Goal: Task Accomplishment & Management: Use online tool/utility

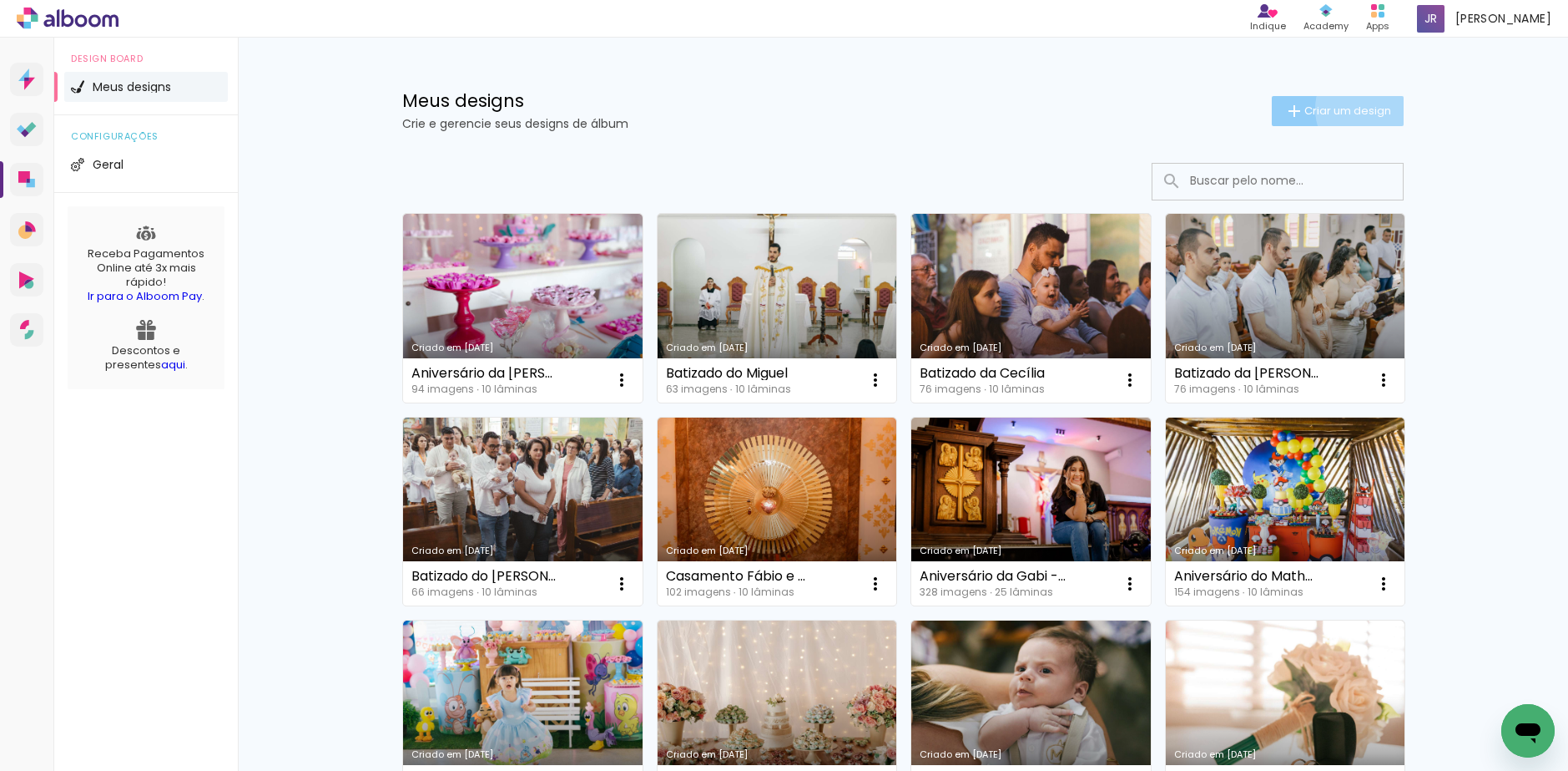
click at [1364, 109] on span "Criar um design" at bounding box center [1348, 110] width 87 height 11
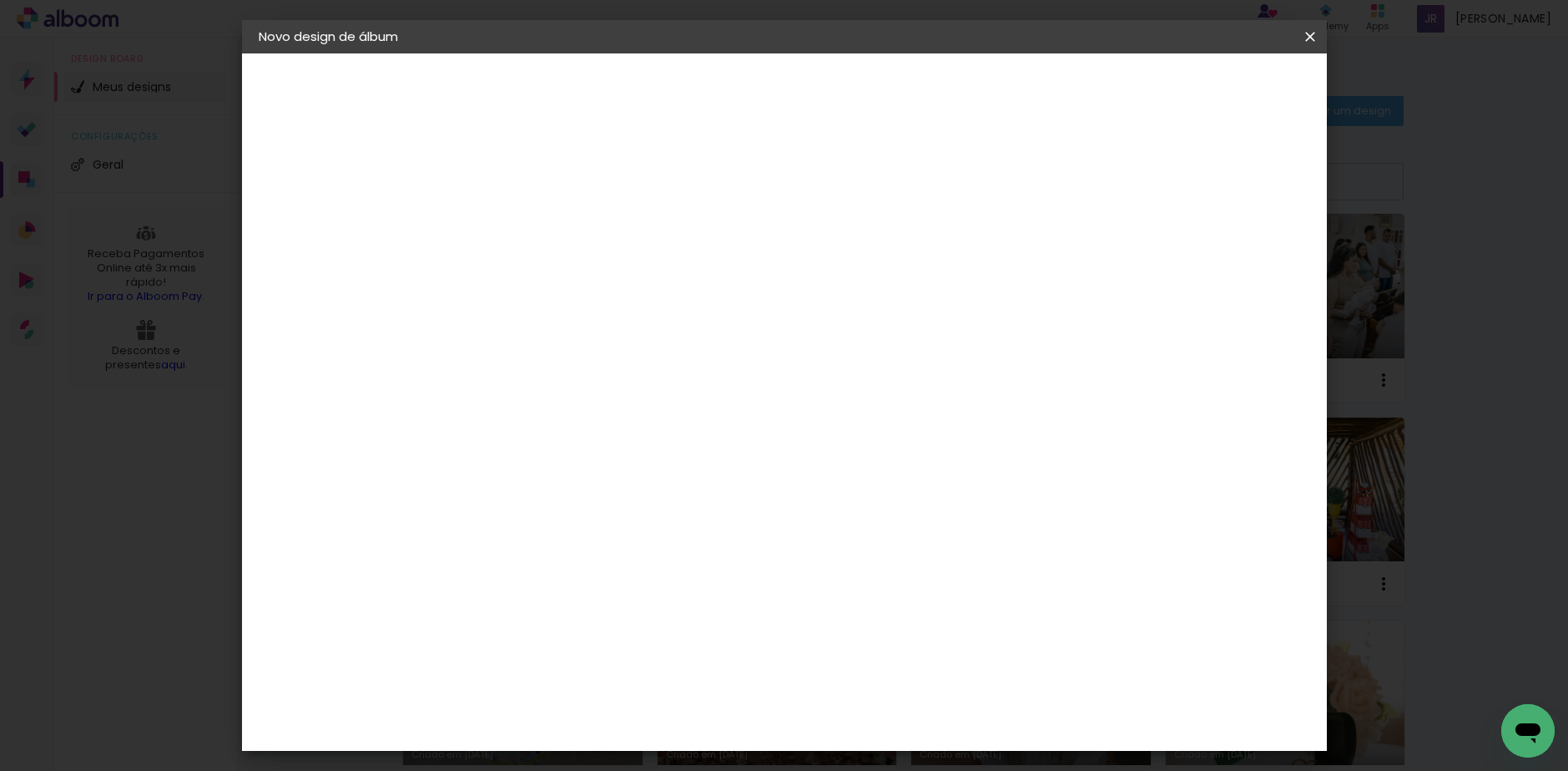
click at [532, 228] on input at bounding box center [532, 223] width 0 height 26
type input "Aniversário do [DEMOGRAPHIC_DATA]"
type paper-input "Aniversário do [DEMOGRAPHIC_DATA]"
click at [0, 0] on header "Informações Dê um título ao seu álbum. Avançar" at bounding box center [0, 0] width 0 height 0
click at [0, 0] on slot "Avançar" at bounding box center [0, 0] width 0 height 0
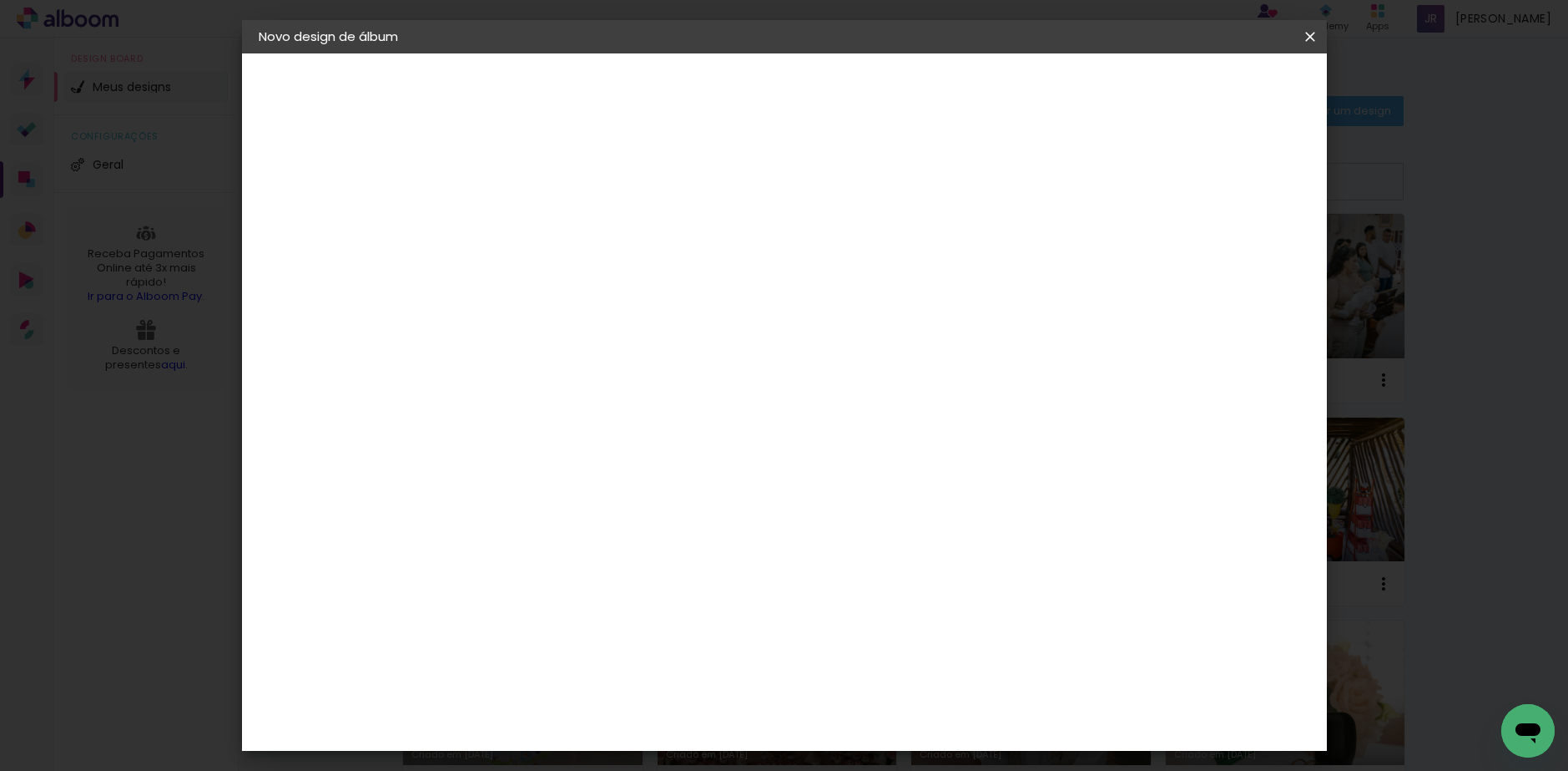
click at [844, 263] on paper-item "Tamanho Livre" at bounding box center [764, 254] width 161 height 37
click at [0, 0] on slot "Avançar" at bounding box center [0, 0] width 0 height 0
click at [496, 483] on input "30" at bounding box center [478, 475] width 43 height 25
type input "3"
type input "25"
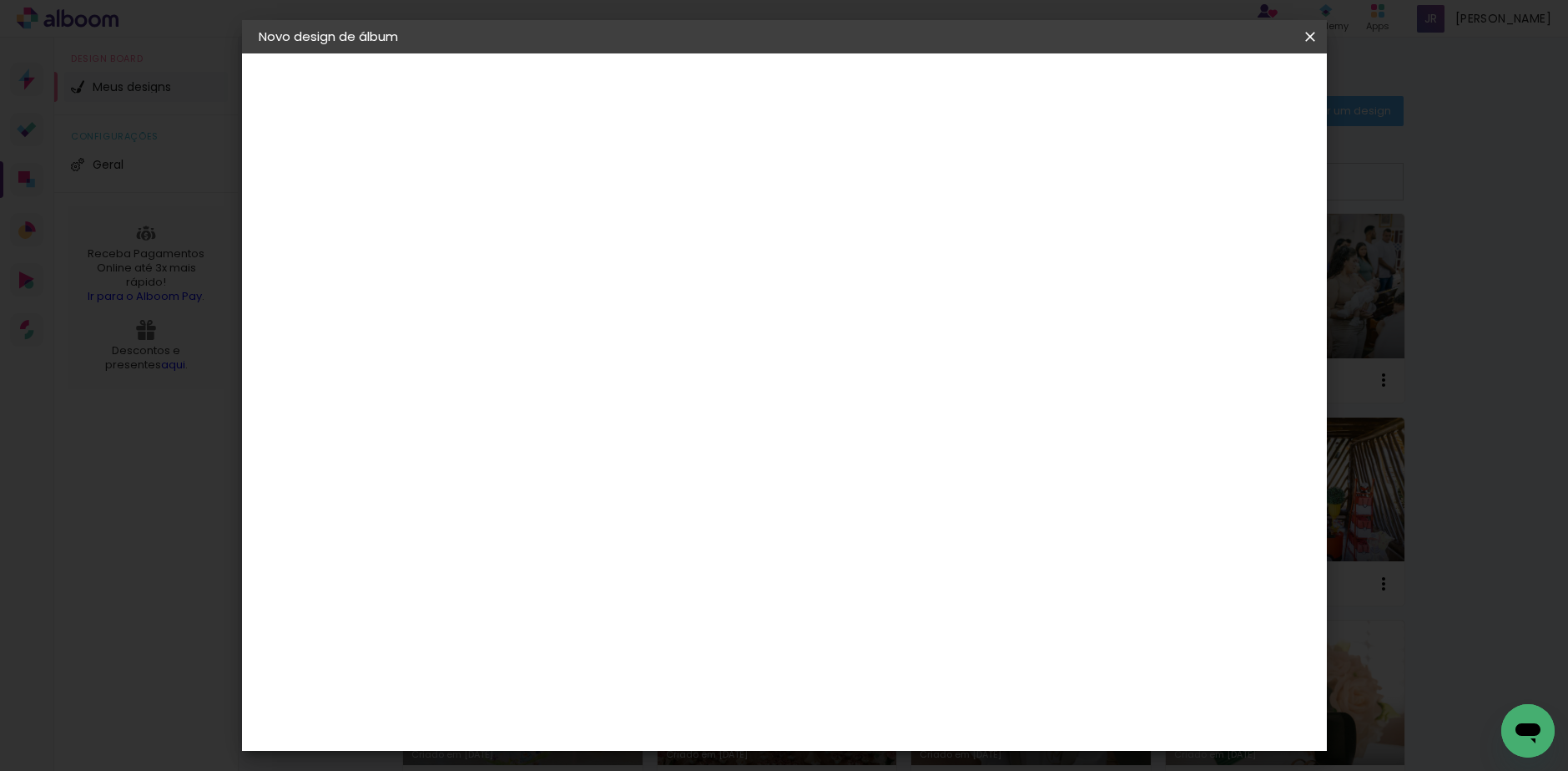
type paper-input "25"
click at [897, 640] on input "60" at bounding box center [876, 642] width 43 height 25
type input "6"
type input "50"
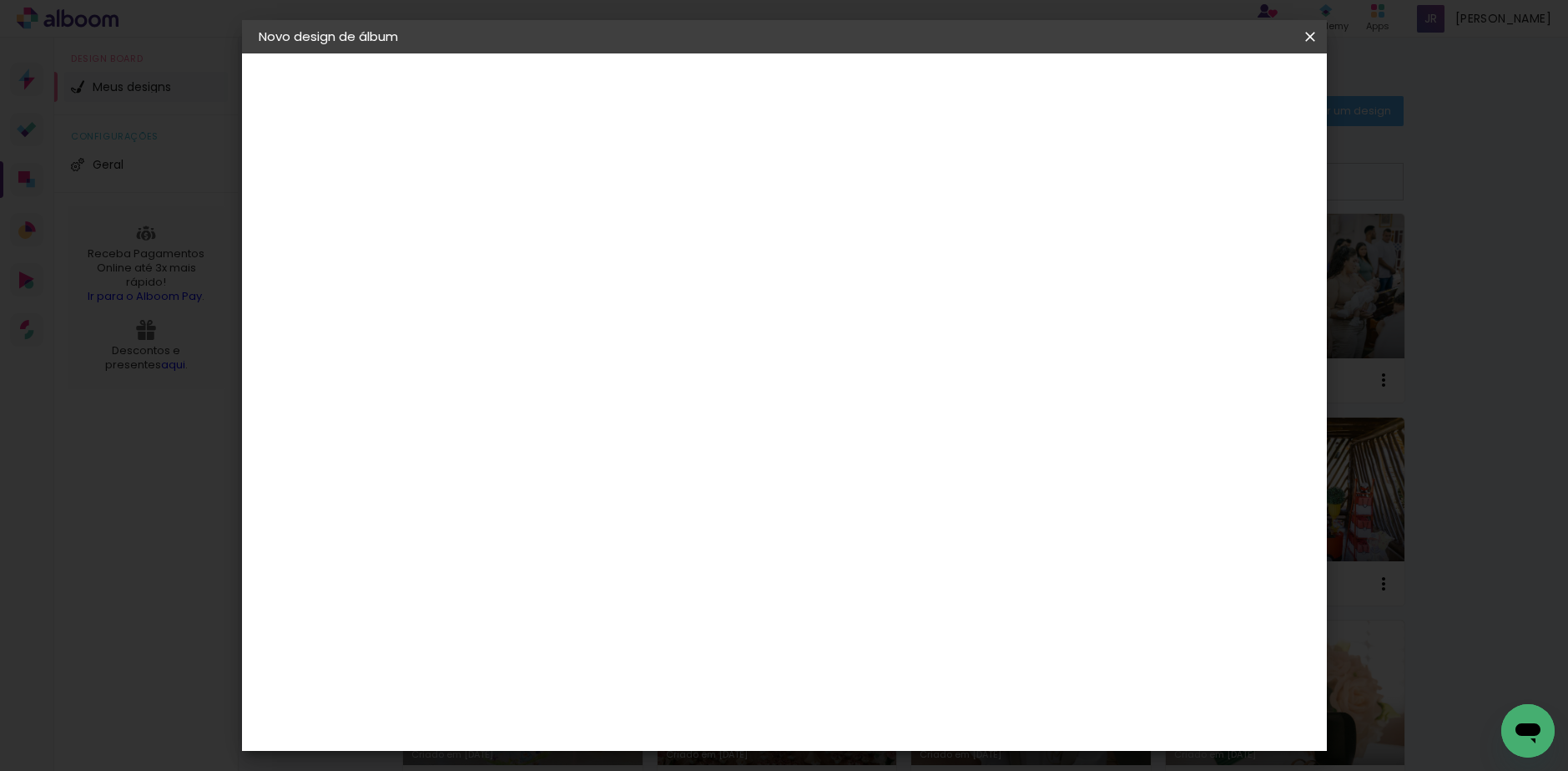
type paper-input "50"
click at [1206, 88] on span "Iniciar design" at bounding box center [1168, 89] width 76 height 12
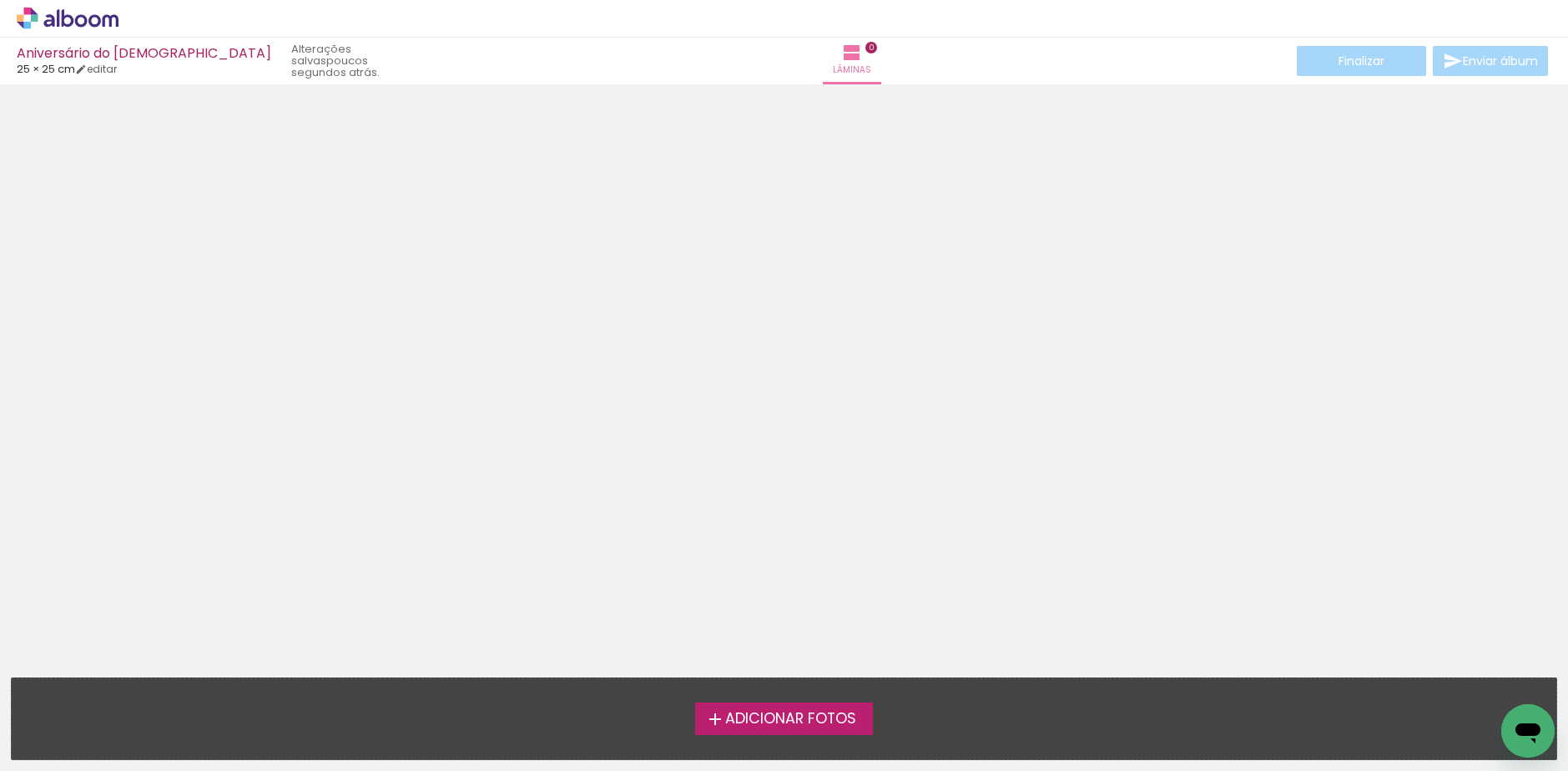
click at [822, 722] on span "Adicionar Fotos" at bounding box center [791, 719] width 131 height 15
click at [0, 0] on input "file" at bounding box center [0, 0] width 0 height 0
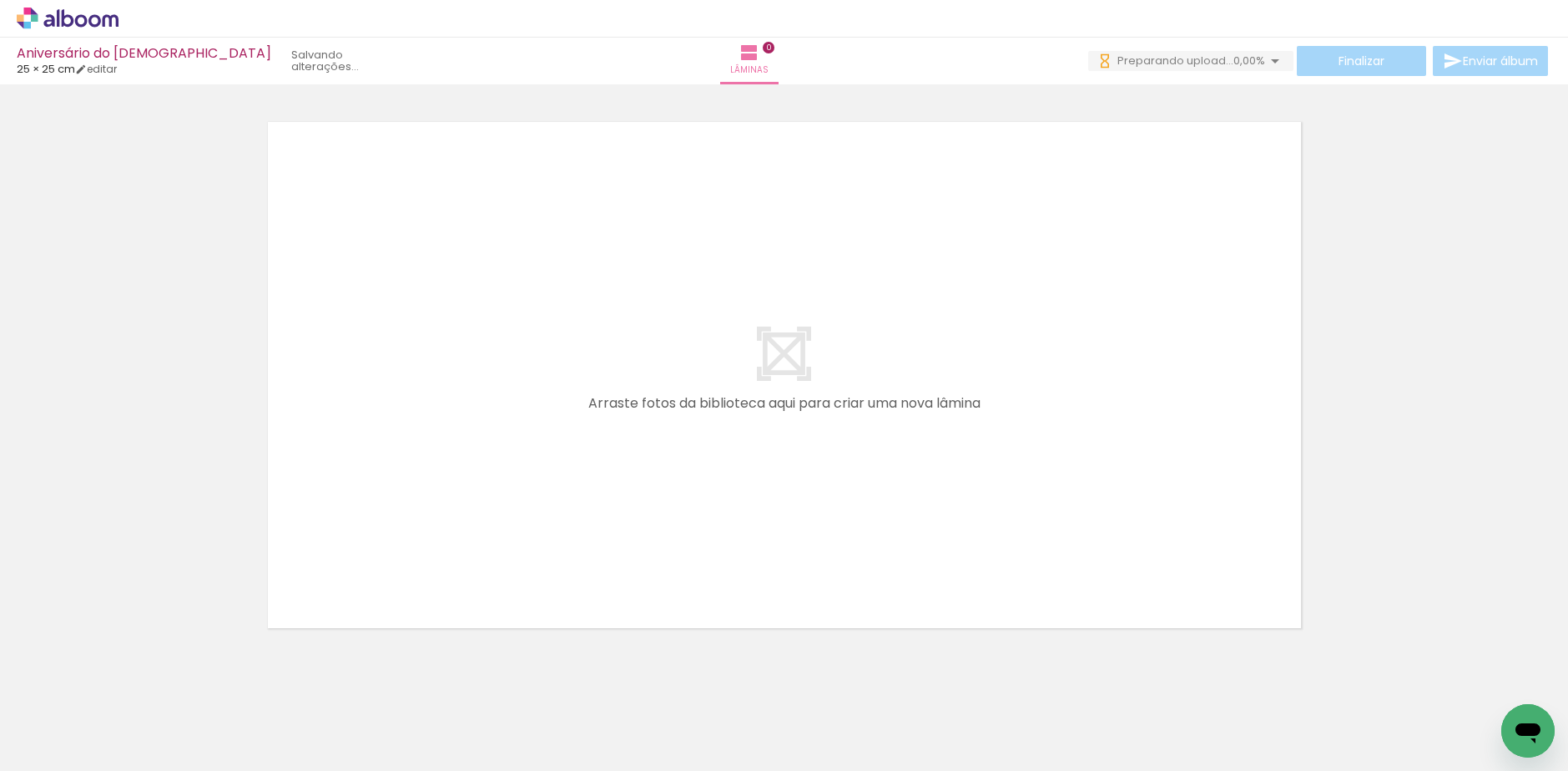
drag, startPoint x: 156, startPoint y: 722, endPoint x: 306, endPoint y: 717, distance: 150.1
click at [534, 399] on quentale-workspace at bounding box center [784, 385] width 1568 height 771
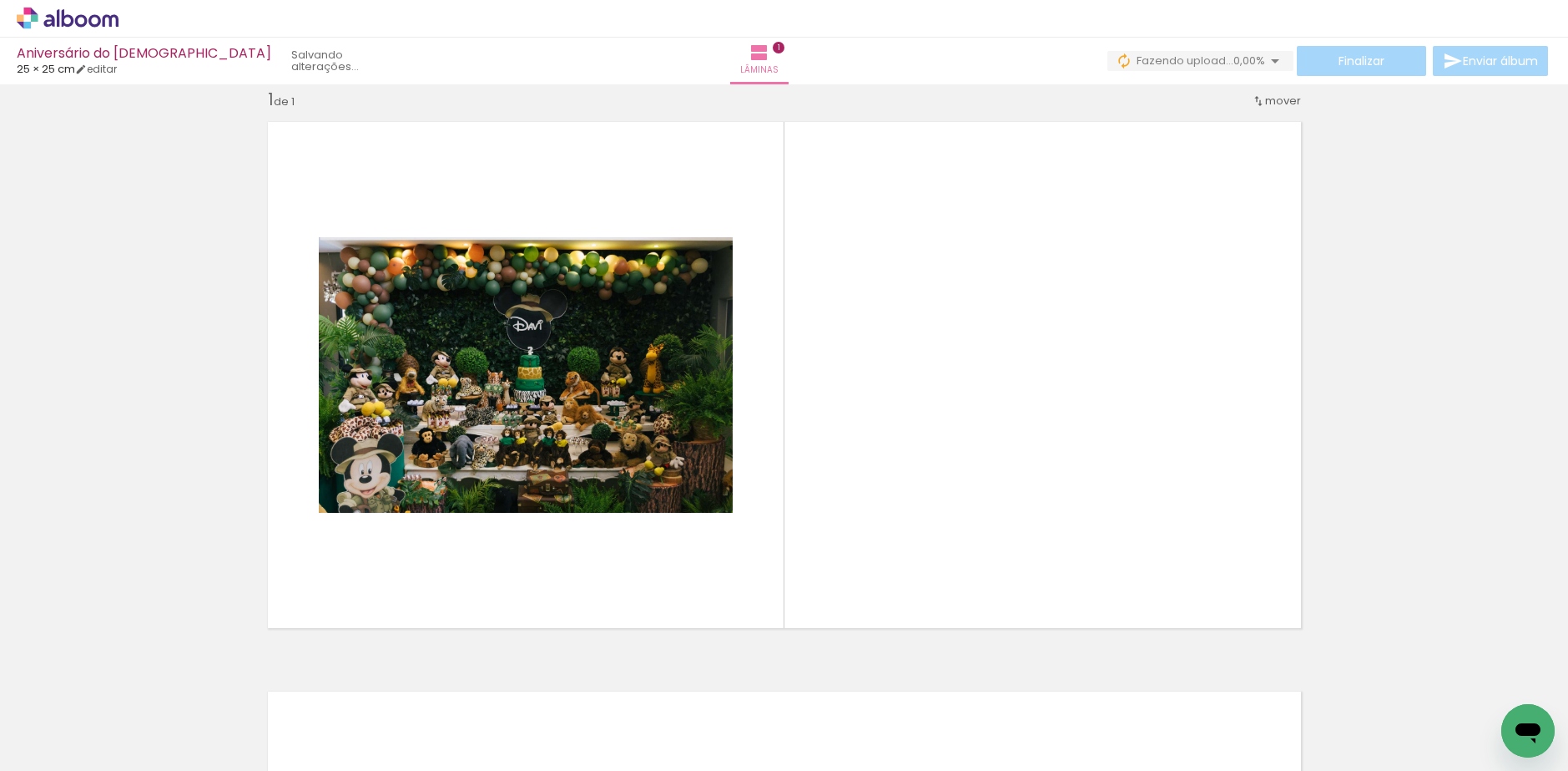
drag, startPoint x: 262, startPoint y: 710, endPoint x: 419, endPoint y: 497, distance: 264.6
click at [419, 497] on quentale-workspace at bounding box center [784, 385] width 1568 height 771
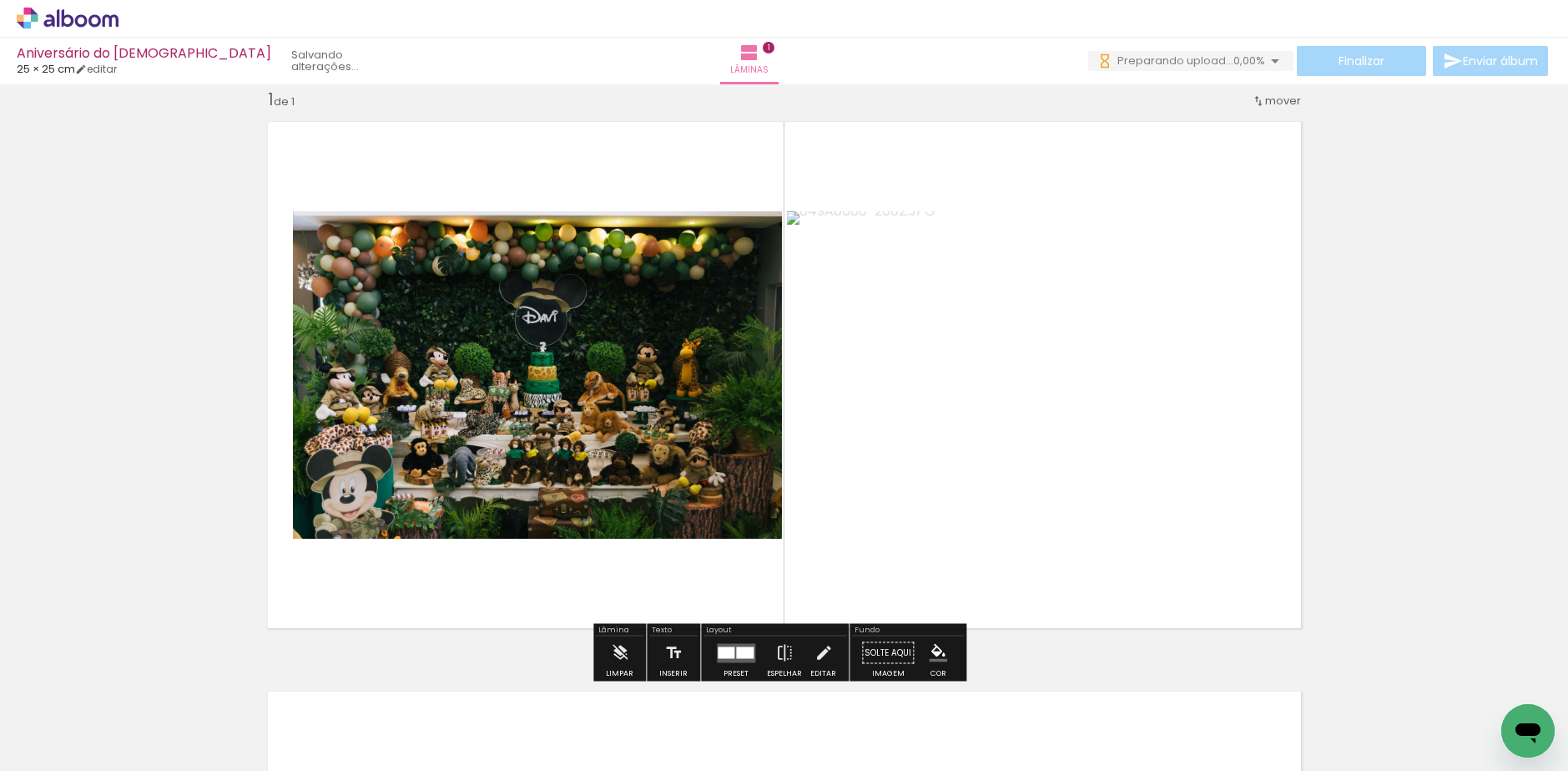
drag, startPoint x: 356, startPoint y: 735, endPoint x: 452, endPoint y: 721, distance: 97.0
click at [469, 524] on quentale-workspace at bounding box center [784, 385] width 1568 height 771
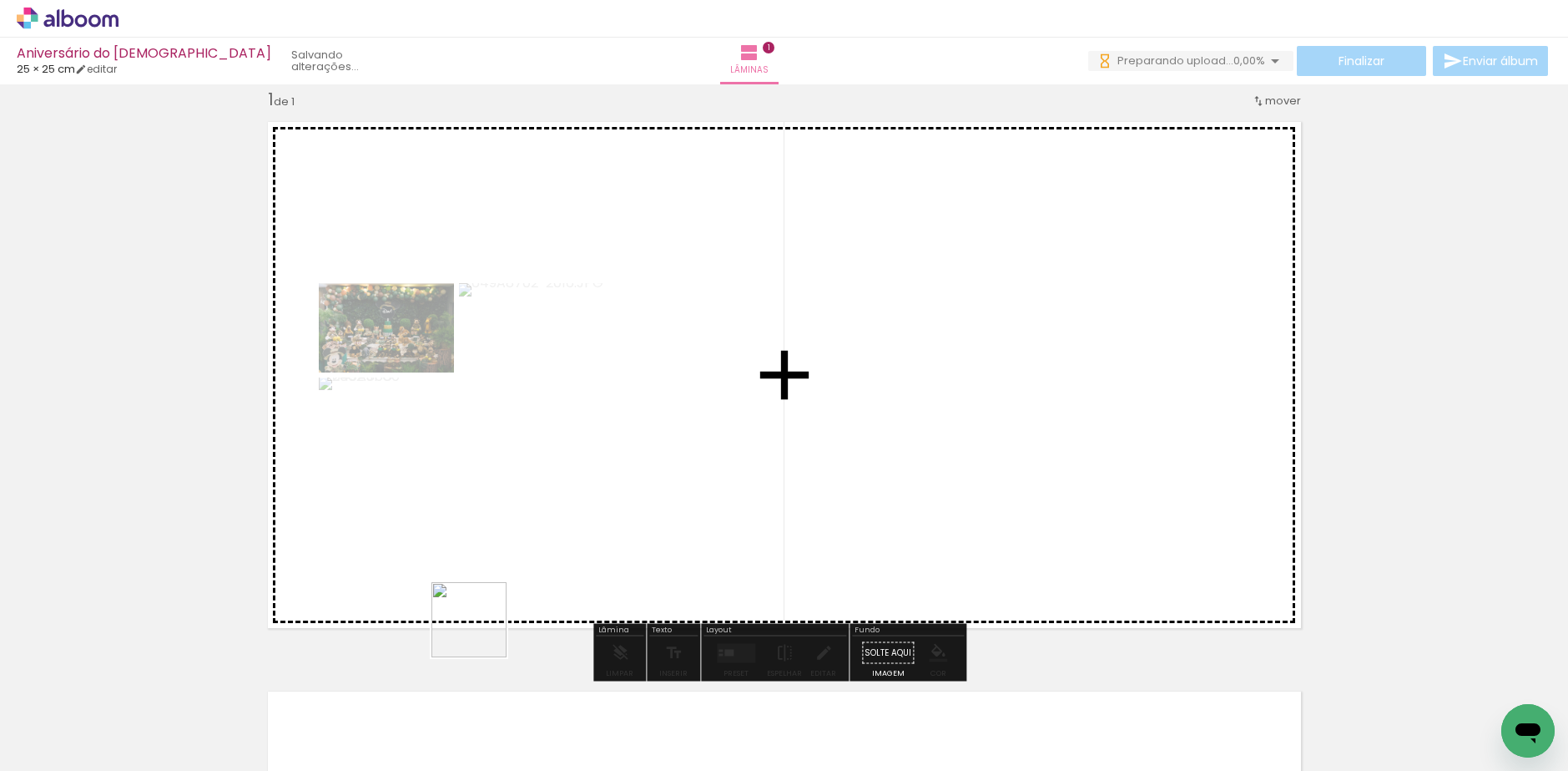
drag, startPoint x: 475, startPoint y: 736, endPoint x: 557, endPoint y: 711, distance: 85.7
click at [502, 501] on quentale-workspace at bounding box center [784, 385] width 1568 height 771
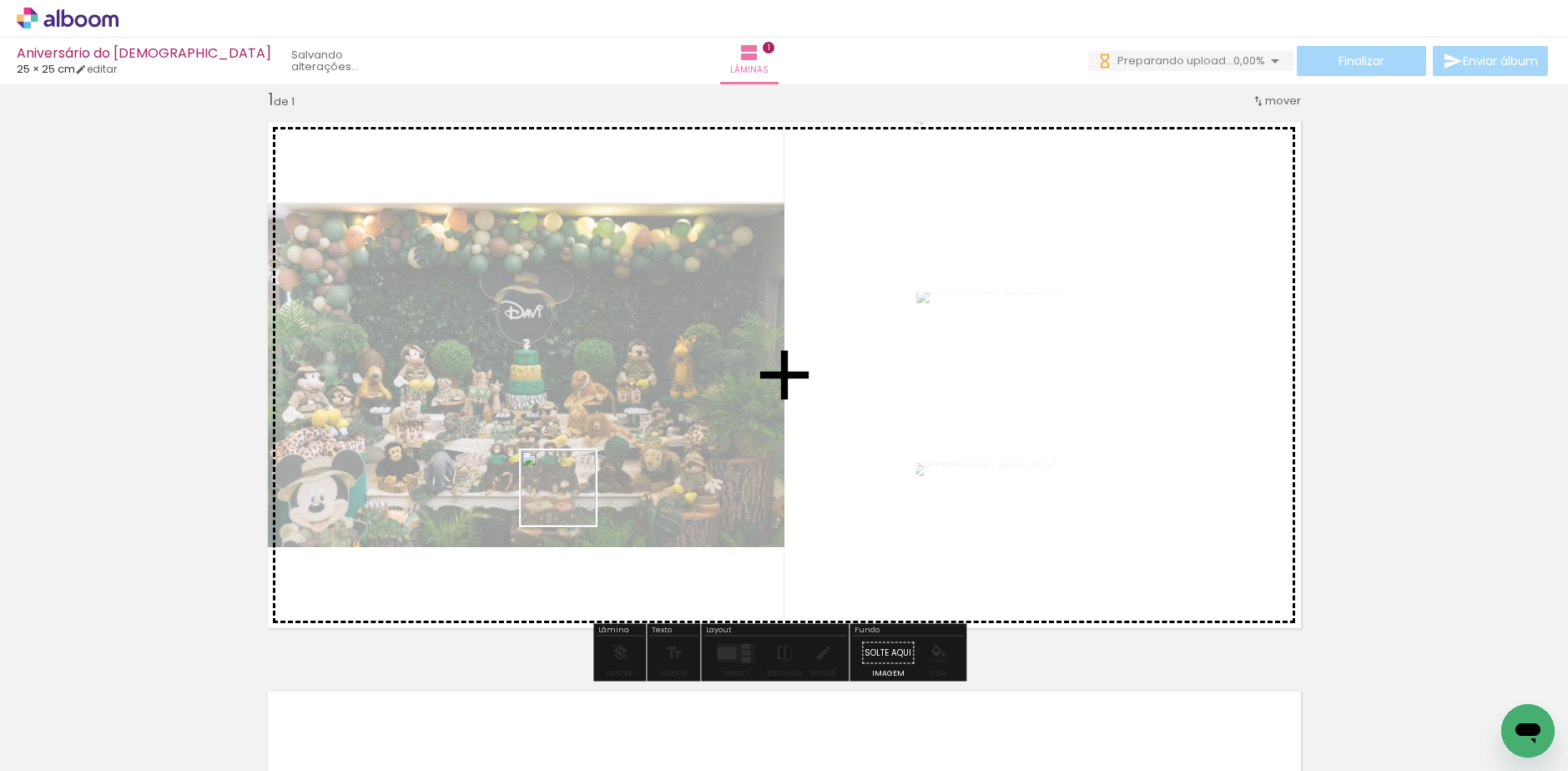
drag, startPoint x: 565, startPoint y: 577, endPoint x: 570, endPoint y: 501, distance: 76.2
click at [570, 501] on quentale-workspace at bounding box center [784, 385] width 1568 height 771
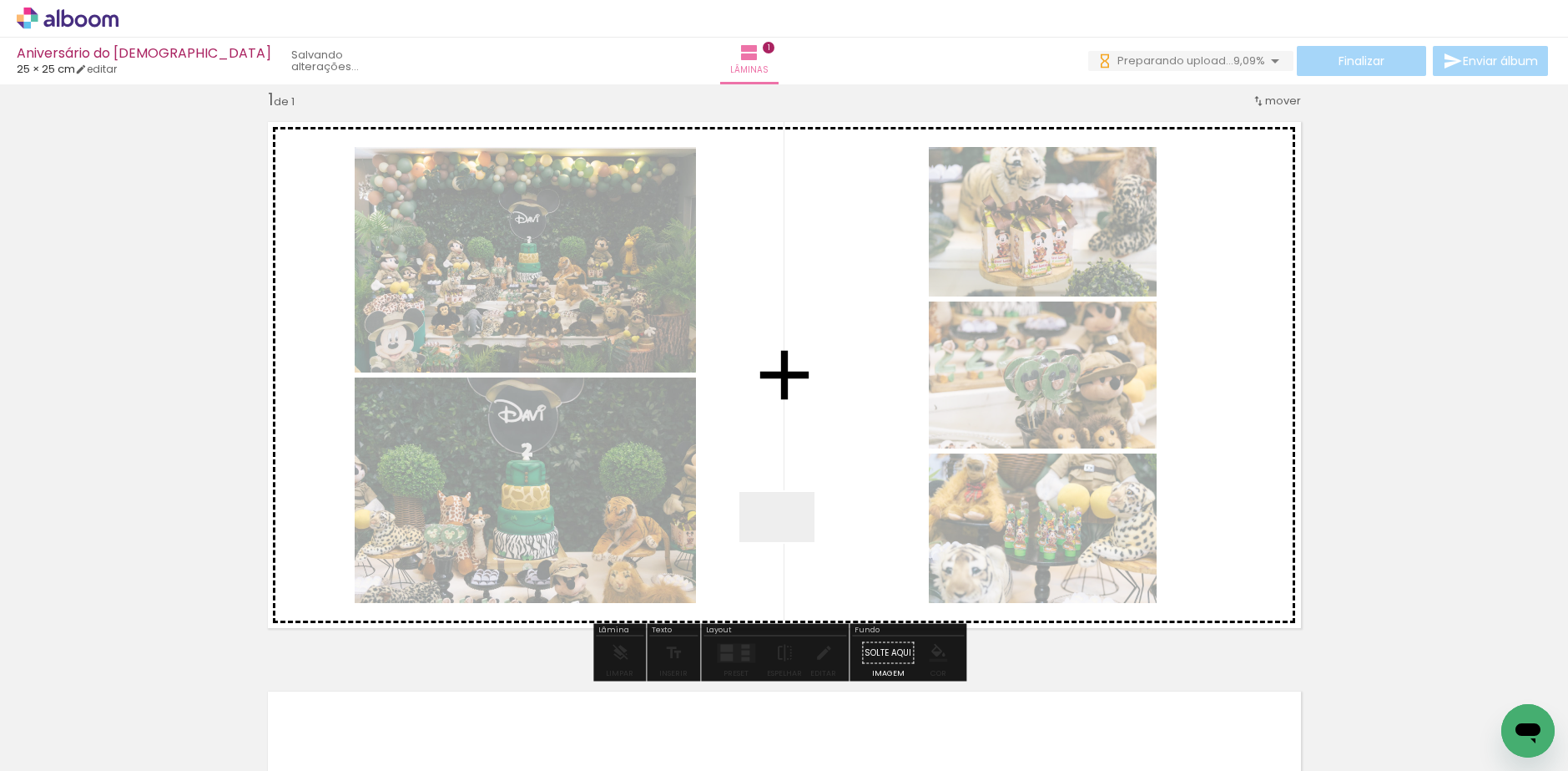
drag, startPoint x: 280, startPoint y: 723, endPoint x: 803, endPoint y: 524, distance: 559.6
click at [803, 524] on quentale-workspace at bounding box center [784, 385] width 1568 height 771
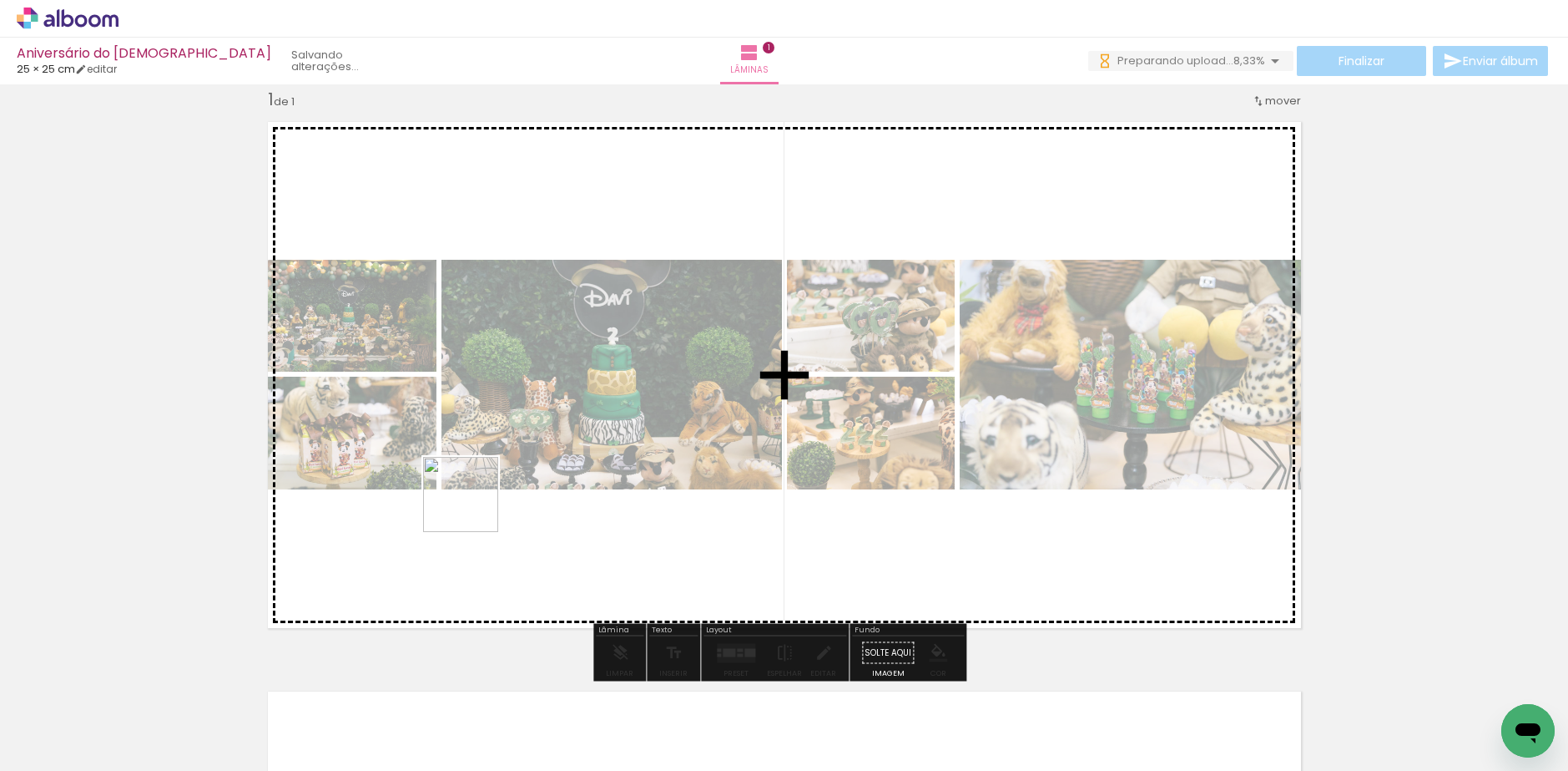
drag, startPoint x: 337, startPoint y: 714, endPoint x: 475, endPoint y: 504, distance: 251.3
click at [475, 504] on quentale-workspace at bounding box center [784, 385] width 1568 height 771
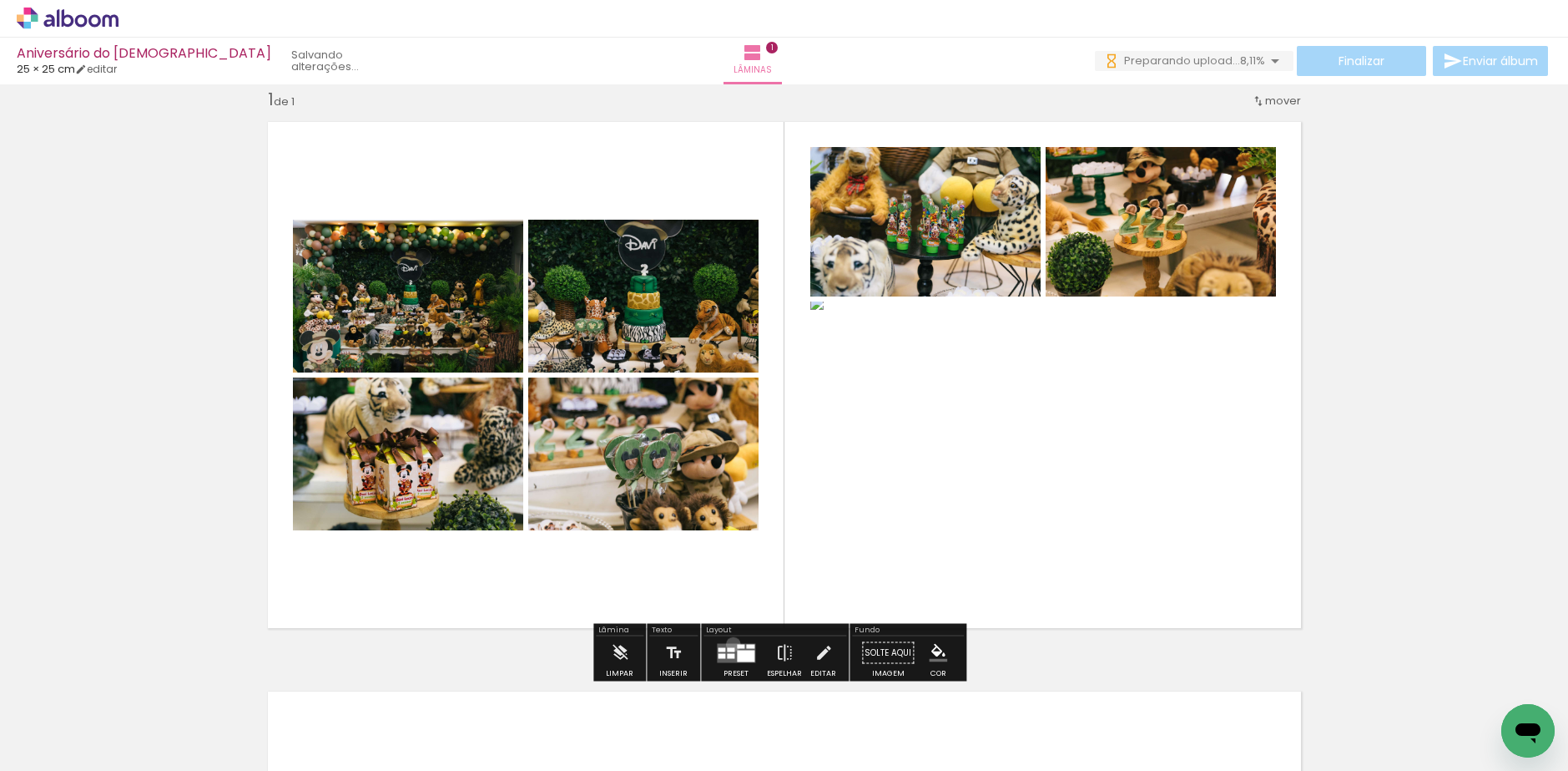
click at [731, 644] on quentale-layouter at bounding box center [736, 653] width 38 height 19
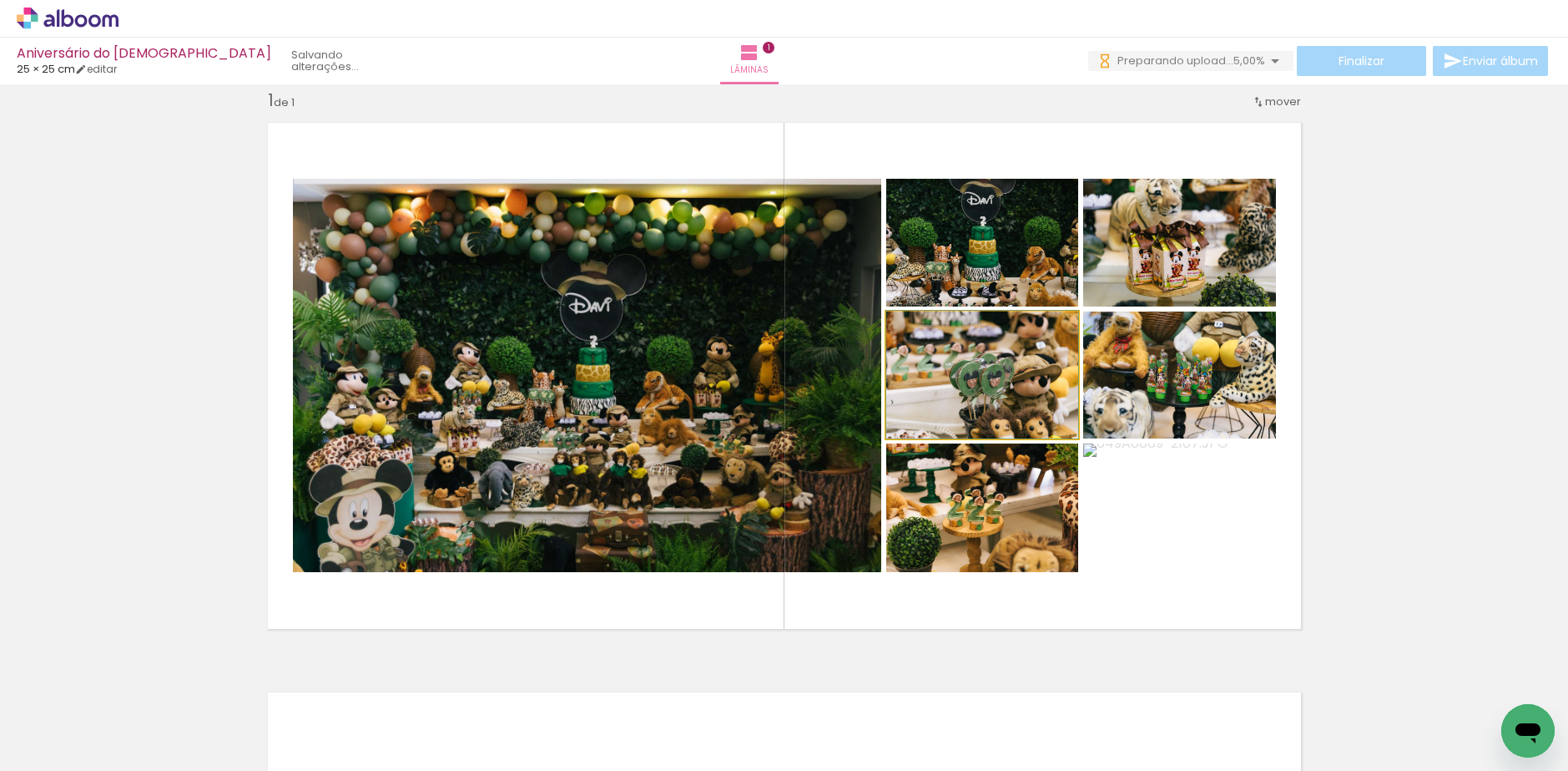
drag, startPoint x: 956, startPoint y: 407, endPoint x: 946, endPoint y: 388, distance: 21.5
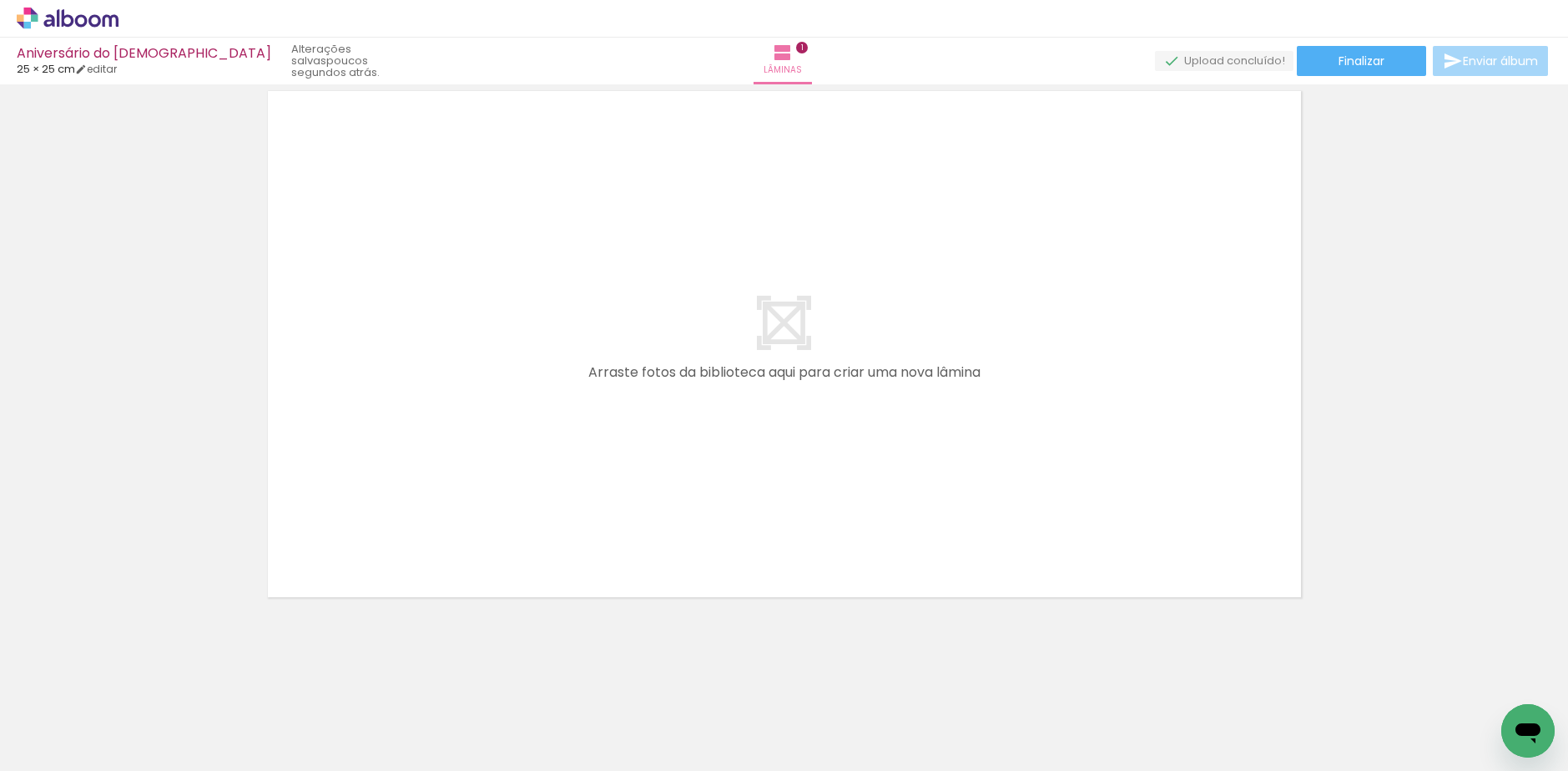
scroll to position [0, 4556]
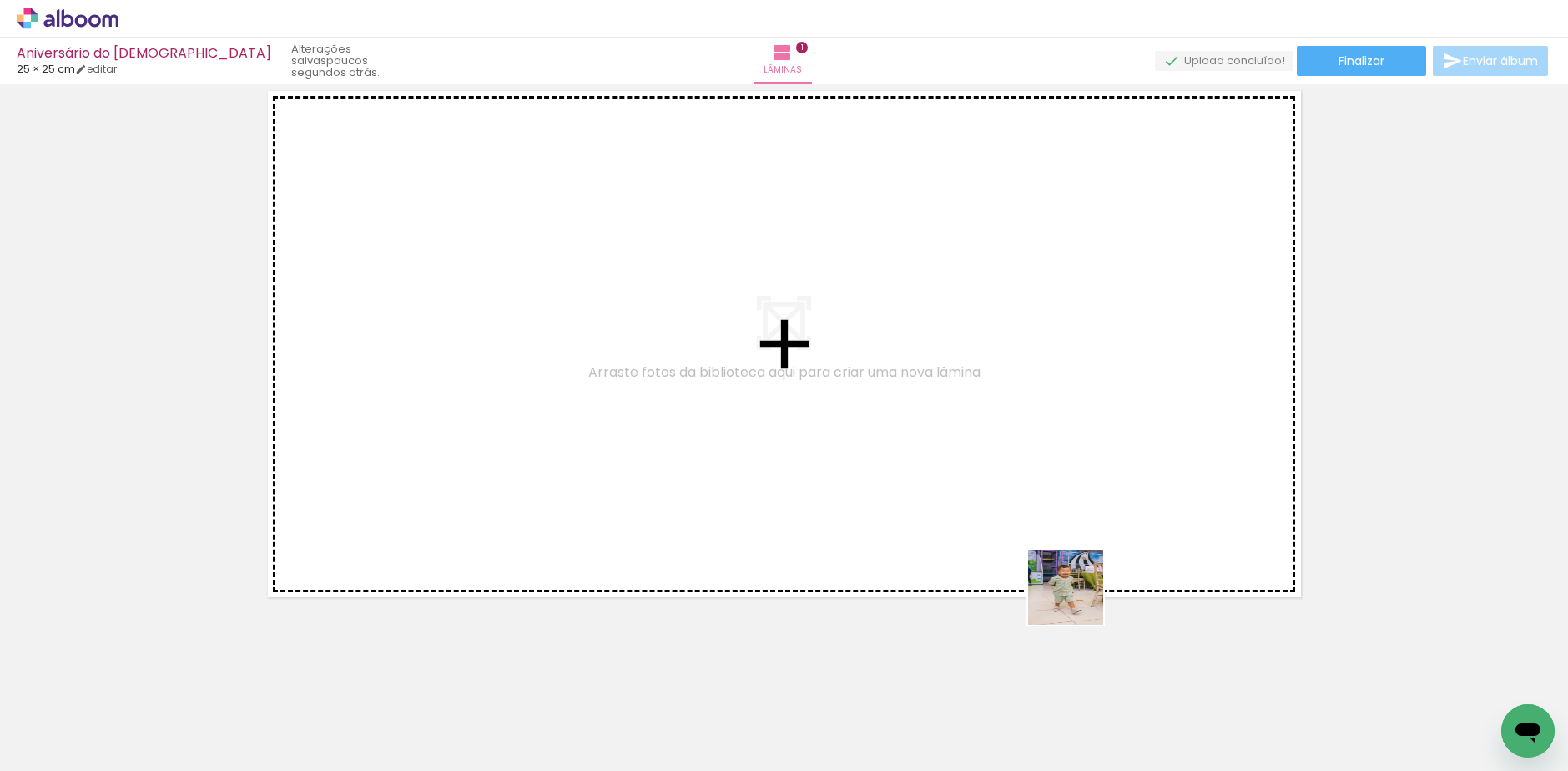
drag, startPoint x: 1150, startPoint y: 728, endPoint x: 1270, endPoint y: 730, distance: 120.0
click at [1020, 487] on quentale-workspace at bounding box center [784, 385] width 1568 height 771
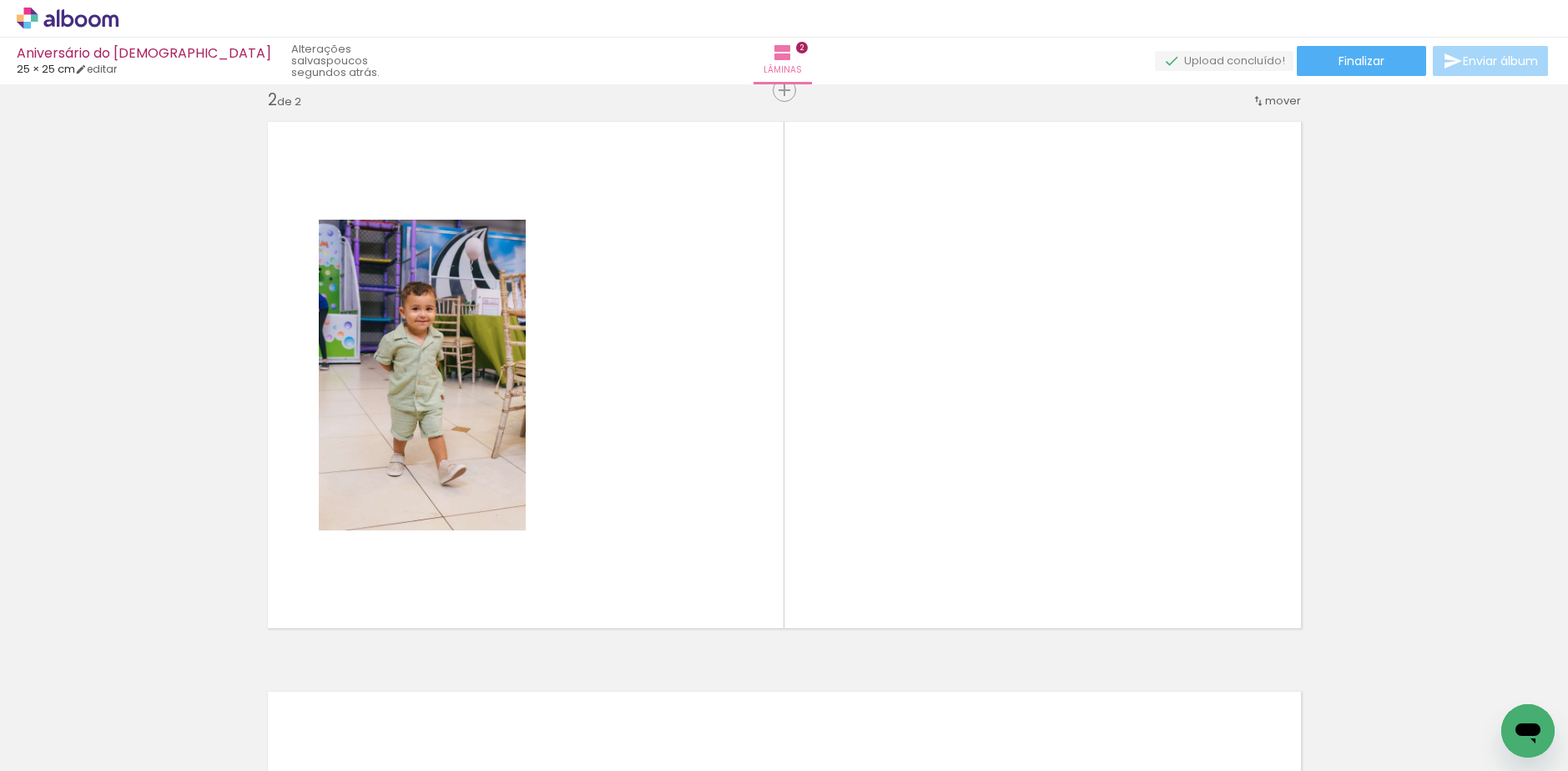
scroll to position [0, 3177]
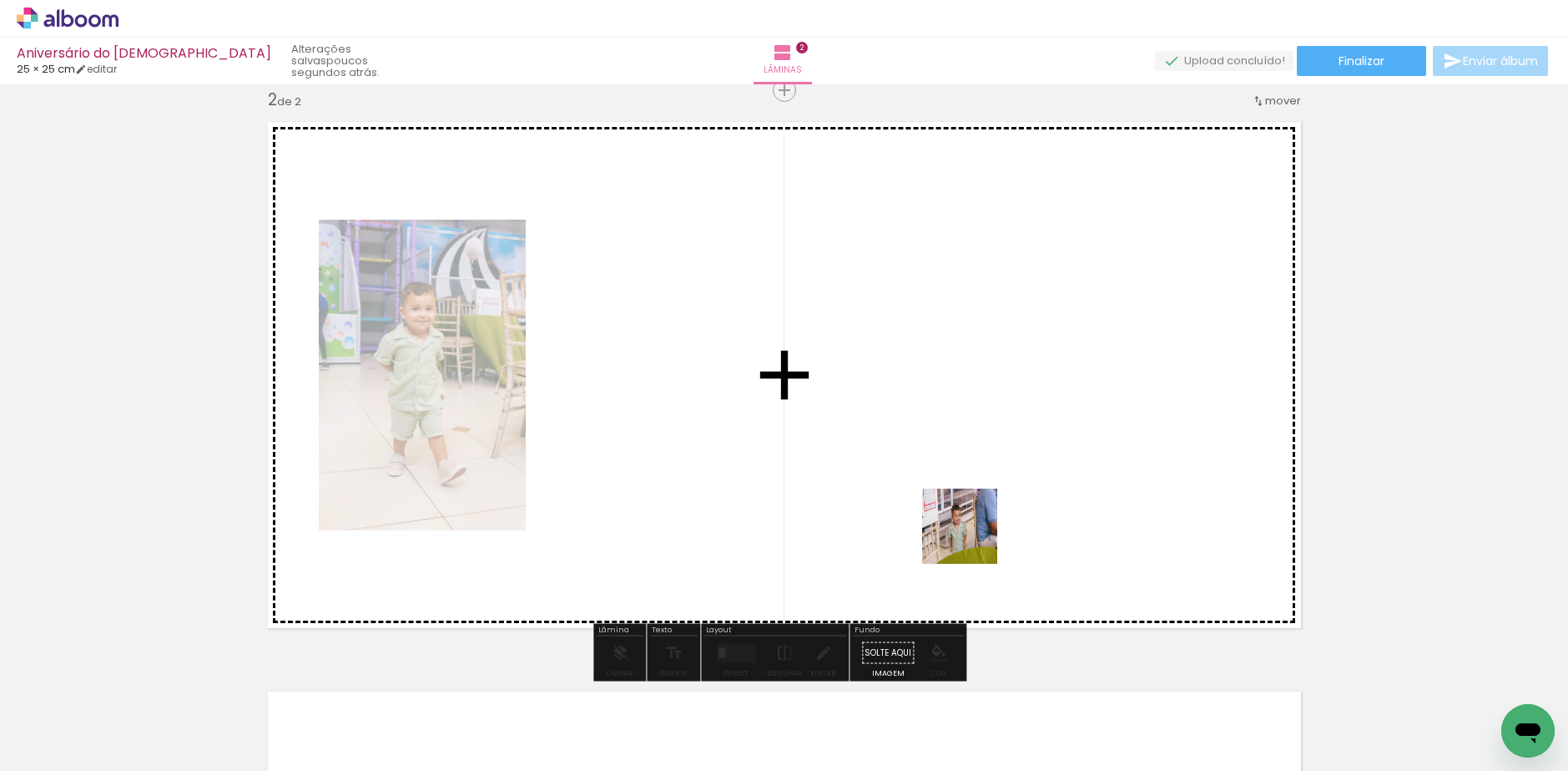
drag, startPoint x: 1021, startPoint y: 722, endPoint x: 959, endPoint y: 504, distance: 226.6
click at [959, 504] on quentale-workspace at bounding box center [784, 385] width 1568 height 771
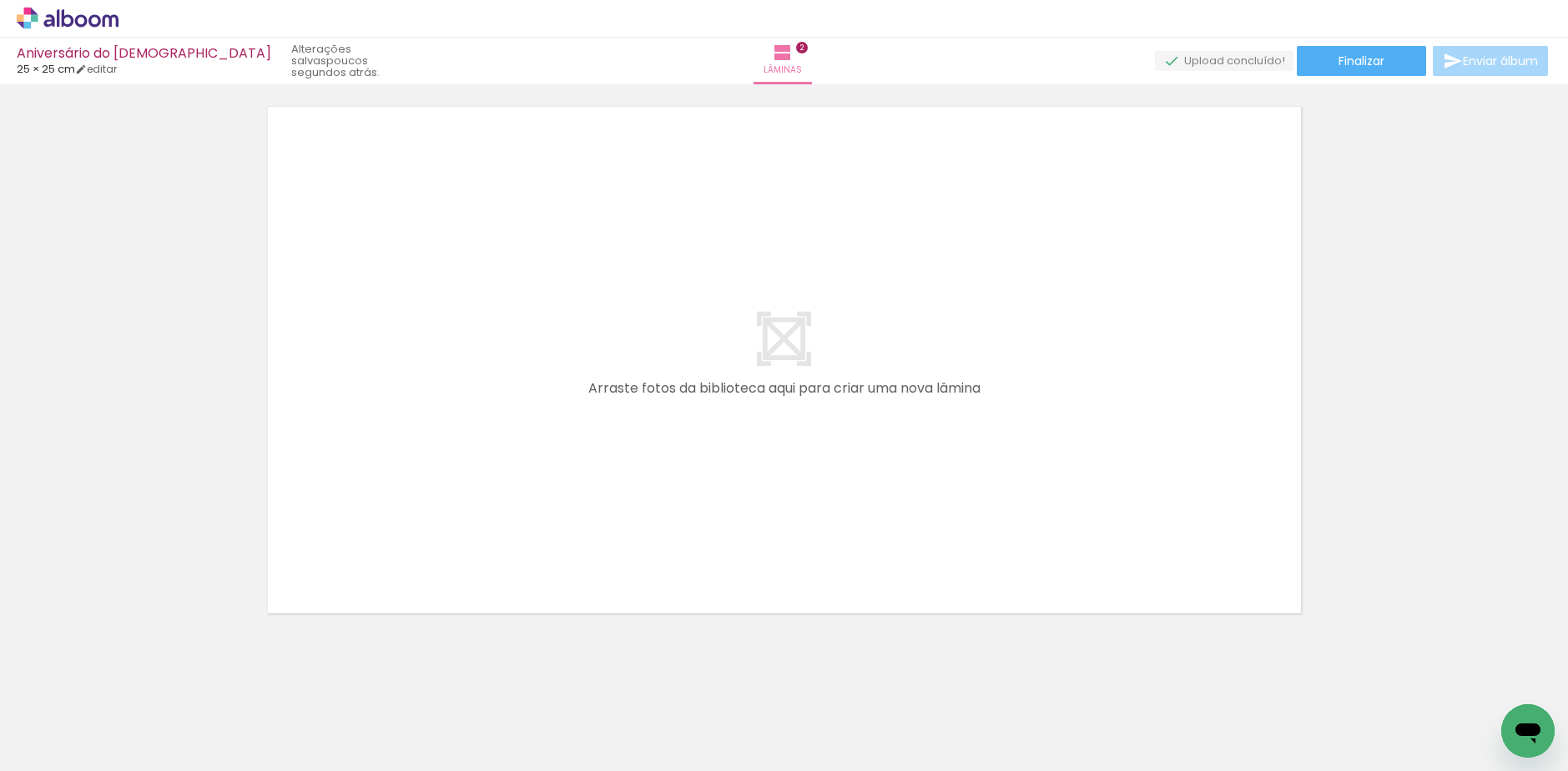
scroll to position [0, 375]
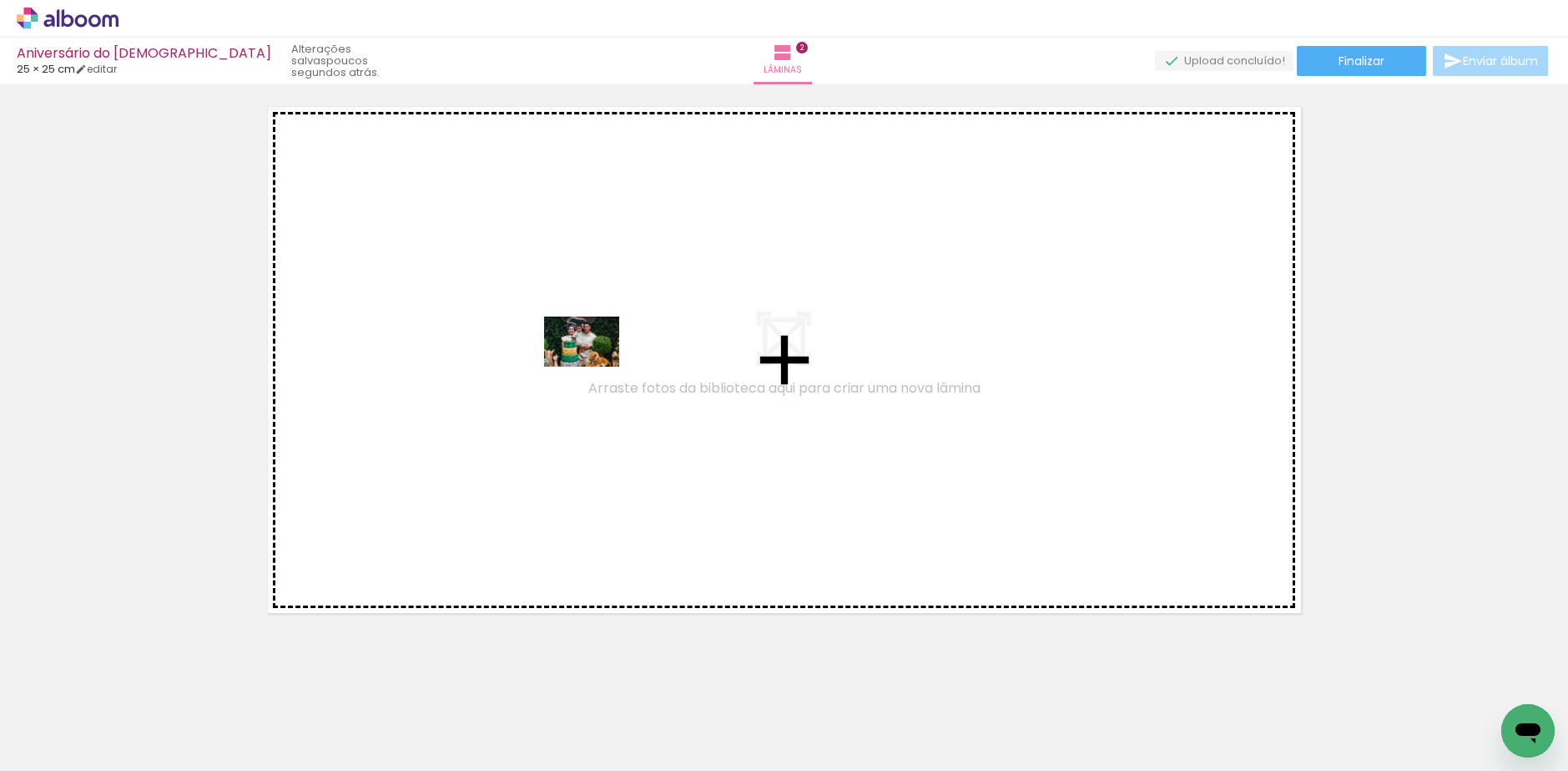
drag, startPoint x: 350, startPoint y: 717, endPoint x: 594, endPoint y: 367, distance: 426.7
click at [594, 367] on quentale-workspace at bounding box center [784, 385] width 1568 height 771
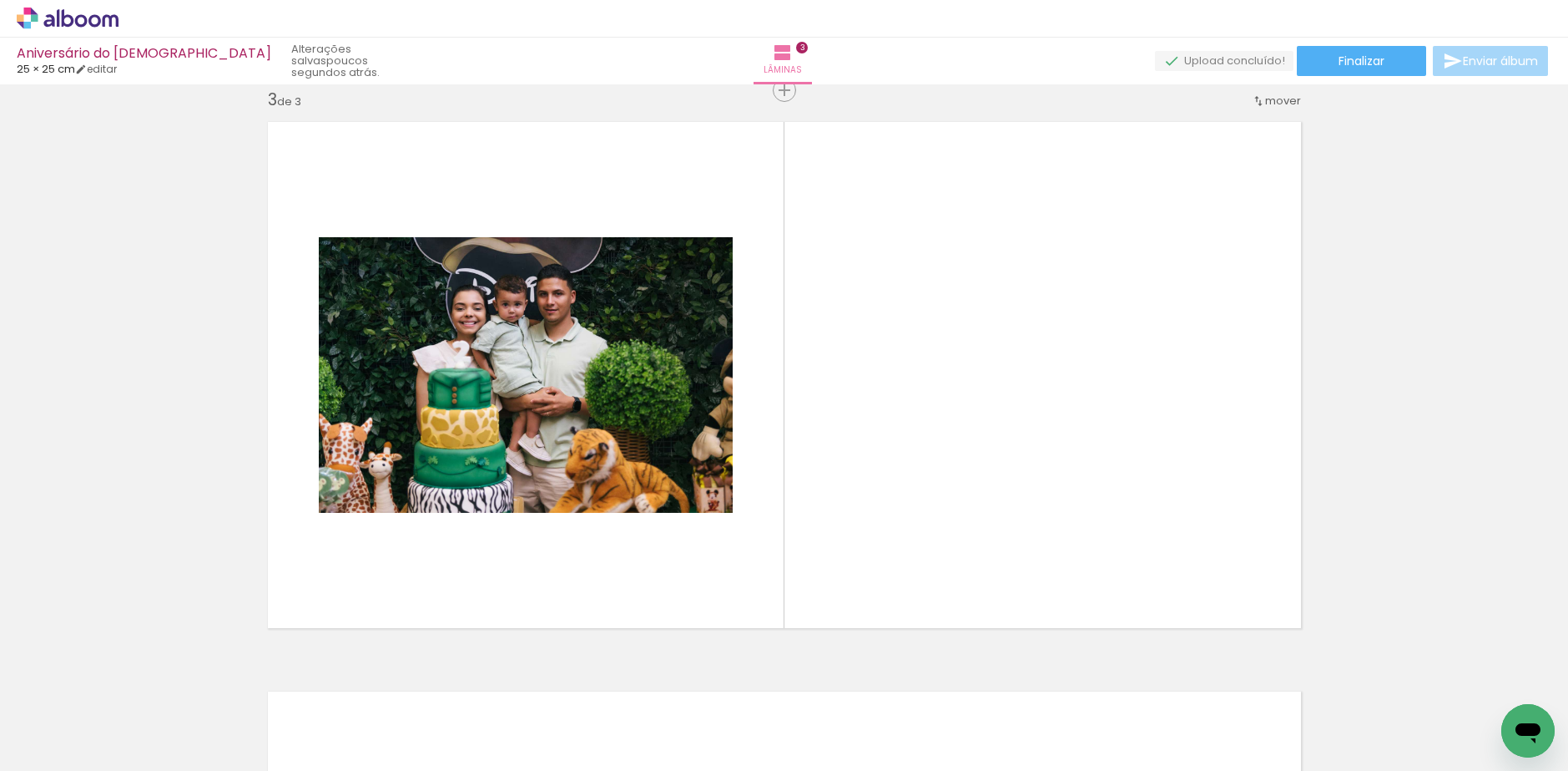
scroll to position [0, 3604]
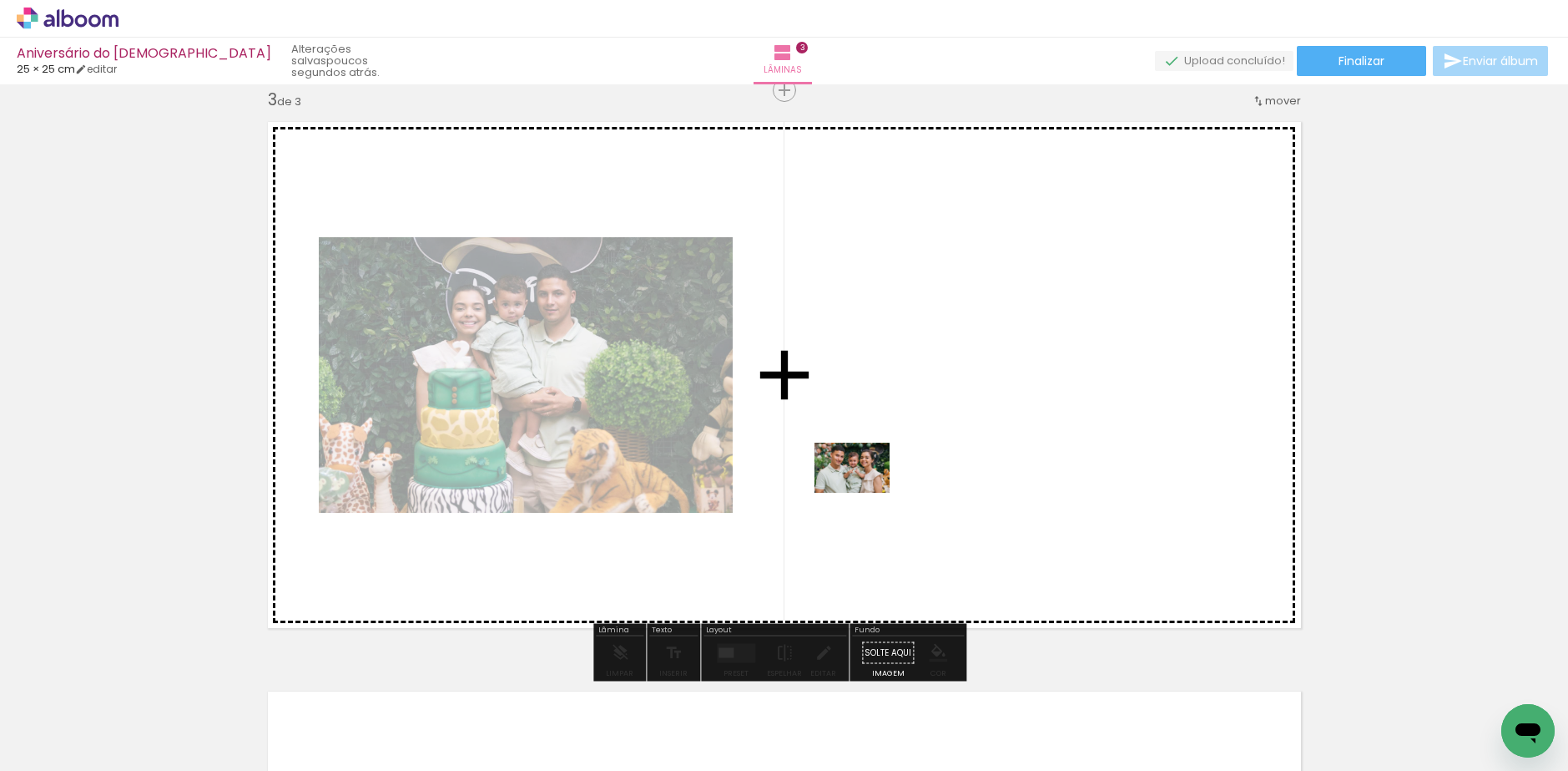
drag, startPoint x: 885, startPoint y: 732, endPoint x: 865, endPoint y: 493, distance: 239.8
click at [865, 493] on quentale-workspace at bounding box center [784, 385] width 1568 height 771
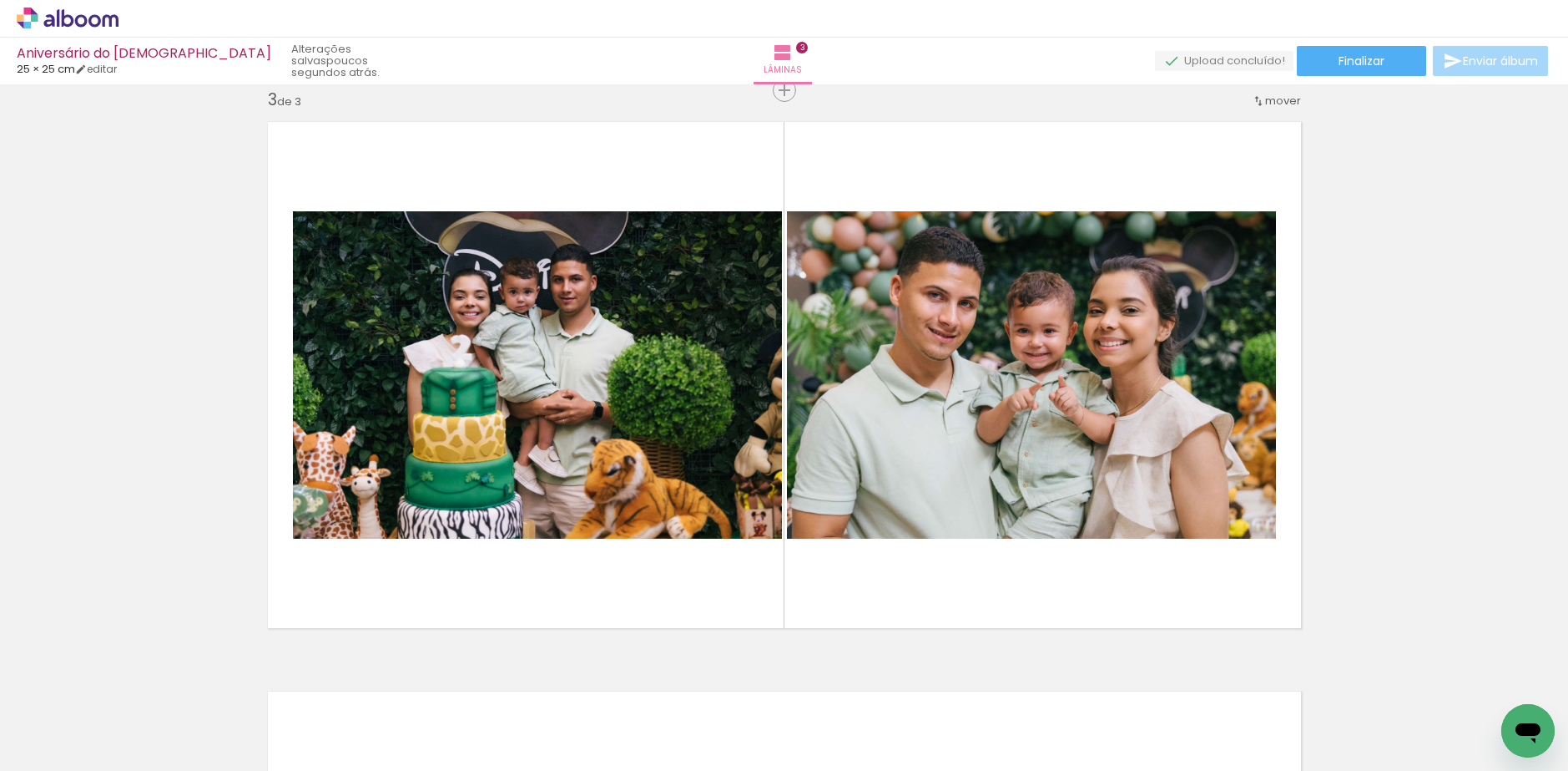
scroll to position [0, 0]
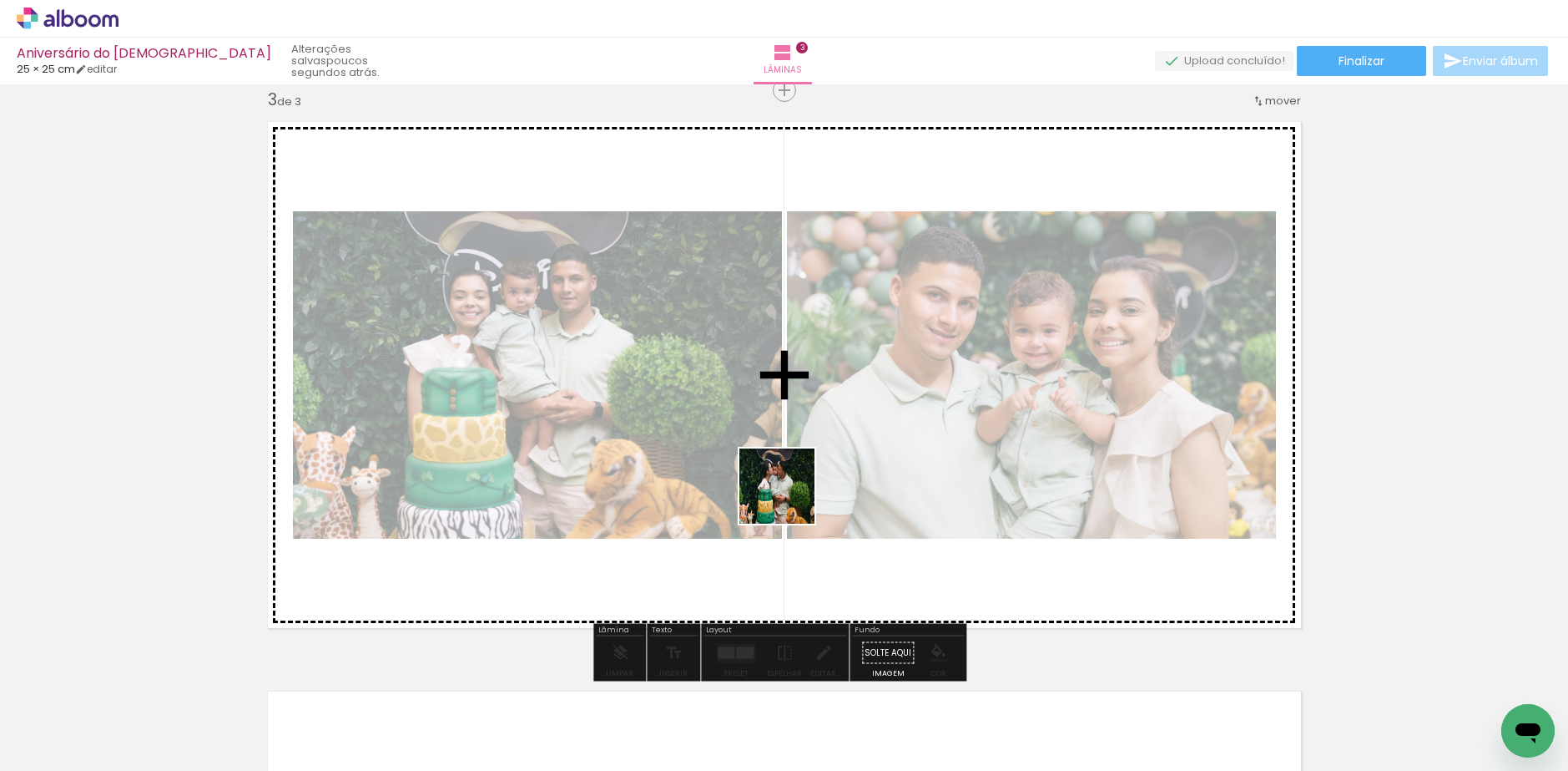
drag, startPoint x: 841, startPoint y: 741, endPoint x: 790, endPoint y: 499, distance: 247.3
click at [790, 499] on quentale-workspace at bounding box center [784, 385] width 1568 height 771
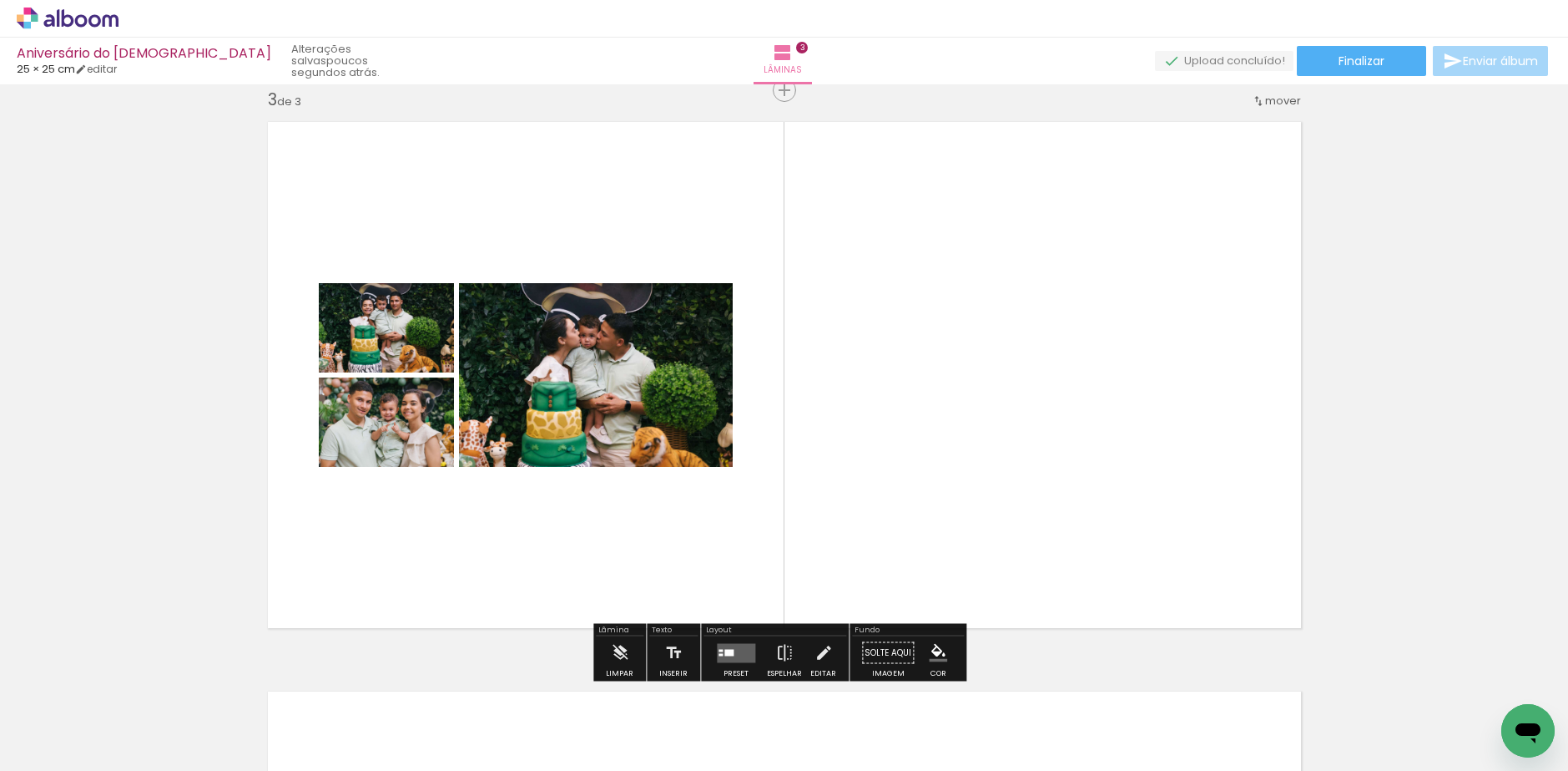
click at [721, 662] on div at bounding box center [736, 653] width 45 height 34
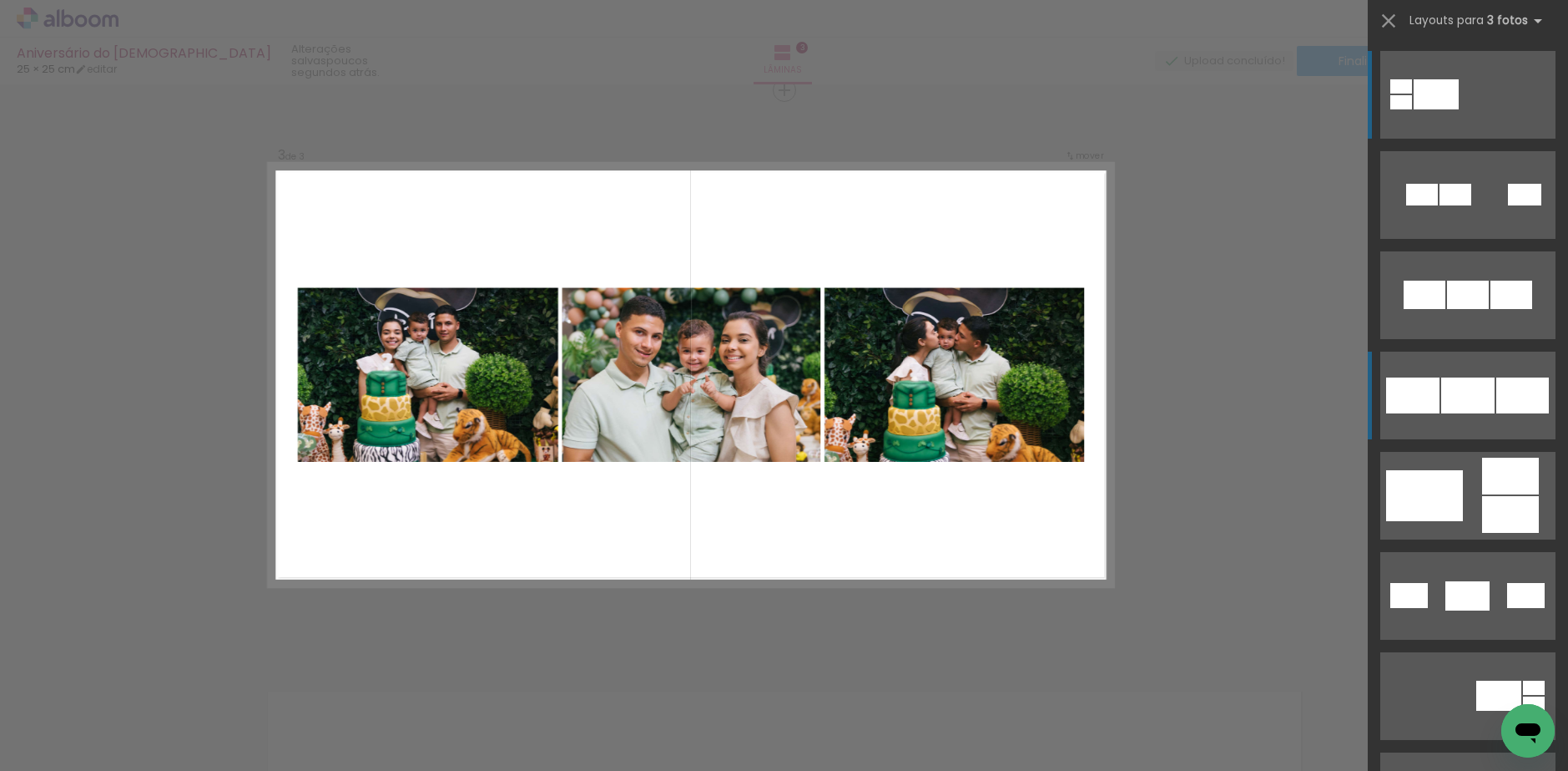
click at [1465, 309] on div at bounding box center [1467, 294] width 41 height 28
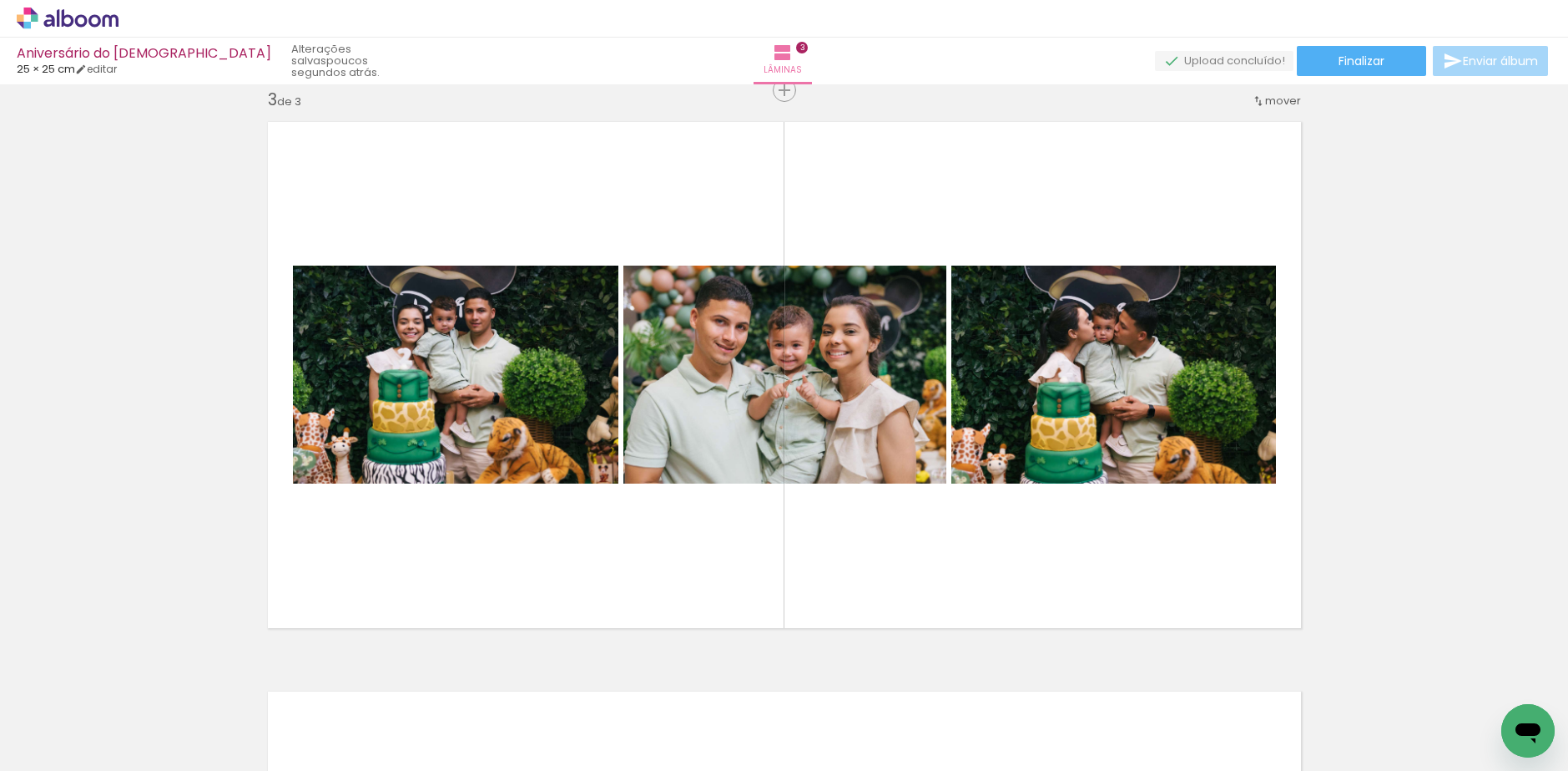
scroll to position [0, 3500]
drag, startPoint x: 1092, startPoint y: 722, endPoint x: 867, endPoint y: 498, distance: 317.5
click at [869, 494] on quentale-workspace at bounding box center [784, 385] width 1568 height 771
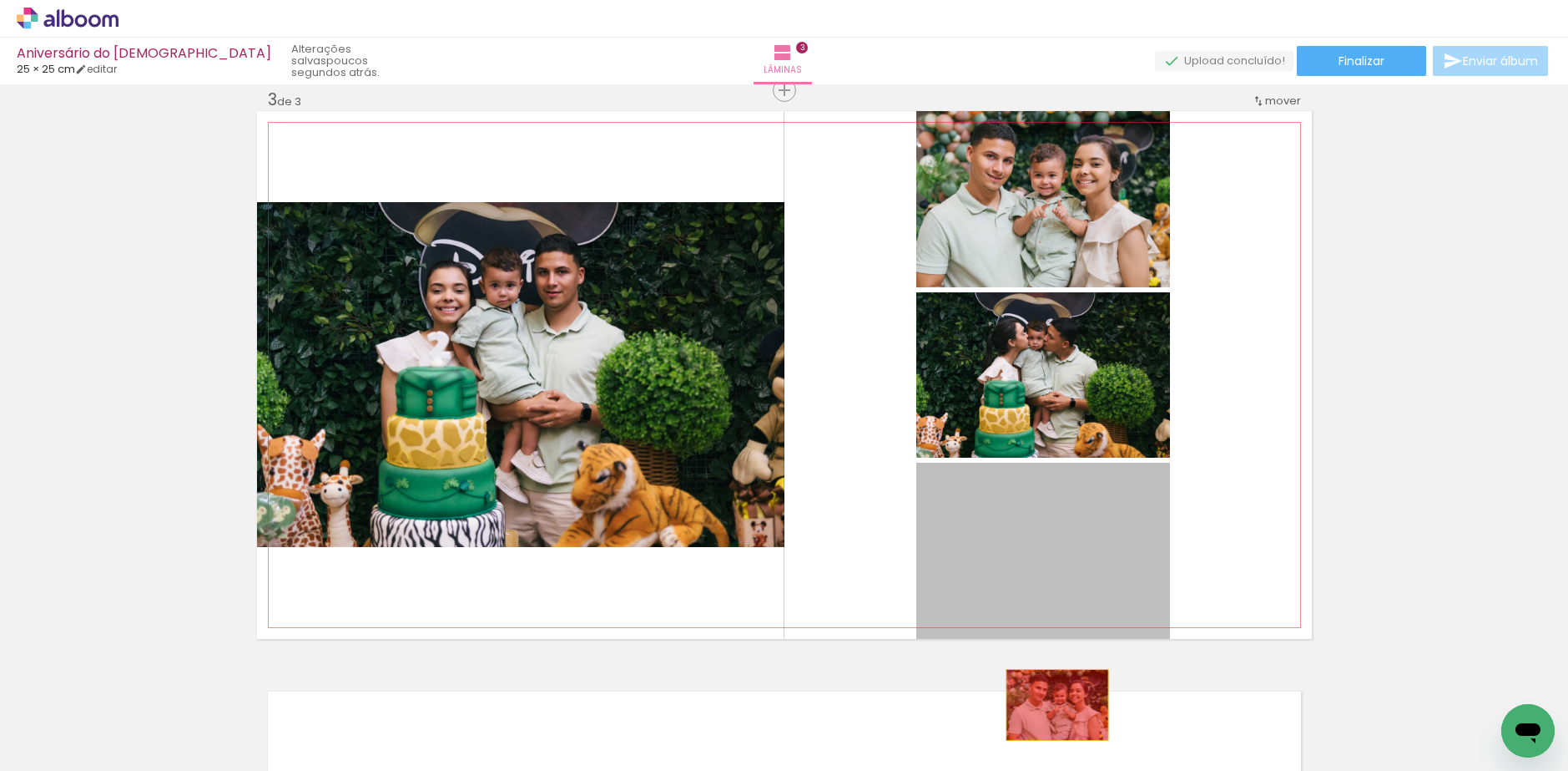
drag, startPoint x: 1059, startPoint y: 562, endPoint x: 1050, endPoint y: 705, distance: 143.3
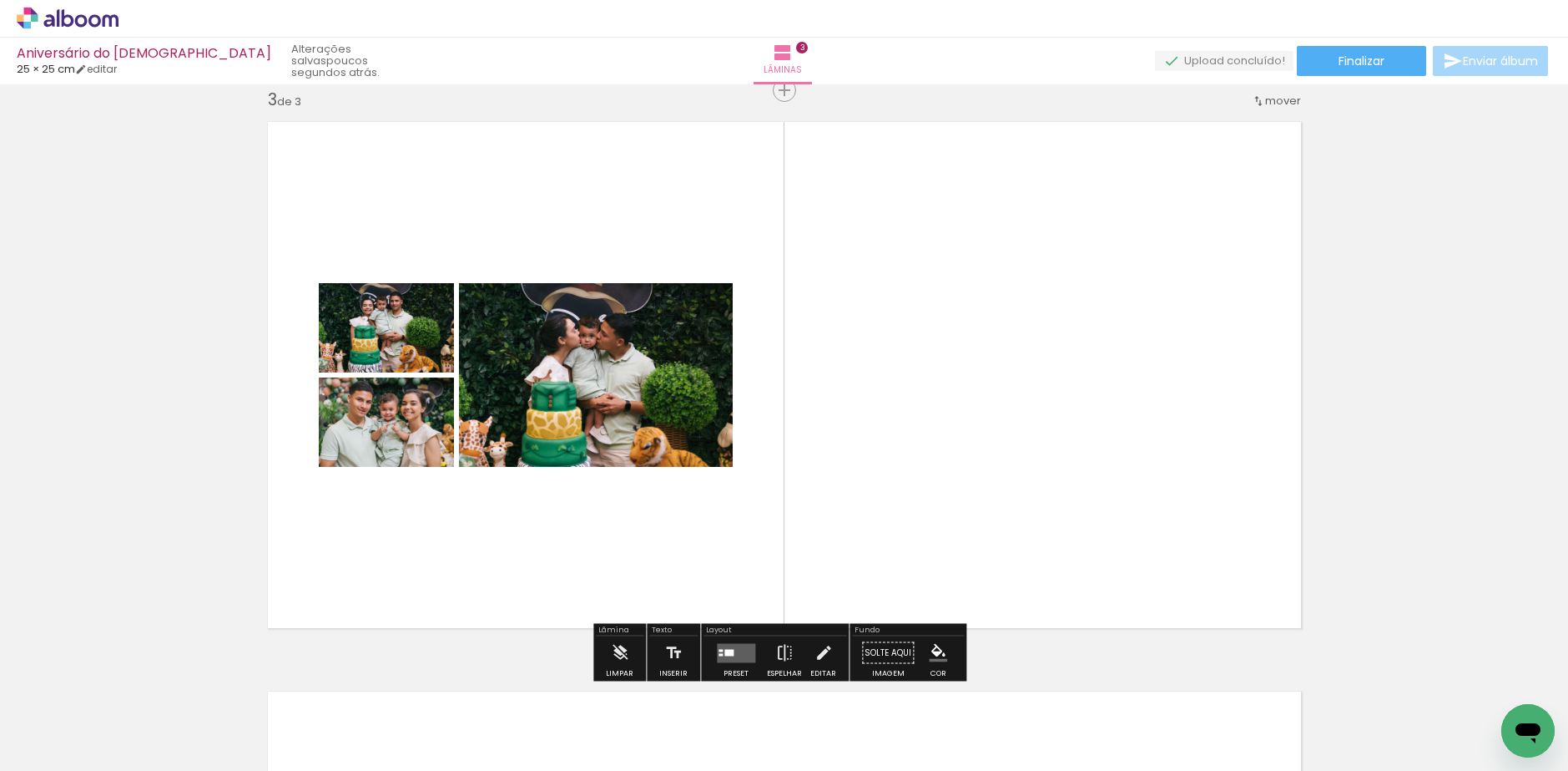
drag, startPoint x: 873, startPoint y: 718, endPoint x: 909, endPoint y: 567, distance: 155.2
click at [829, 425] on quentale-workspace at bounding box center [784, 385] width 1568 height 771
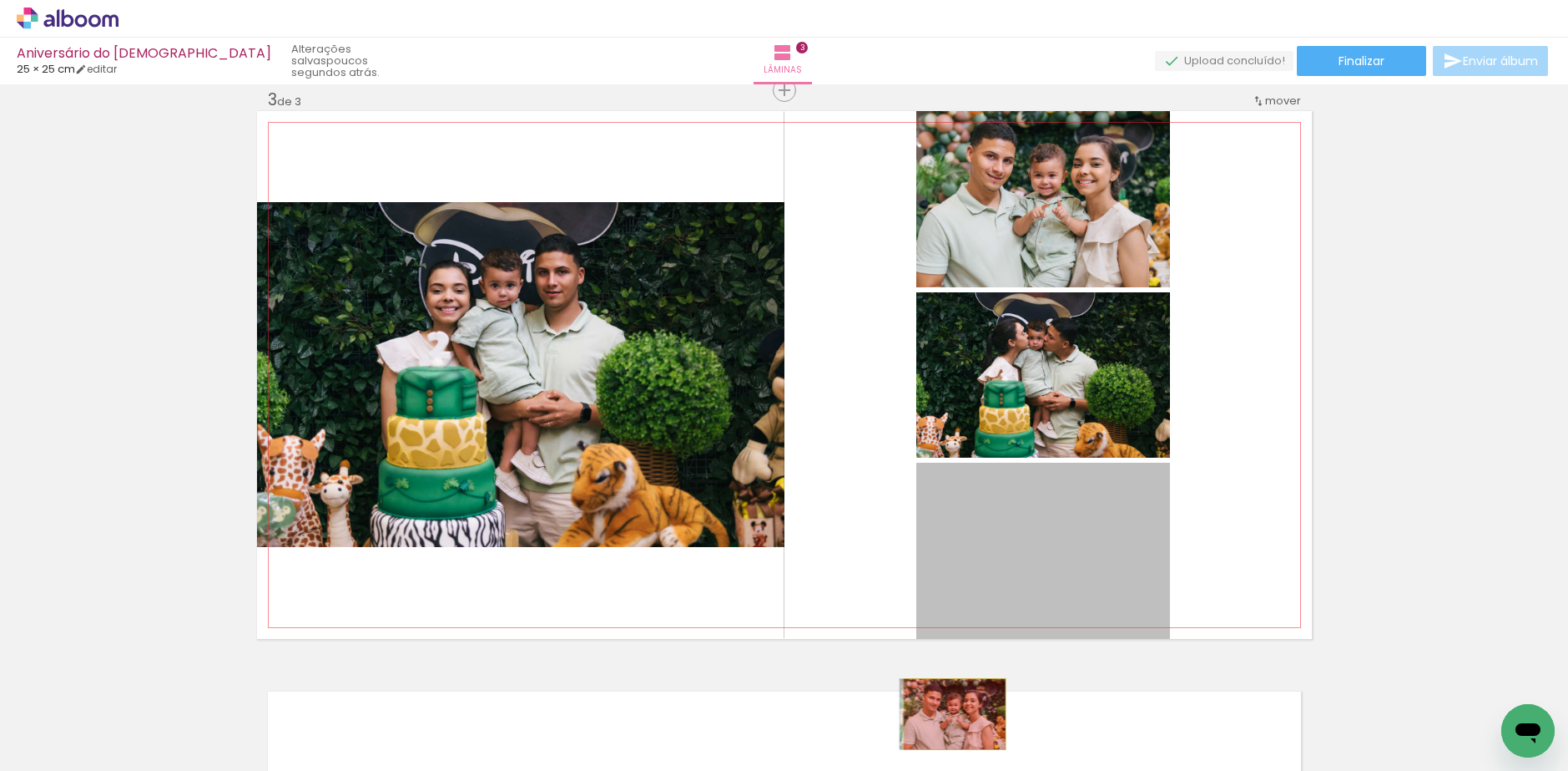
drag, startPoint x: 1003, startPoint y: 543, endPoint x: 948, endPoint y: 714, distance: 179.6
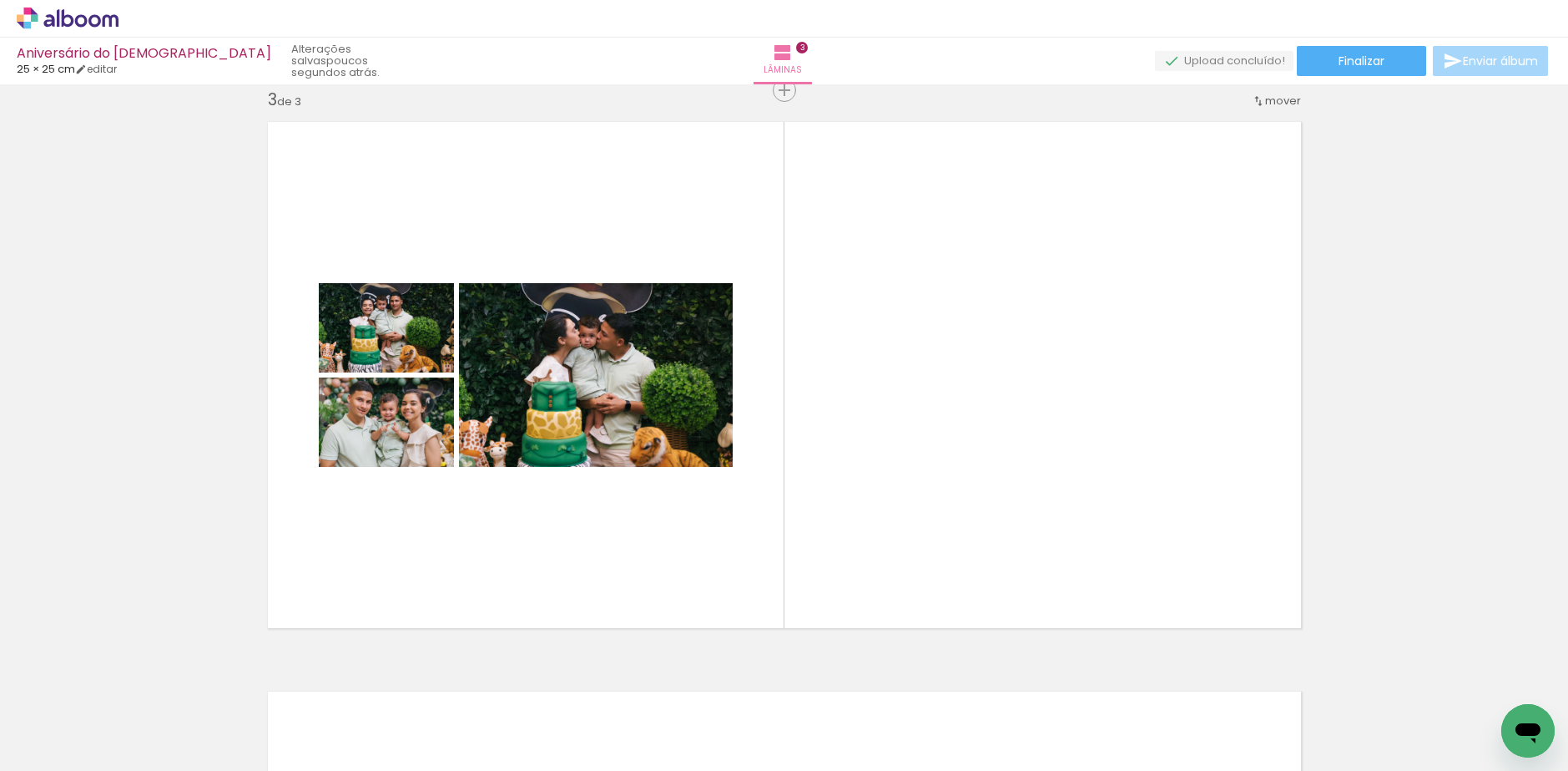
scroll to position [0, 0]
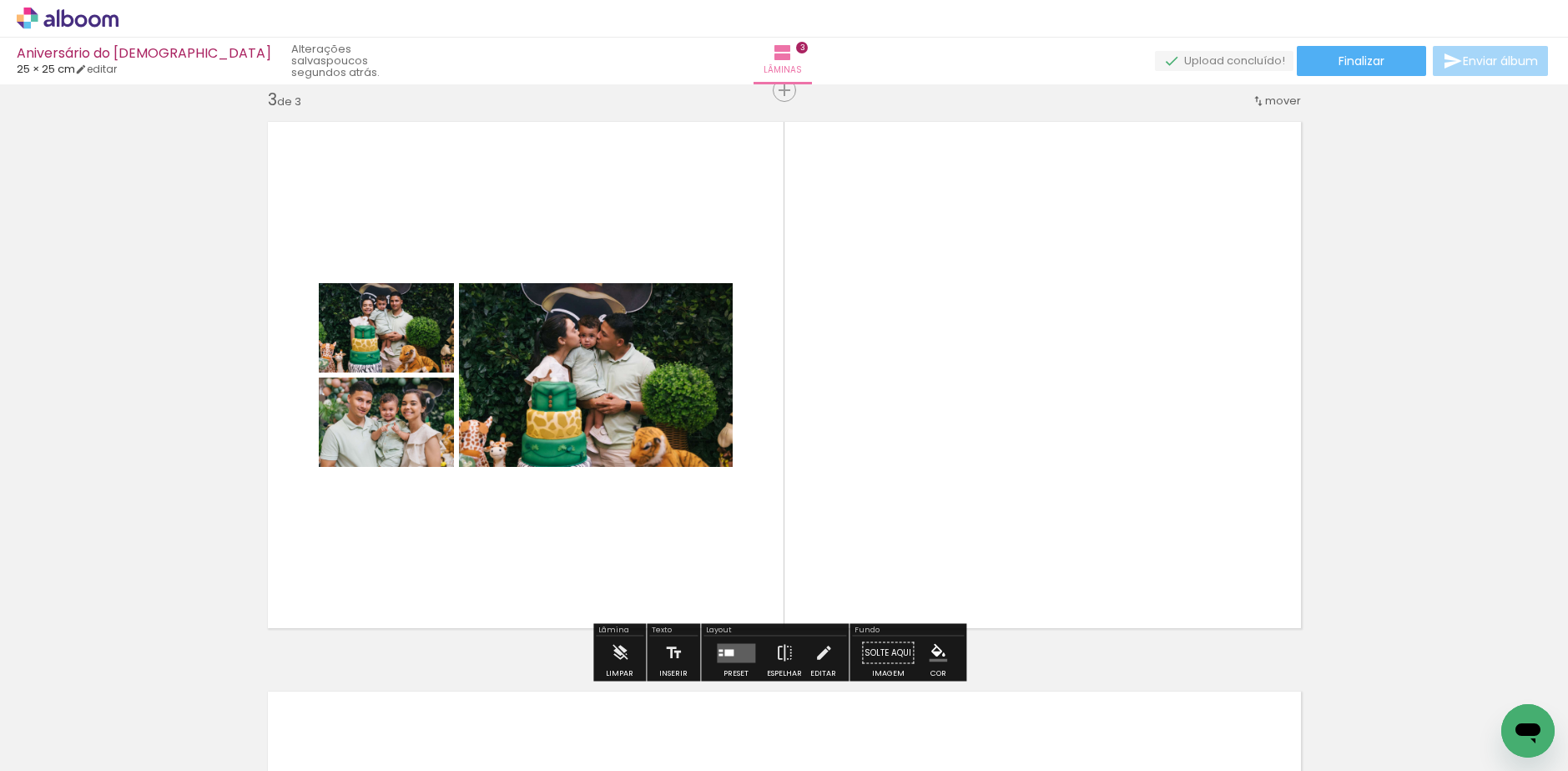
click at [721, 656] on quentale-layouter at bounding box center [736, 653] width 38 height 19
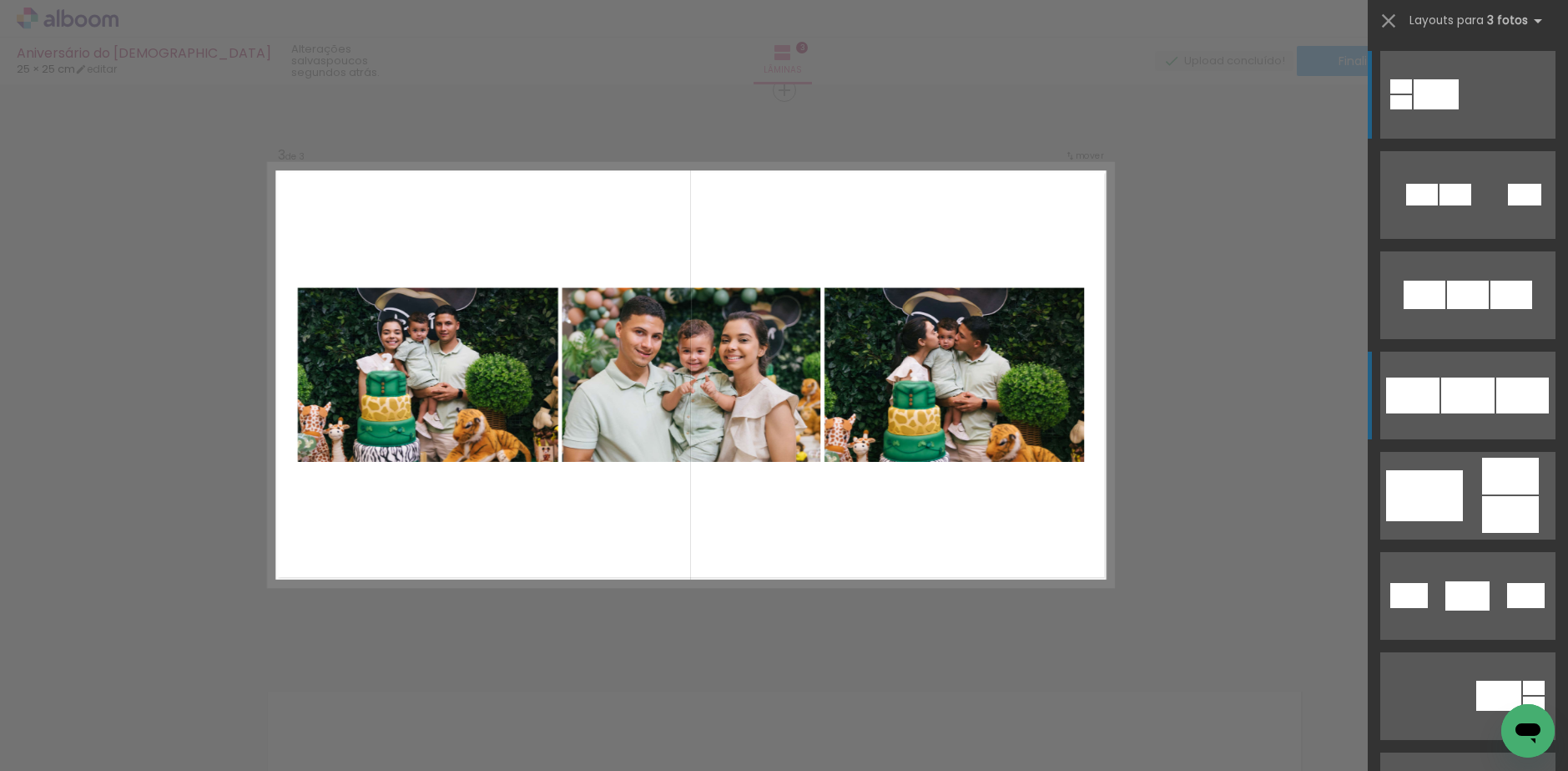
click at [1453, 309] on div at bounding box center [1467, 294] width 41 height 28
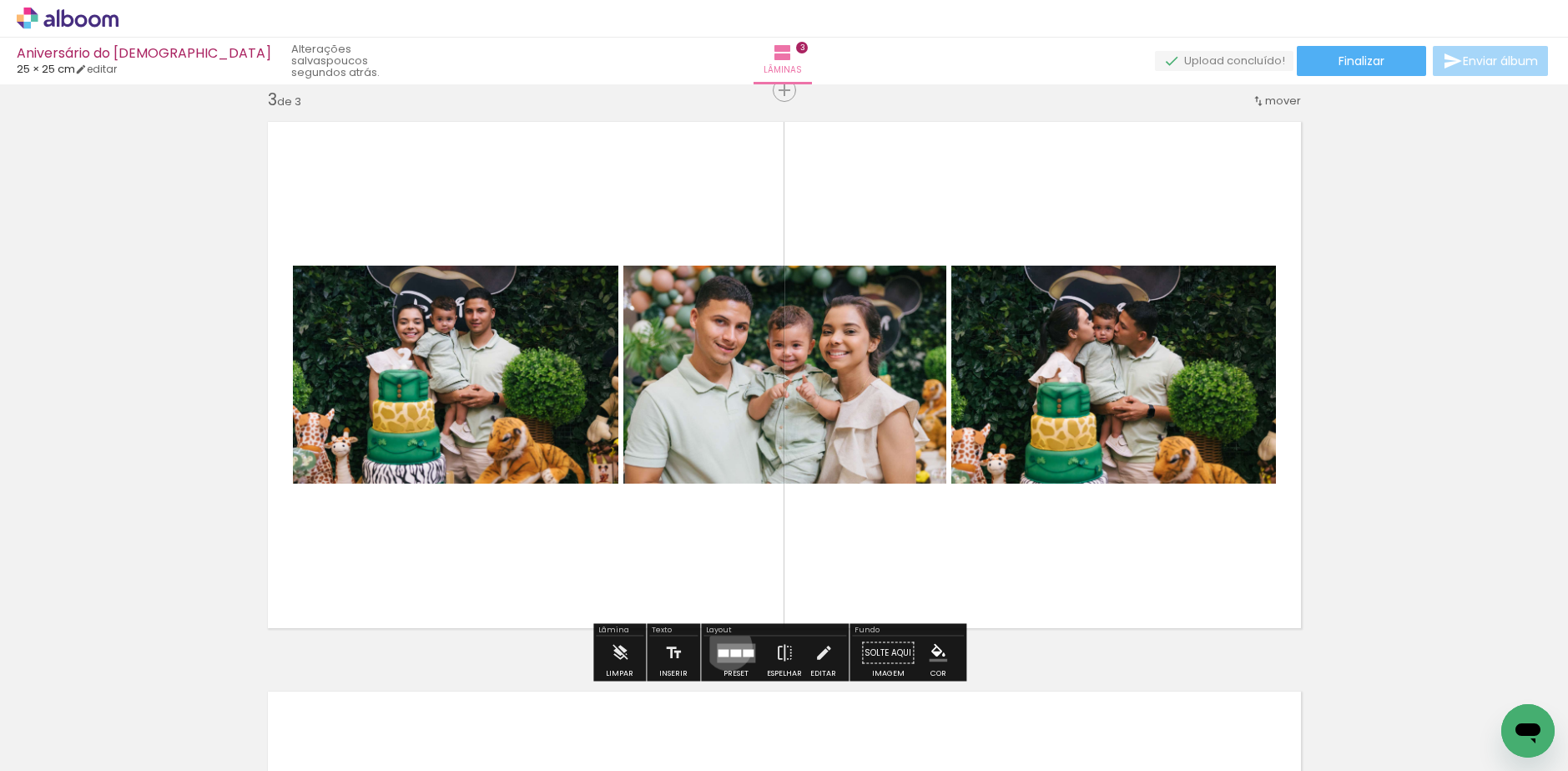
click at [724, 646] on quentale-layouter at bounding box center [736, 653] width 38 height 19
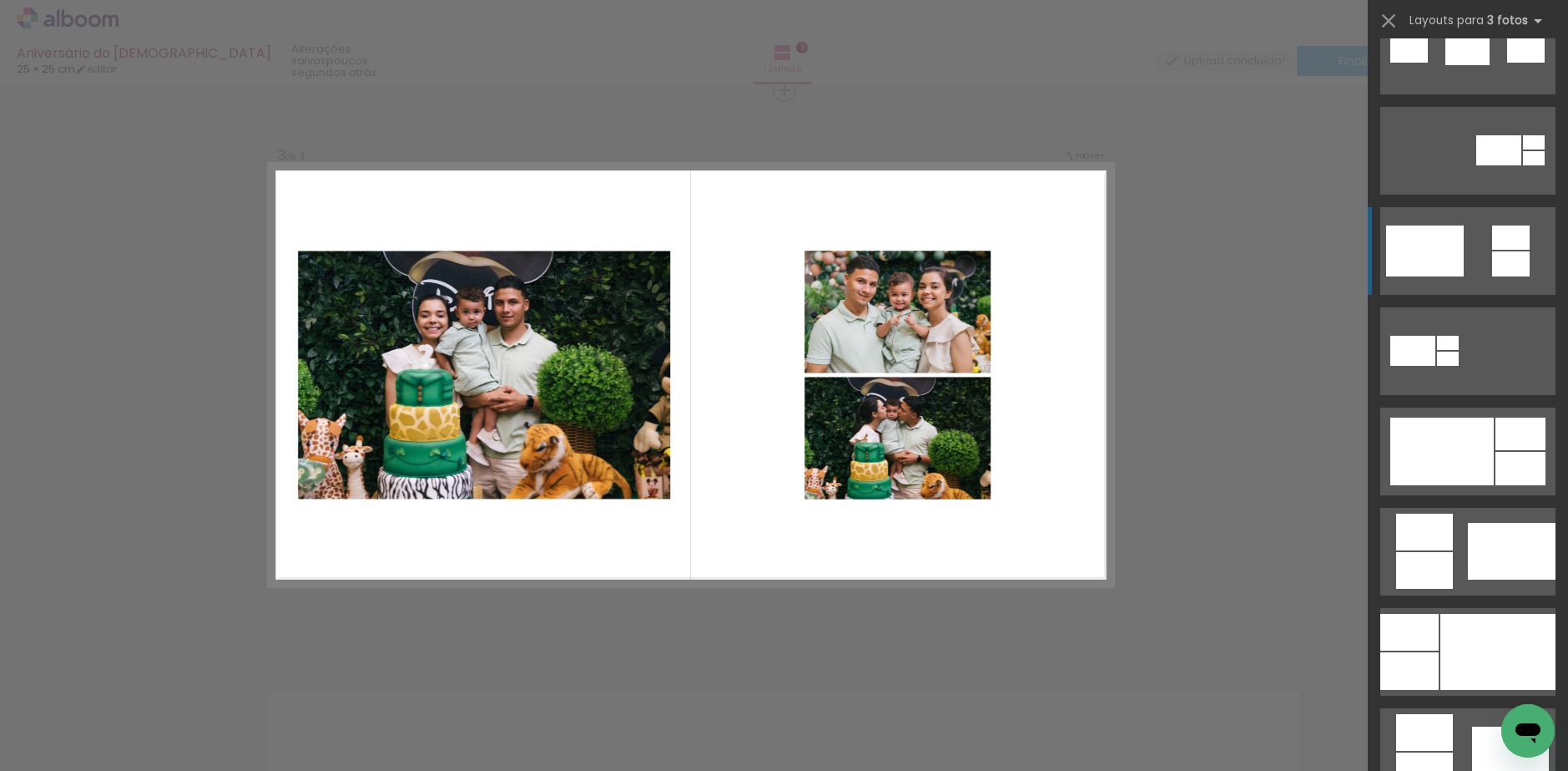
scroll to position [552, 0]
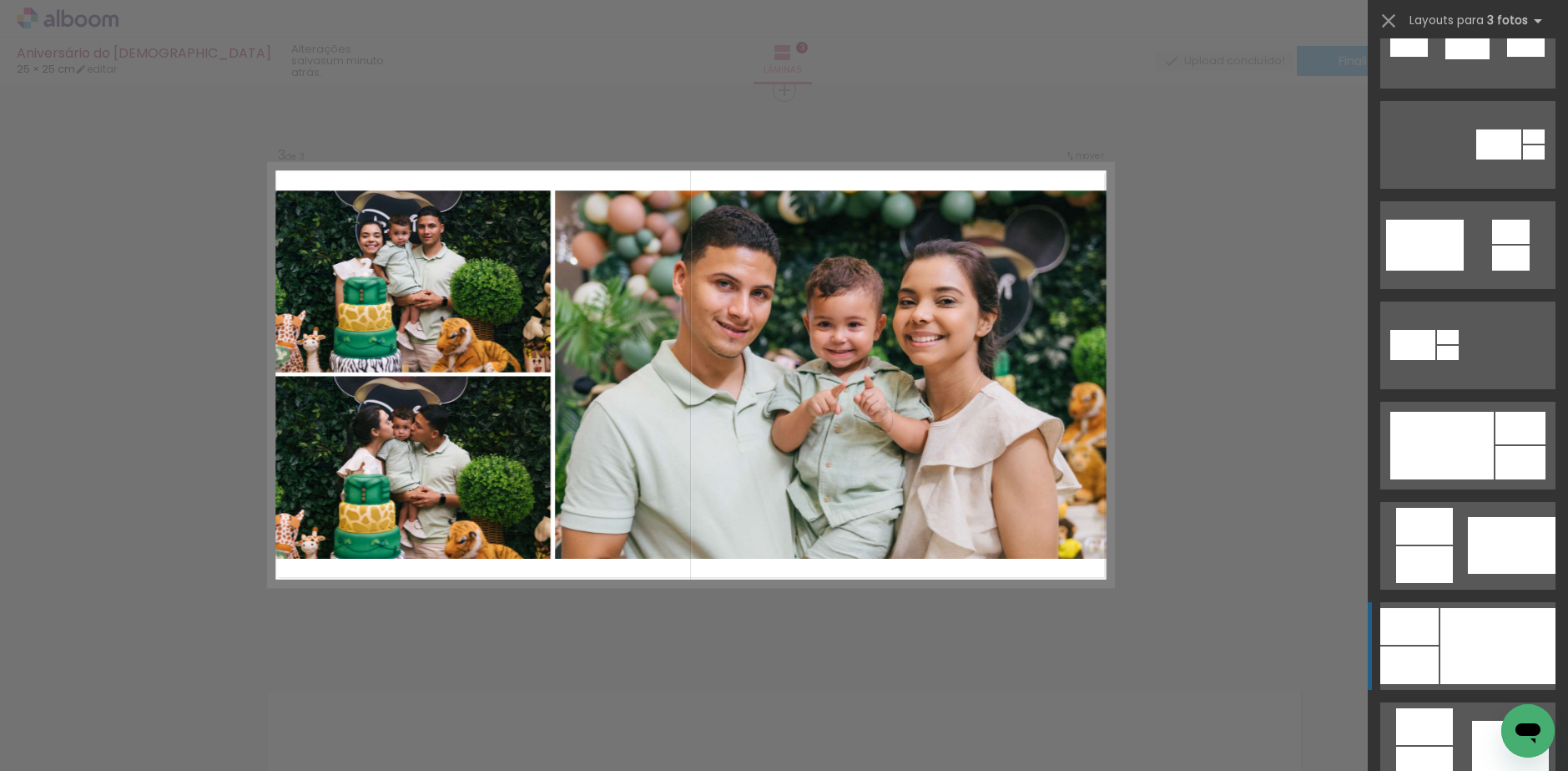
click at [1440, 617] on div at bounding box center [1498, 646] width 115 height 76
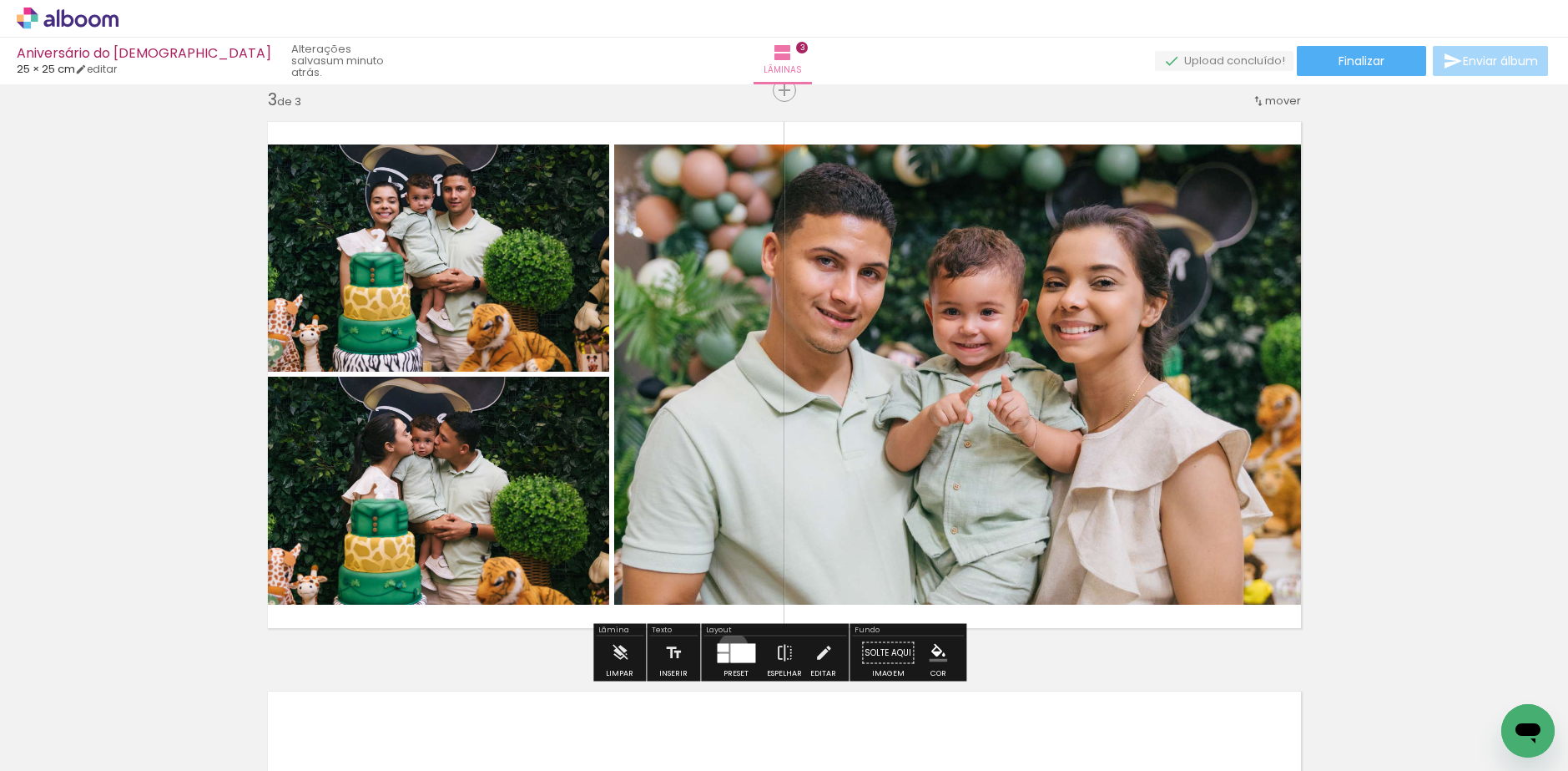
click at [730, 647] on div at bounding box center [743, 653] width 25 height 19
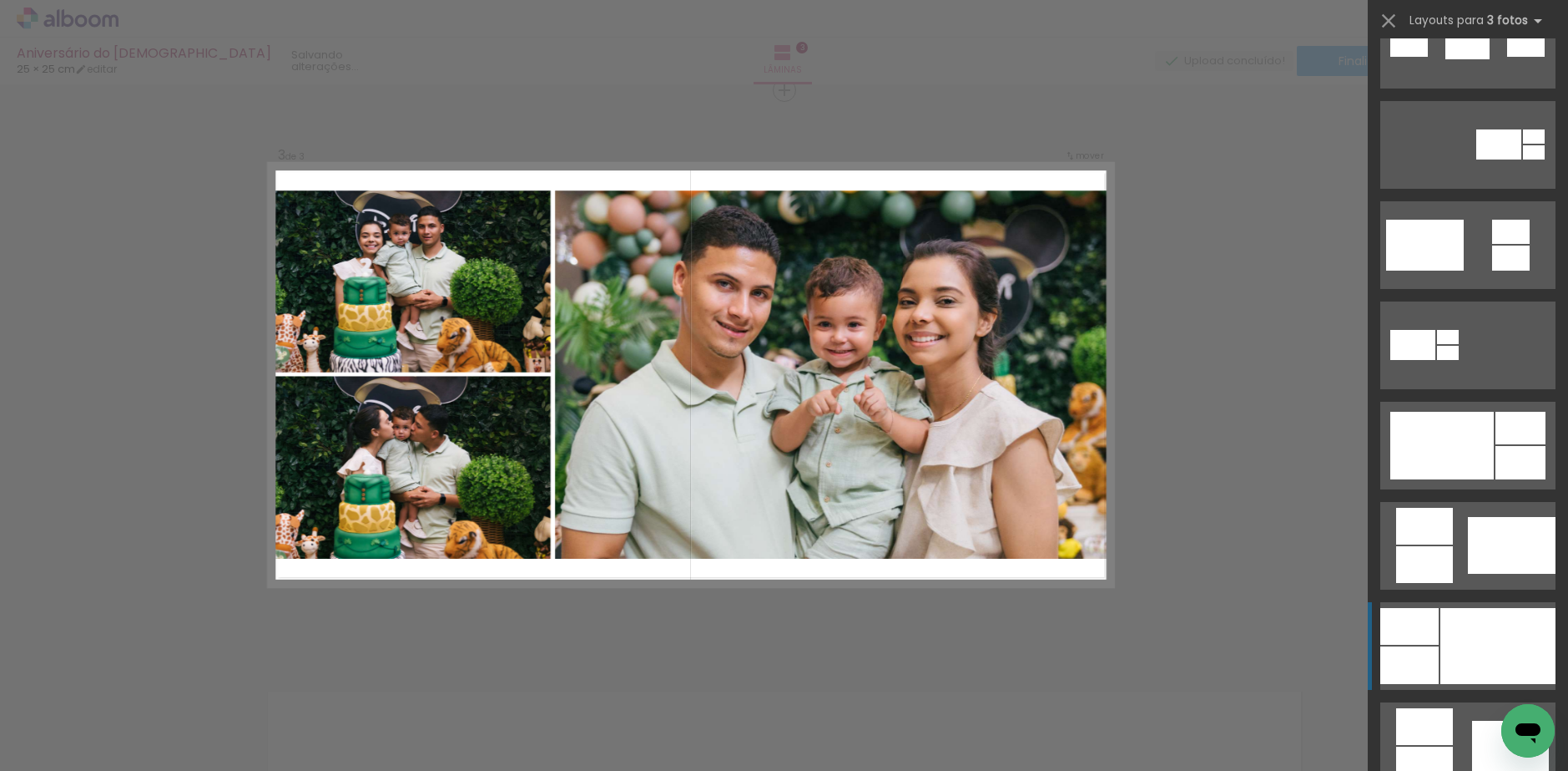
scroll to position [1102, 0]
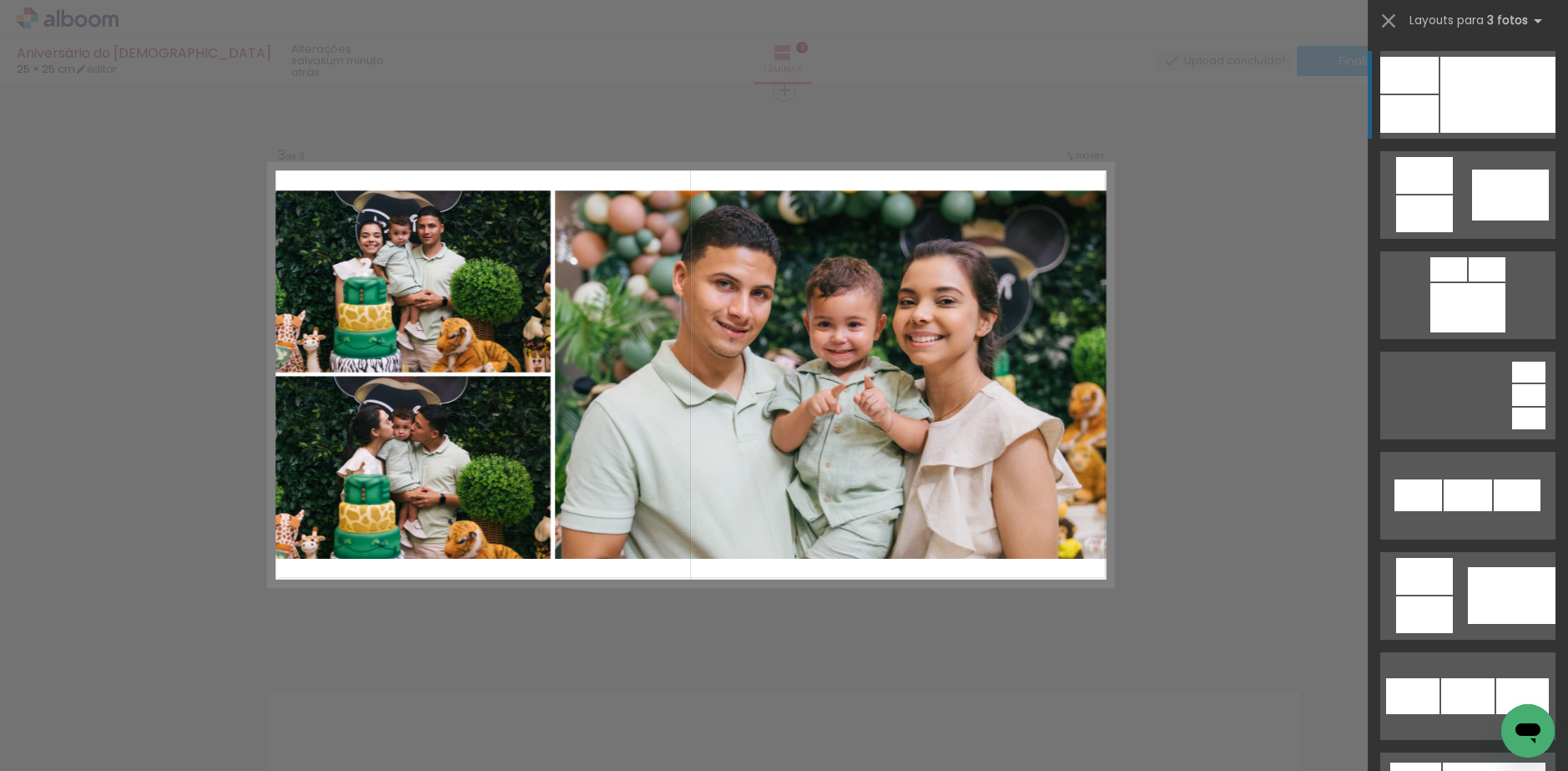
click at [736, 649] on div "Confirmar Cancelar" at bounding box center [784, 83] width 1568 height 2318
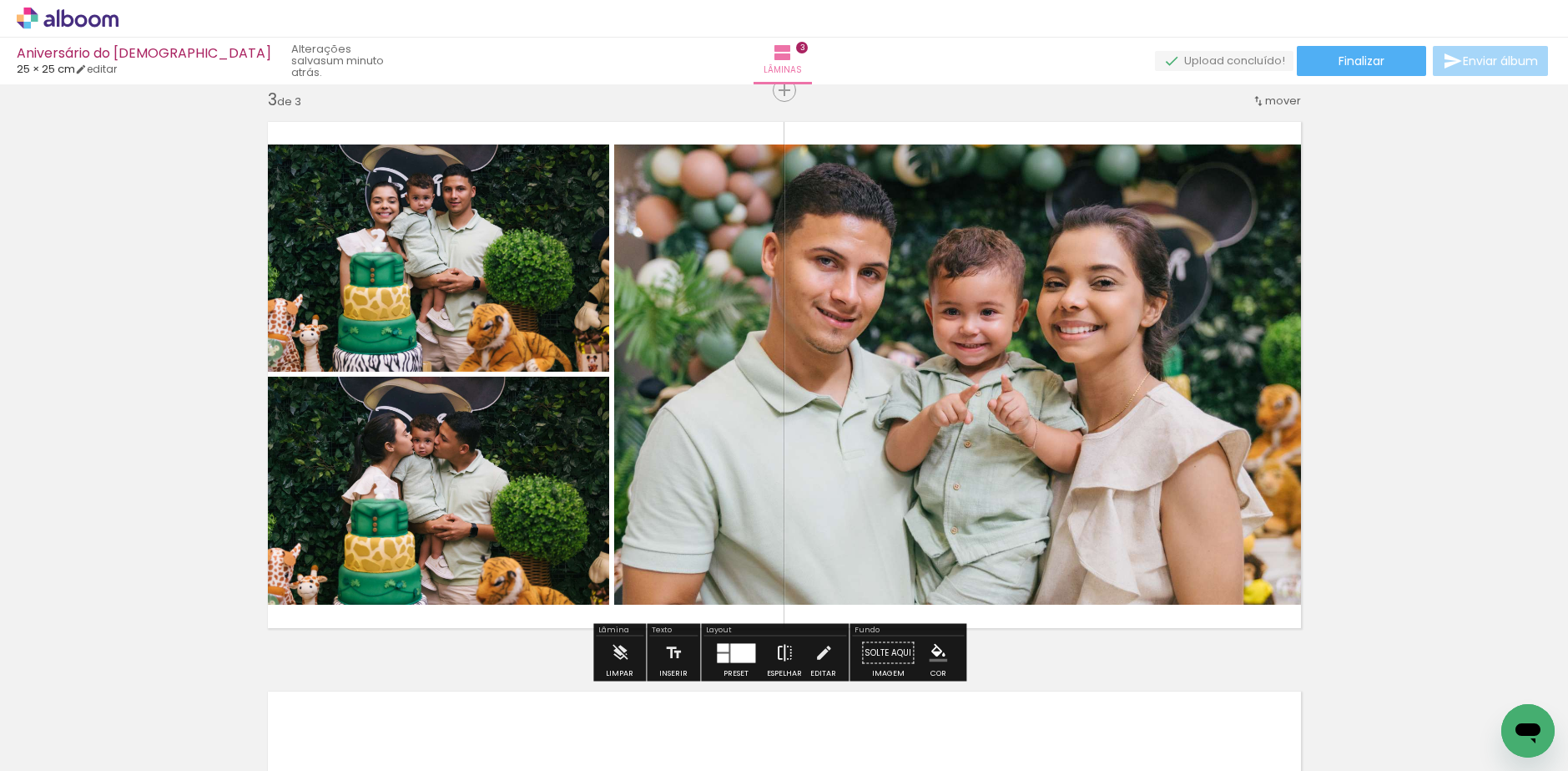
click at [775, 646] on iron-icon at bounding box center [784, 653] width 18 height 34
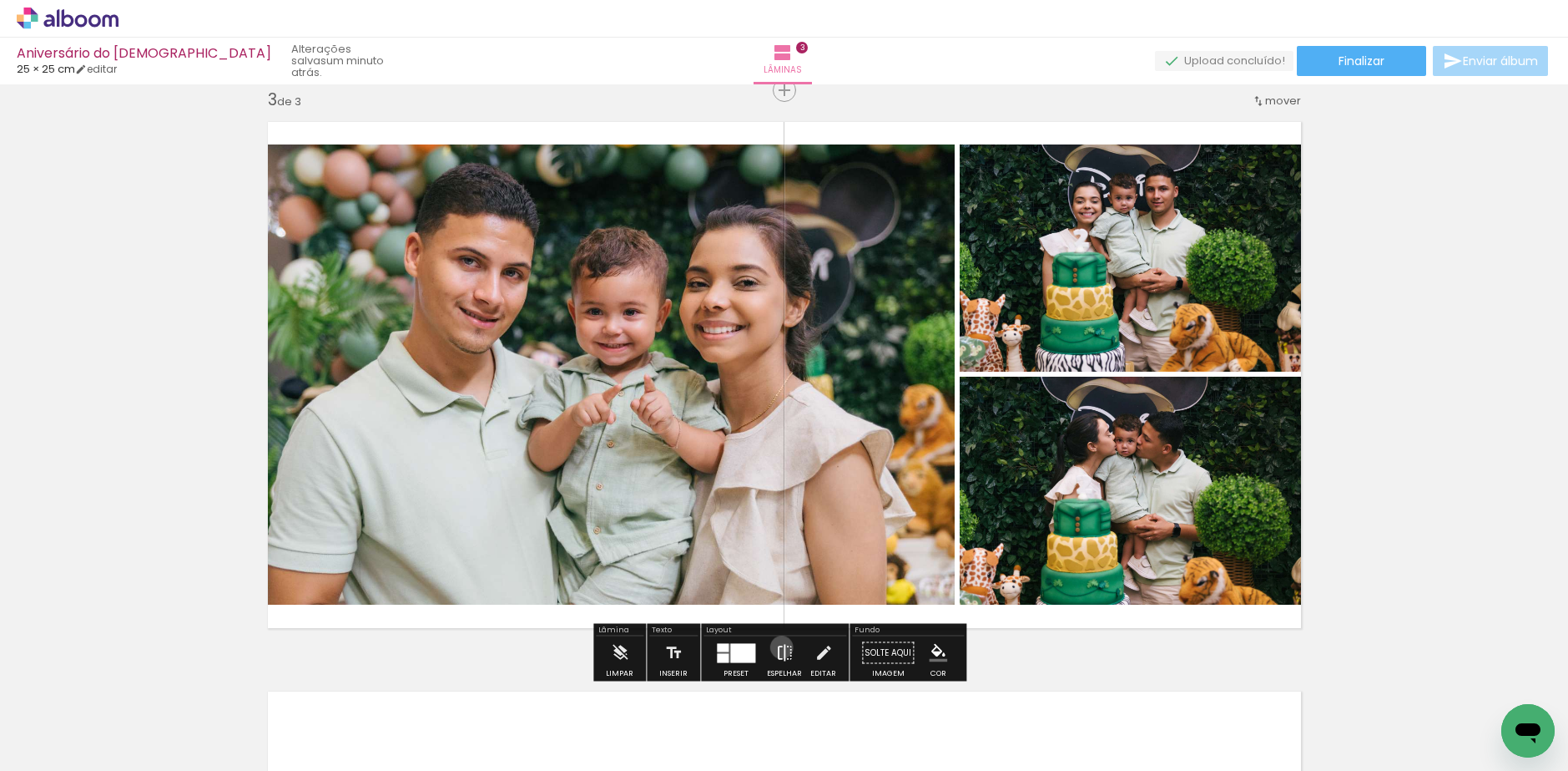
click at [778, 647] on iron-icon at bounding box center [784, 653] width 18 height 34
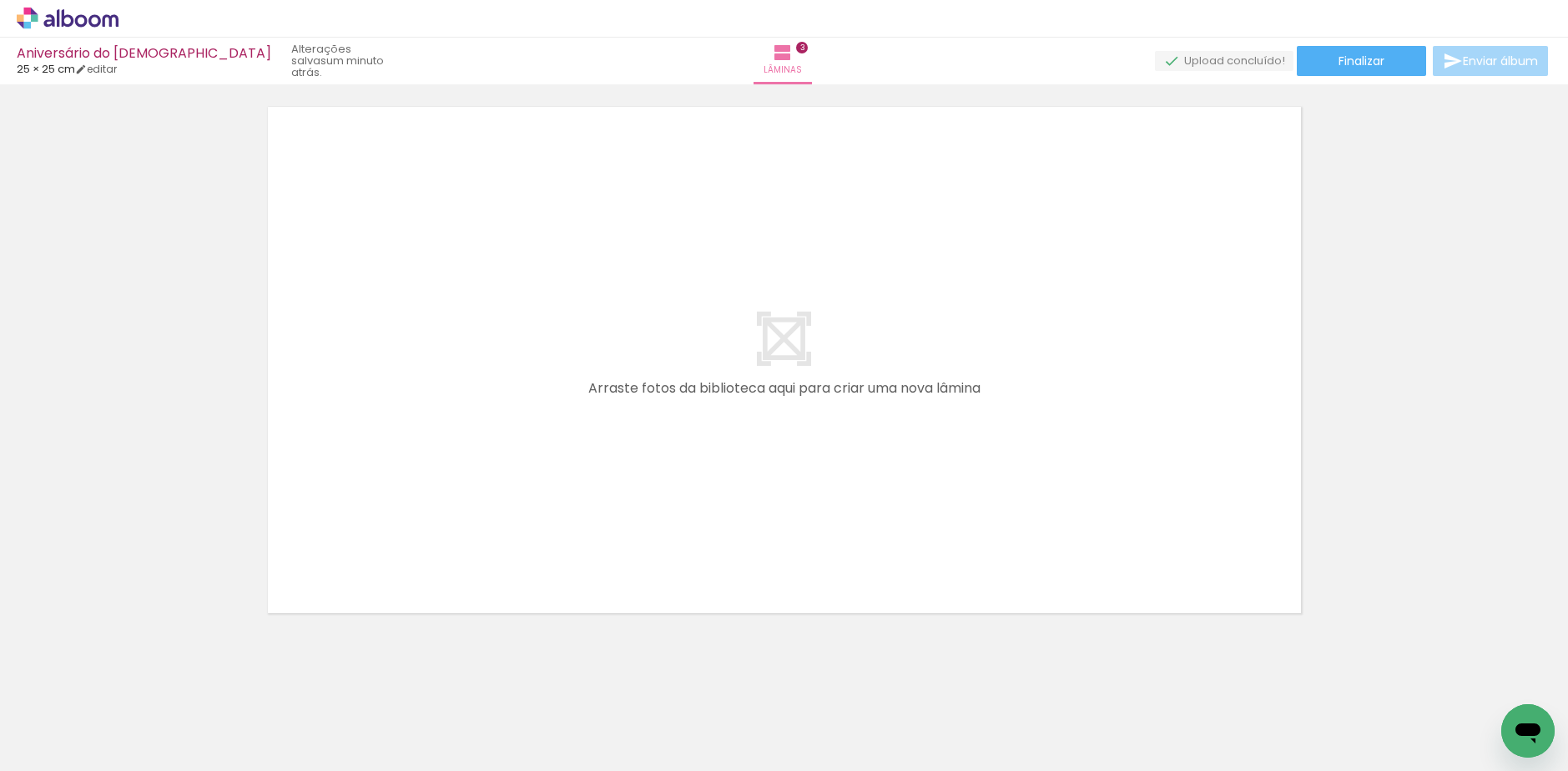
scroll to position [0, 613]
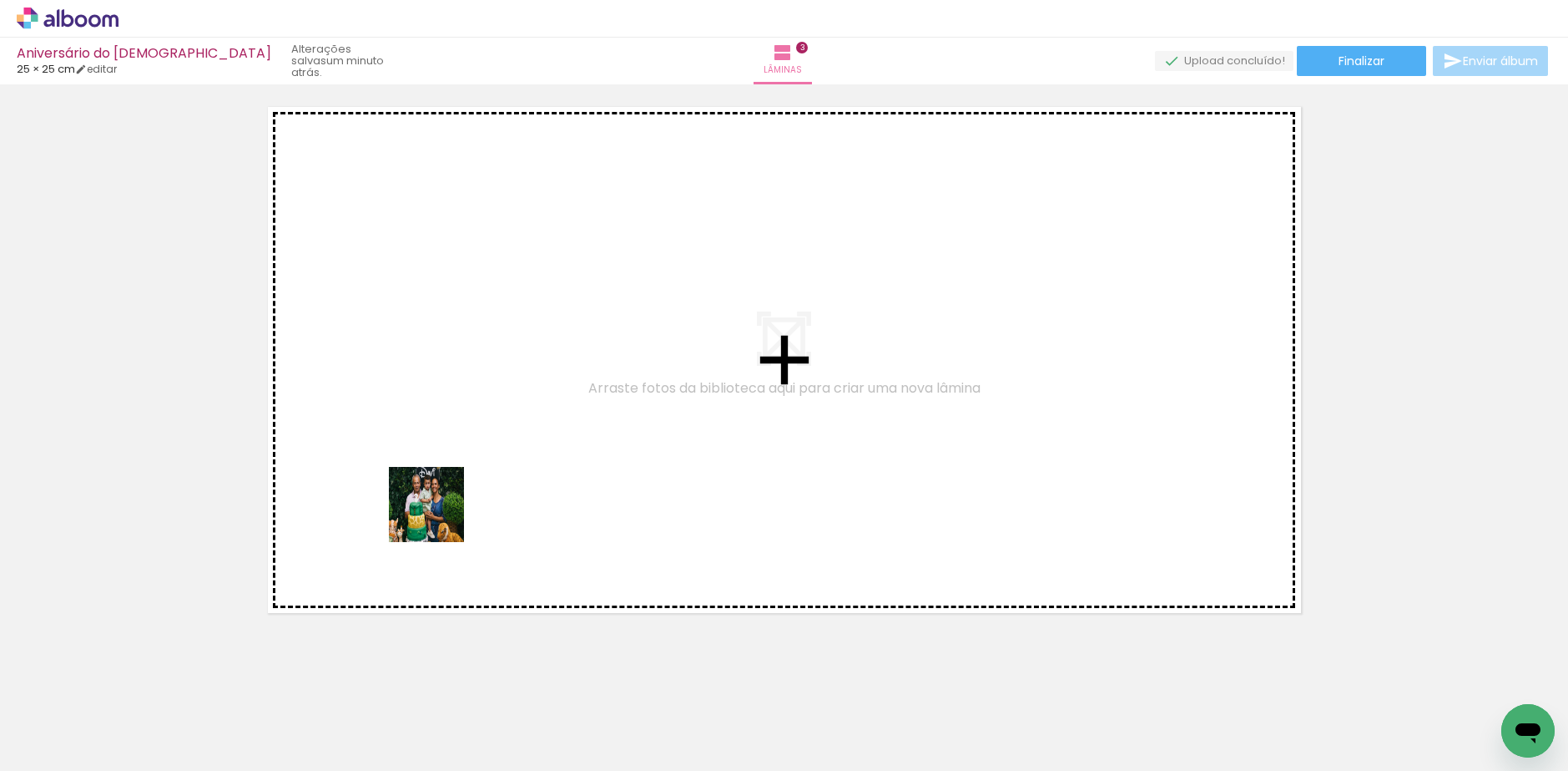
drag, startPoint x: 369, startPoint y: 727, endPoint x: 518, endPoint y: 722, distance: 149.1
click at [449, 474] on quentale-workspace at bounding box center [784, 385] width 1568 height 771
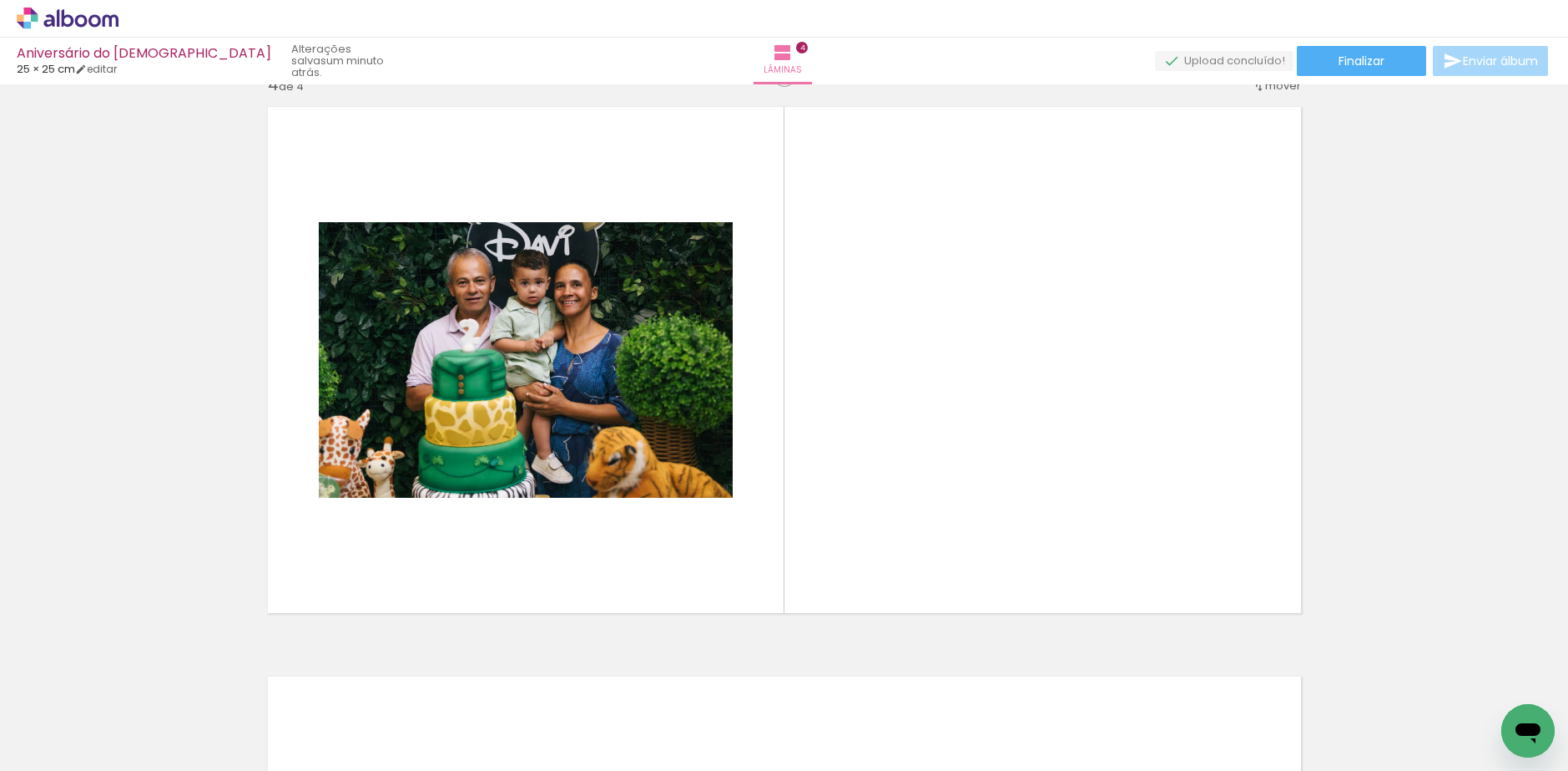
scroll to position [1731, 0]
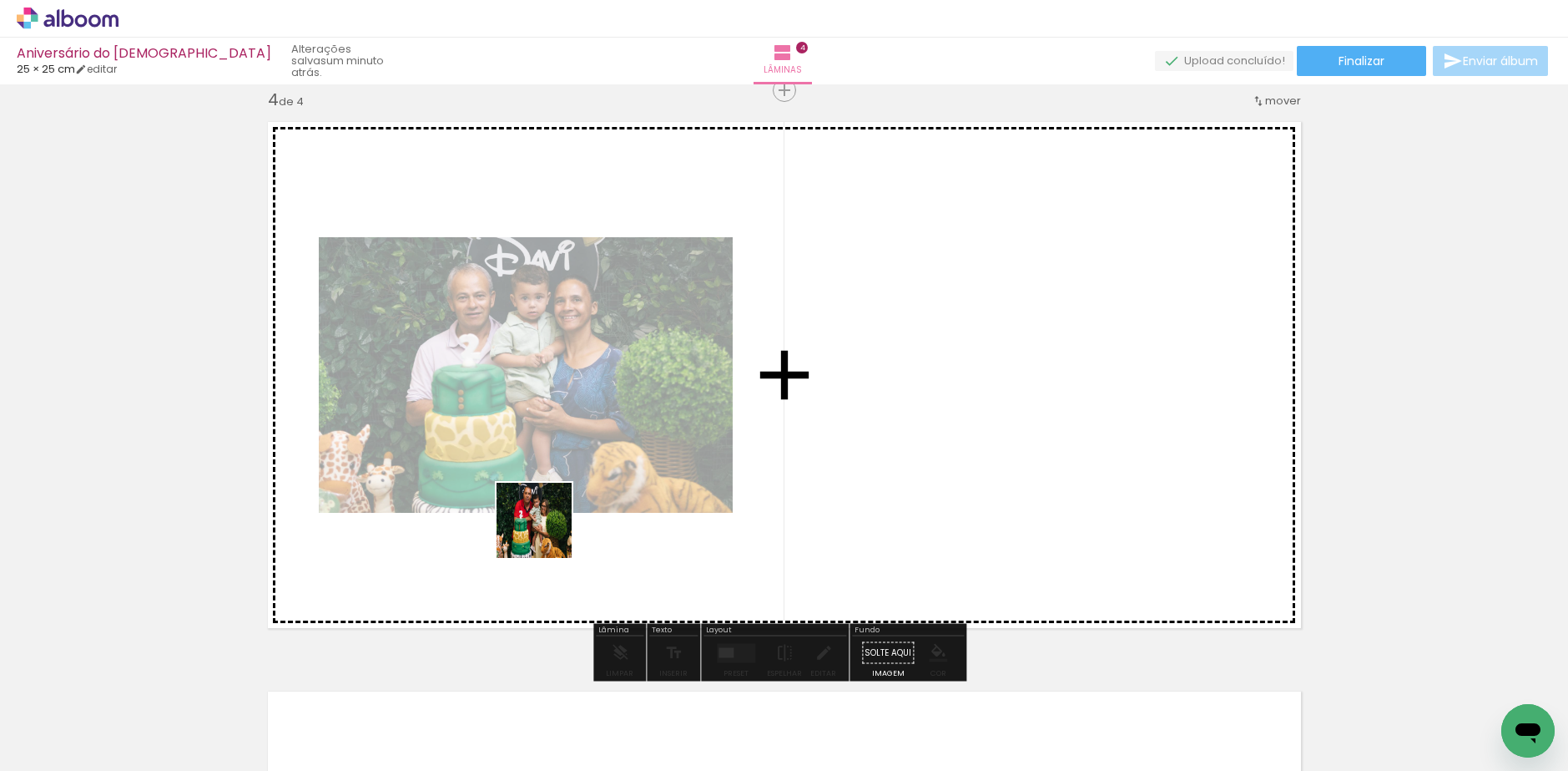
drag, startPoint x: 501, startPoint y: 730, endPoint x: 613, endPoint y: 716, distance: 112.9
click at [558, 497] on quentale-workspace at bounding box center [784, 385] width 1568 height 771
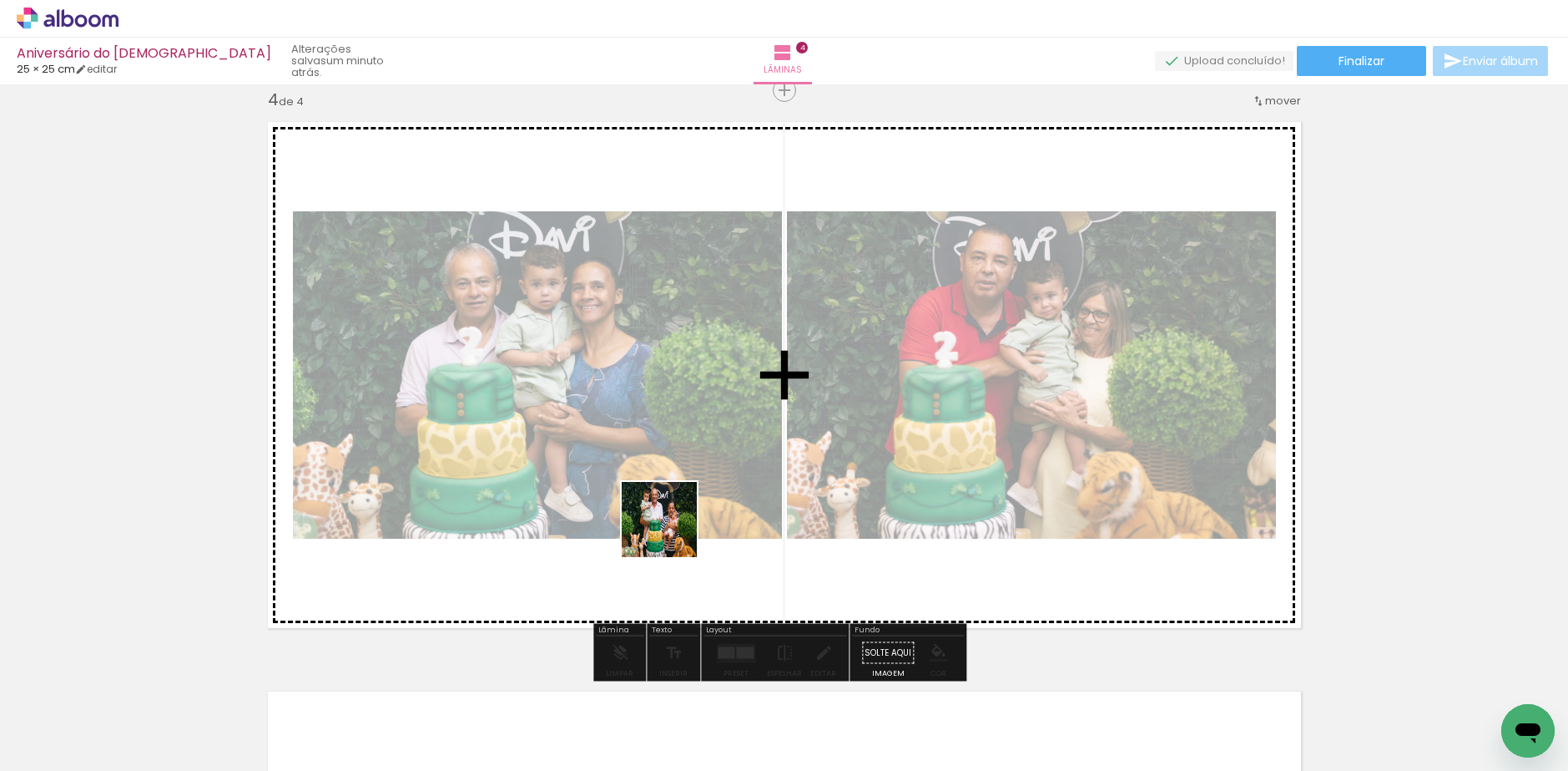
drag, startPoint x: 595, startPoint y: 723, endPoint x: 685, endPoint y: 723, distance: 90.0
click at [709, 473] on quentale-workspace at bounding box center [784, 385] width 1568 height 771
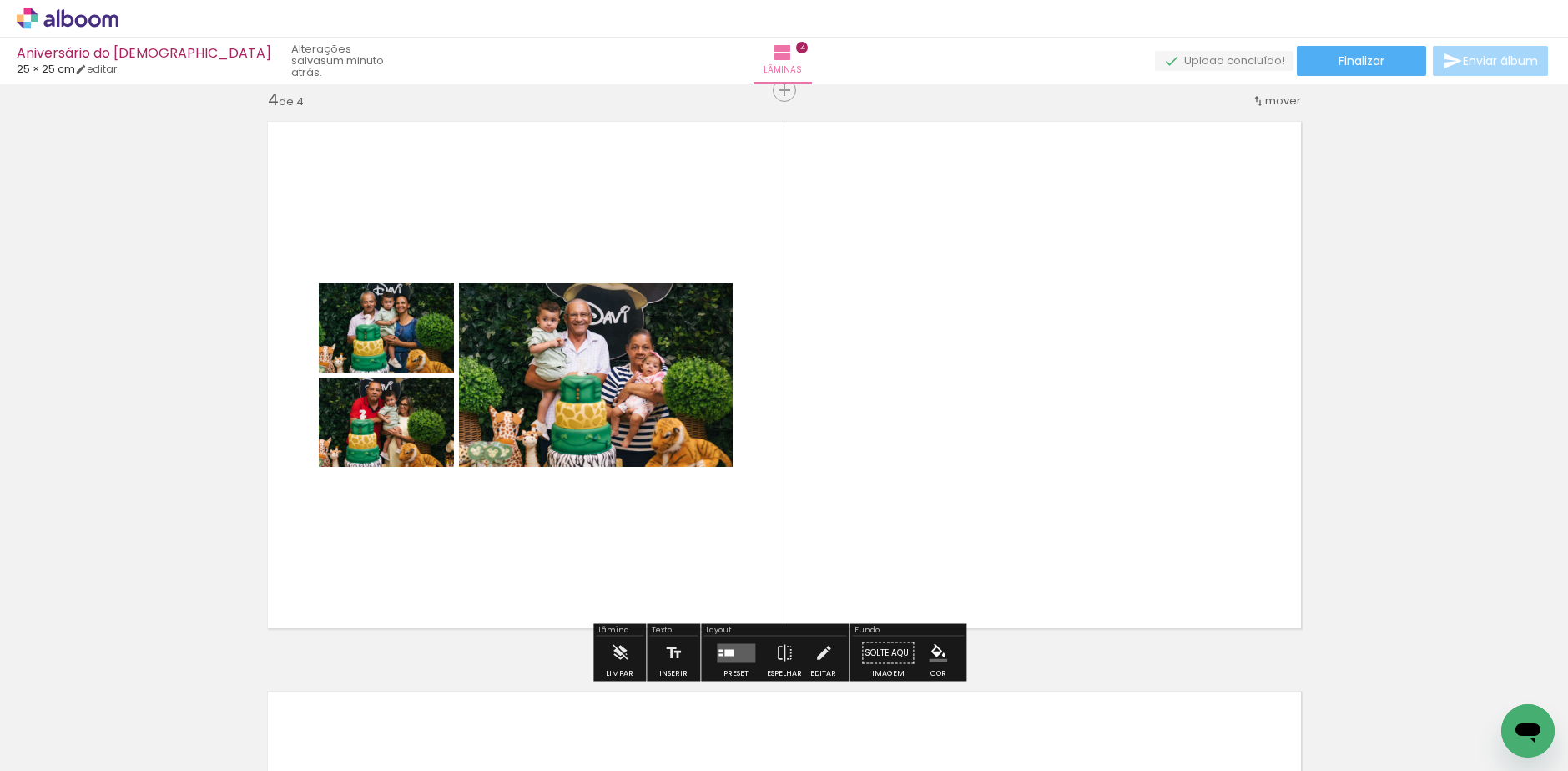
drag, startPoint x: 685, startPoint y: 723, endPoint x: 848, endPoint y: 703, distance: 164.2
click at [737, 468] on quentale-workspace at bounding box center [784, 385] width 1568 height 771
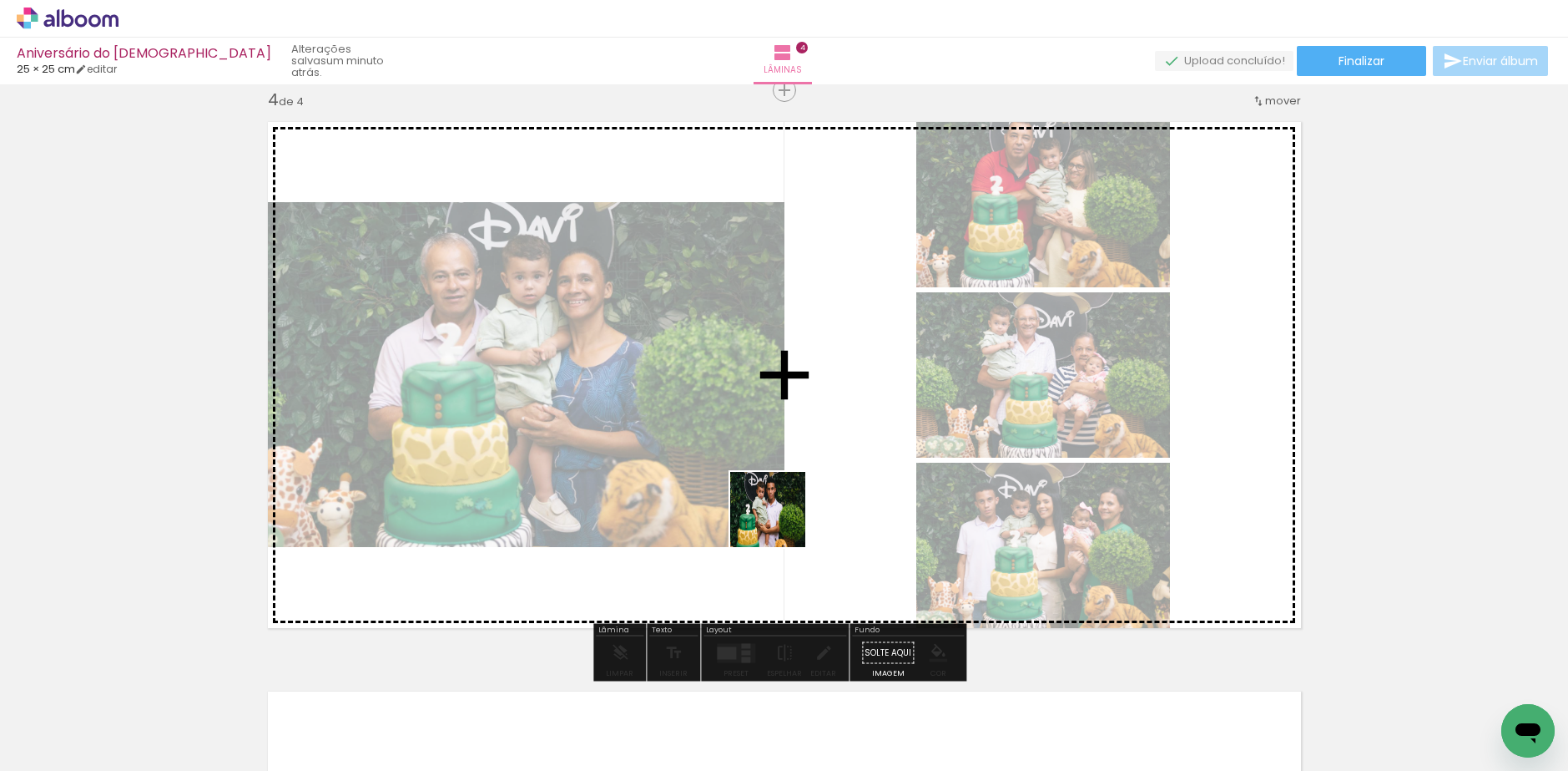
drag, startPoint x: 769, startPoint y: 723, endPoint x: 780, endPoint y: 522, distance: 201.3
click at [780, 522] on quentale-workspace at bounding box center [784, 385] width 1568 height 771
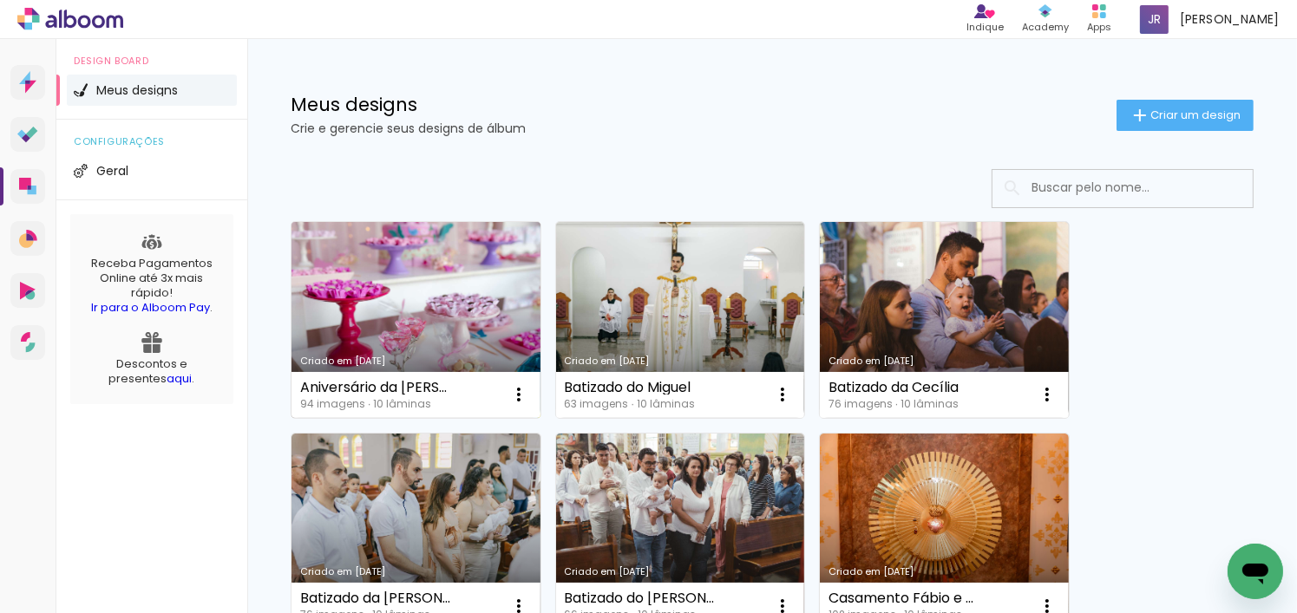
drag, startPoint x: 436, startPoint y: 387, endPoint x: 476, endPoint y: 377, distance: 41.0
click at [476, 377] on div "Aniversário da Isabela 94 imagens ∙ 10 lâminas Abrir Fazer uma cópia Excluir" at bounding box center [415, 395] width 249 height 46
click at [472, 316] on link "Criado em [DATE]" at bounding box center [415, 320] width 249 height 196
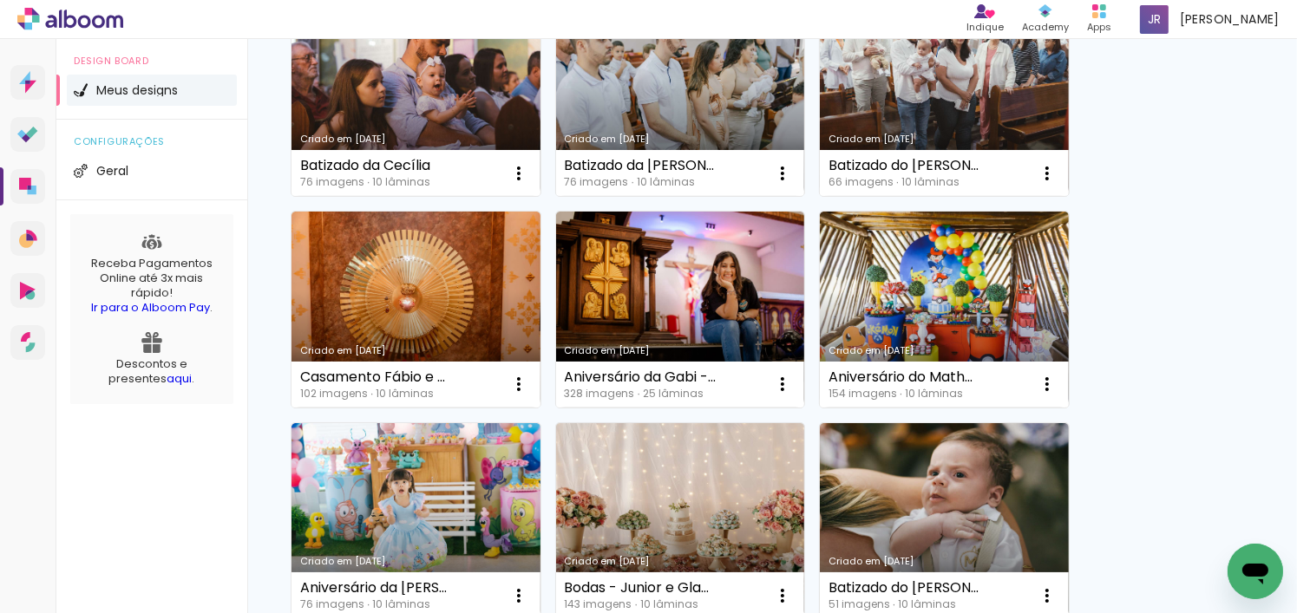
scroll to position [434, 0]
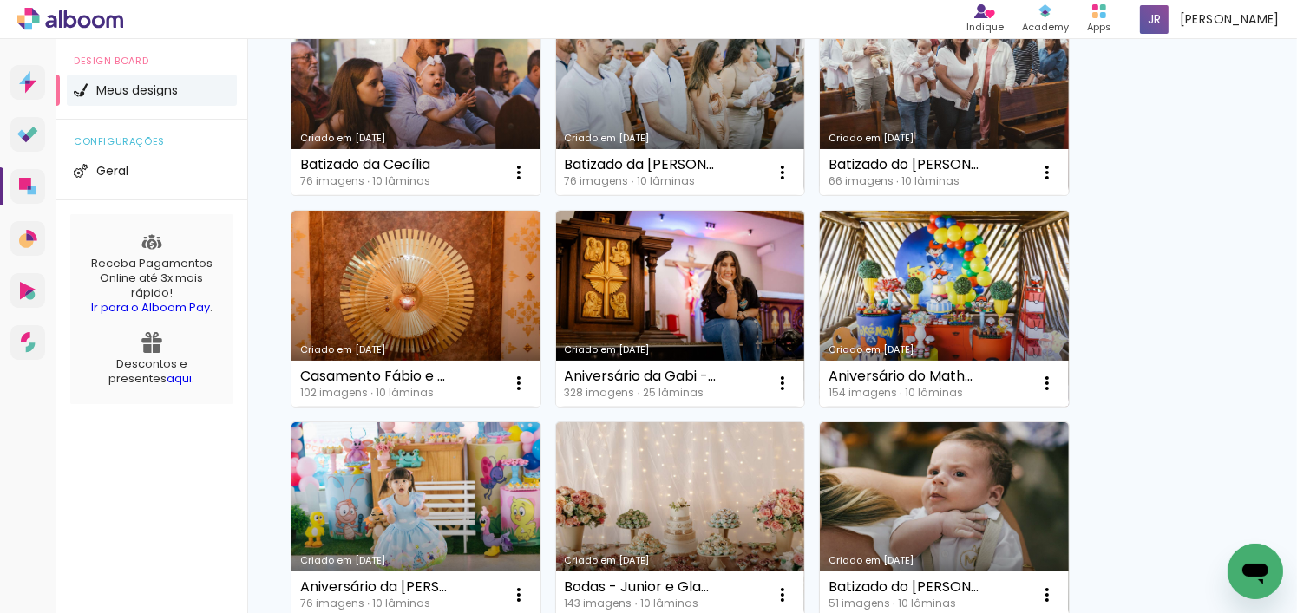
click at [883, 290] on link "Criado em [DATE]" at bounding box center [944, 309] width 249 height 196
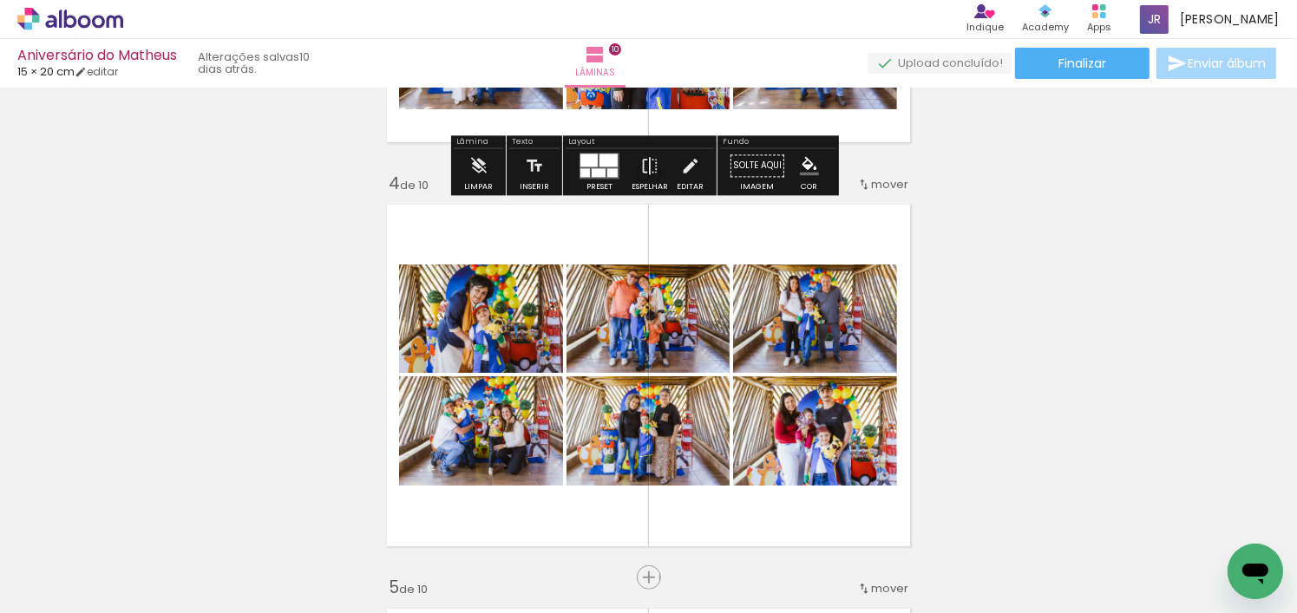
scroll to position [1215, 0]
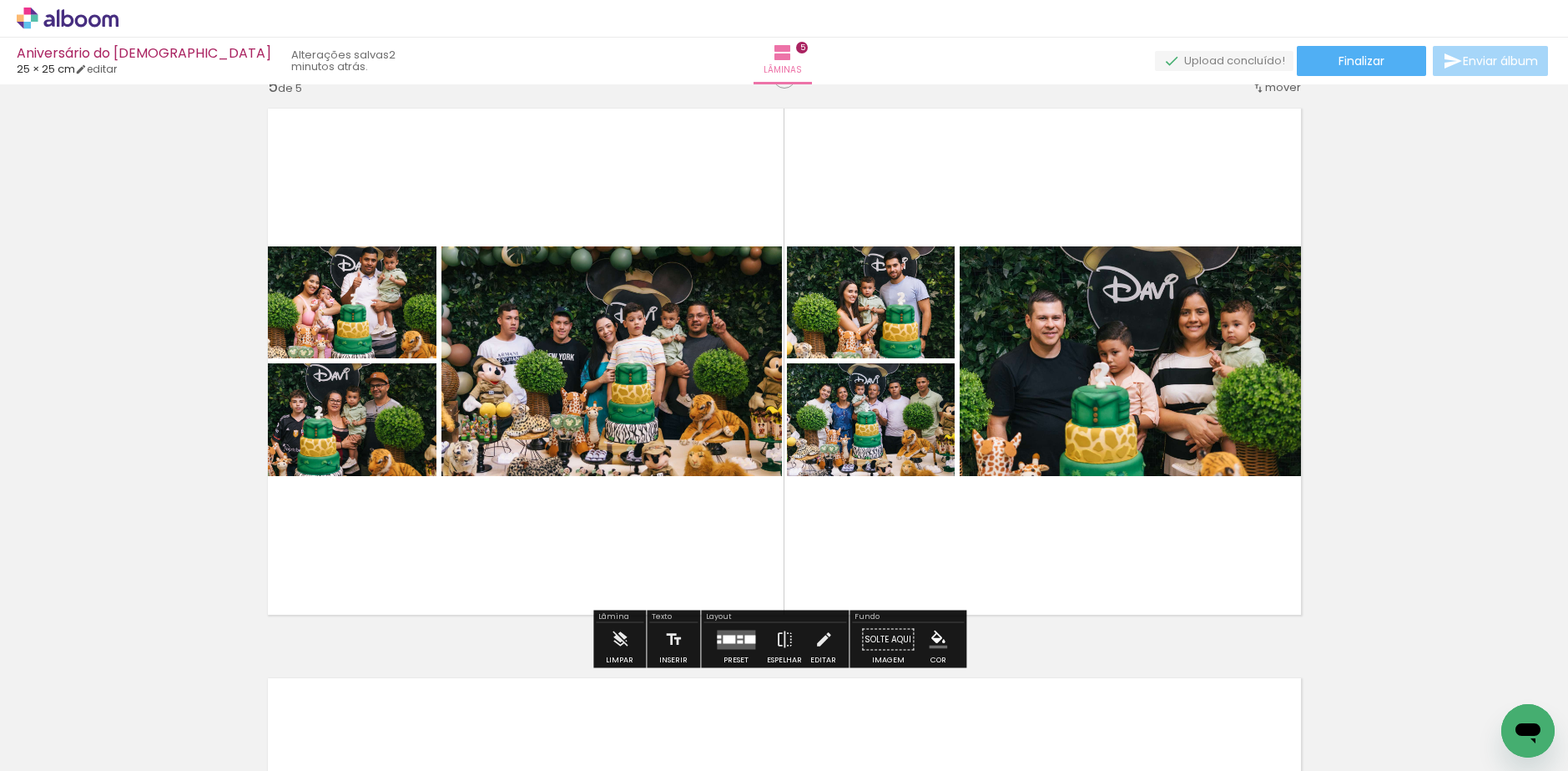
scroll to position [2399, 0]
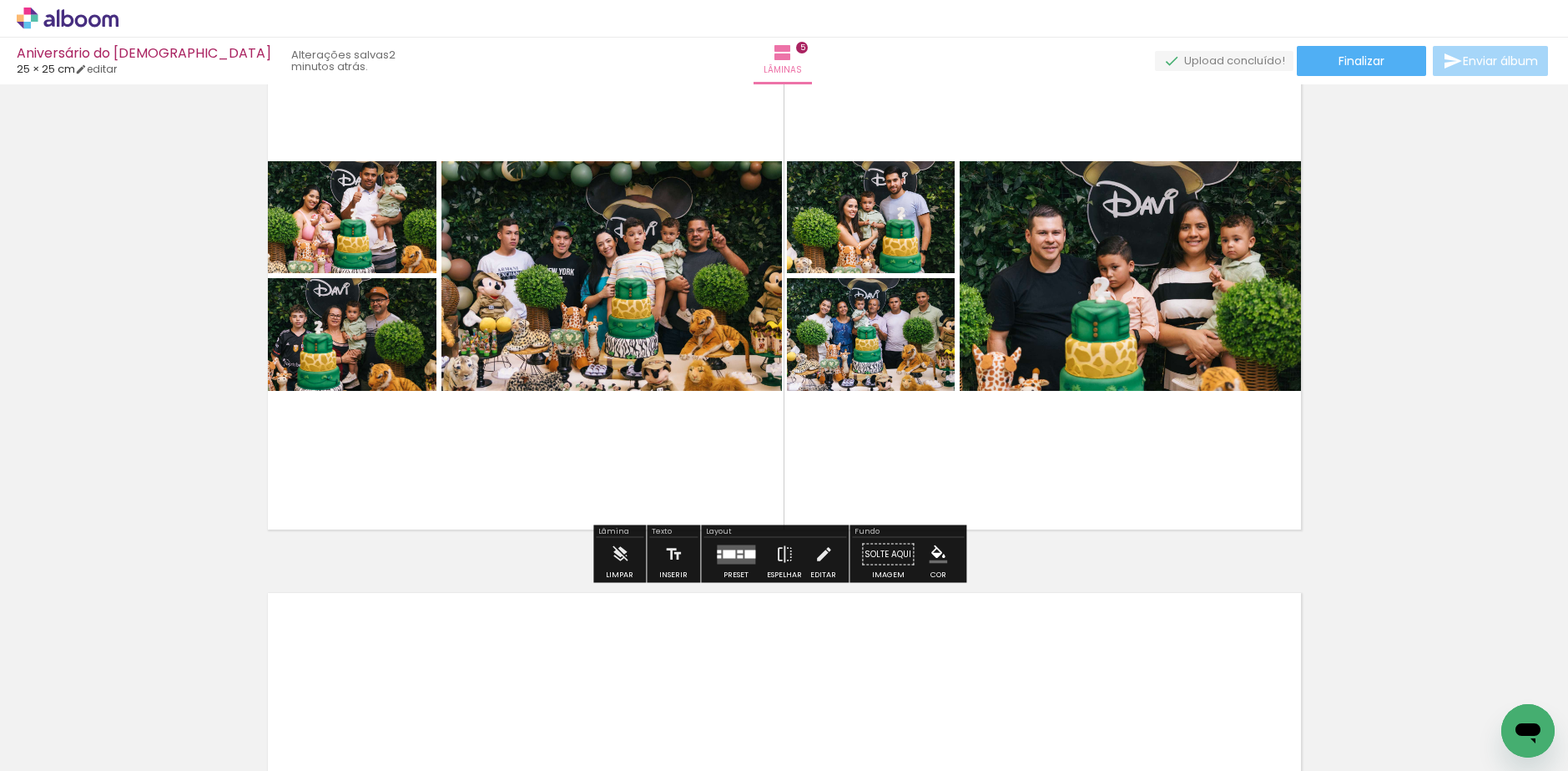
click at [731, 555] on div at bounding box center [728, 553] width 13 height 9
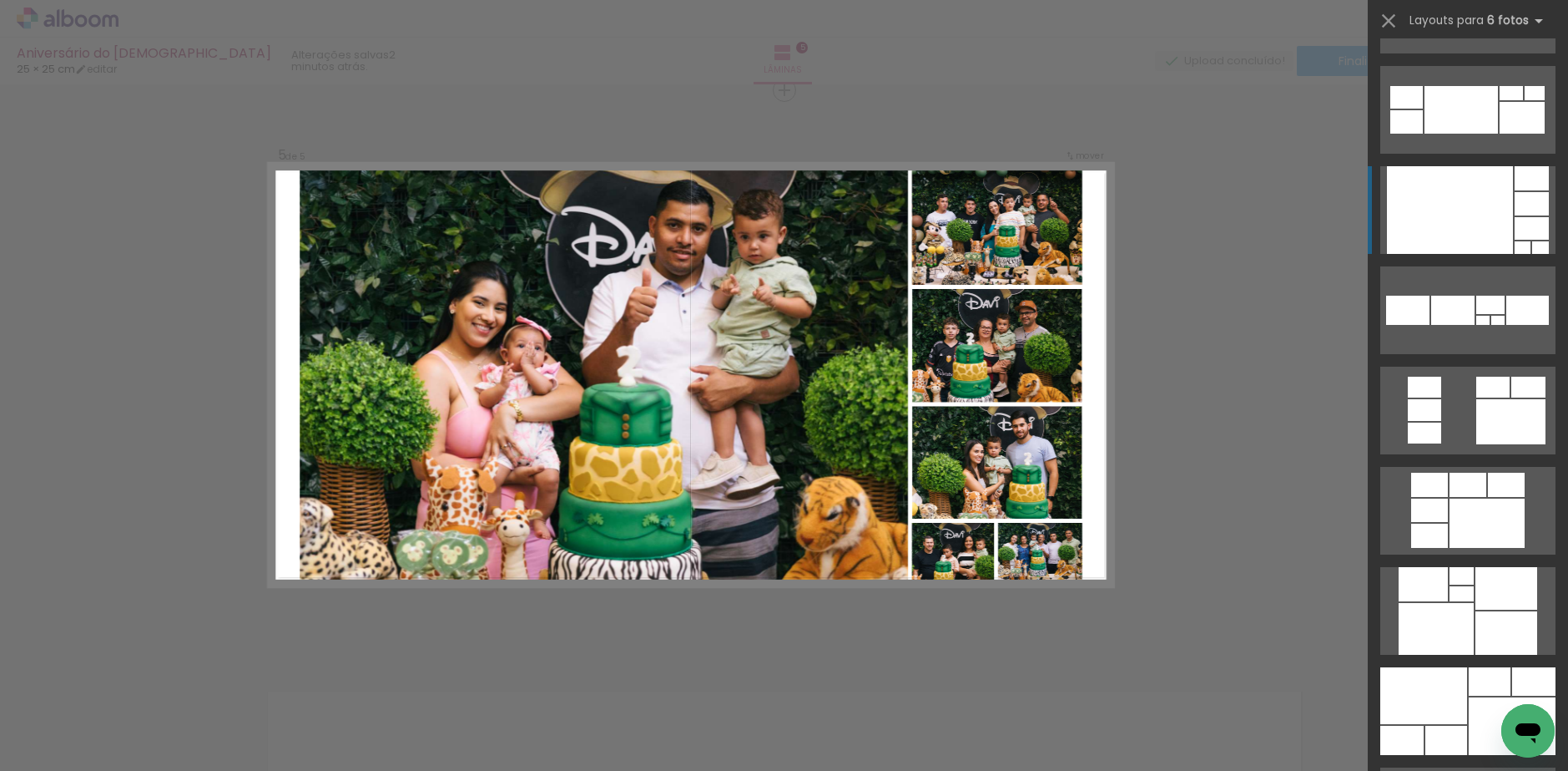
scroll to position [918, 0]
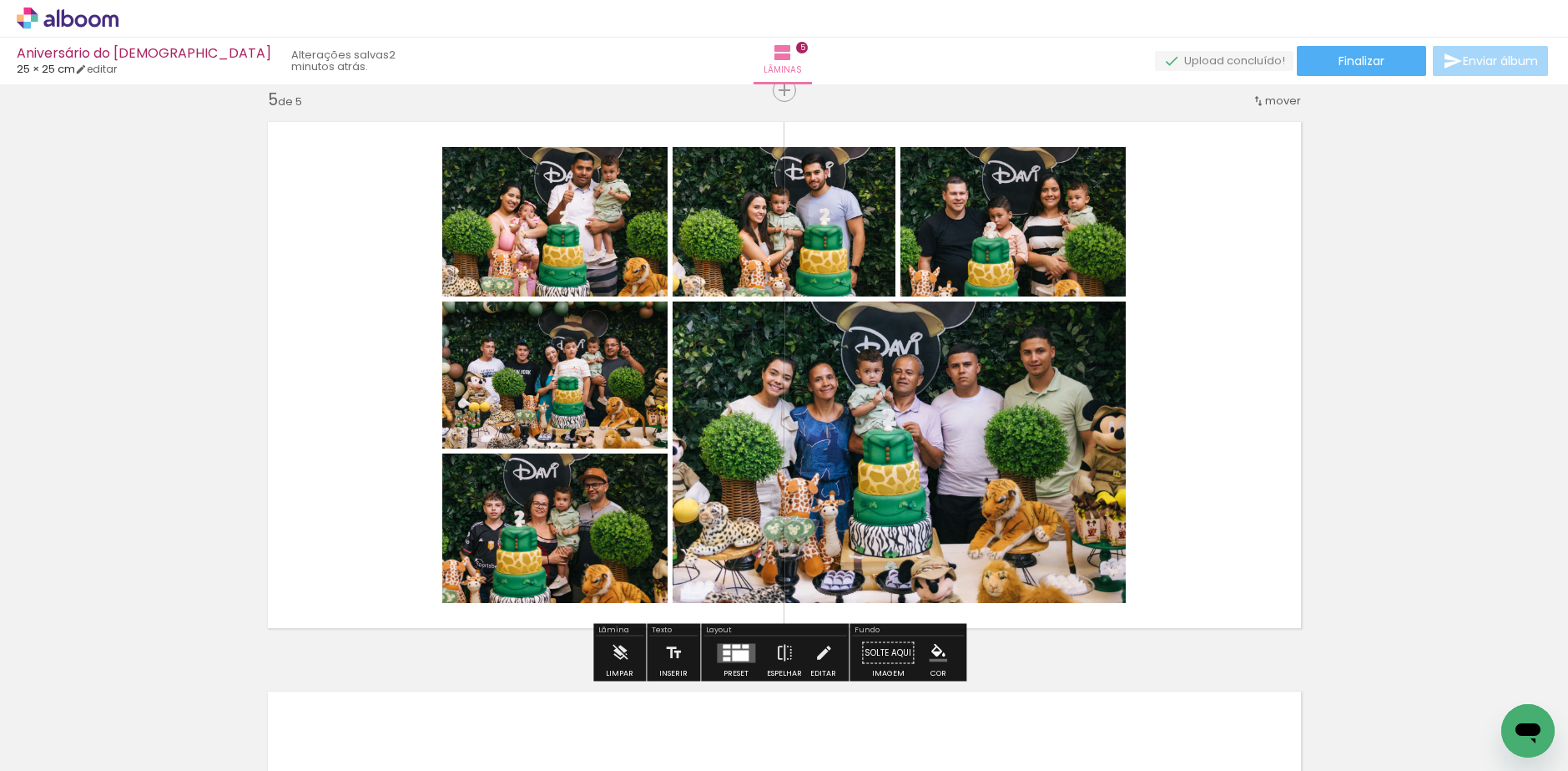
click at [732, 653] on div at bounding box center [740, 655] width 16 height 11
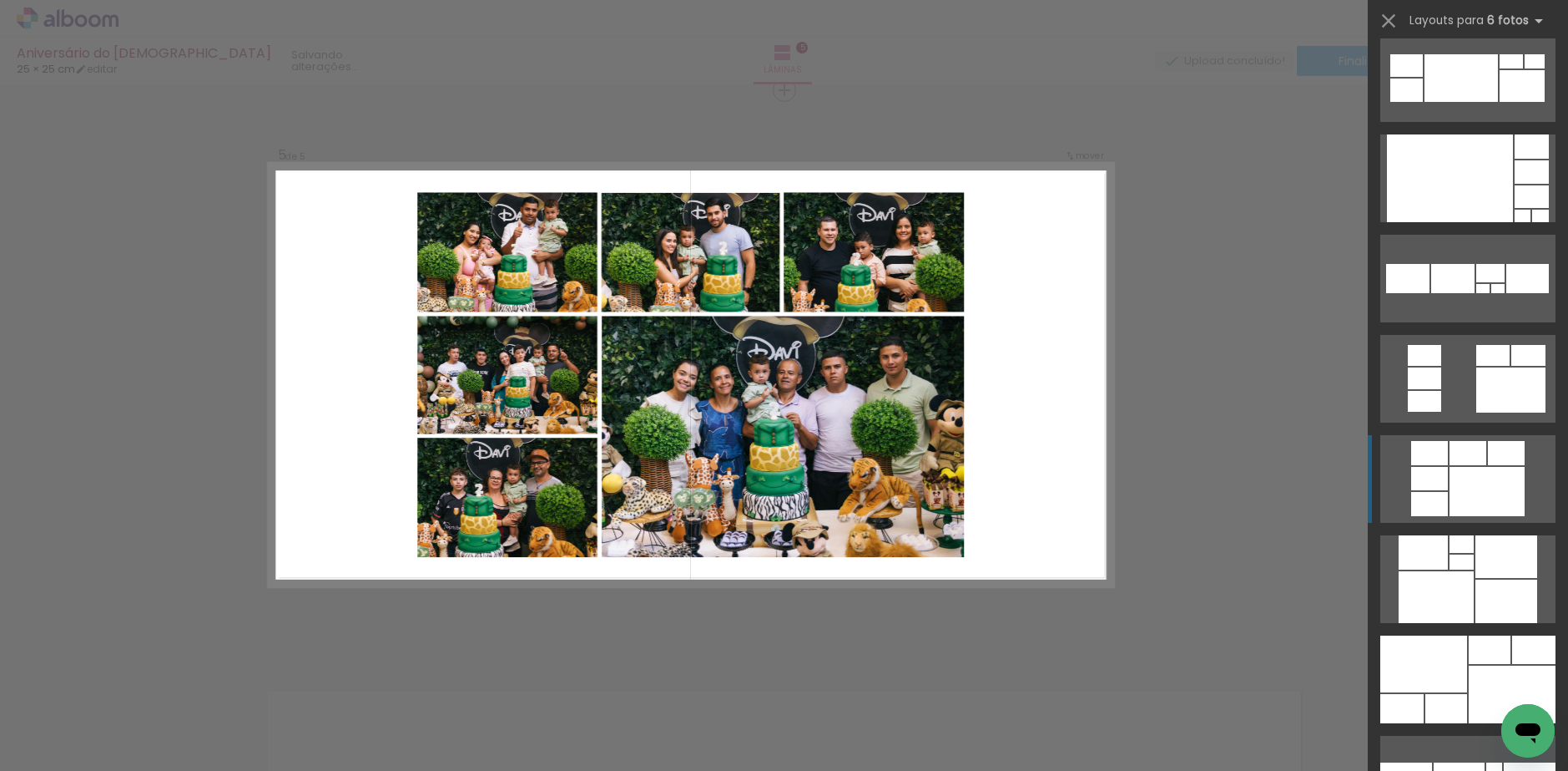
scroll to position [1302, 0]
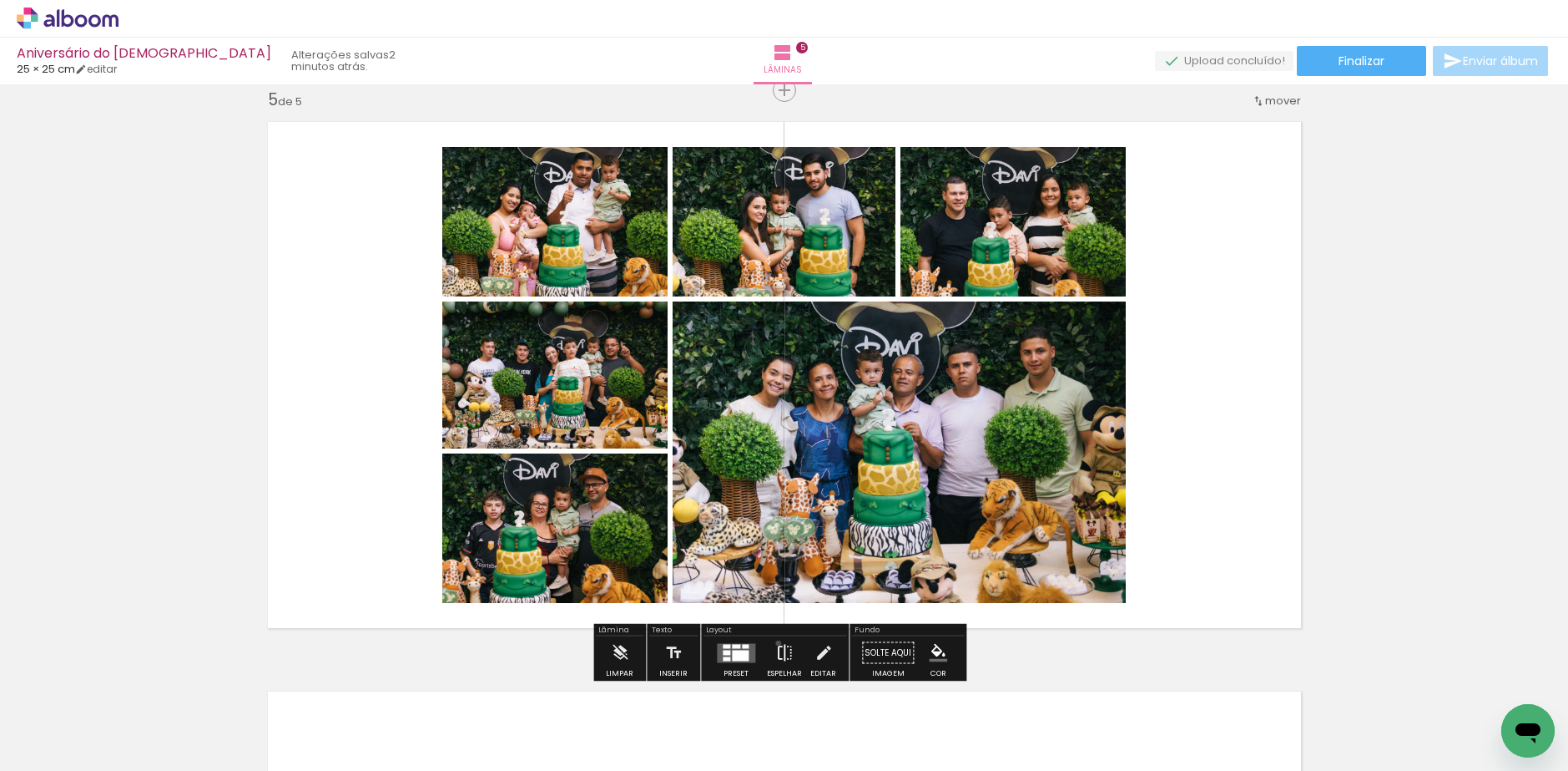
click at [775, 643] on iron-icon at bounding box center [784, 653] width 18 height 34
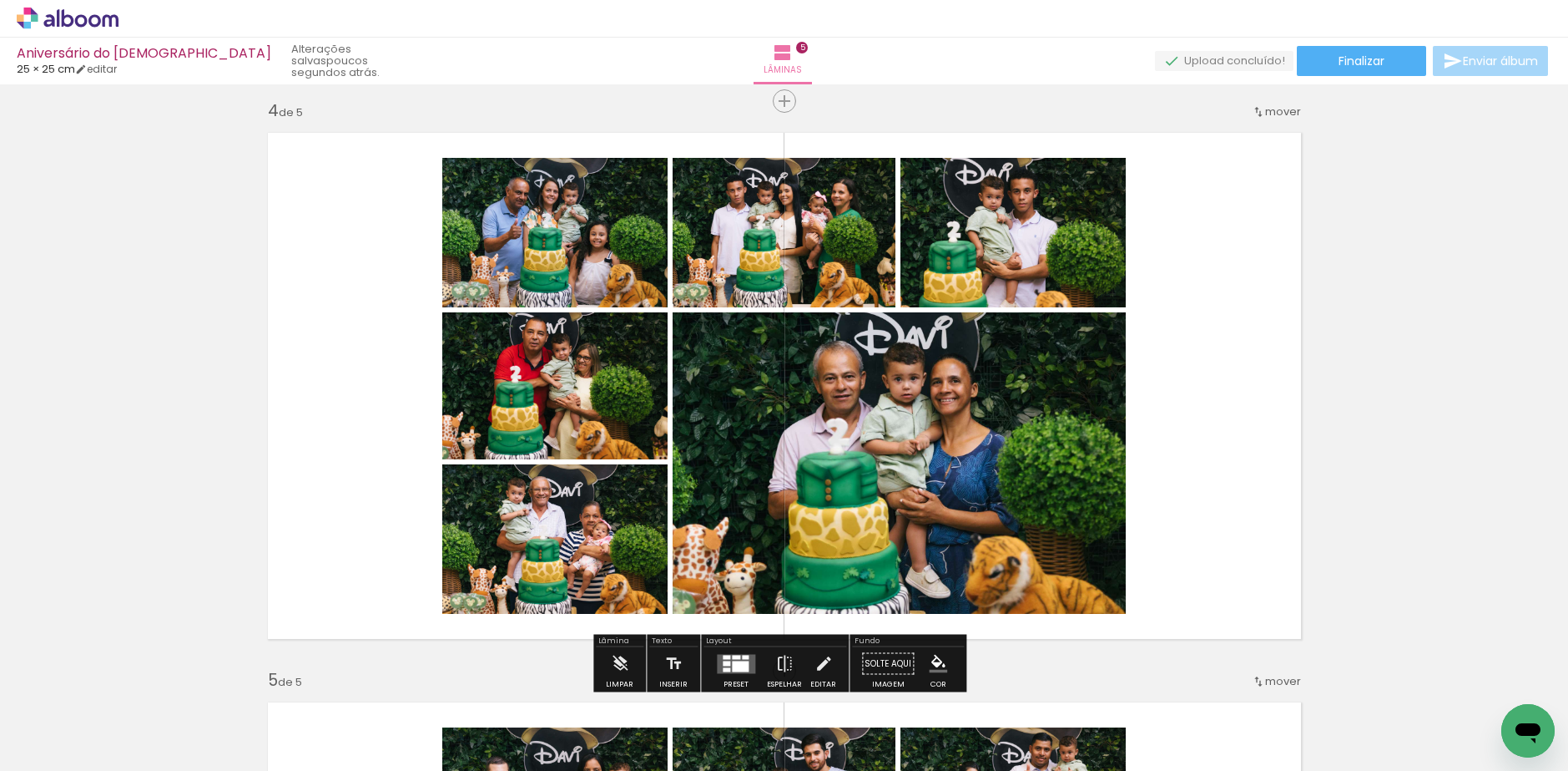
scroll to position [1715, 0]
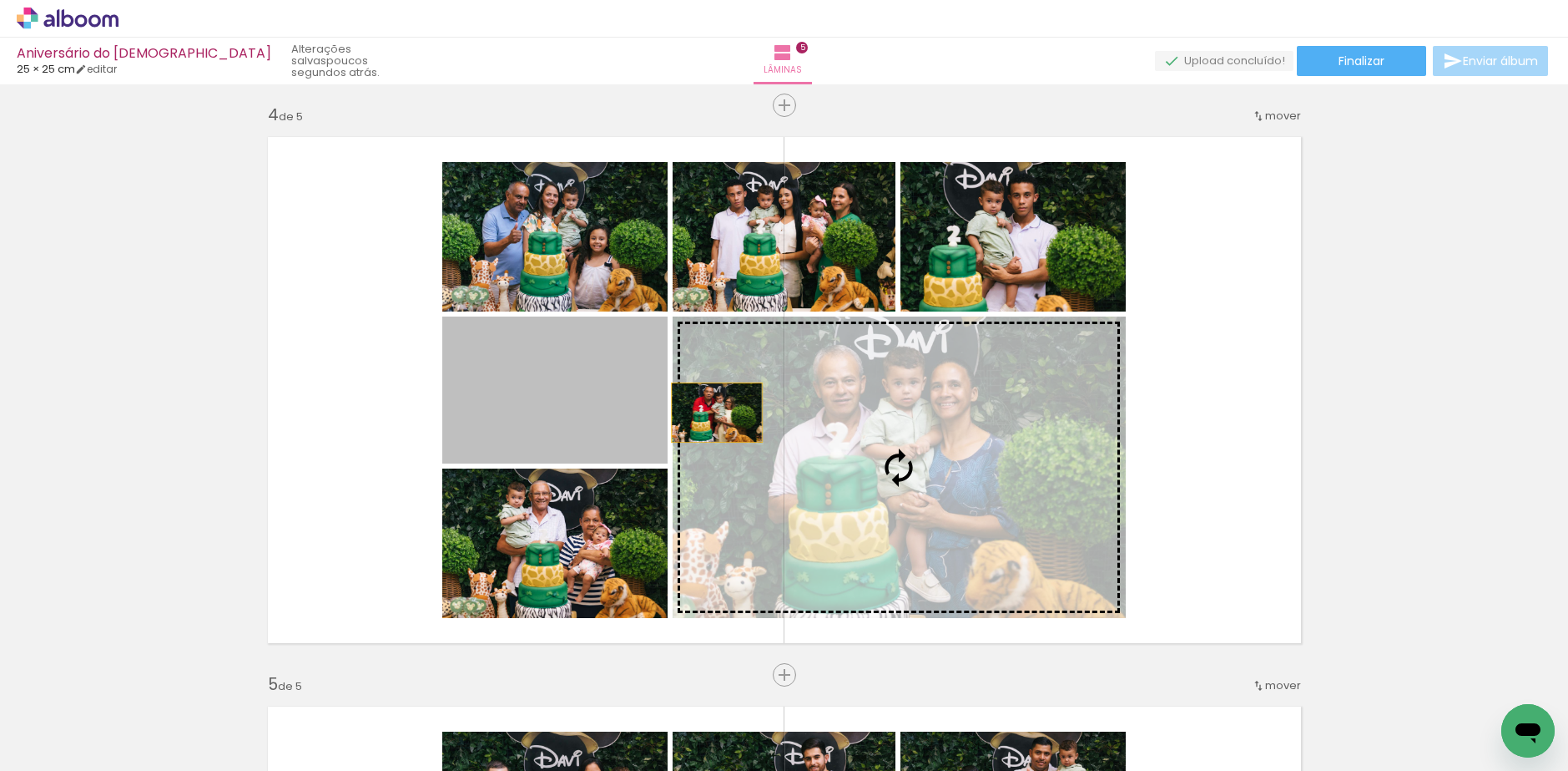
drag, startPoint x: 603, startPoint y: 393, endPoint x: 860, endPoint y: 443, distance: 261.8
click at [0, 0] on slot at bounding box center [0, 0] width 0 height 0
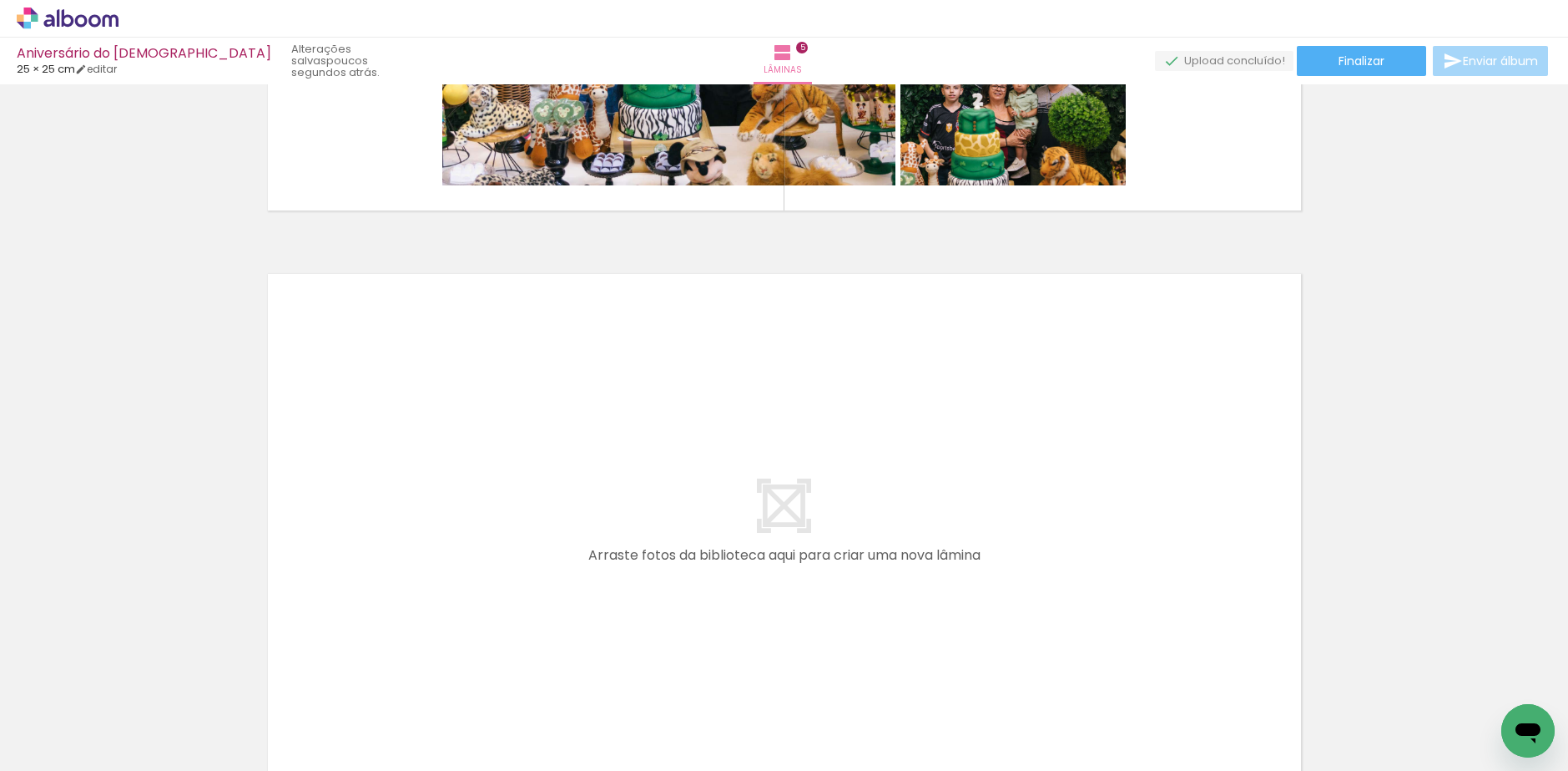
scroll to position [0, 1774]
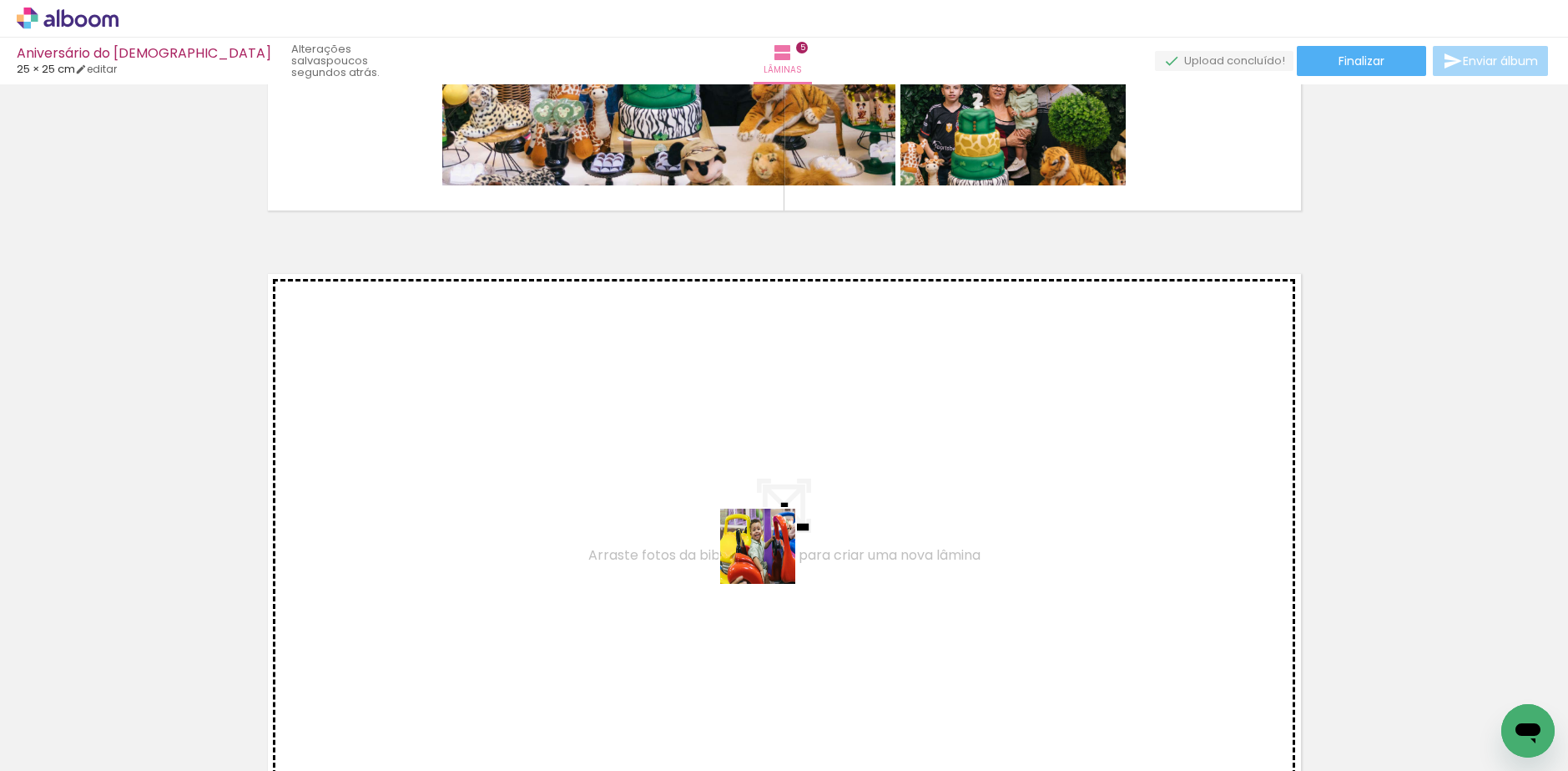
drag, startPoint x: 796, startPoint y: 624, endPoint x: 770, endPoint y: 550, distance: 78.4
click at [770, 550] on quentale-workspace at bounding box center [784, 385] width 1568 height 771
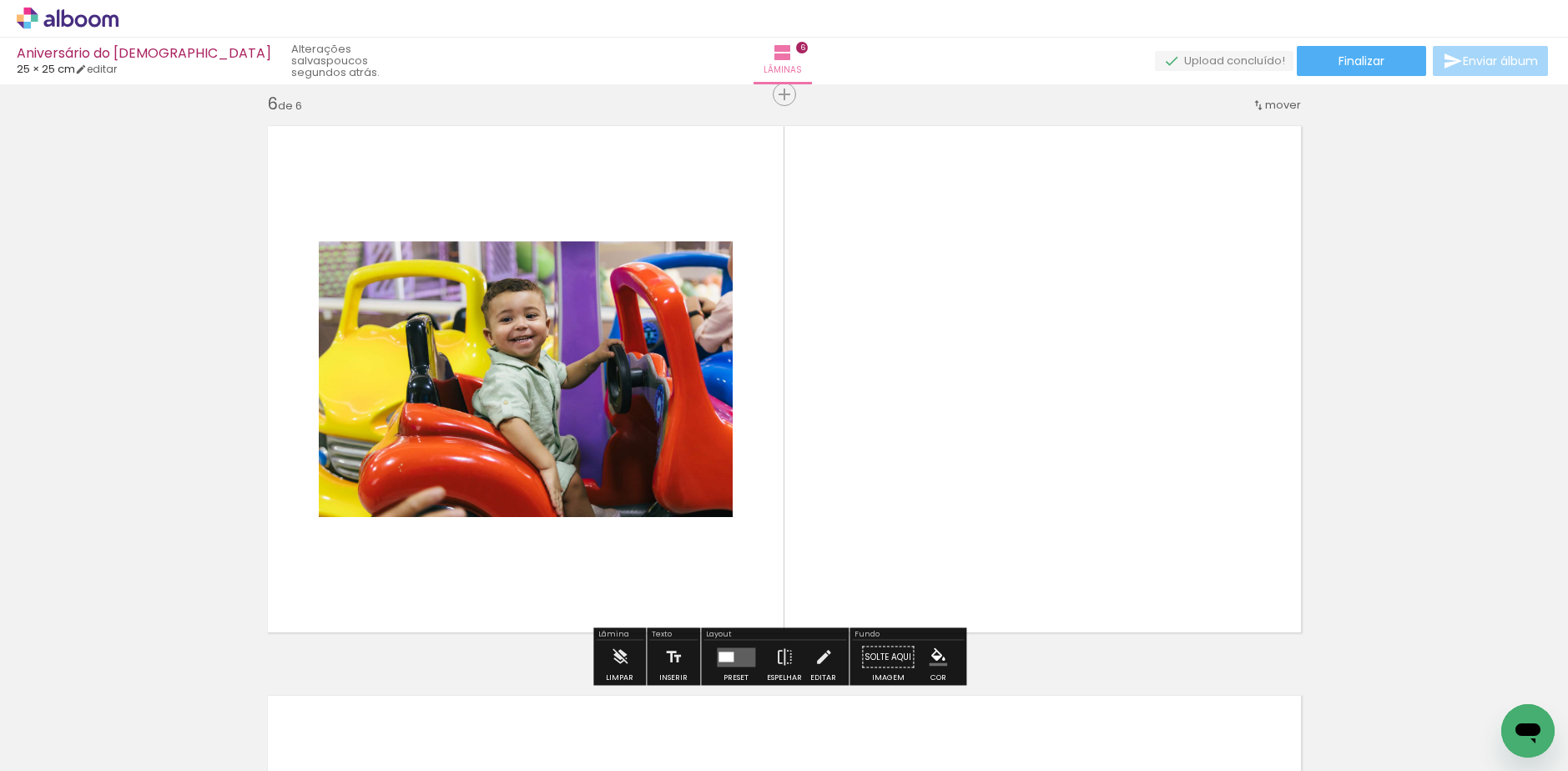
scroll to position [2869, 0]
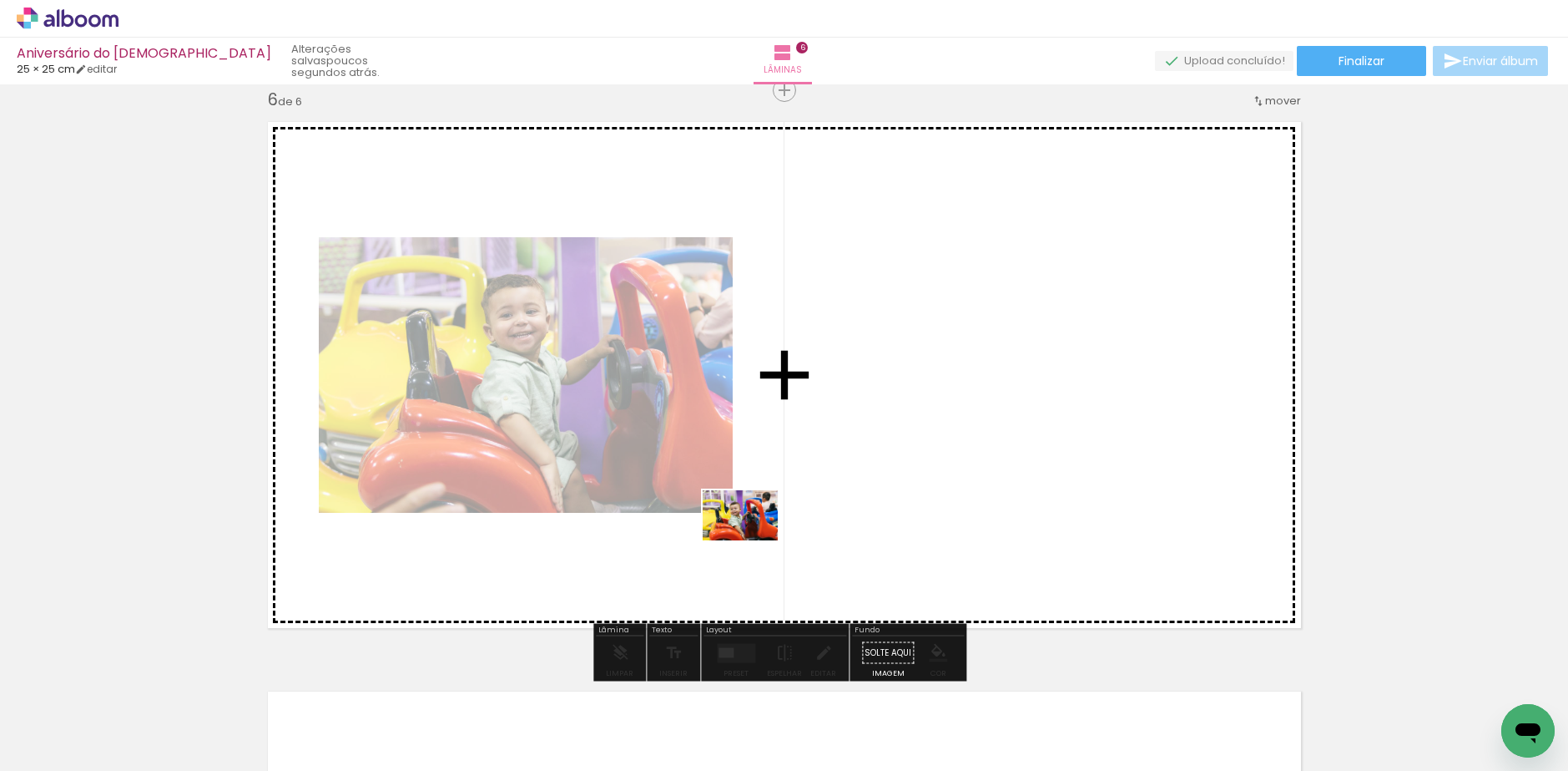
drag, startPoint x: 929, startPoint y: 722, endPoint x: 753, endPoint y: 540, distance: 253.2
click at [753, 540] on quentale-workspace at bounding box center [784, 385] width 1568 height 771
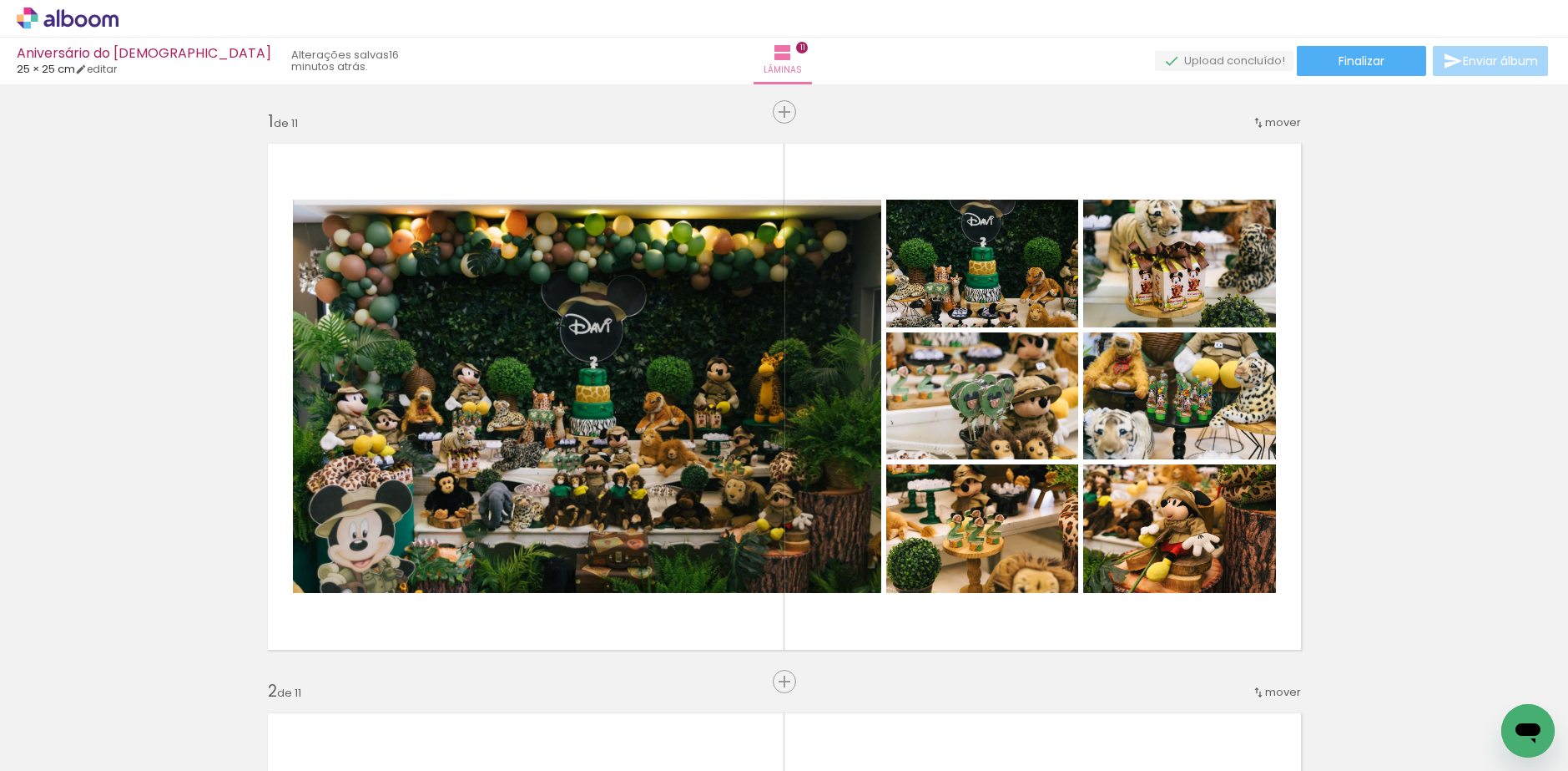
scroll to position [0, 3856]
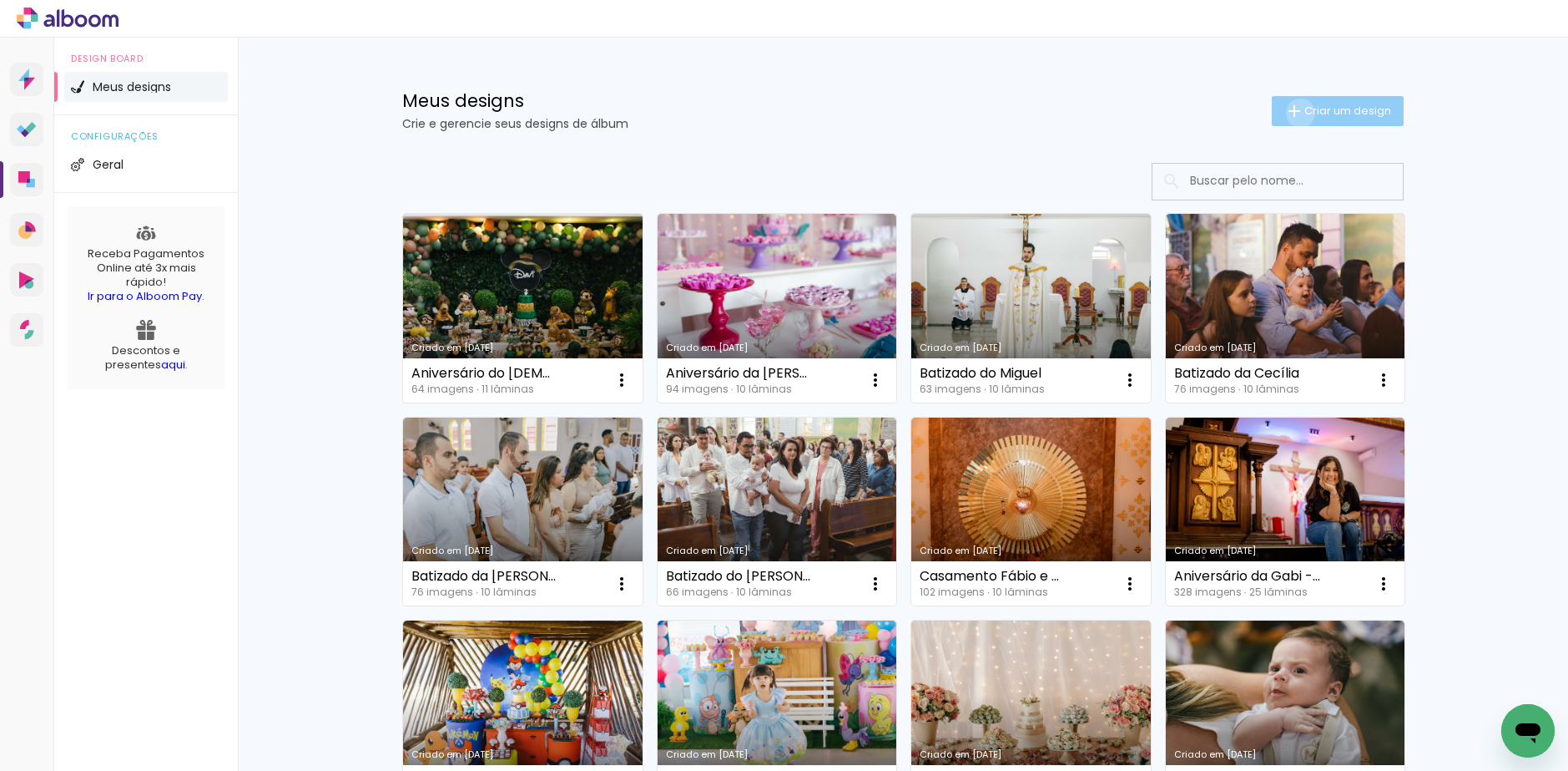
click at [1291, 113] on iron-icon at bounding box center [1294, 111] width 20 height 20
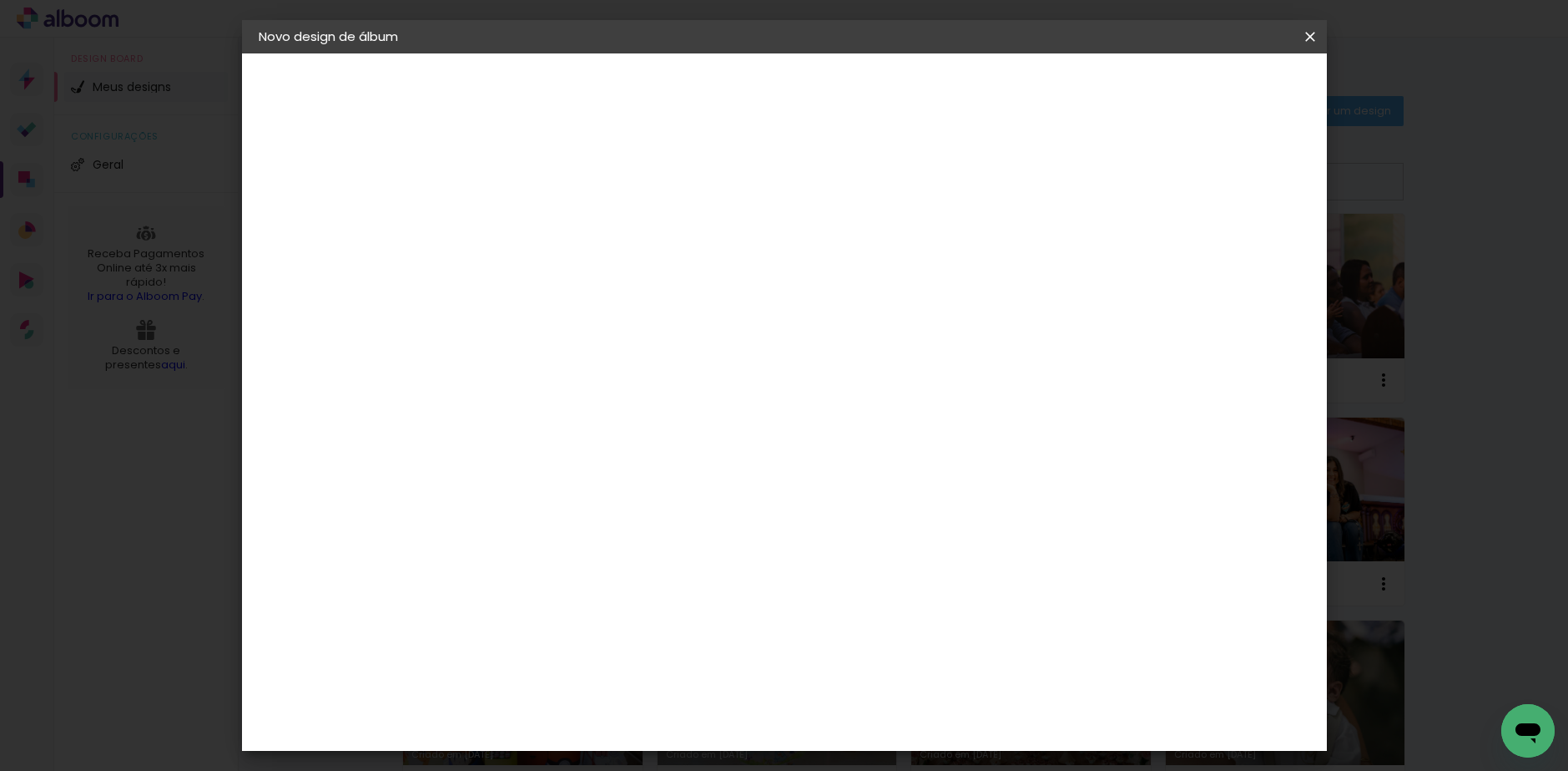
click at [532, 231] on input at bounding box center [532, 223] width 0 height 26
type input "Aniversário do João Pedro"
type paper-input "Aniversário do João Pedro"
click at [702, 76] on paper-button "Avançar" at bounding box center [661, 88] width 82 height 28
click at [0, 0] on slot "Tamanho Livre" at bounding box center [0, 0] width 0 height 0
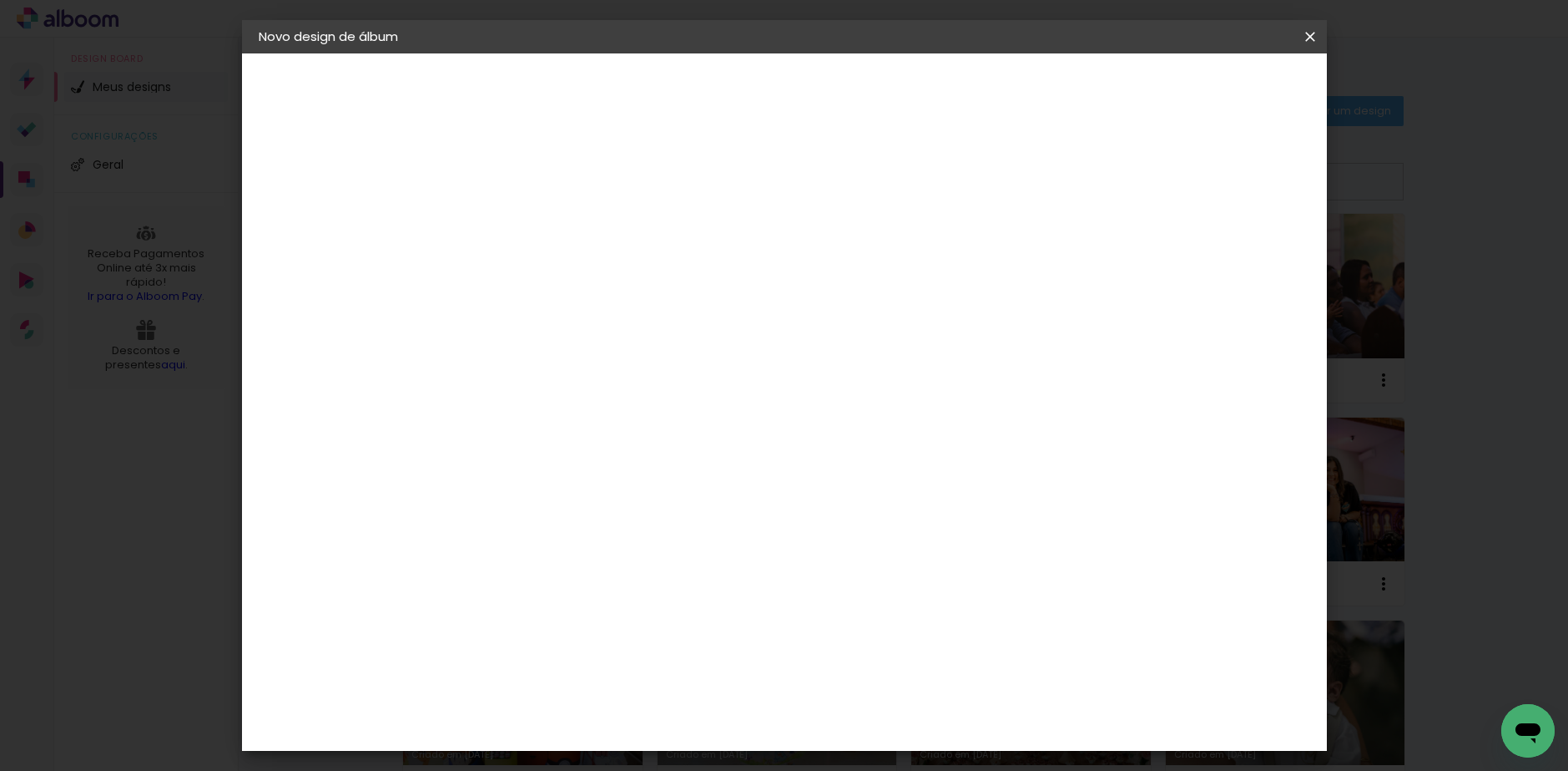
click at [869, 72] on header "Fornecedor Escolha um fornecedor ou avance com o tamanho livre. Voltar Avançar" at bounding box center [664, 103] width 410 height 99
click at [0, 0] on slot "Avançar" at bounding box center [0, 0] width 0 height 0
click at [501, 480] on div "cm" at bounding box center [511, 475] width 20 height 25
type input "3"
type input "25"
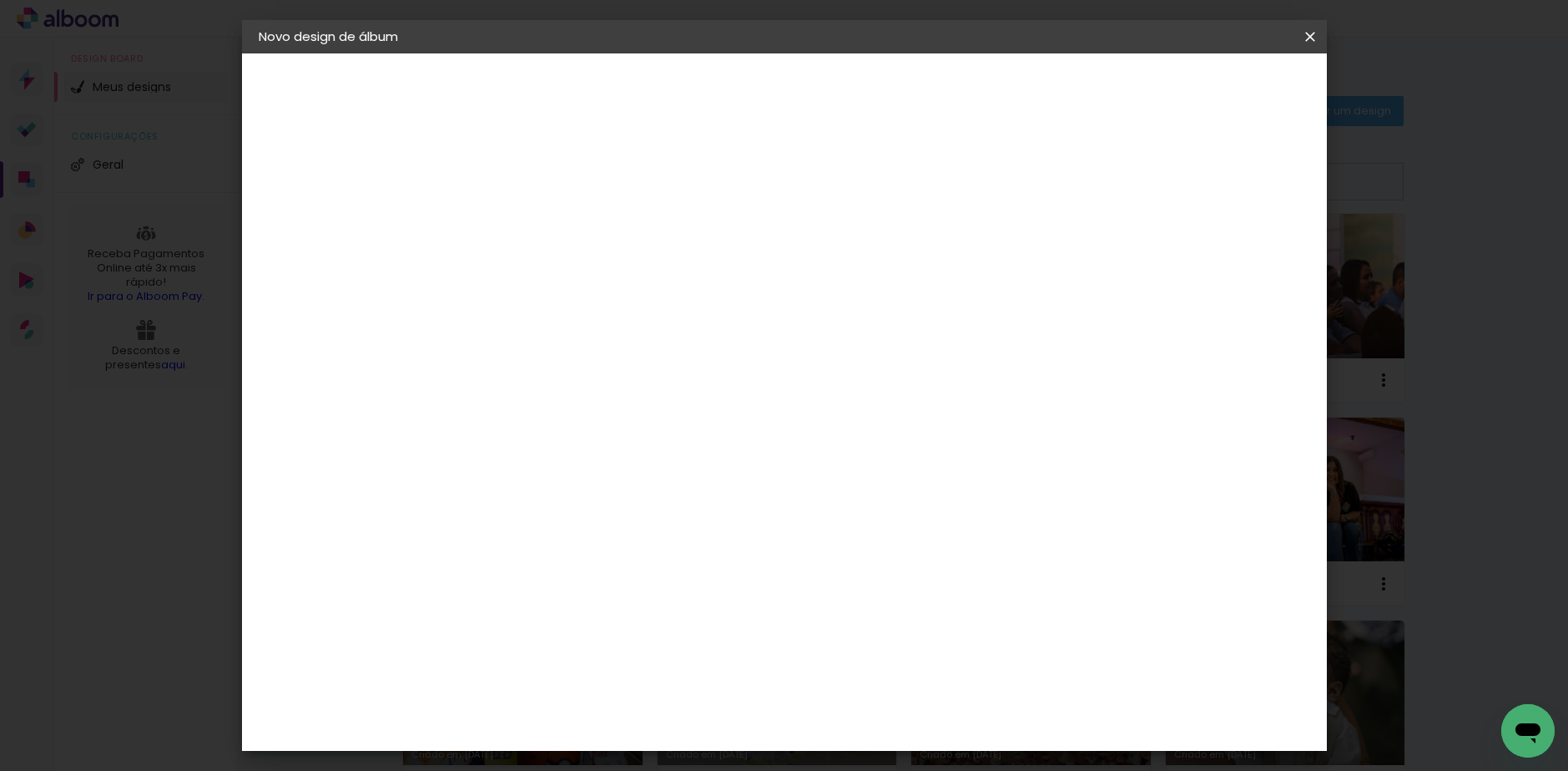
type paper-input "25"
click at [890, 640] on input "60" at bounding box center [876, 642] width 43 height 25
type input "50"
type paper-input "50"
click at [1206, 83] on span "Iniciar design" at bounding box center [1168, 89] width 76 height 12
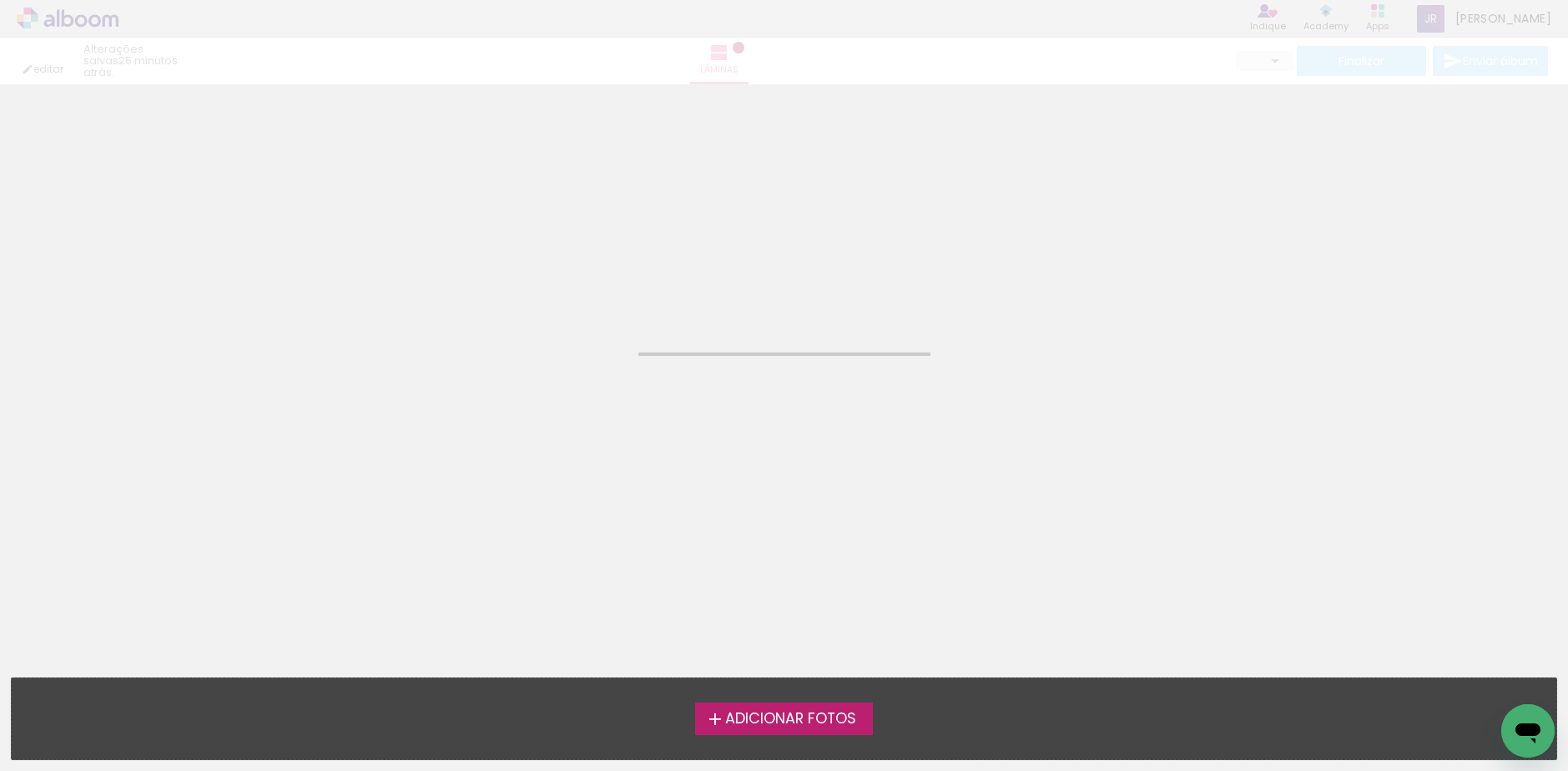
click at [856, 711] on span "Adicionar Fotos" at bounding box center [791, 719] width 131 height 15
click at [0, 0] on input "file" at bounding box center [0, 0] width 0 height 0
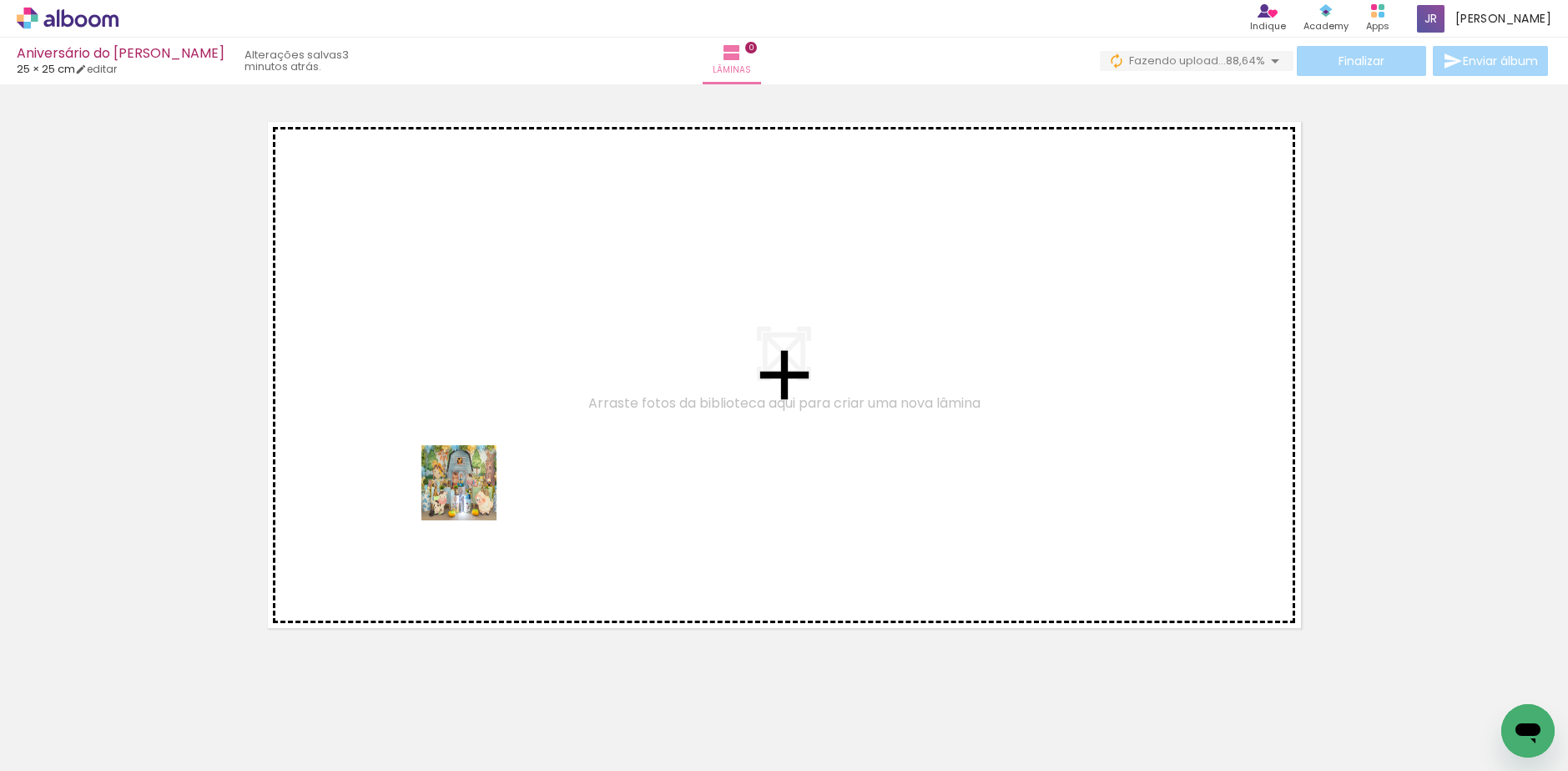
drag, startPoint x: 190, startPoint y: 732, endPoint x: 391, endPoint y: 564, distance: 262.0
click at [483, 479] on quentale-workspace at bounding box center [784, 385] width 1568 height 771
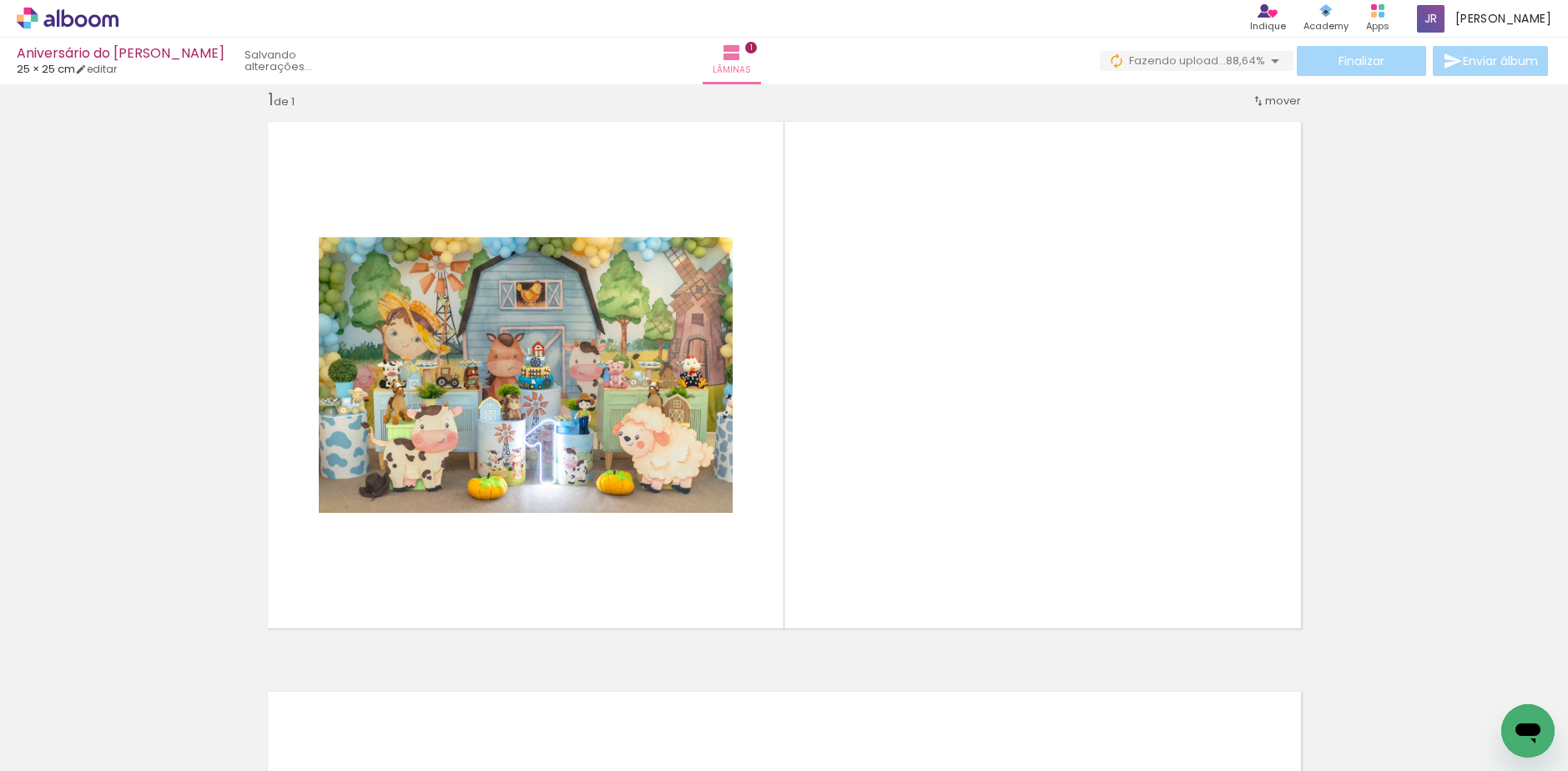
scroll to position [22, 0]
drag, startPoint x: 265, startPoint y: 728, endPoint x: 491, endPoint y: 539, distance: 294.6
click at [491, 539] on quentale-workspace at bounding box center [784, 385] width 1568 height 771
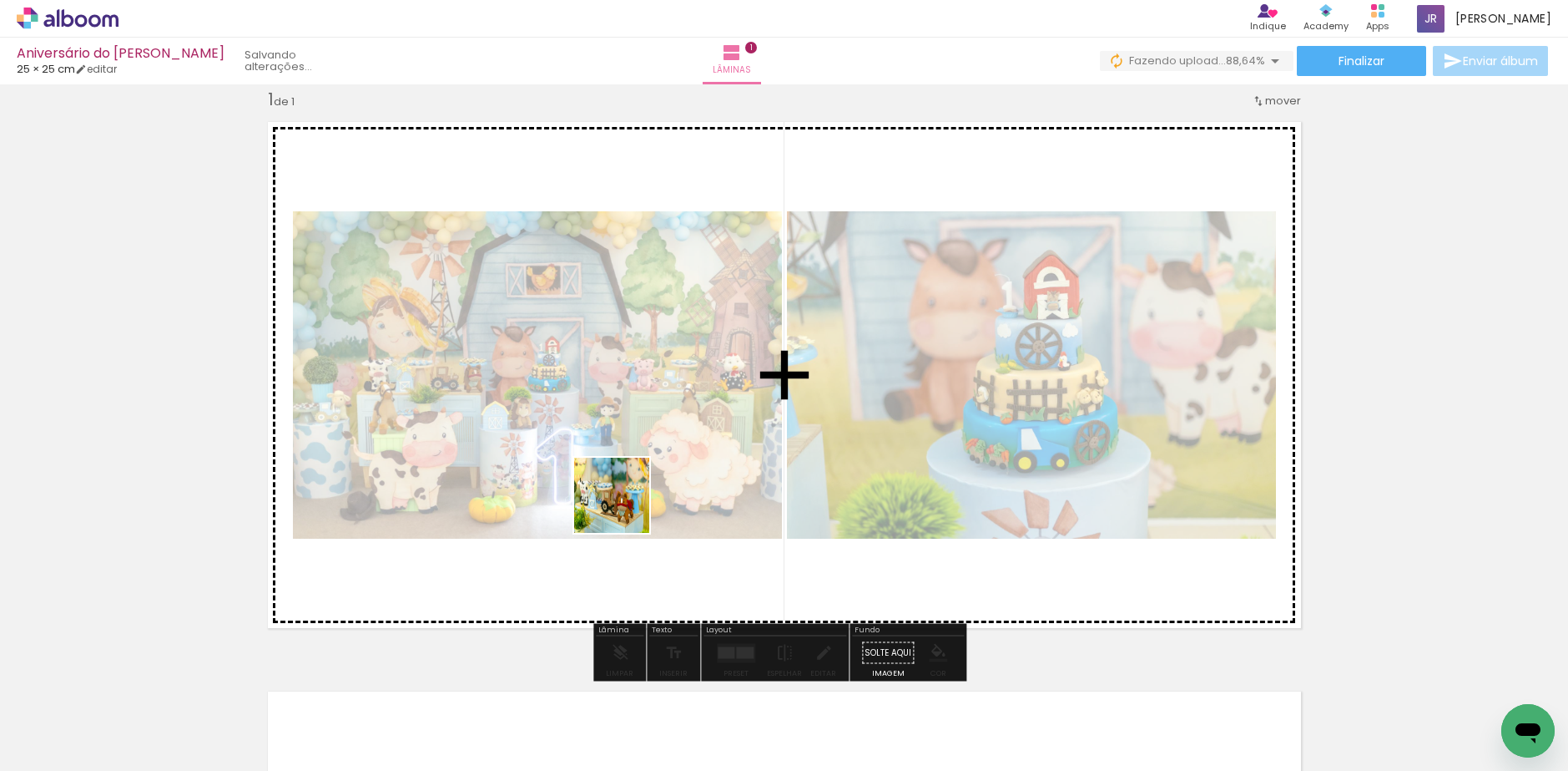
drag, startPoint x: 362, startPoint y: 727, endPoint x: 624, endPoint y: 507, distance: 342.1
click at [624, 507] on quentale-workspace at bounding box center [784, 385] width 1568 height 771
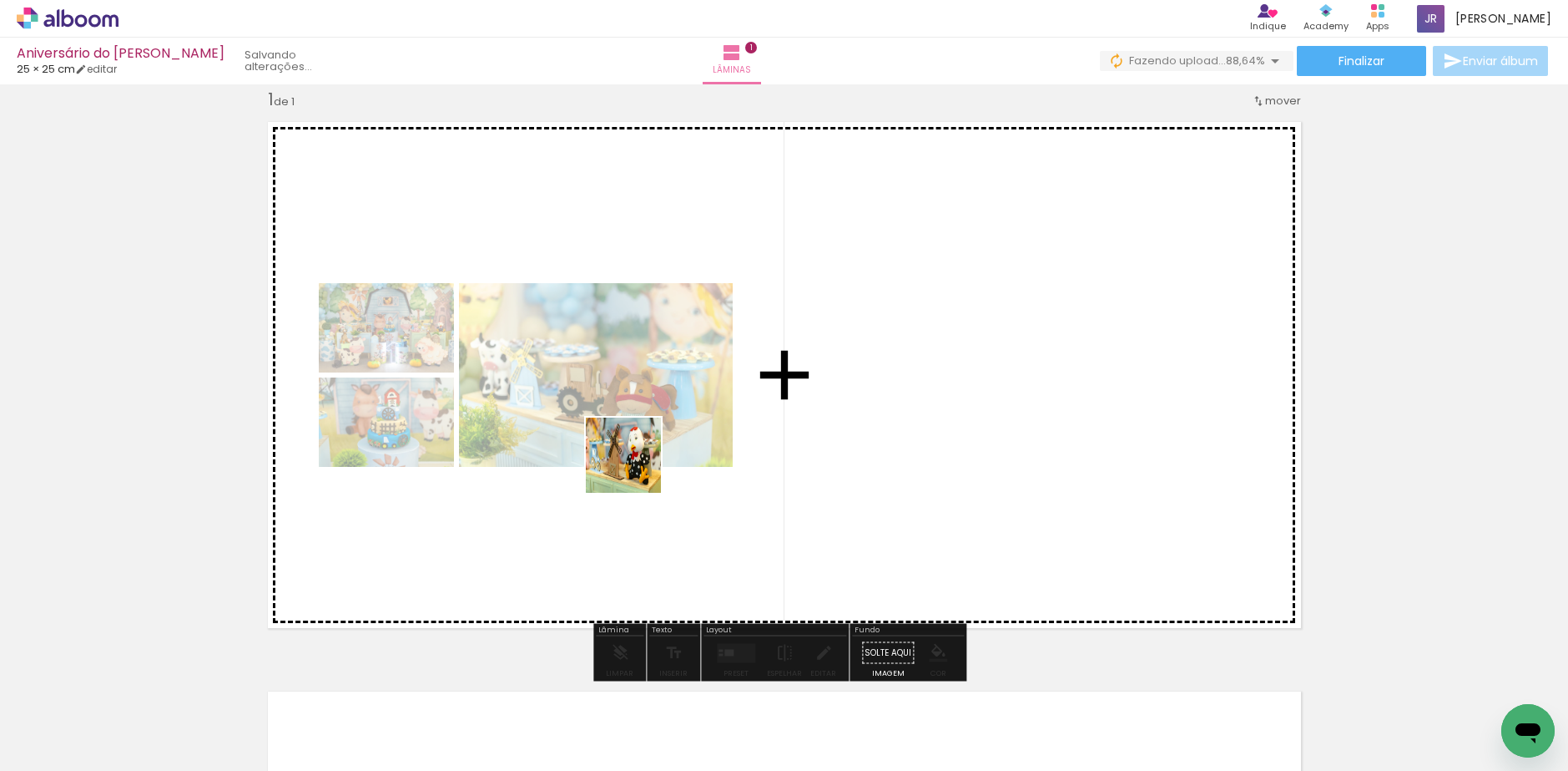
drag, startPoint x: 562, startPoint y: 734, endPoint x: 636, endPoint y: 468, distance: 276.1
click at [636, 468] on quentale-workspace at bounding box center [784, 385] width 1568 height 771
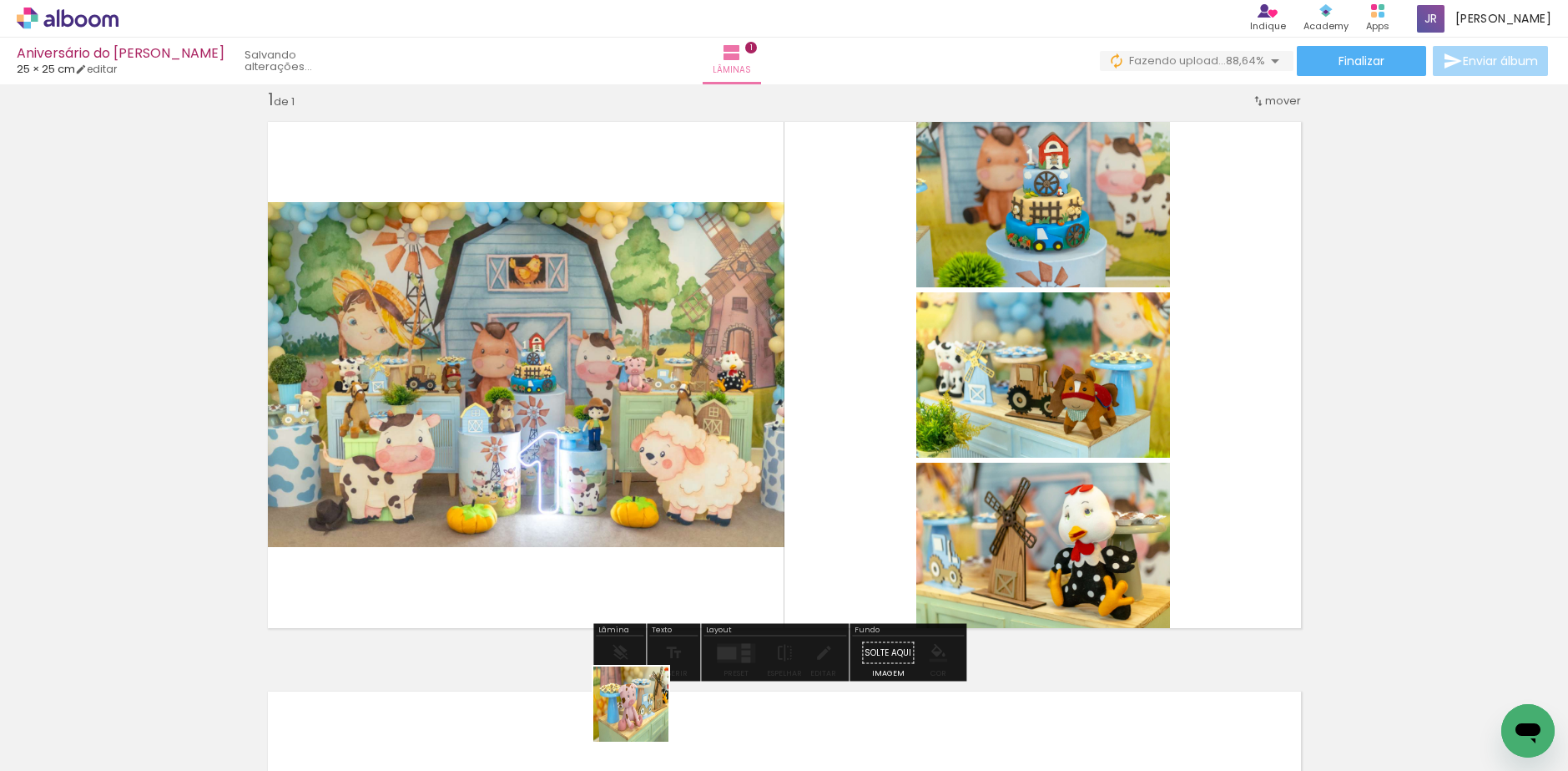
drag, startPoint x: 645, startPoint y: 732, endPoint x: 741, endPoint y: 670, distance: 114.3
click at [649, 526] on quentale-workspace at bounding box center [784, 385] width 1568 height 771
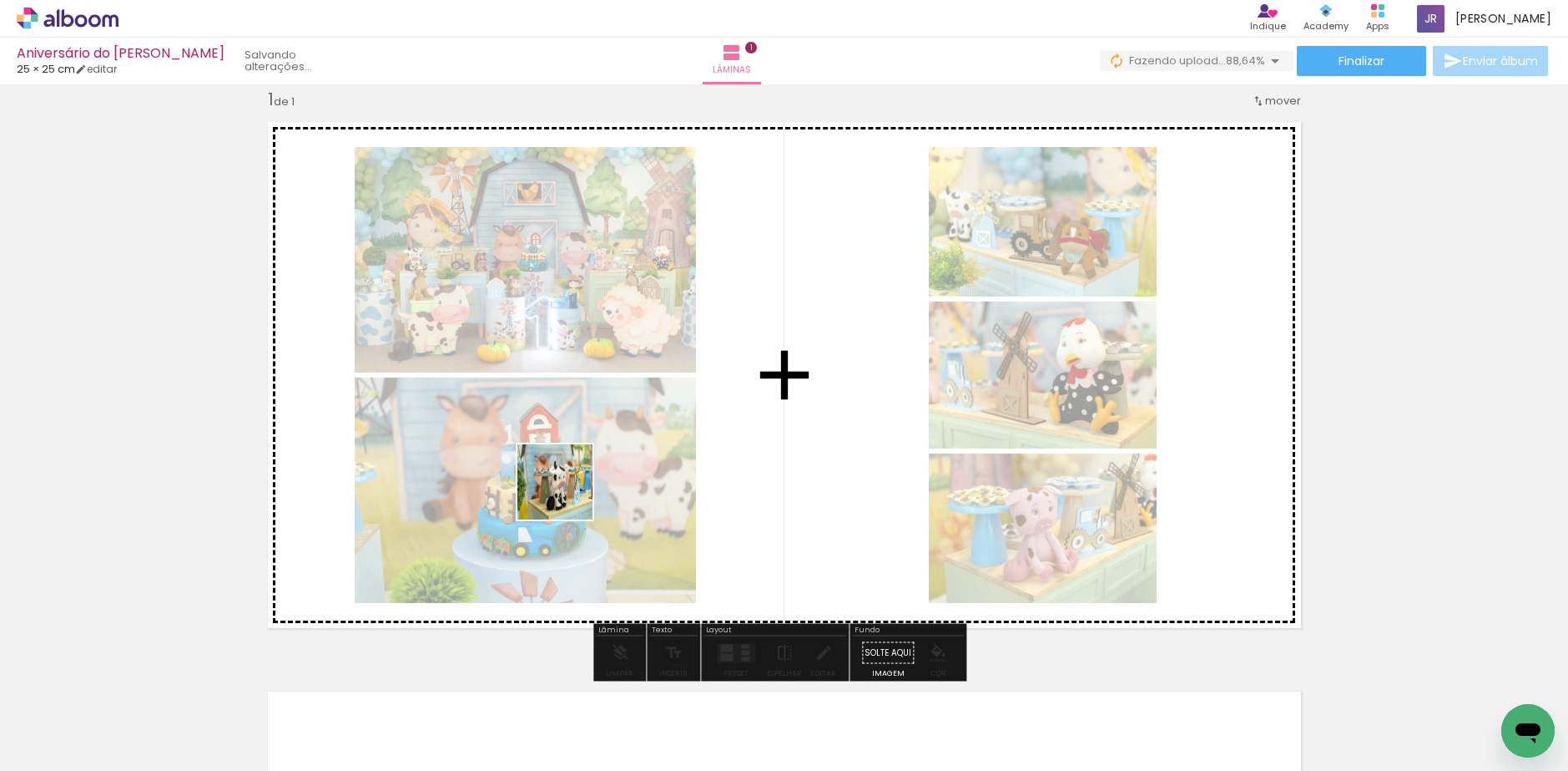
drag, startPoint x: 453, startPoint y: 724, endPoint x: 801, endPoint y: 640, distance: 358.0
click at [575, 486] on quentale-workspace at bounding box center [784, 385] width 1568 height 771
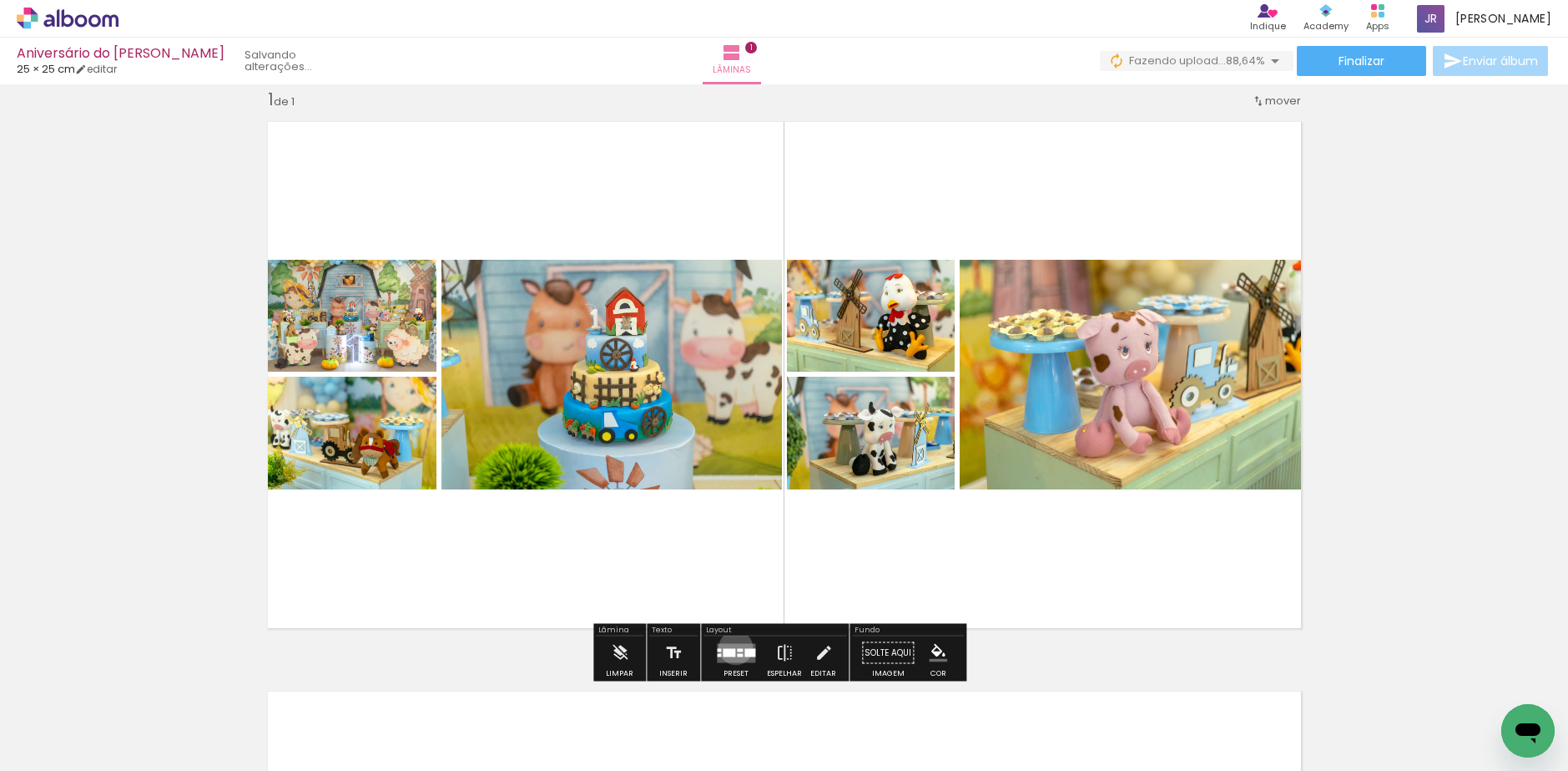
click at [732, 647] on quentale-layouter at bounding box center [736, 653] width 38 height 19
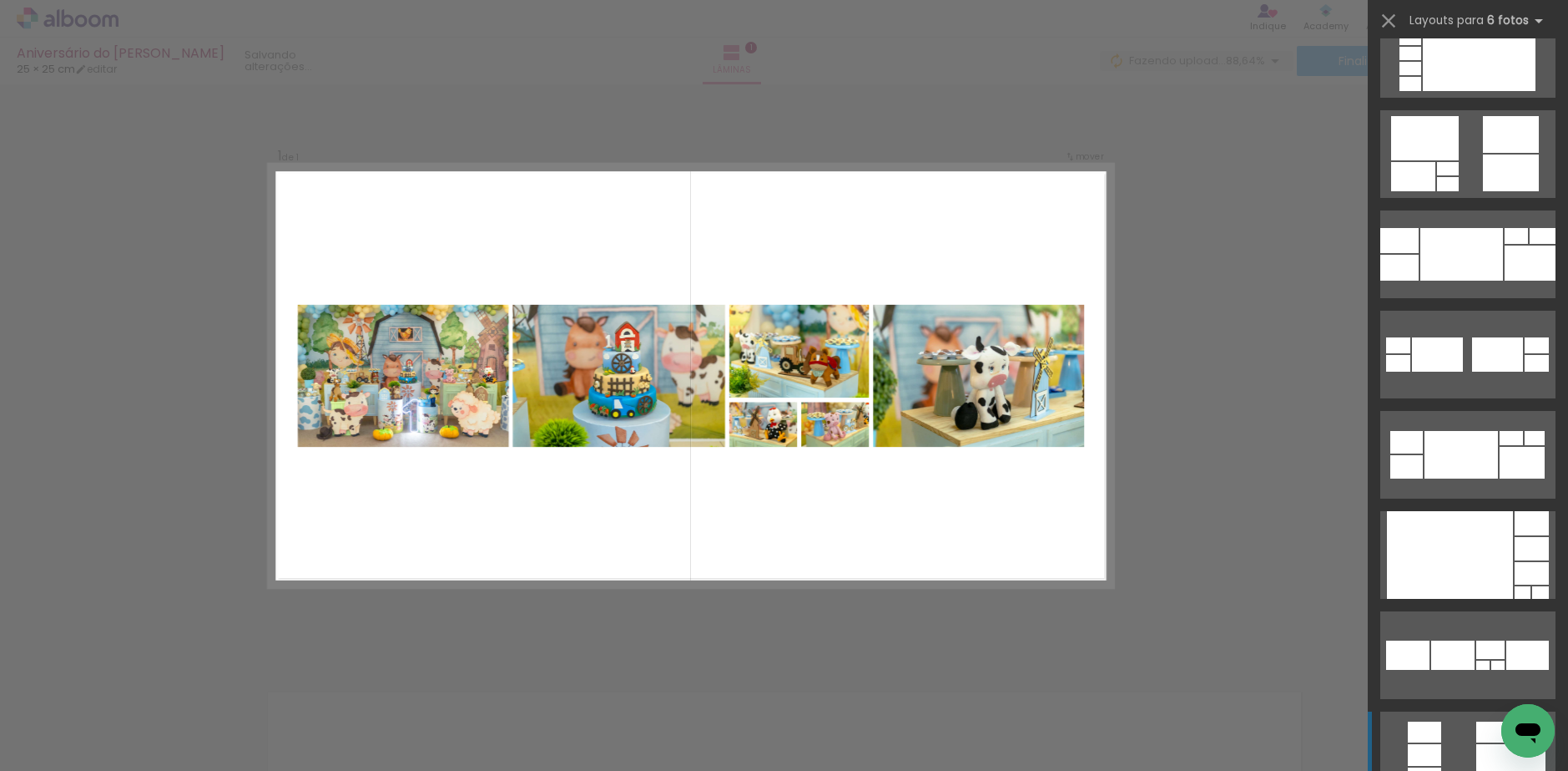
scroll to position [835, 0]
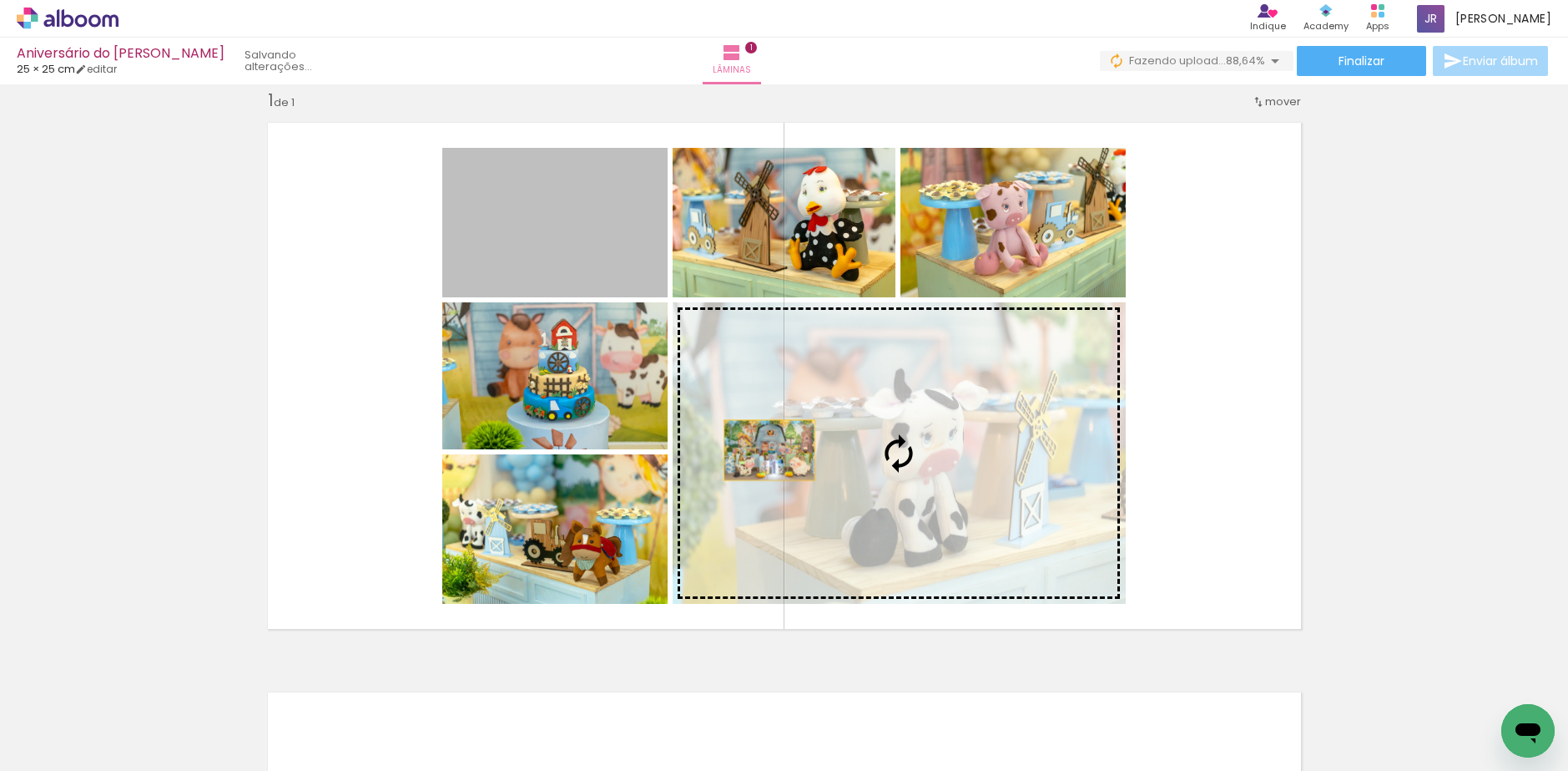
drag, startPoint x: 536, startPoint y: 247, endPoint x: 835, endPoint y: 502, distance: 393.0
click at [0, 0] on slot at bounding box center [0, 0] width 0 height 0
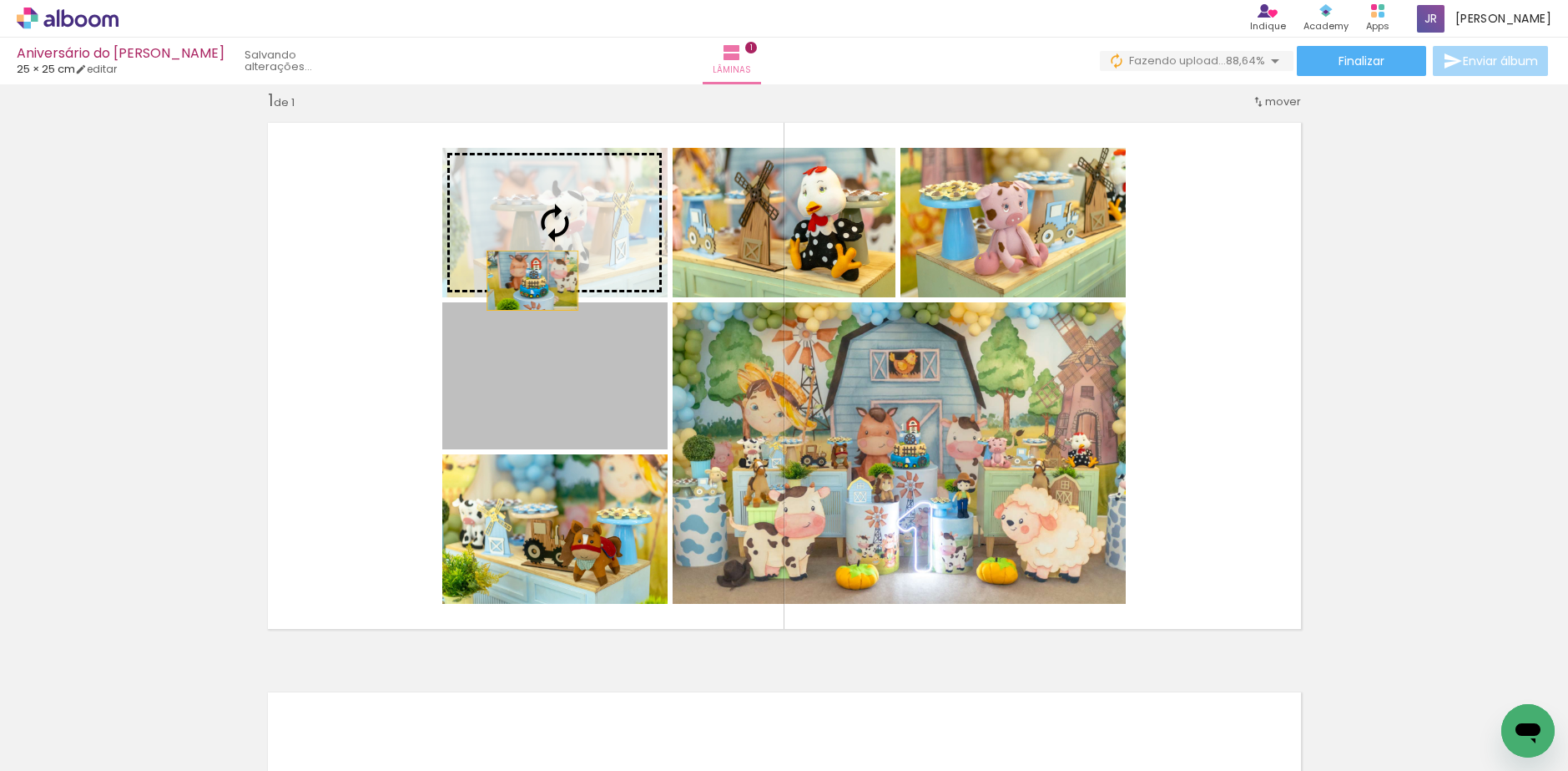
drag, startPoint x: 594, startPoint y: 414, endPoint x: 526, endPoint y: 275, distance: 154.7
click at [0, 0] on slot at bounding box center [0, 0] width 0 height 0
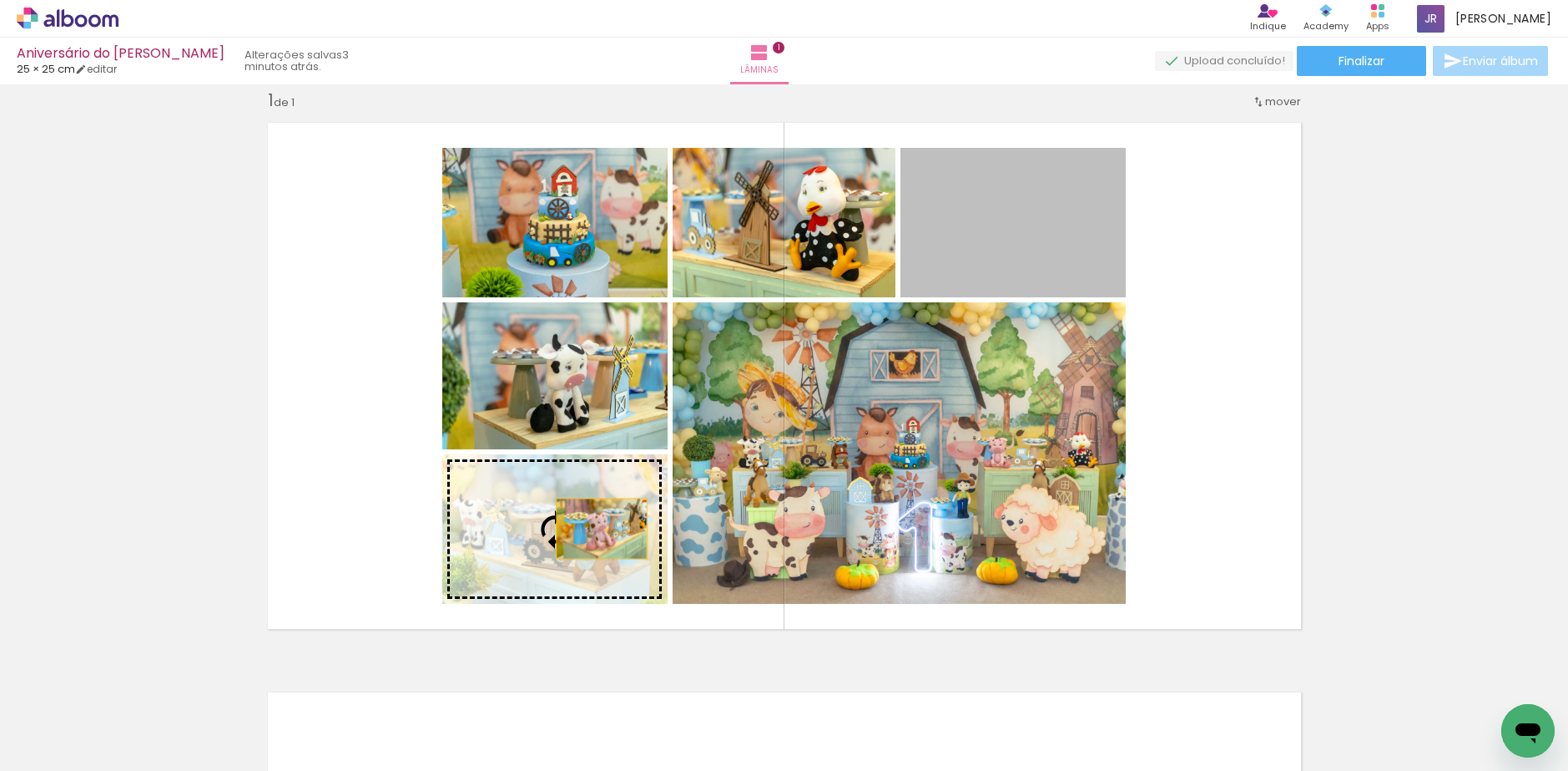
drag, startPoint x: 1006, startPoint y: 262, endPoint x: 595, endPoint y: 528, distance: 489.6
click at [0, 0] on slot at bounding box center [0, 0] width 0 height 0
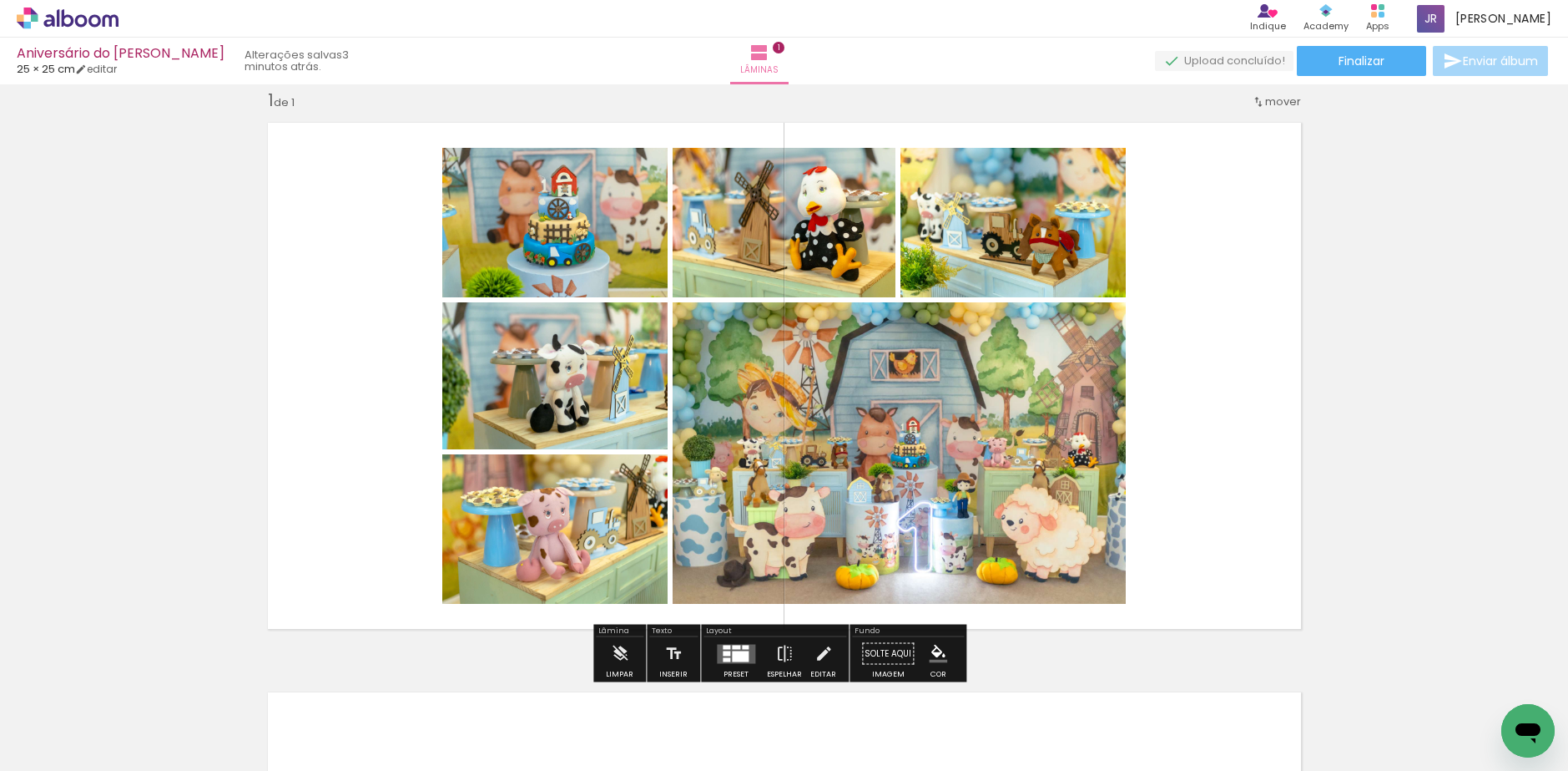
scroll to position [104, 0]
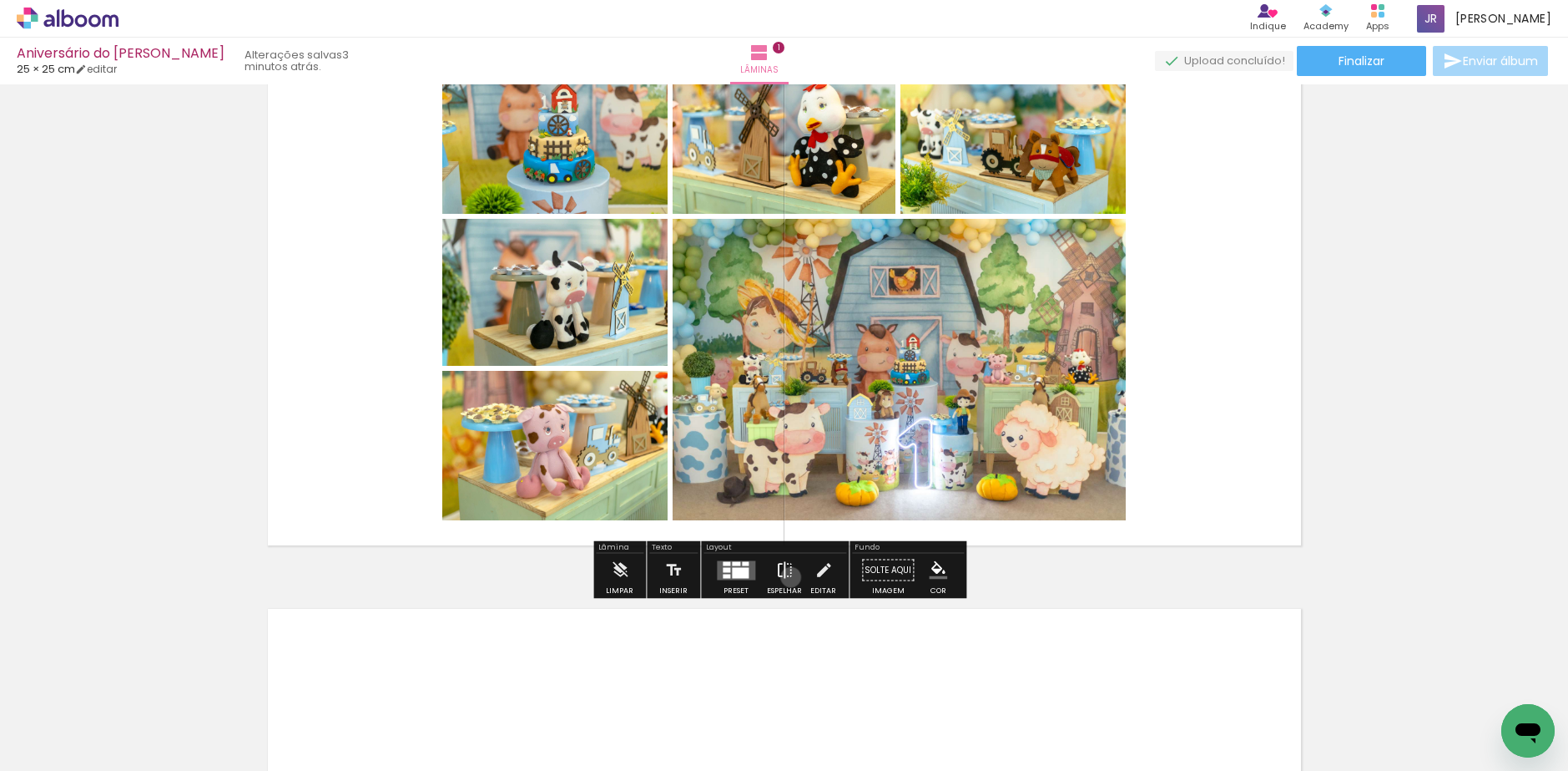
click at [787, 577] on iron-icon at bounding box center [784, 570] width 18 height 34
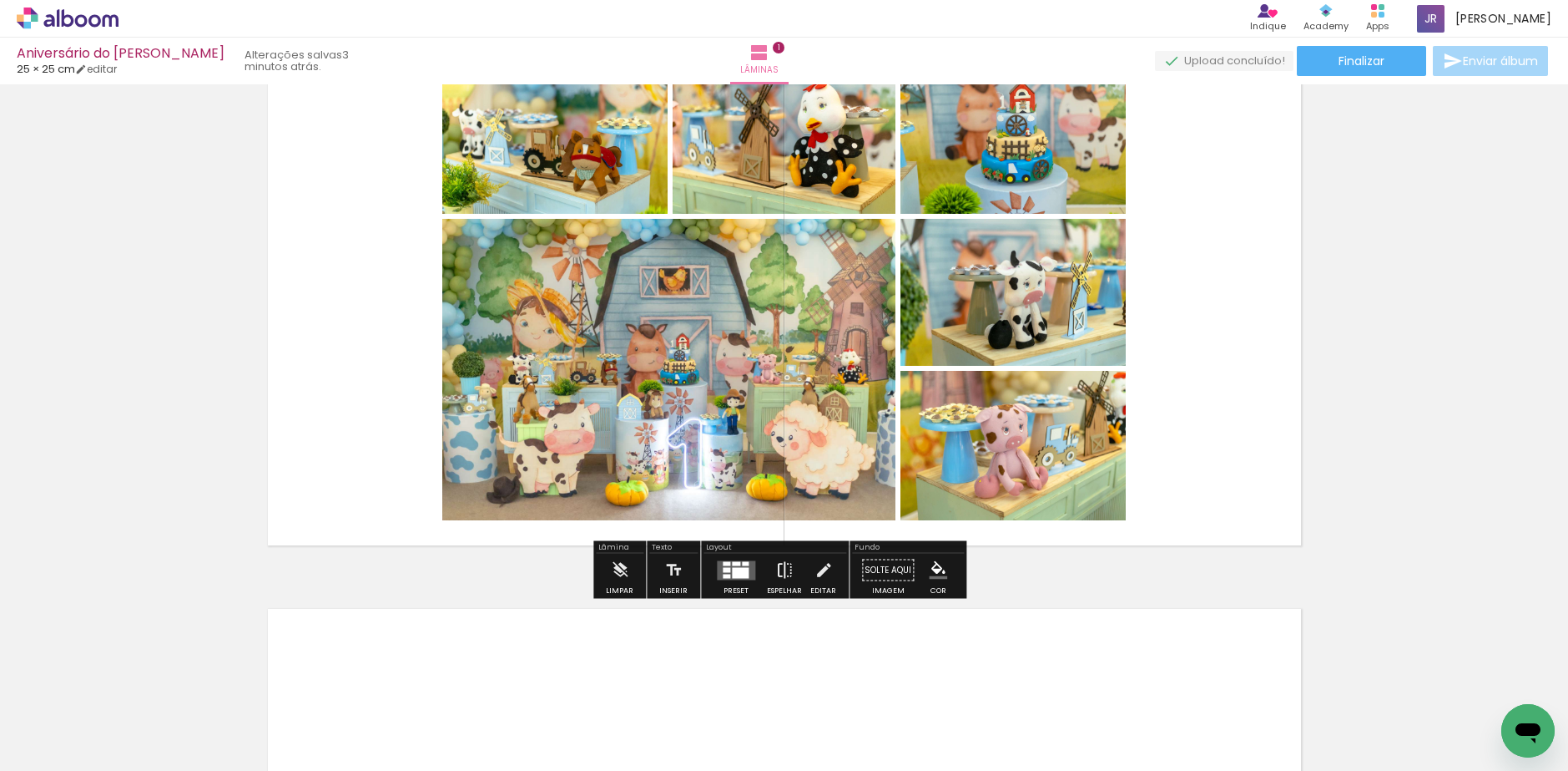
click at [787, 577] on iron-icon at bounding box center [784, 570] width 18 height 34
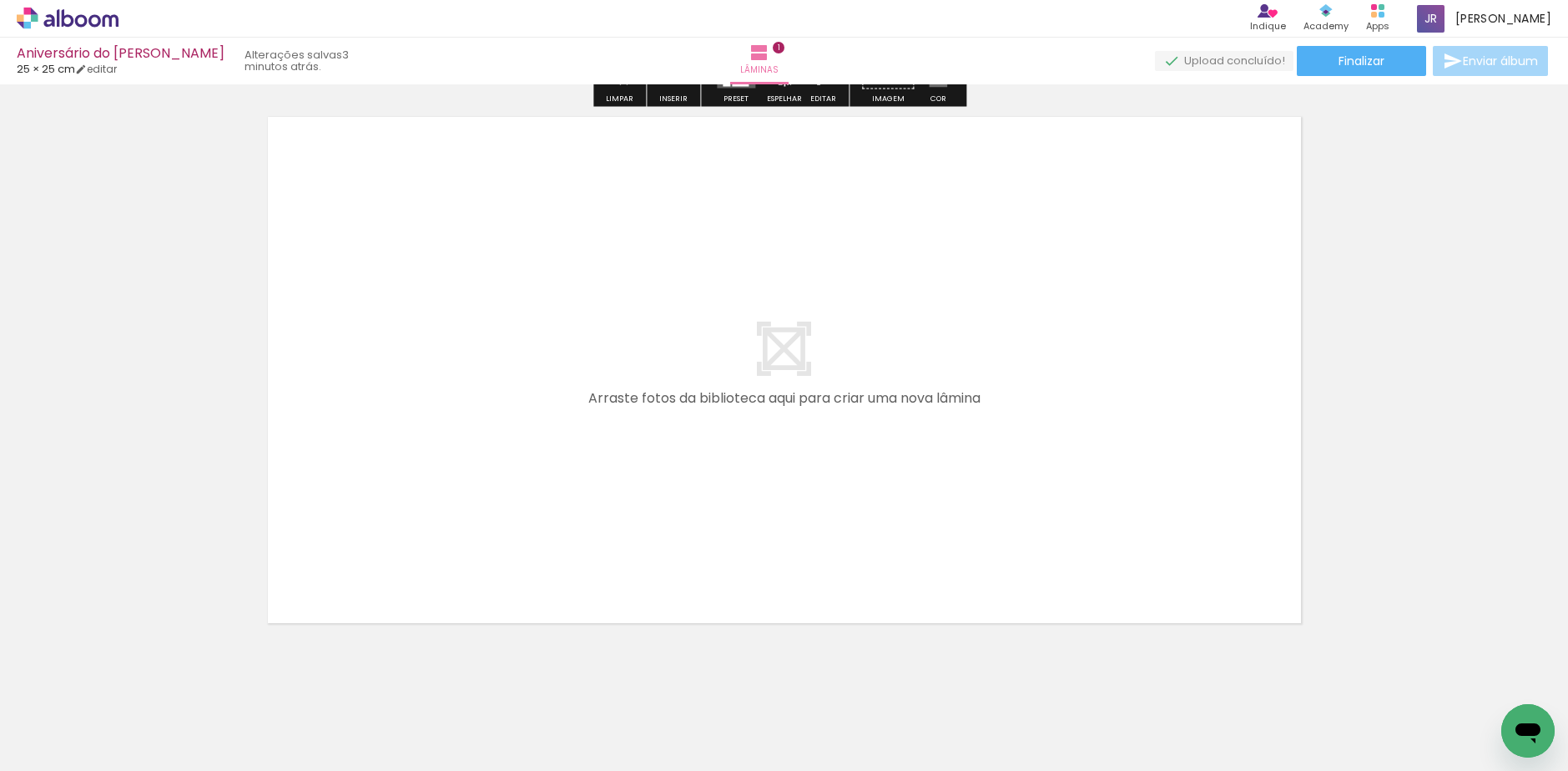
scroll to position [605, 0]
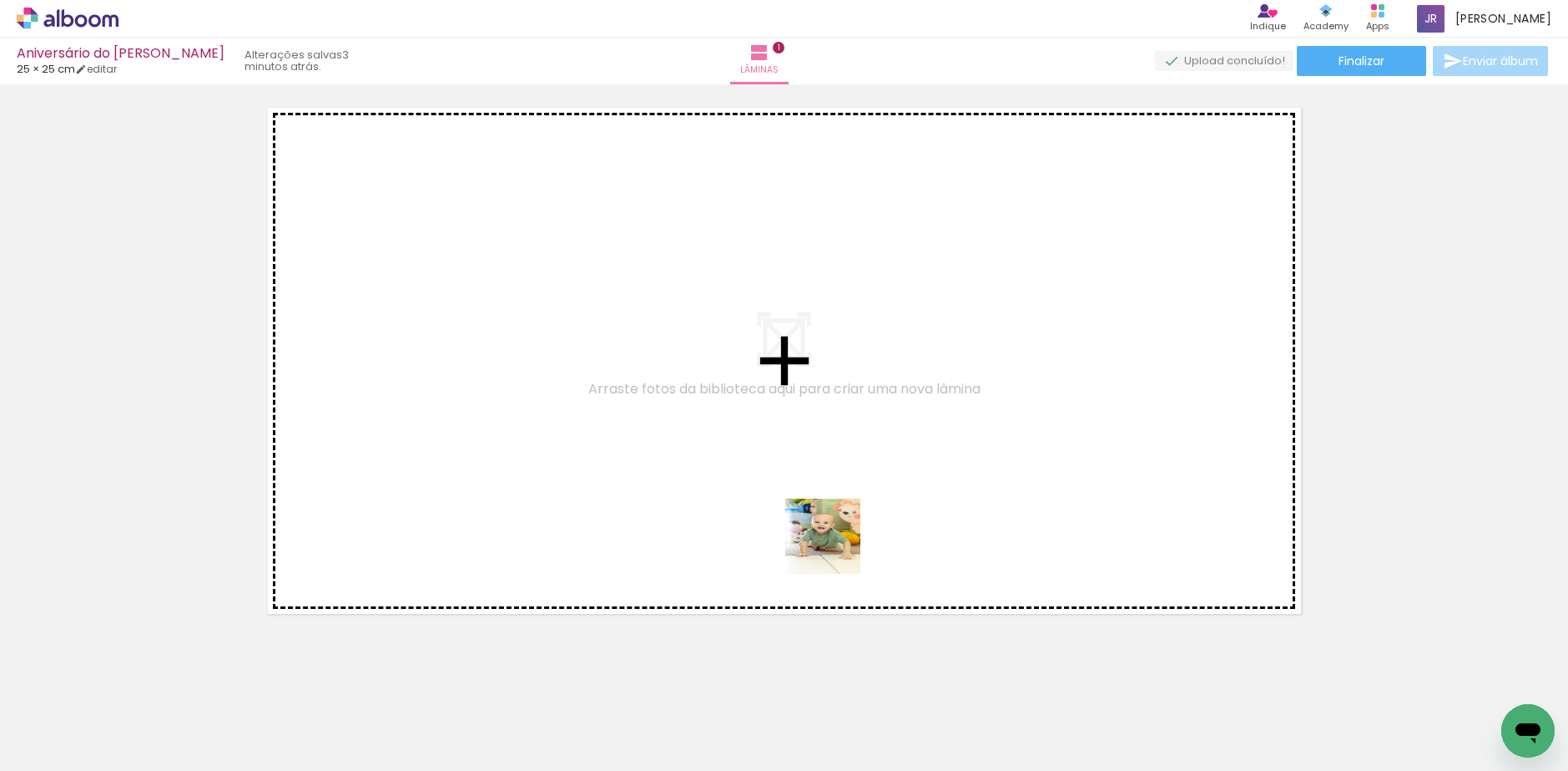
drag, startPoint x: 915, startPoint y: 724, endPoint x: 757, endPoint y: 432, distance: 332.0
click at [757, 432] on quentale-workspace at bounding box center [784, 385] width 1568 height 771
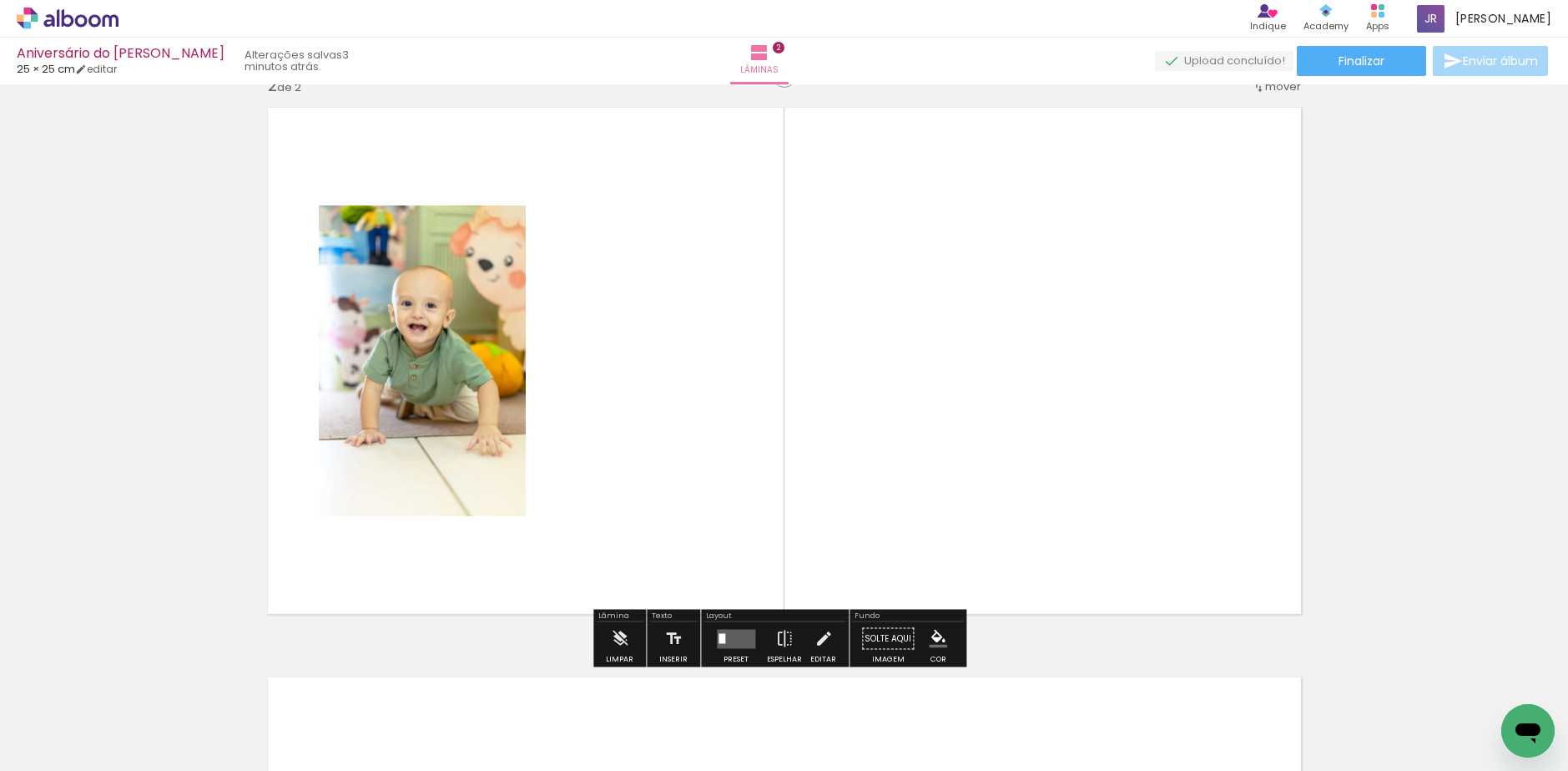
scroll to position [591, 0]
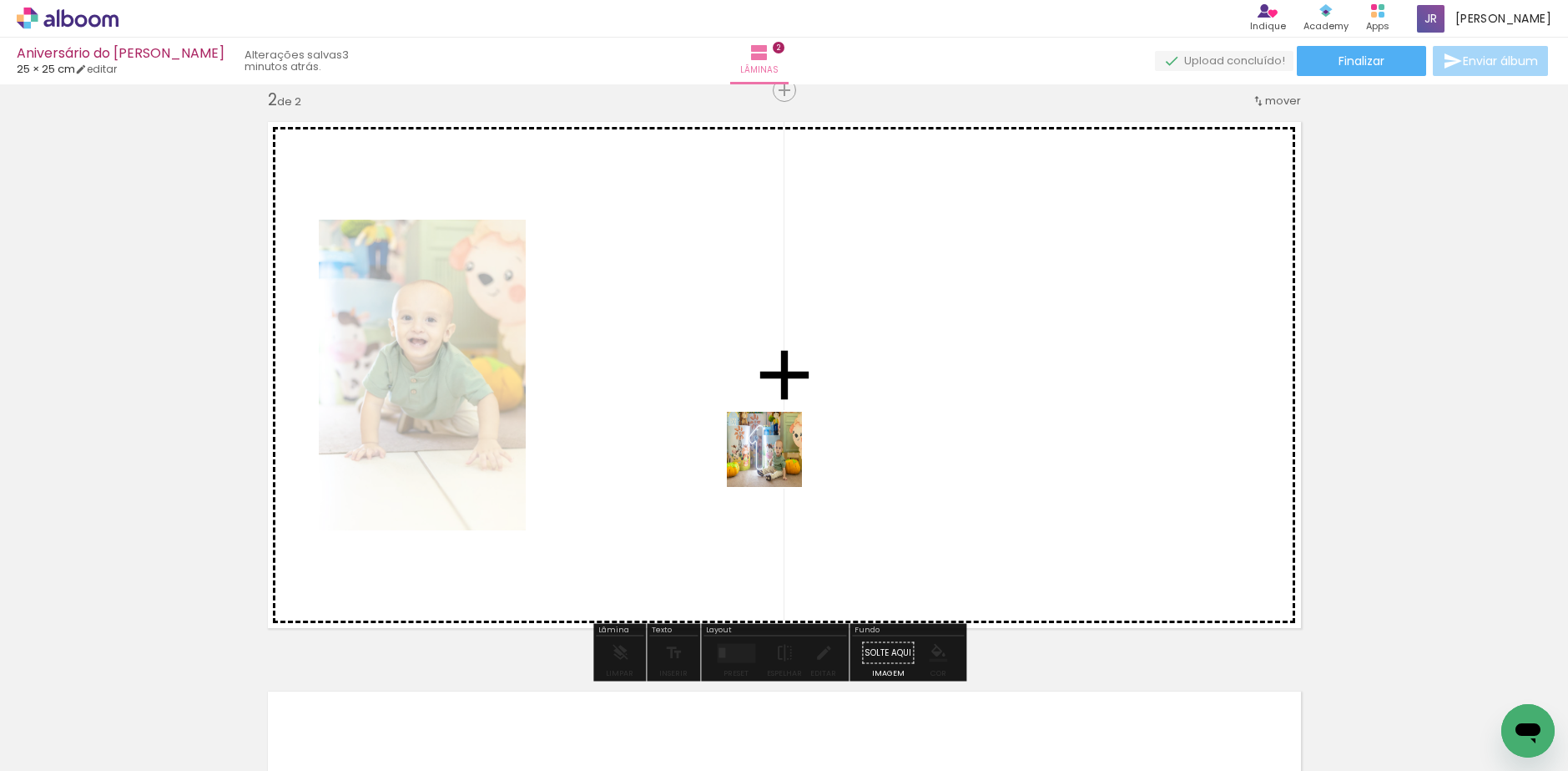
drag, startPoint x: 841, startPoint y: 725, endPoint x: 774, endPoint y: 452, distance: 281.1
click at [774, 452] on quentale-workspace at bounding box center [784, 385] width 1568 height 771
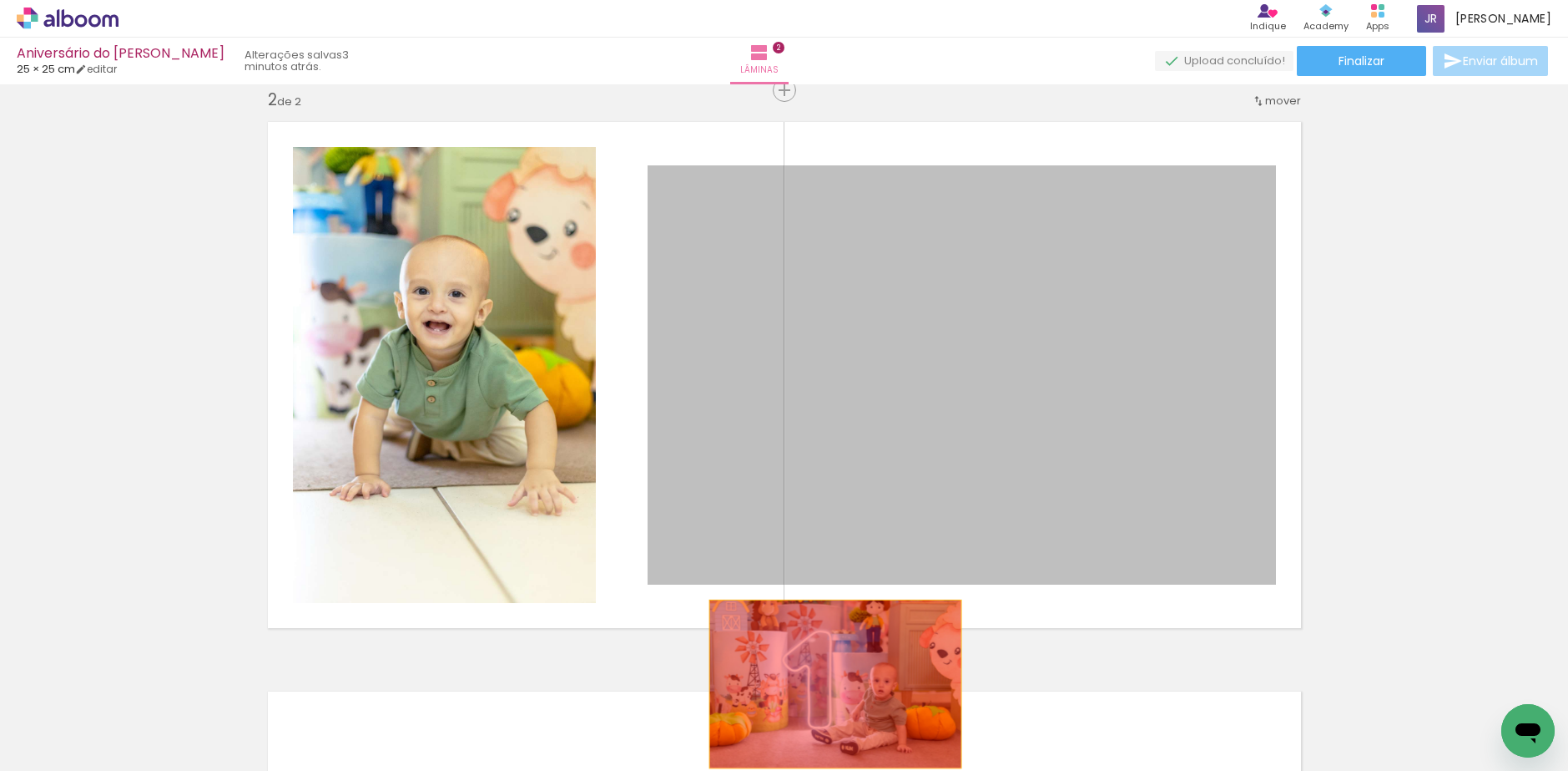
drag, startPoint x: 879, startPoint y: 388, endPoint x: 822, endPoint y: 709, distance: 326.0
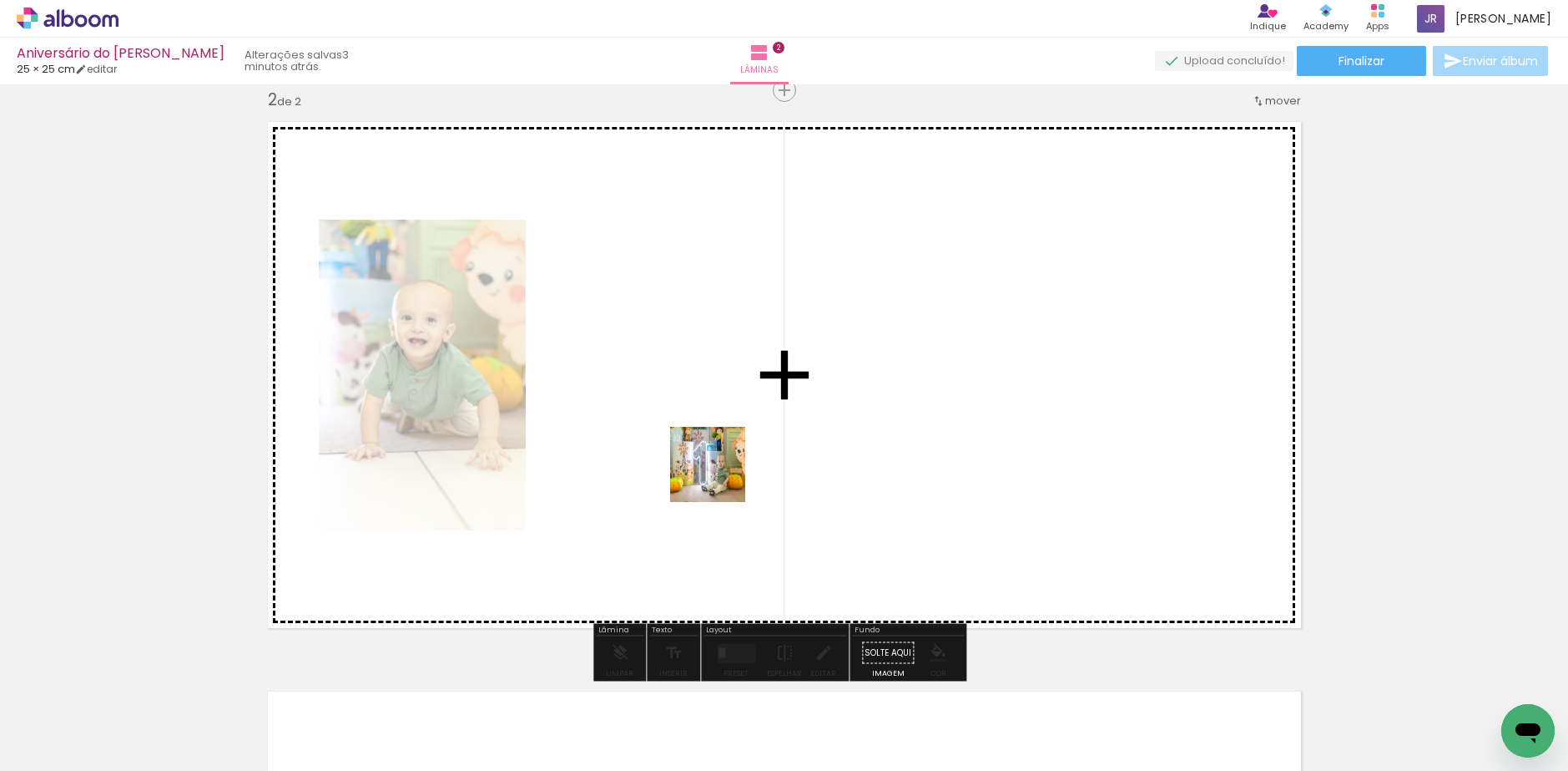
drag, startPoint x: 734, startPoint y: 531, endPoint x: 708, endPoint y: 415, distance: 118.9
click at [708, 415] on quentale-workspace at bounding box center [784, 385] width 1568 height 771
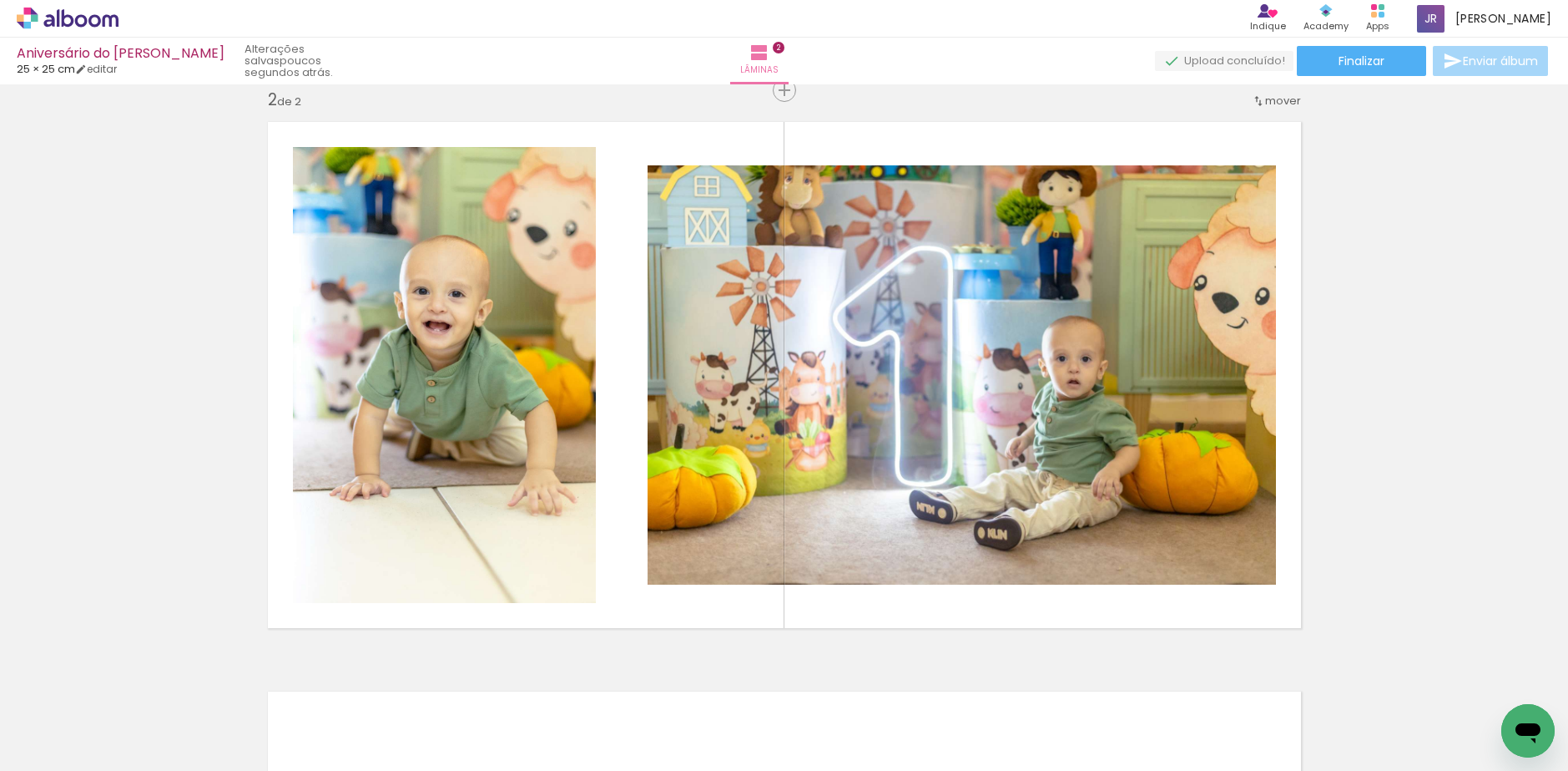
scroll to position [0, 443]
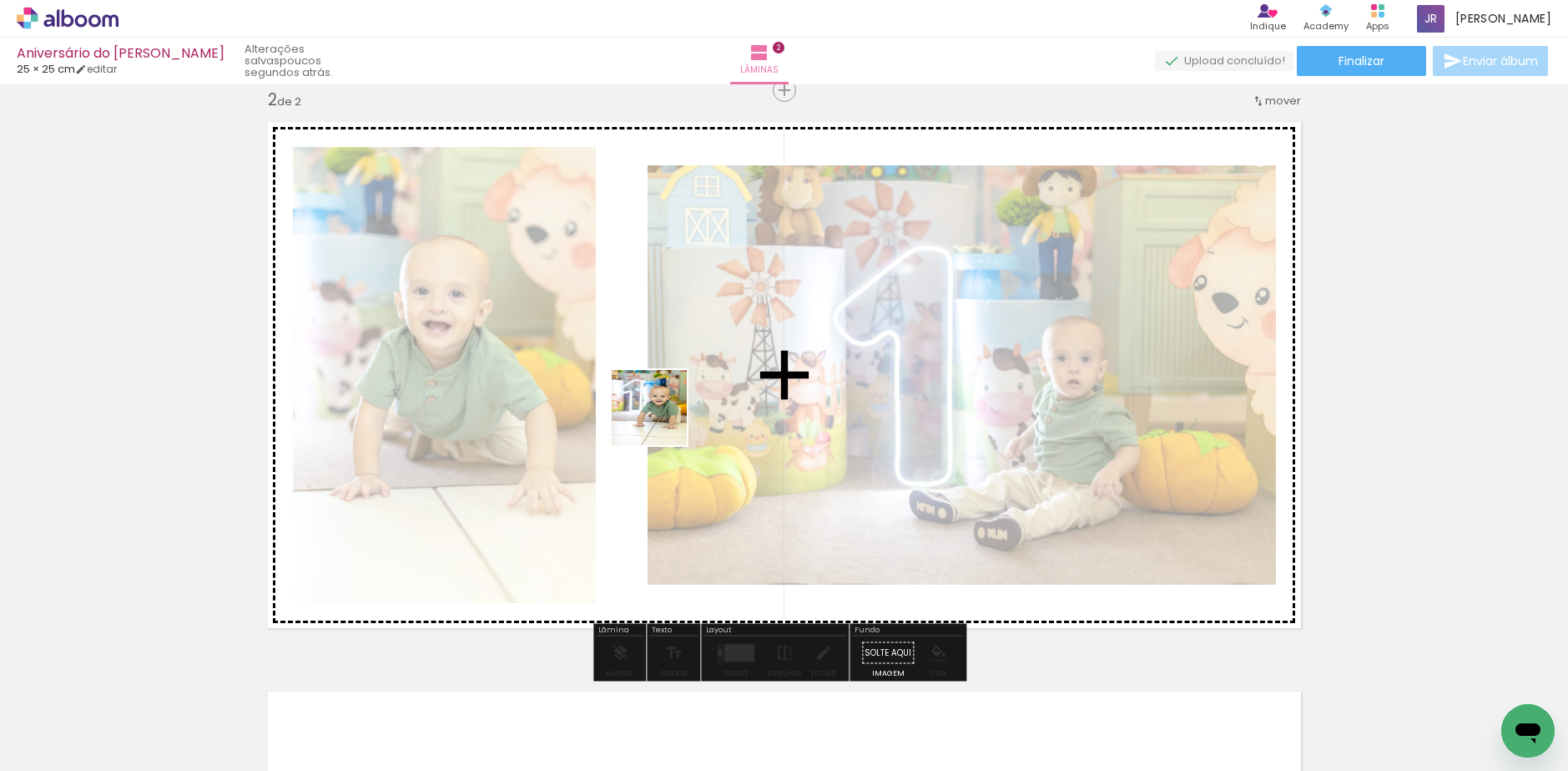
drag, startPoint x: 588, startPoint y: 730, endPoint x: 662, endPoint y: 420, distance: 318.7
click at [662, 420] on quentale-workspace at bounding box center [784, 385] width 1568 height 771
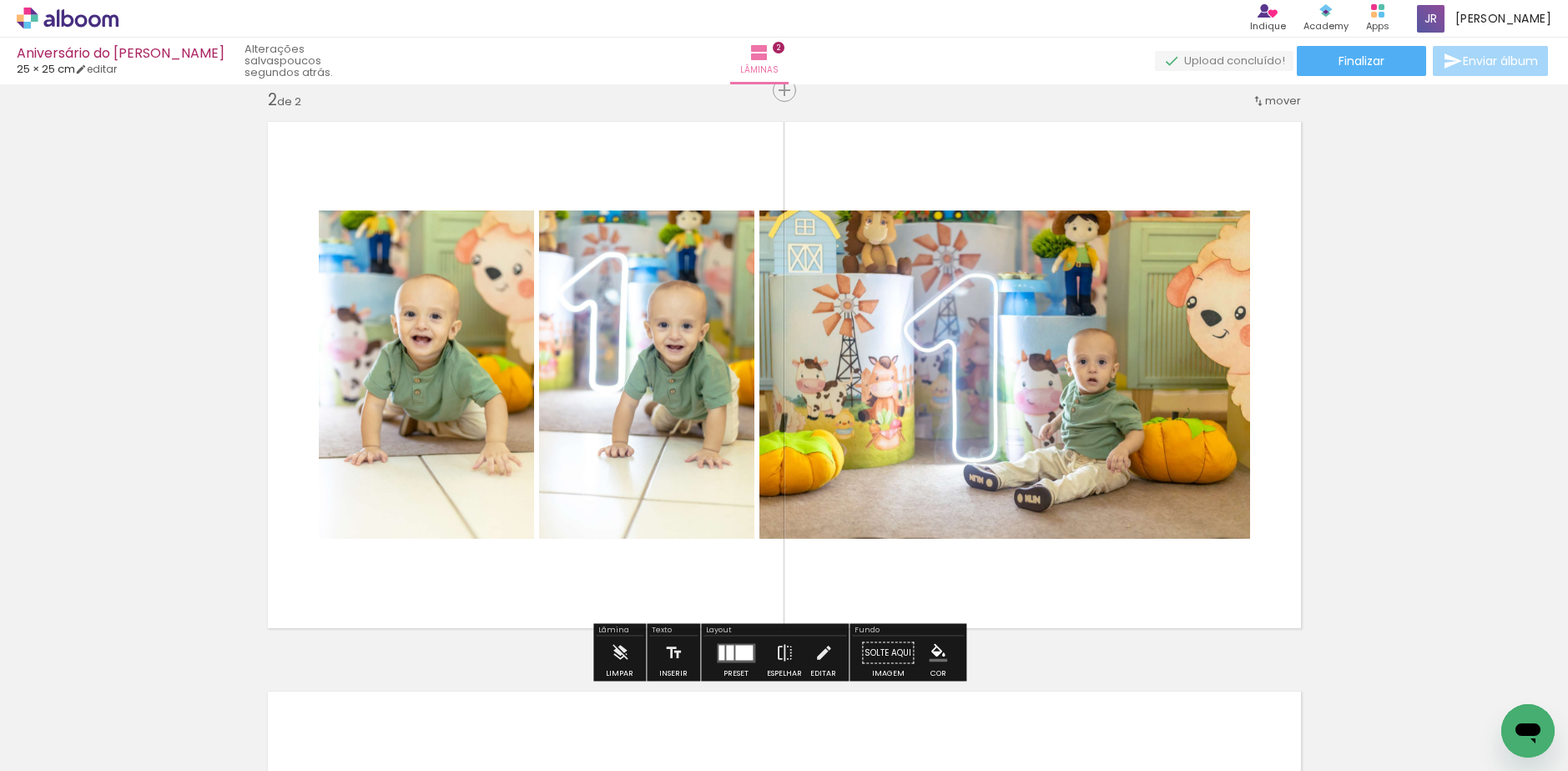
click at [717, 646] on quentale-layouter at bounding box center [736, 653] width 38 height 19
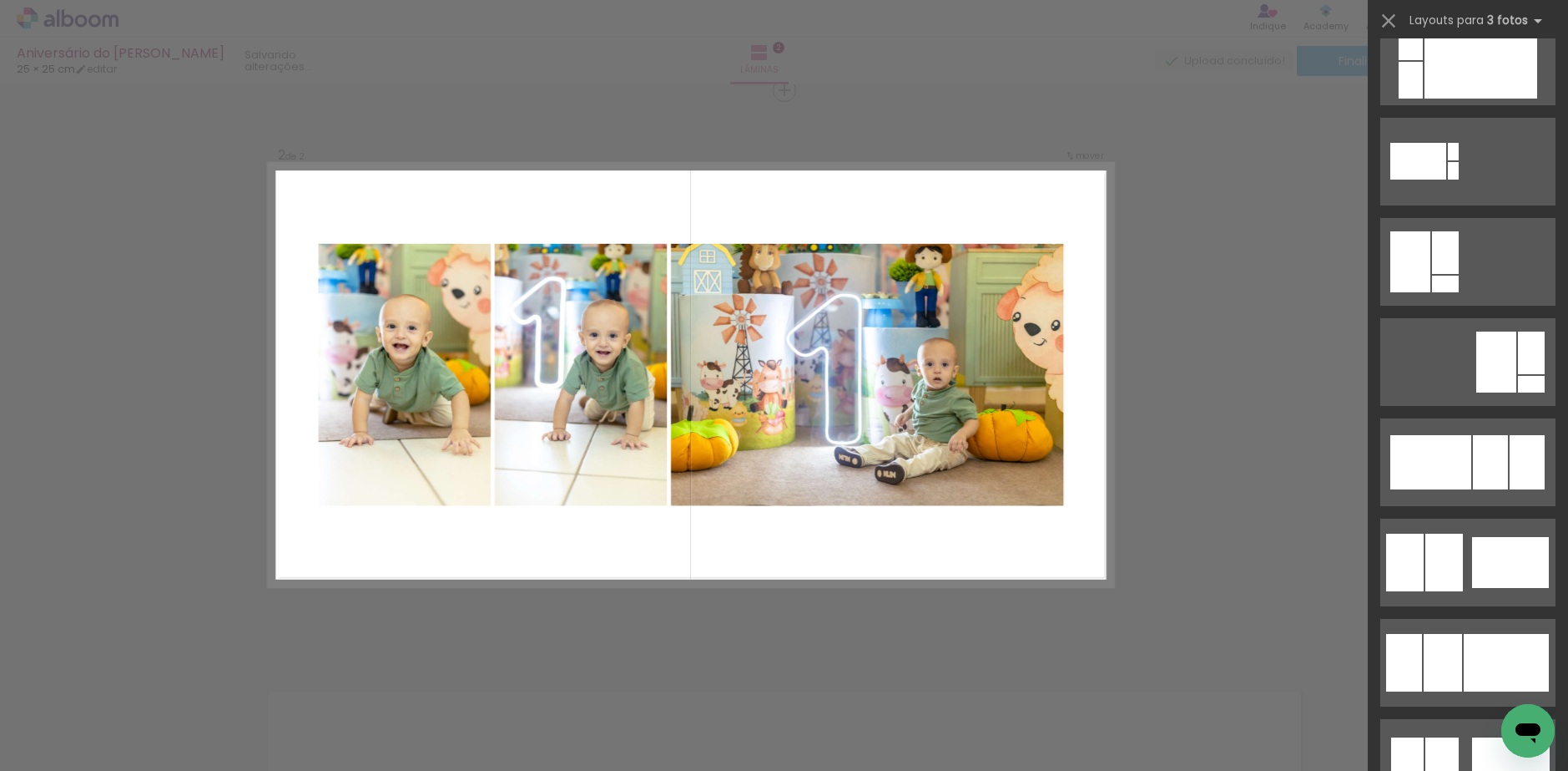
scroll to position [0, 0]
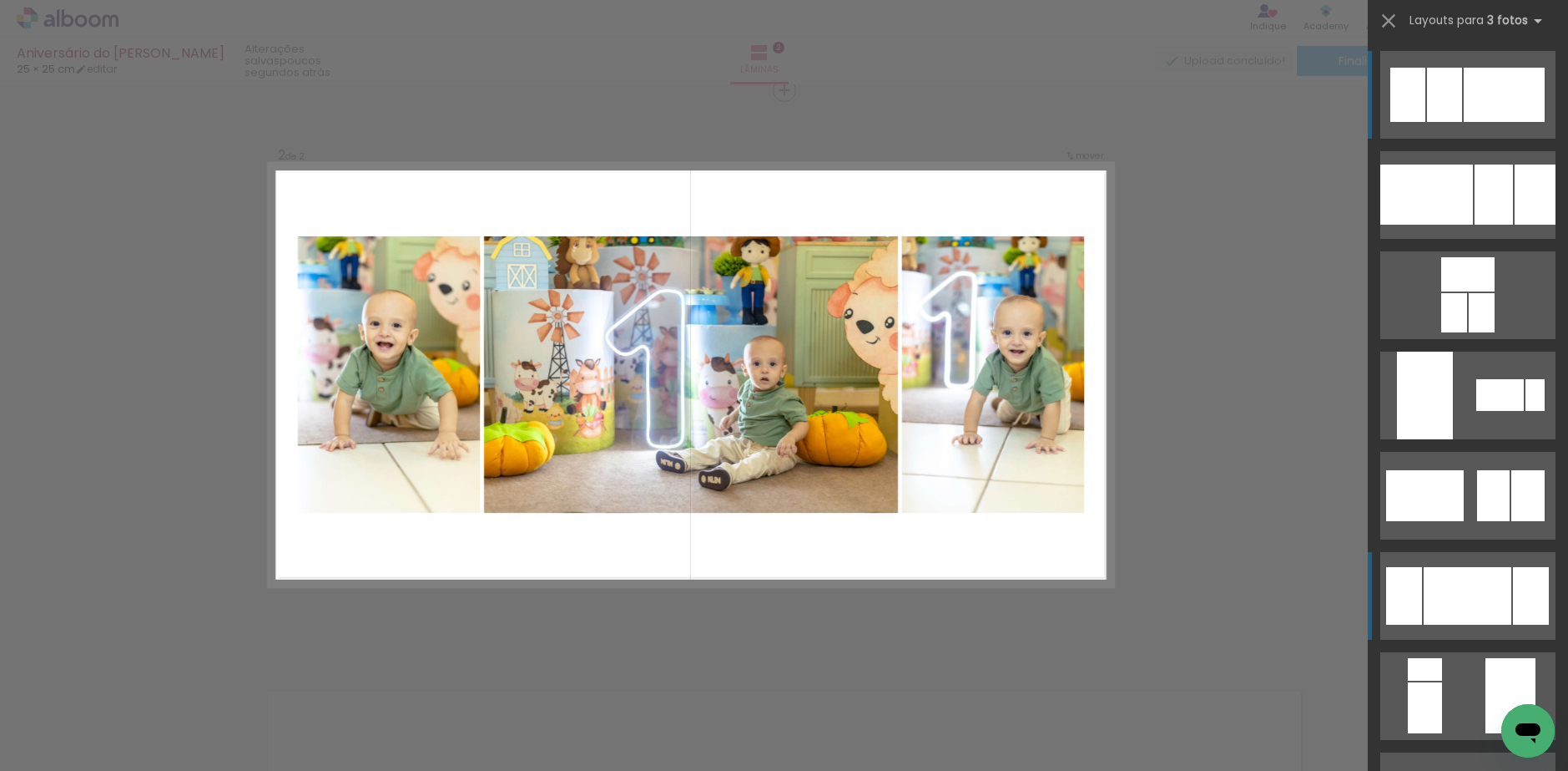
click at [1451, 584] on div at bounding box center [1467, 596] width 88 height 58
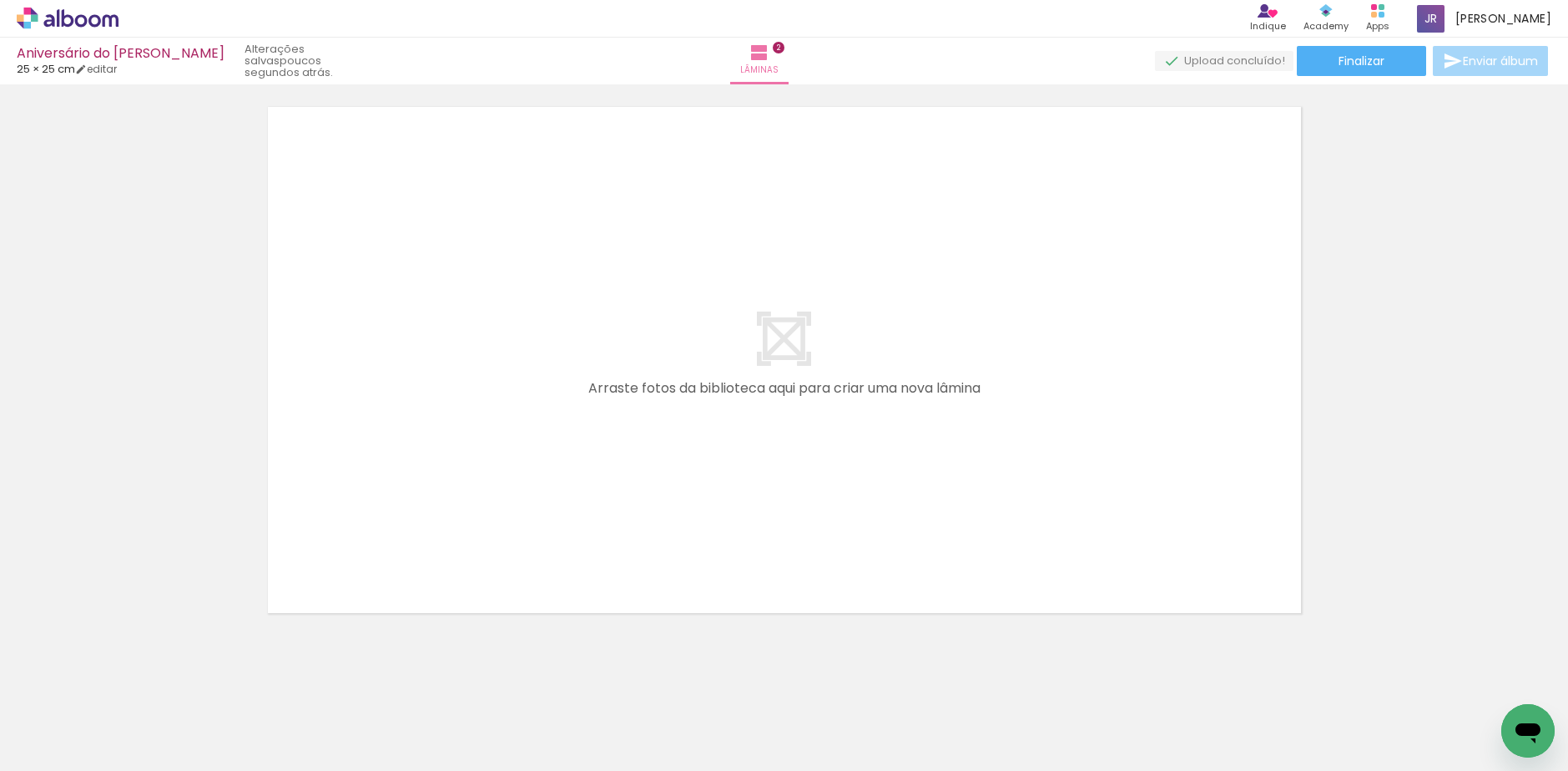
scroll to position [0, 812]
drag, startPoint x: 645, startPoint y: 726, endPoint x: 659, endPoint y: 457, distance: 269.4
click at [659, 457] on quentale-workspace at bounding box center [784, 385] width 1568 height 771
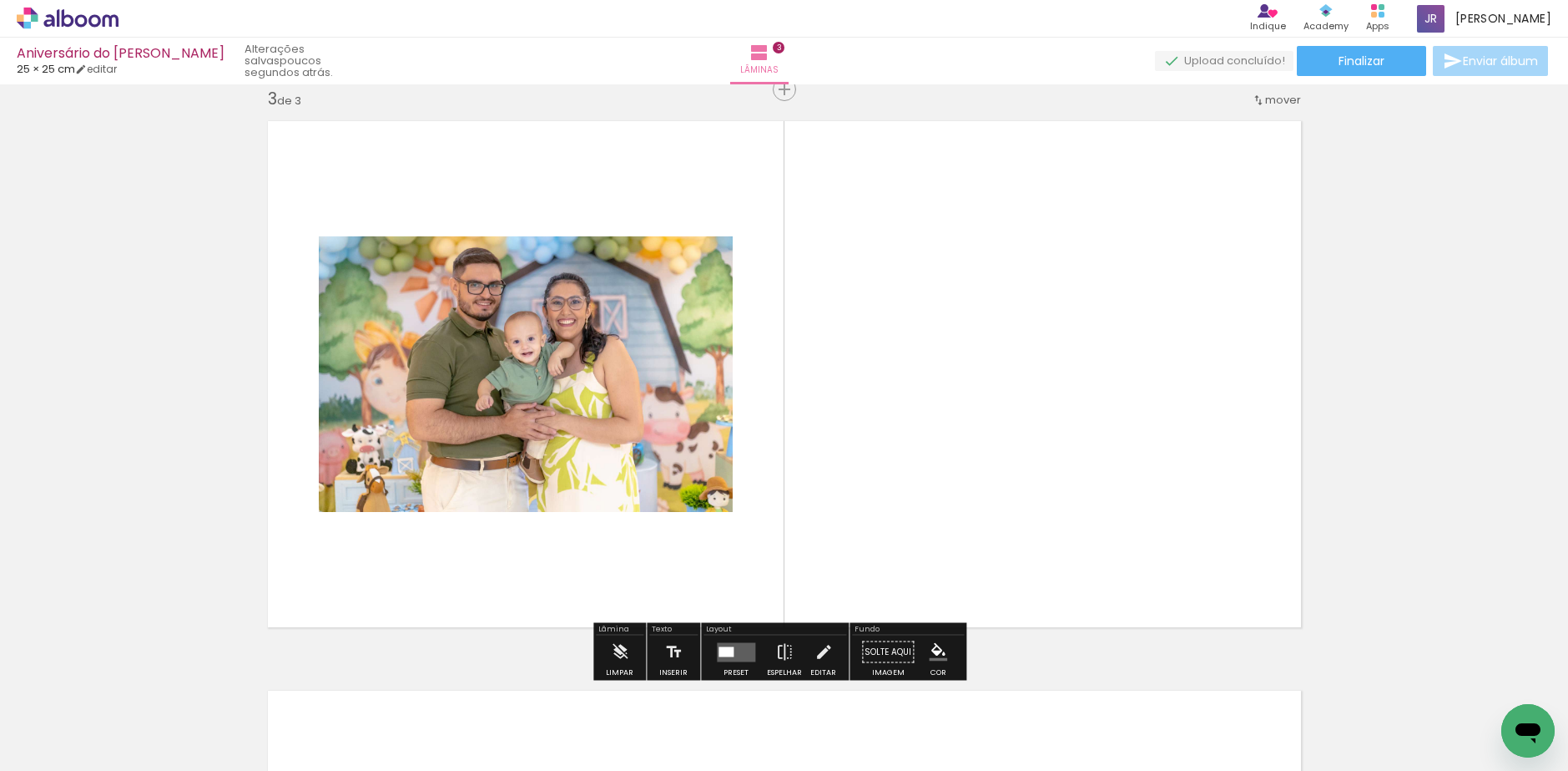
scroll to position [1161, 0]
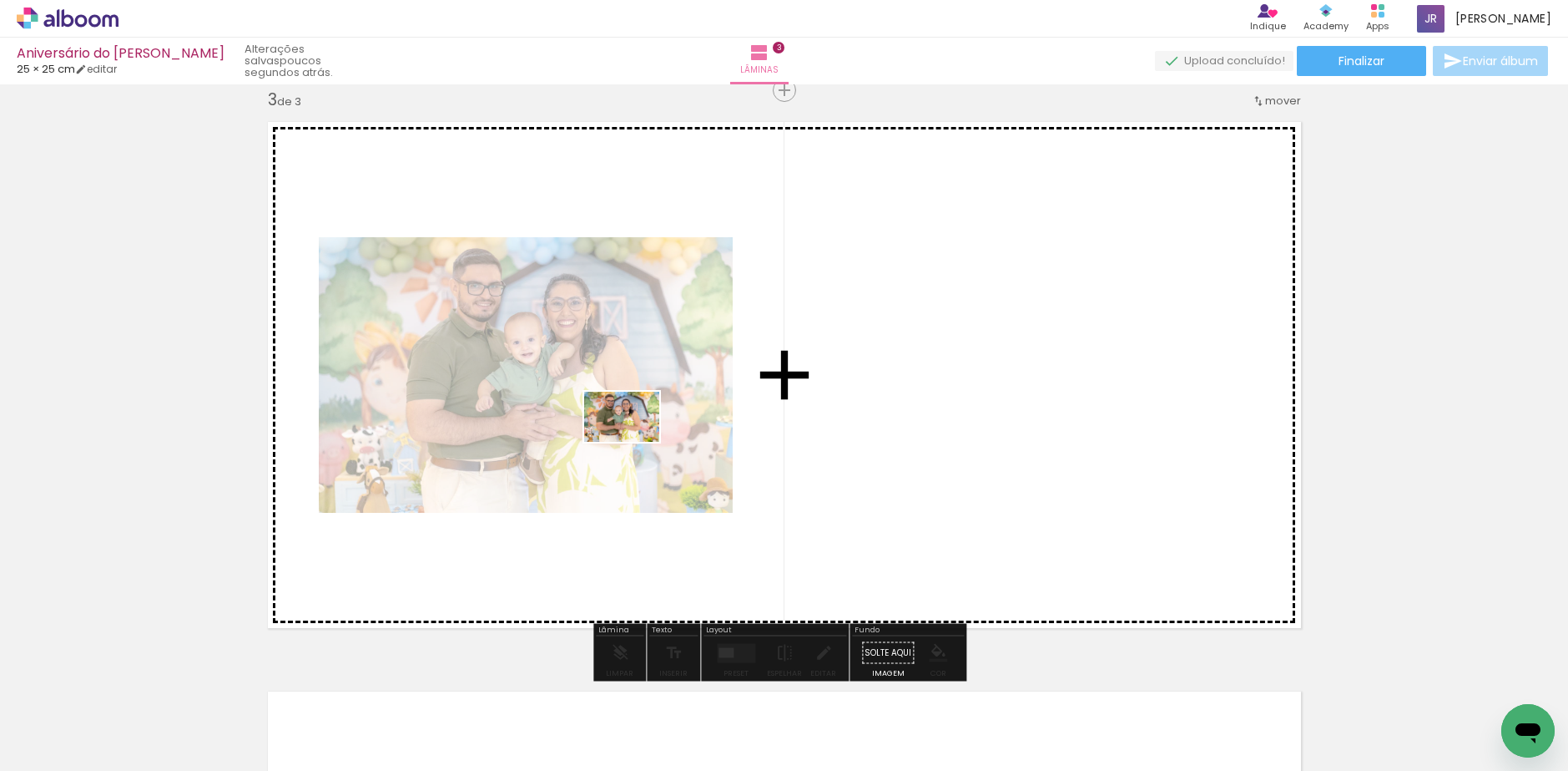
drag, startPoint x: 583, startPoint y: 737, endPoint x: 634, endPoint y: 442, distance: 299.4
click at [634, 442] on quentale-workspace at bounding box center [784, 385] width 1568 height 771
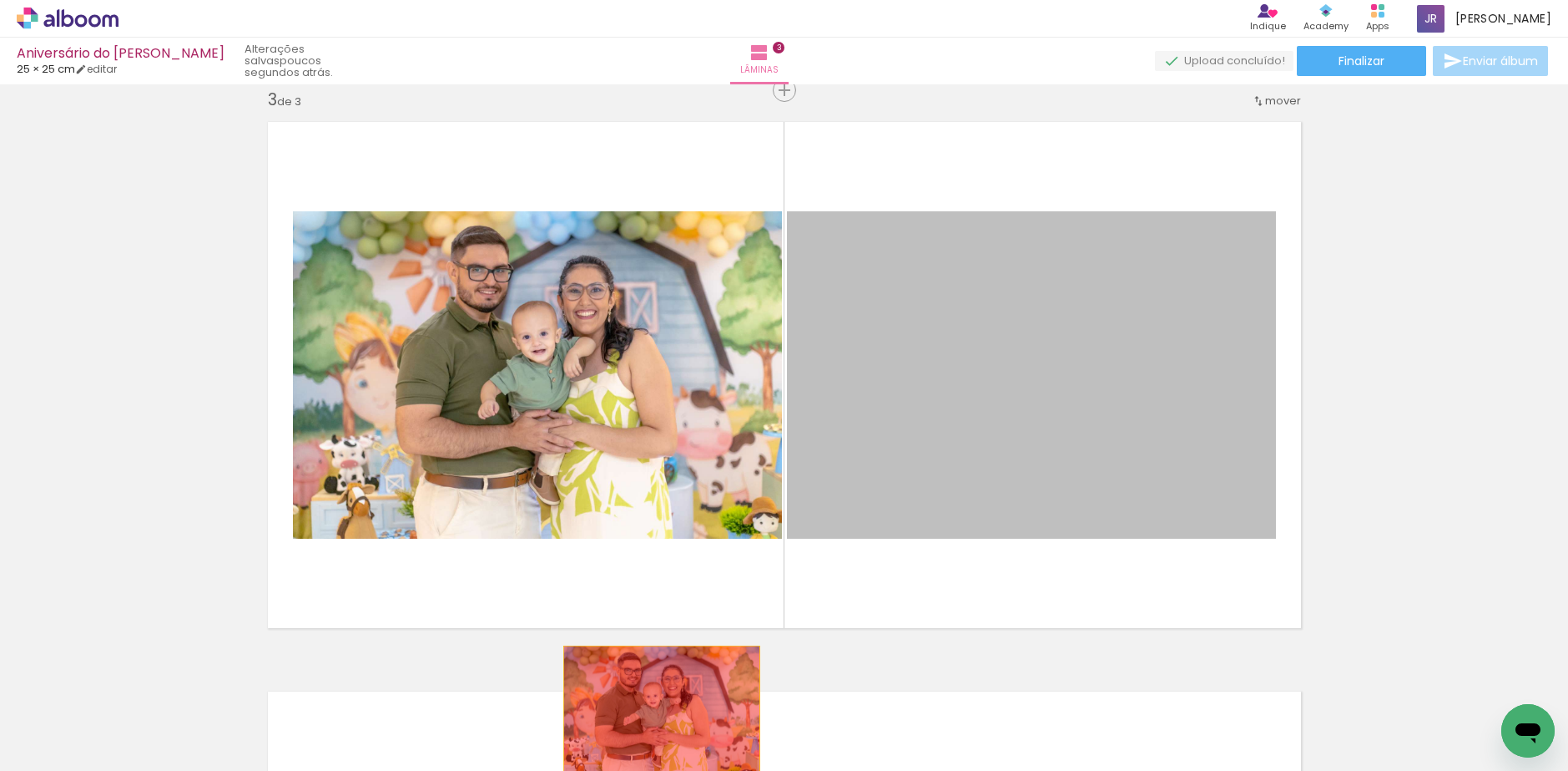
drag, startPoint x: 1002, startPoint y: 329, endPoint x: 658, endPoint y: 717, distance: 518.5
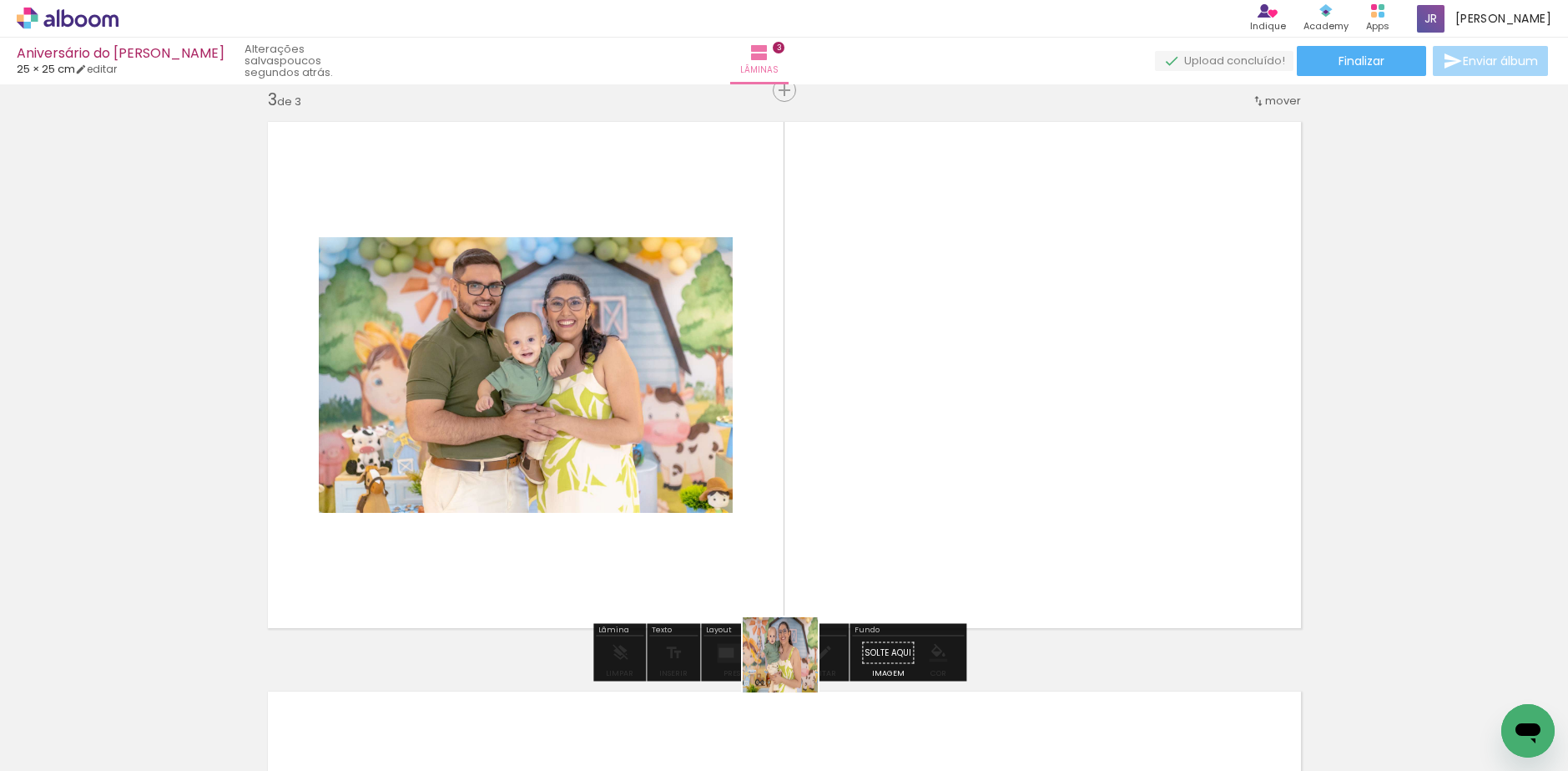
drag, startPoint x: 766, startPoint y: 740, endPoint x: 898, endPoint y: 680, distance: 145.0
click at [804, 565] on quentale-workspace at bounding box center [784, 385] width 1568 height 771
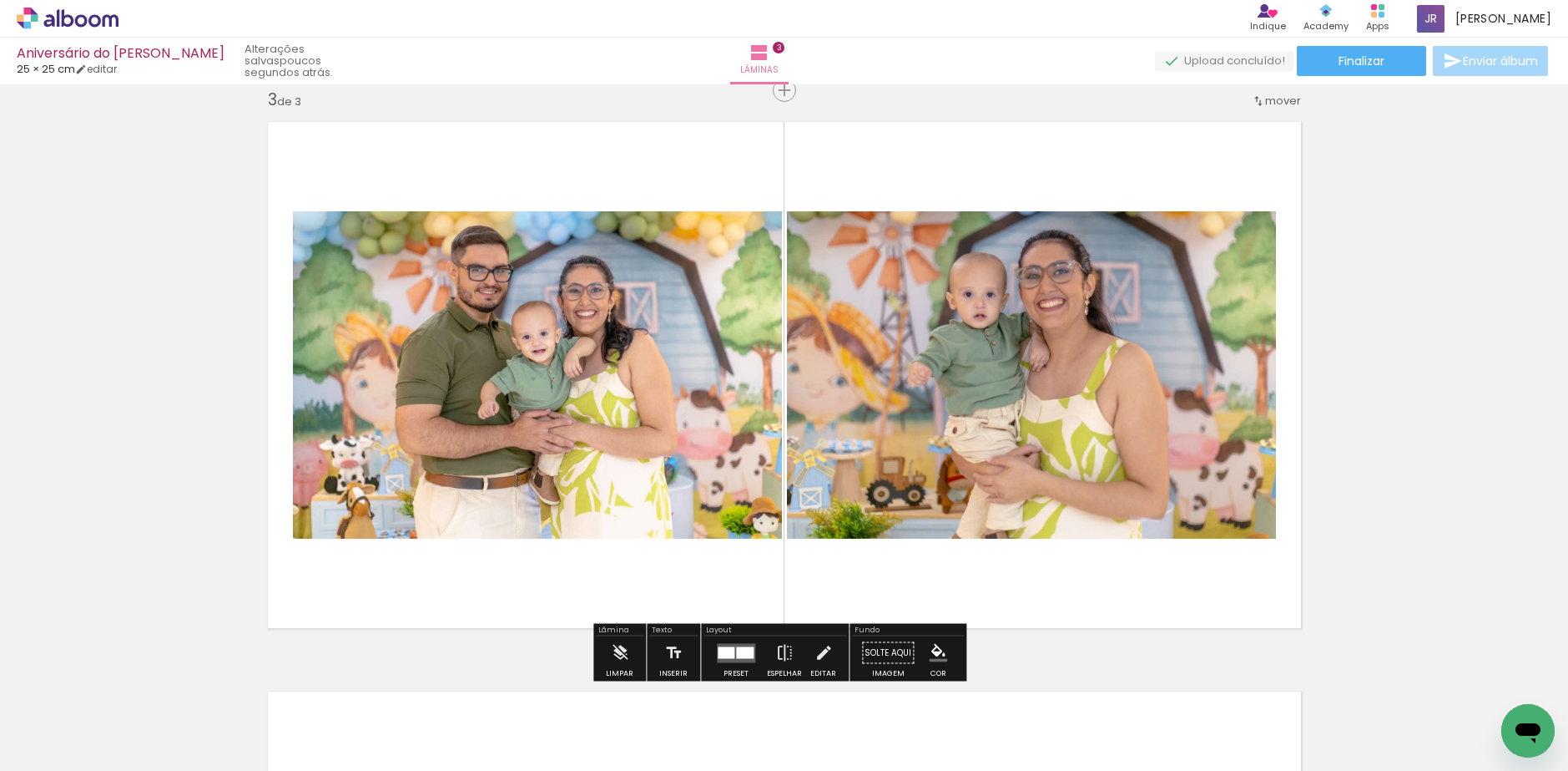
drag, startPoint x: 867, startPoint y: 732, endPoint x: 974, endPoint y: 515, distance: 241.9
click at [971, 517] on quentale-workspace at bounding box center [784, 385] width 1568 height 771
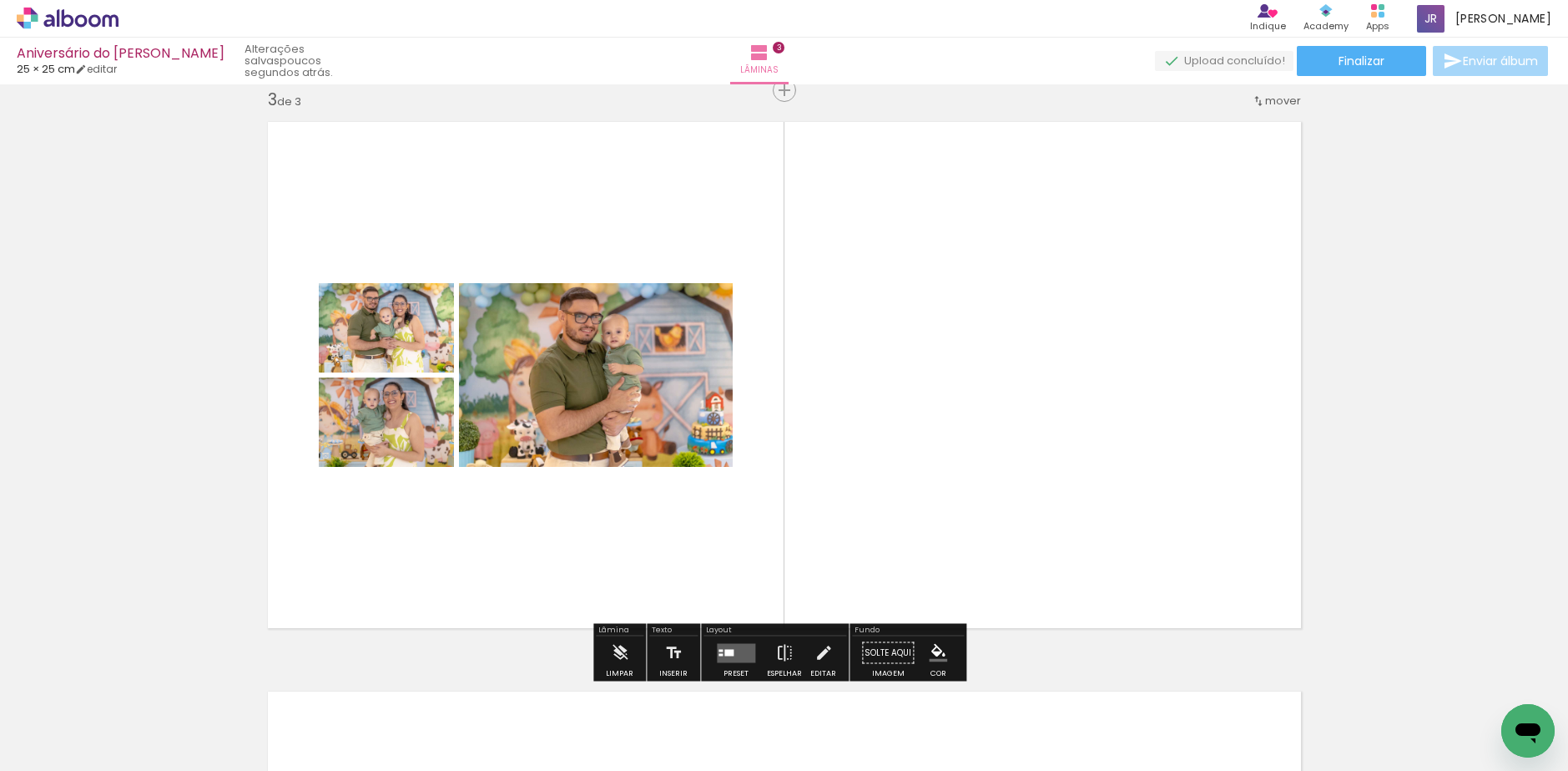
click at [747, 647] on quentale-layouter at bounding box center [736, 653] width 38 height 19
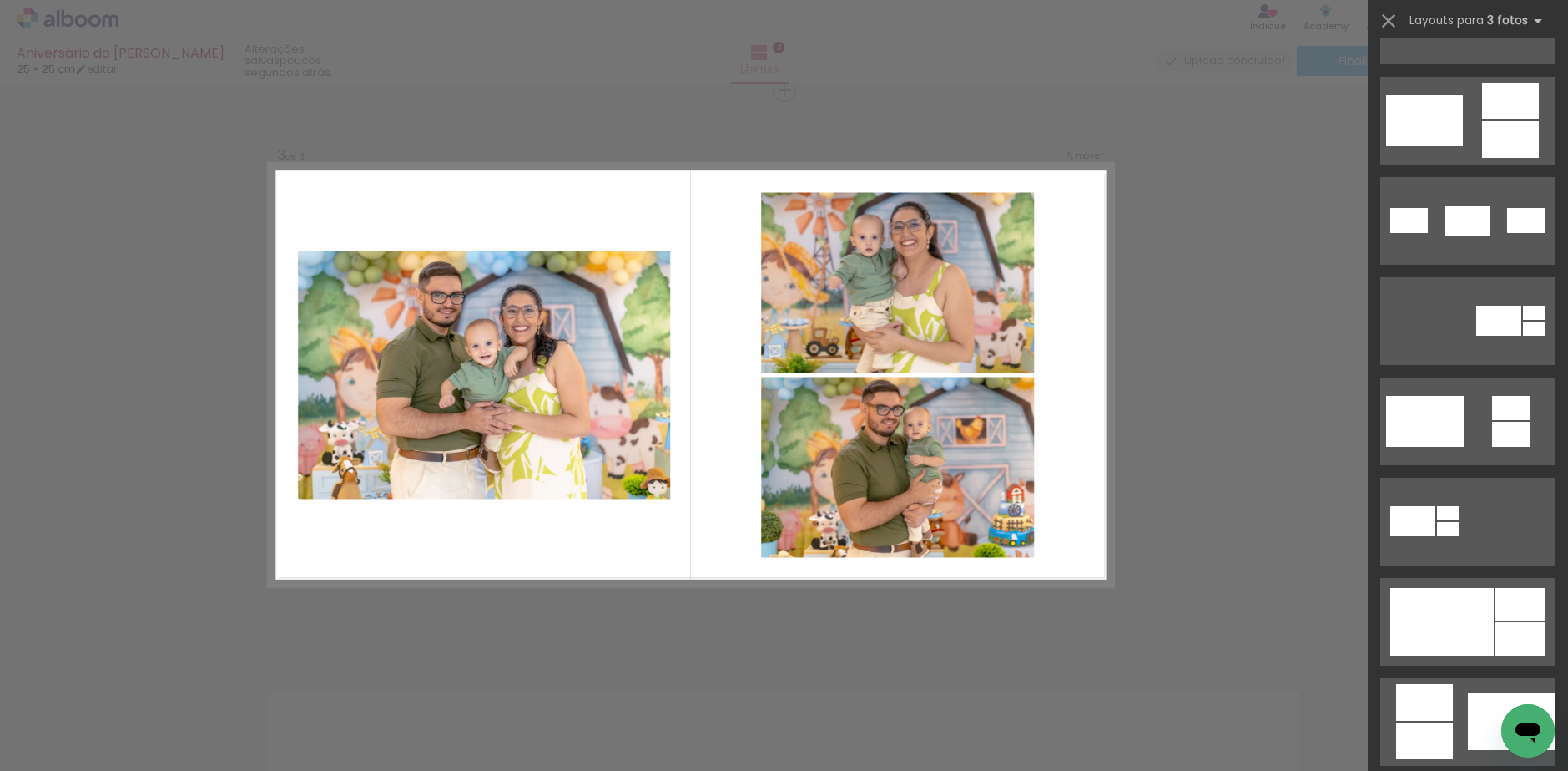
scroll to position [418, 0]
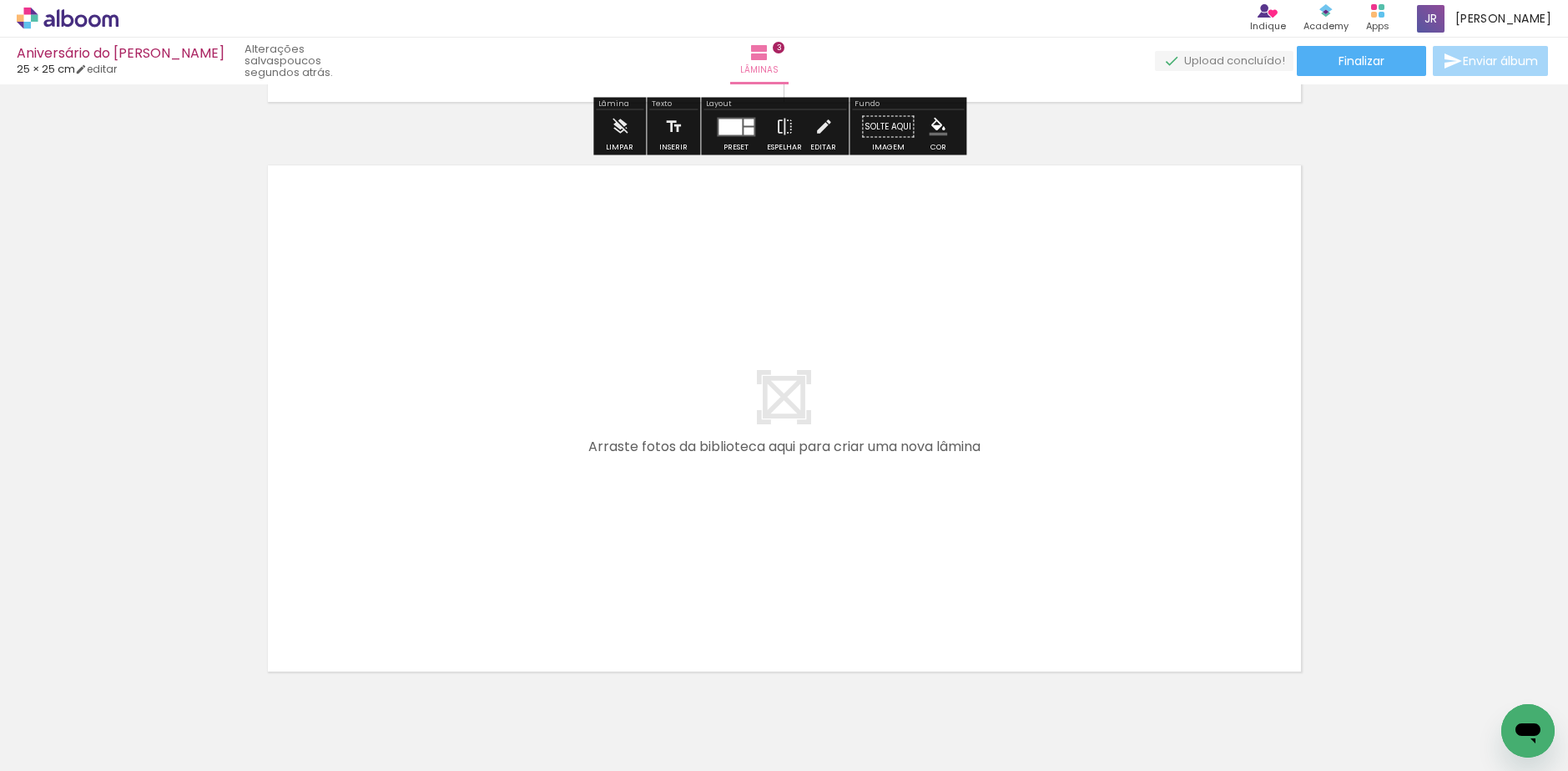
scroll to position [1745, 0]
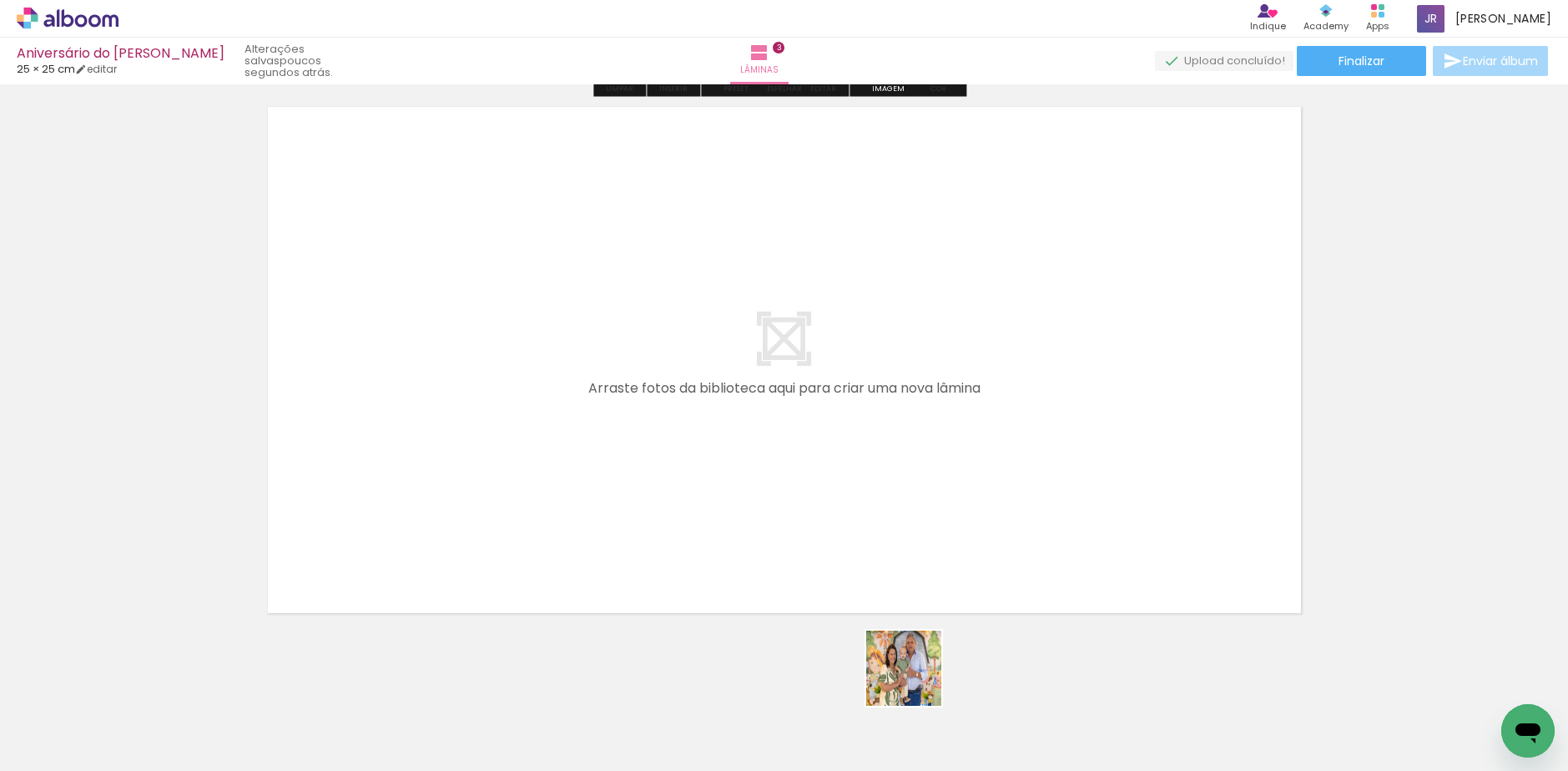
drag, startPoint x: 941, startPoint y: 735, endPoint x: 1010, endPoint y: 646, distance: 112.6
click at [787, 451] on quentale-workspace at bounding box center [784, 385] width 1568 height 771
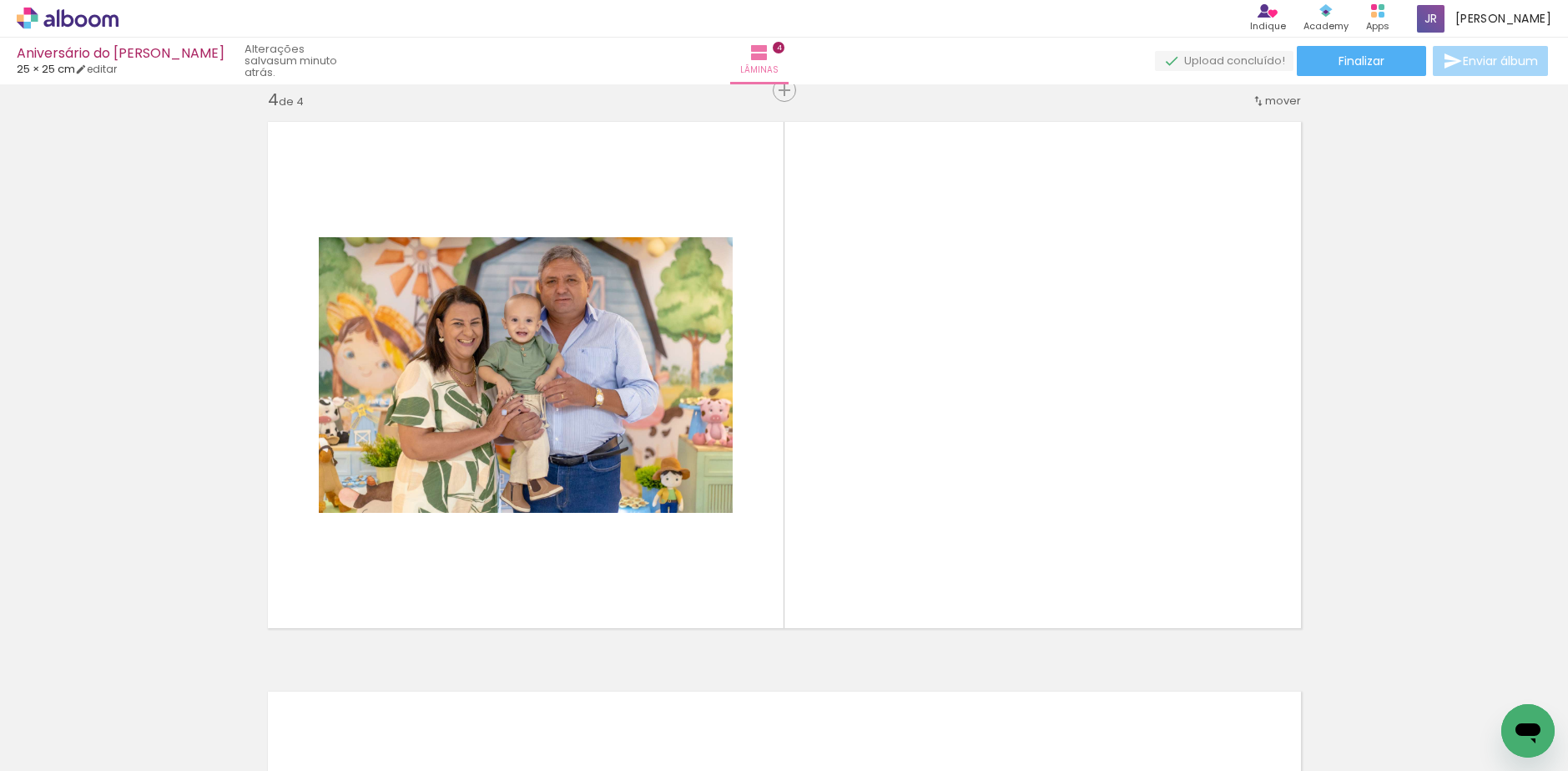
scroll to position [0, 1427]
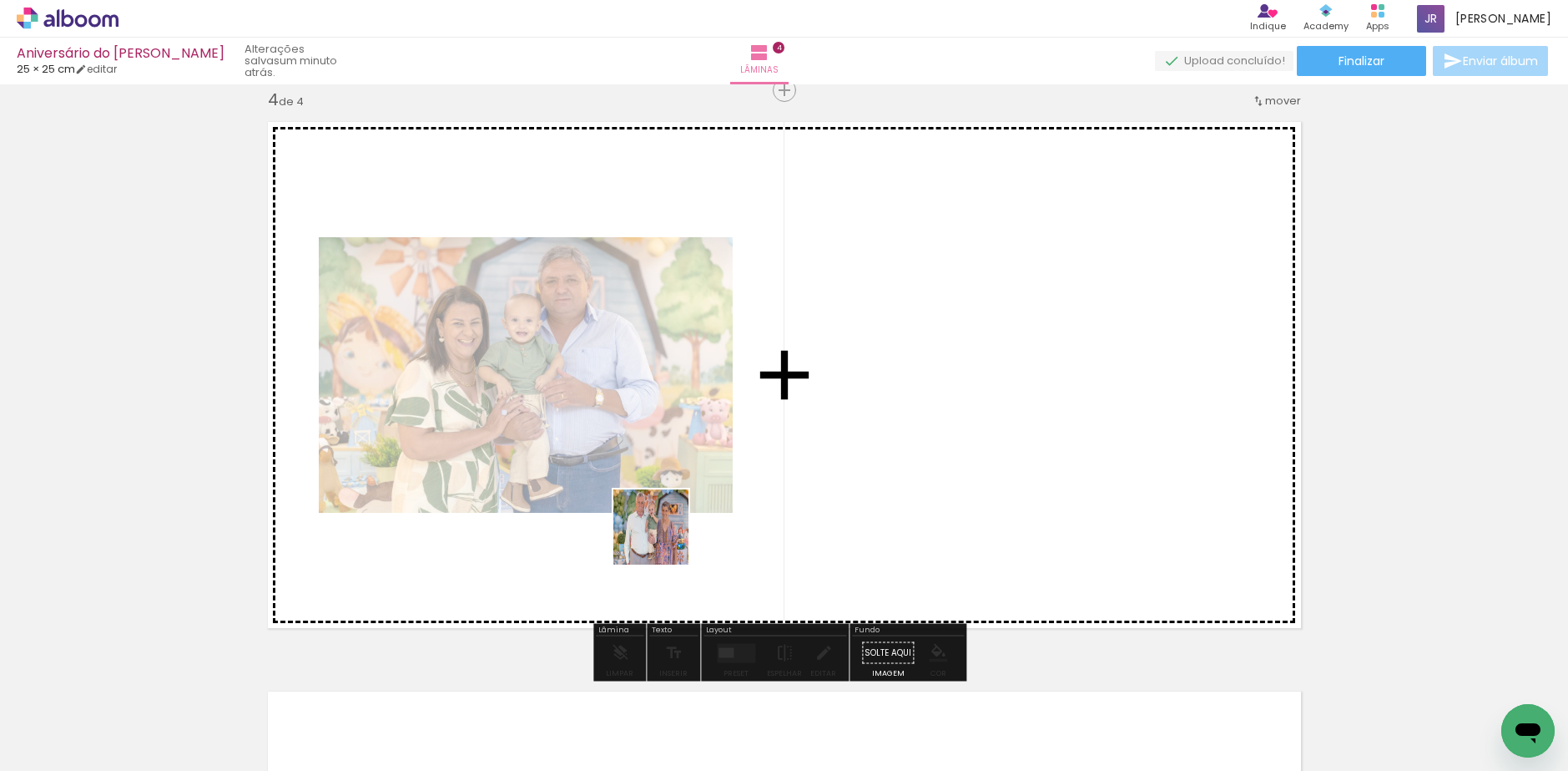
drag, startPoint x: 618, startPoint y: 730, endPoint x: 770, endPoint y: 407, distance: 357.0
click at [770, 407] on quentale-workspace at bounding box center [784, 385] width 1568 height 771
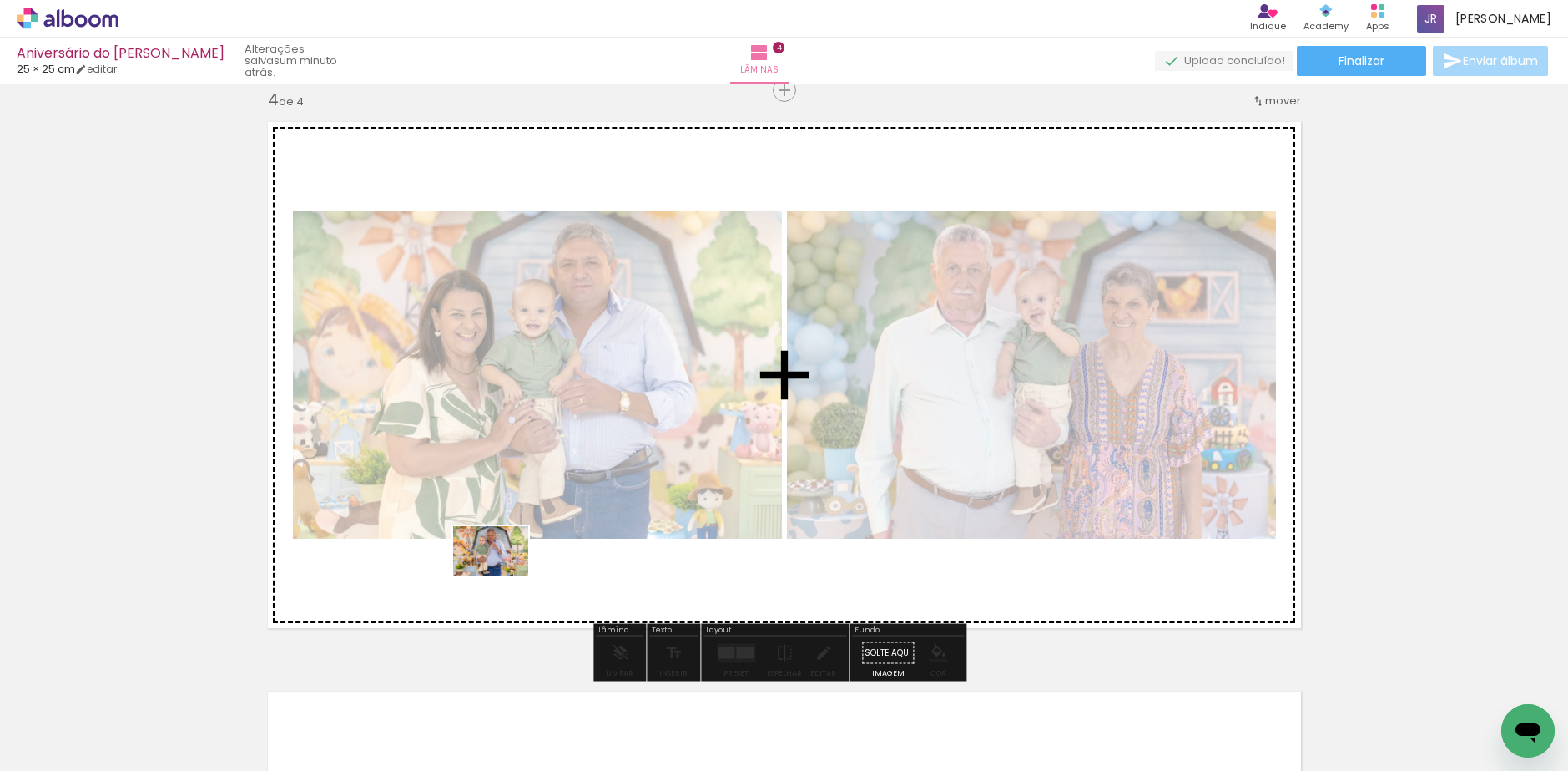
drag, startPoint x: 446, startPoint y: 735, endPoint x: 503, endPoint y: 577, distance: 168.0
click at [503, 577] on quentale-workspace at bounding box center [784, 385] width 1568 height 771
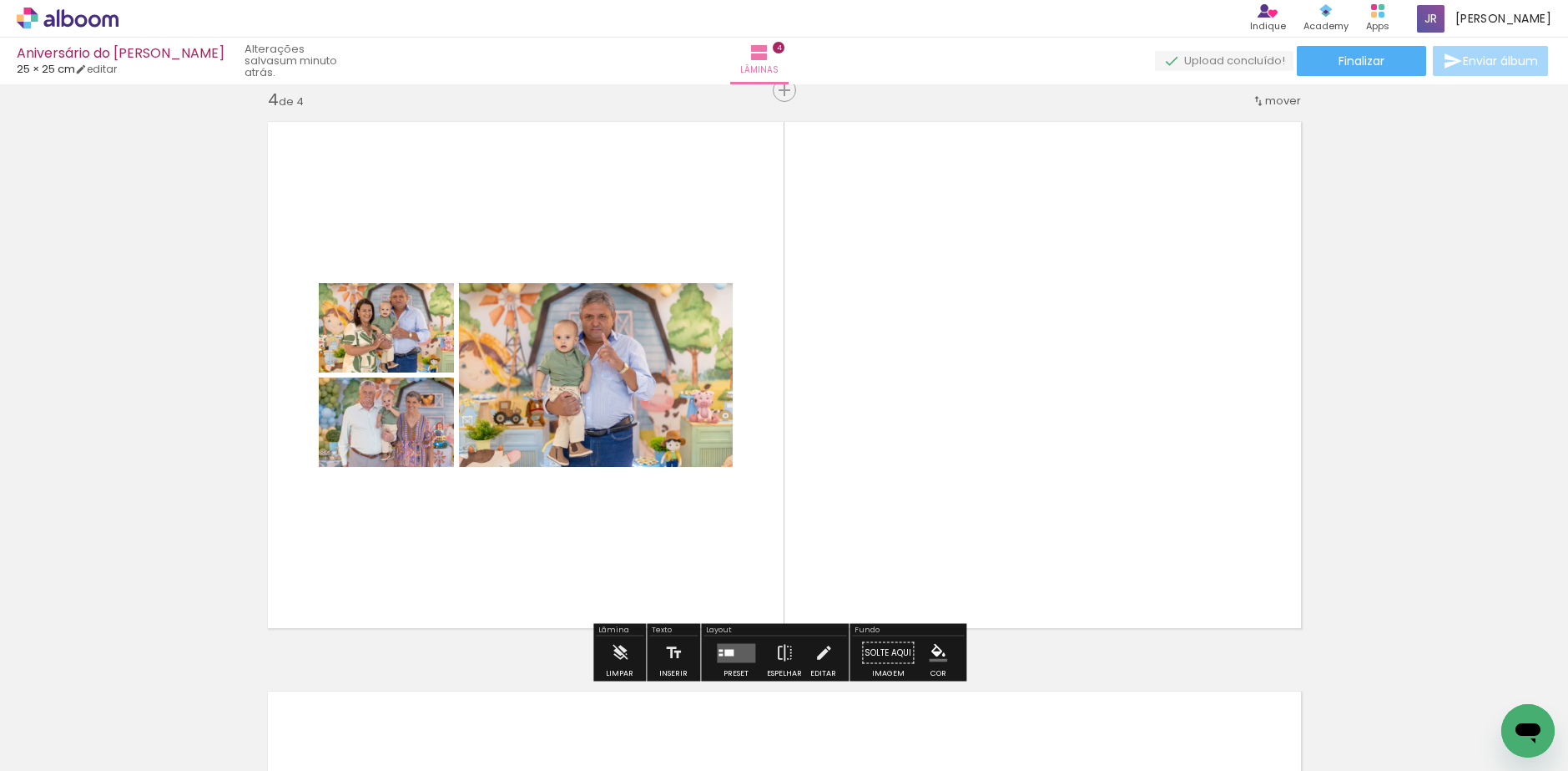
drag, startPoint x: 521, startPoint y: 726, endPoint x: 744, endPoint y: 705, distance: 224.0
click at [526, 553] on quentale-workspace at bounding box center [784, 385] width 1568 height 771
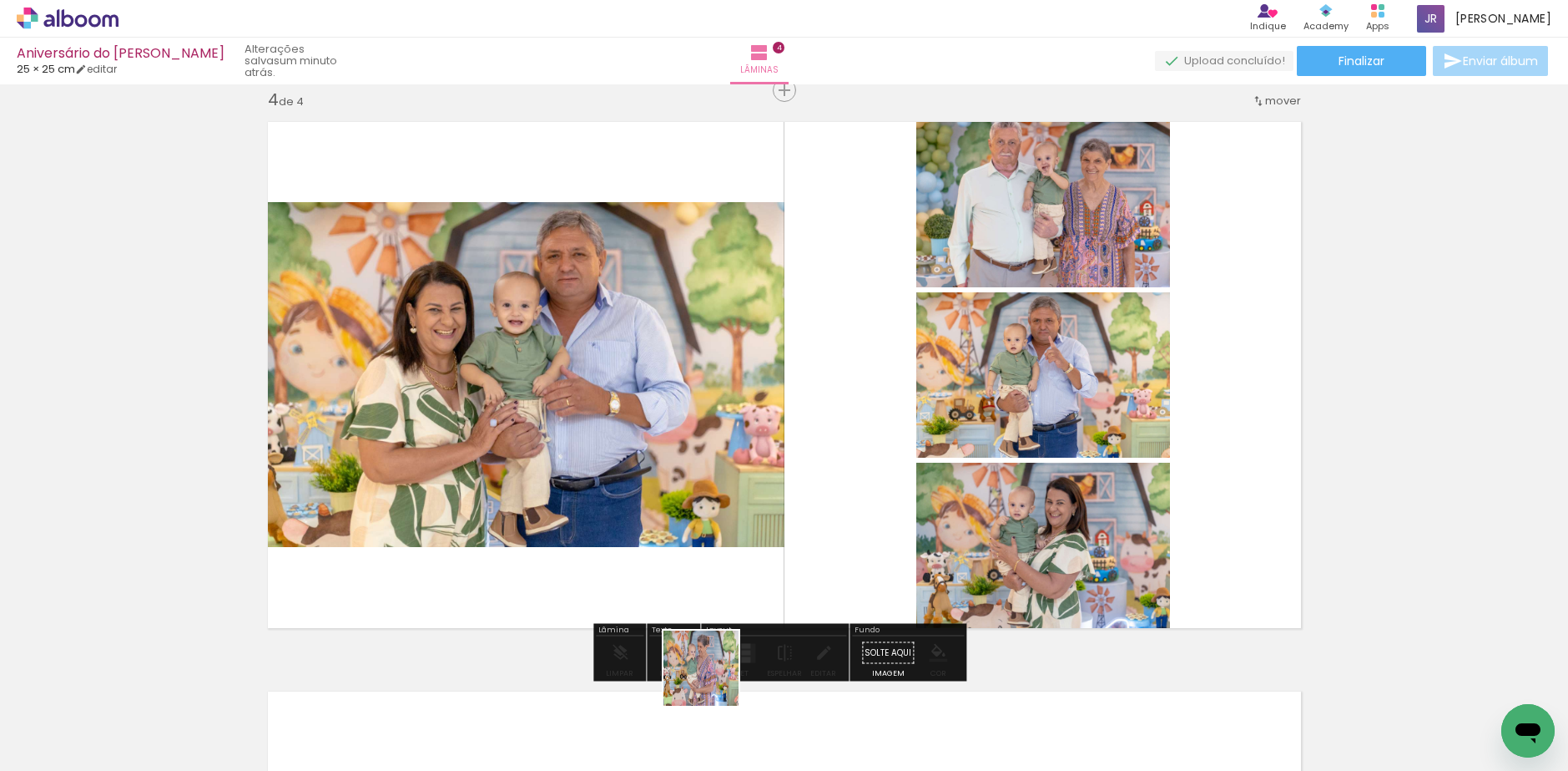
drag, startPoint x: 714, startPoint y: 717, endPoint x: 817, endPoint y: 730, distance: 103.8
click at [744, 605] on quentale-workspace at bounding box center [784, 385] width 1568 height 771
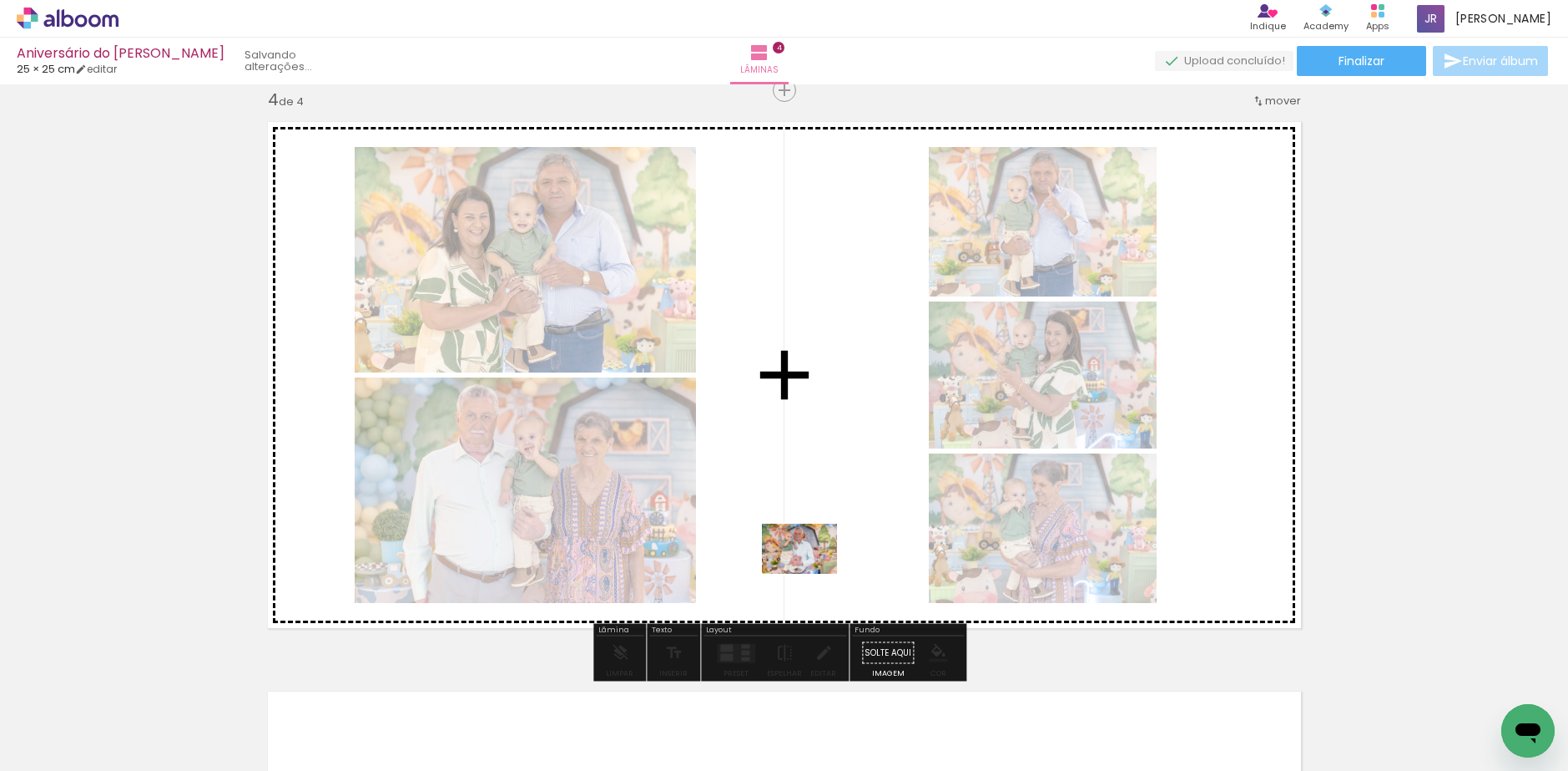
drag, startPoint x: 801, startPoint y: 730, endPoint x: 812, endPoint y: 569, distance: 161.4
click at [812, 569] on quentale-workspace at bounding box center [784, 385] width 1568 height 771
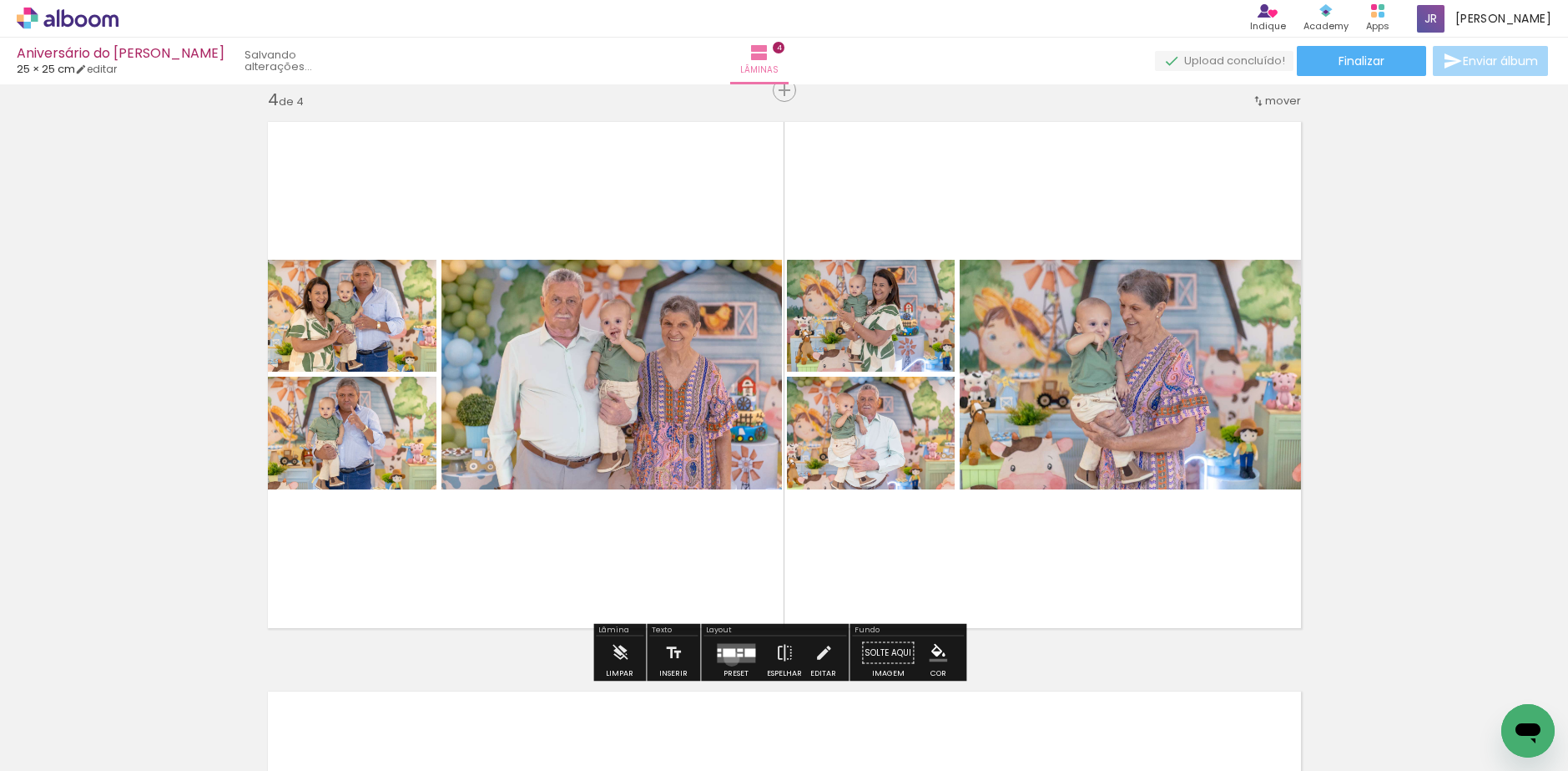
click at [728, 658] on quentale-layouter at bounding box center [736, 653] width 38 height 19
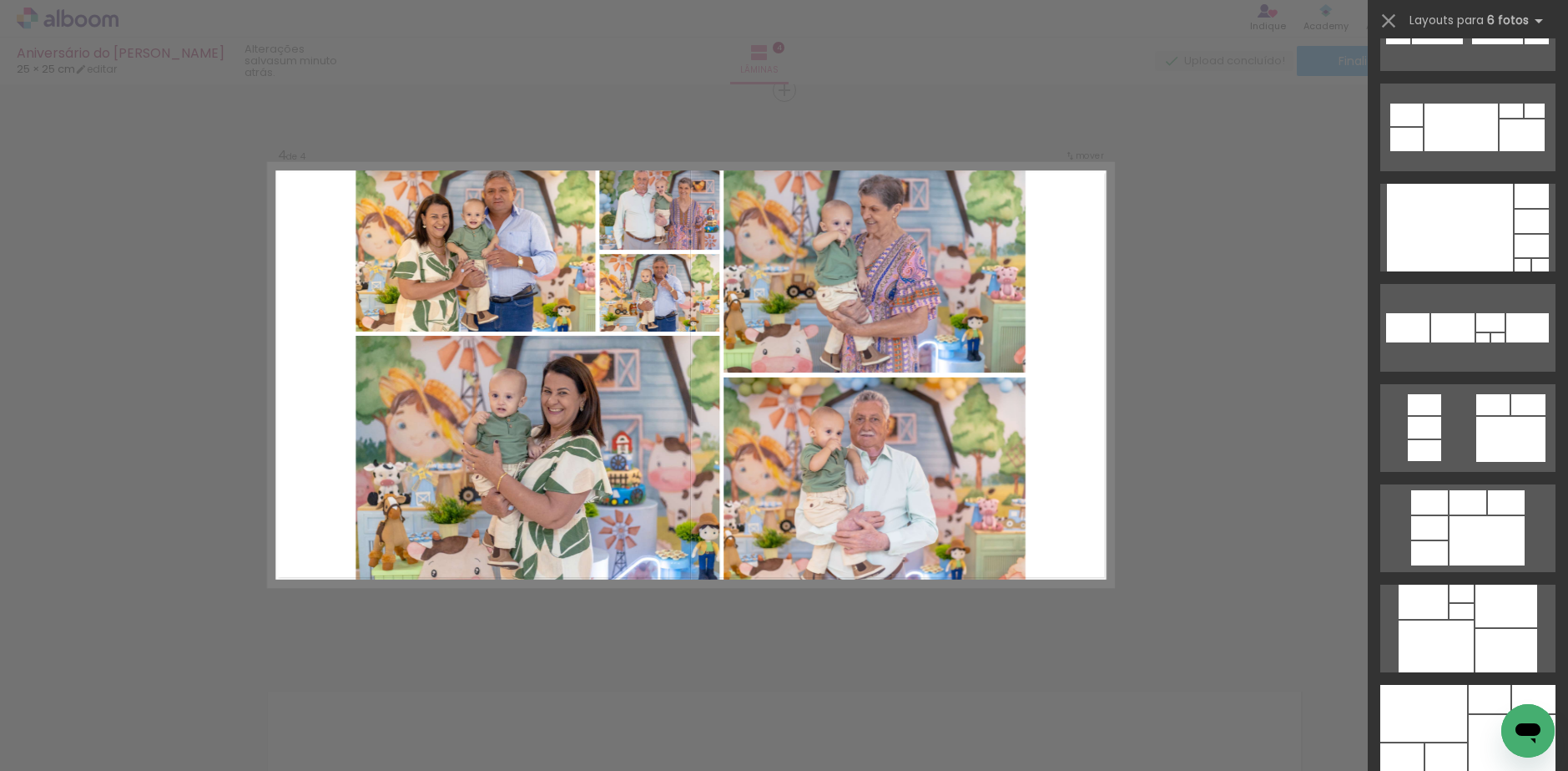
scroll to position [1086, 0]
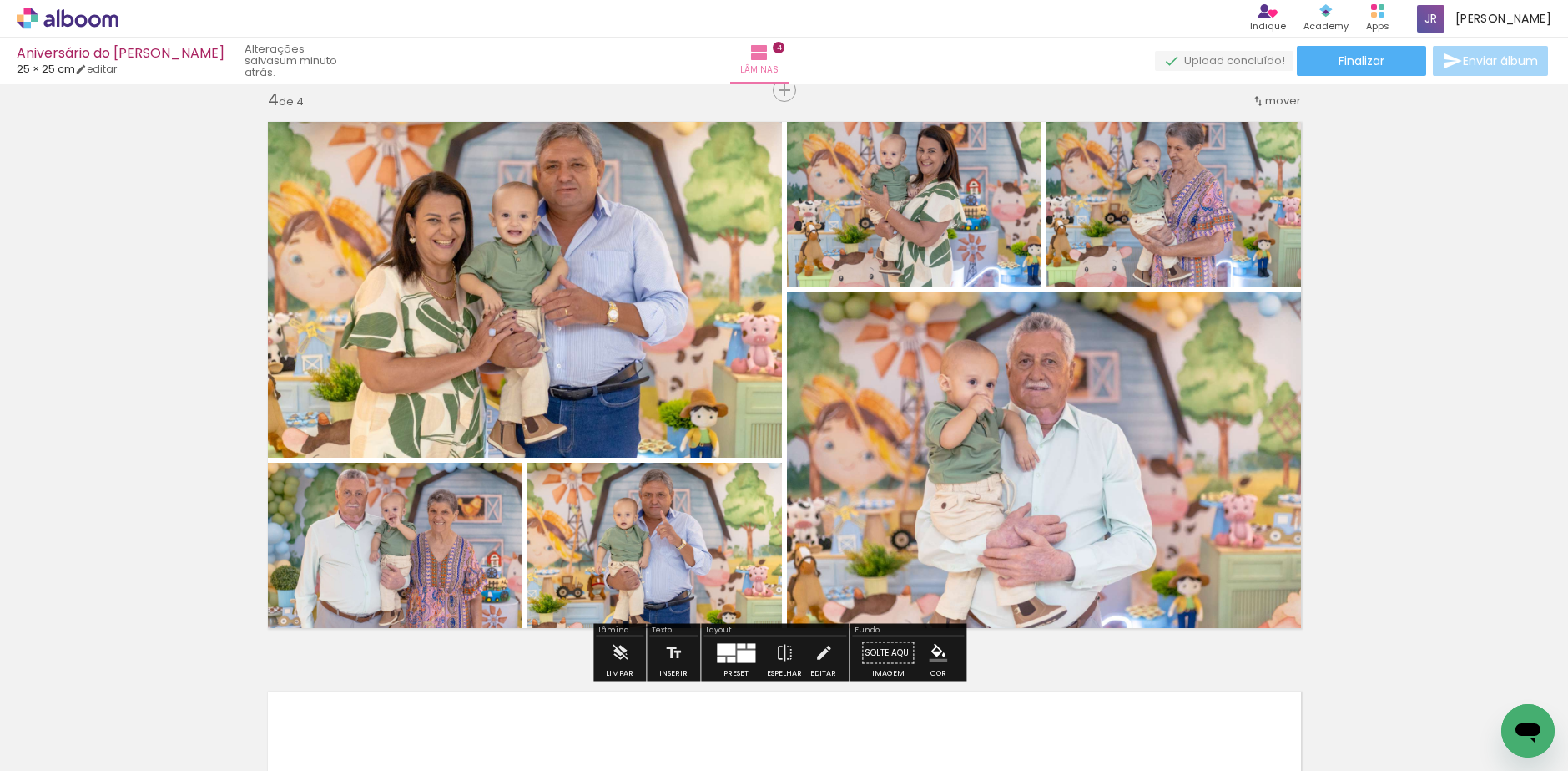
click at [727, 665] on div at bounding box center [736, 653] width 45 height 34
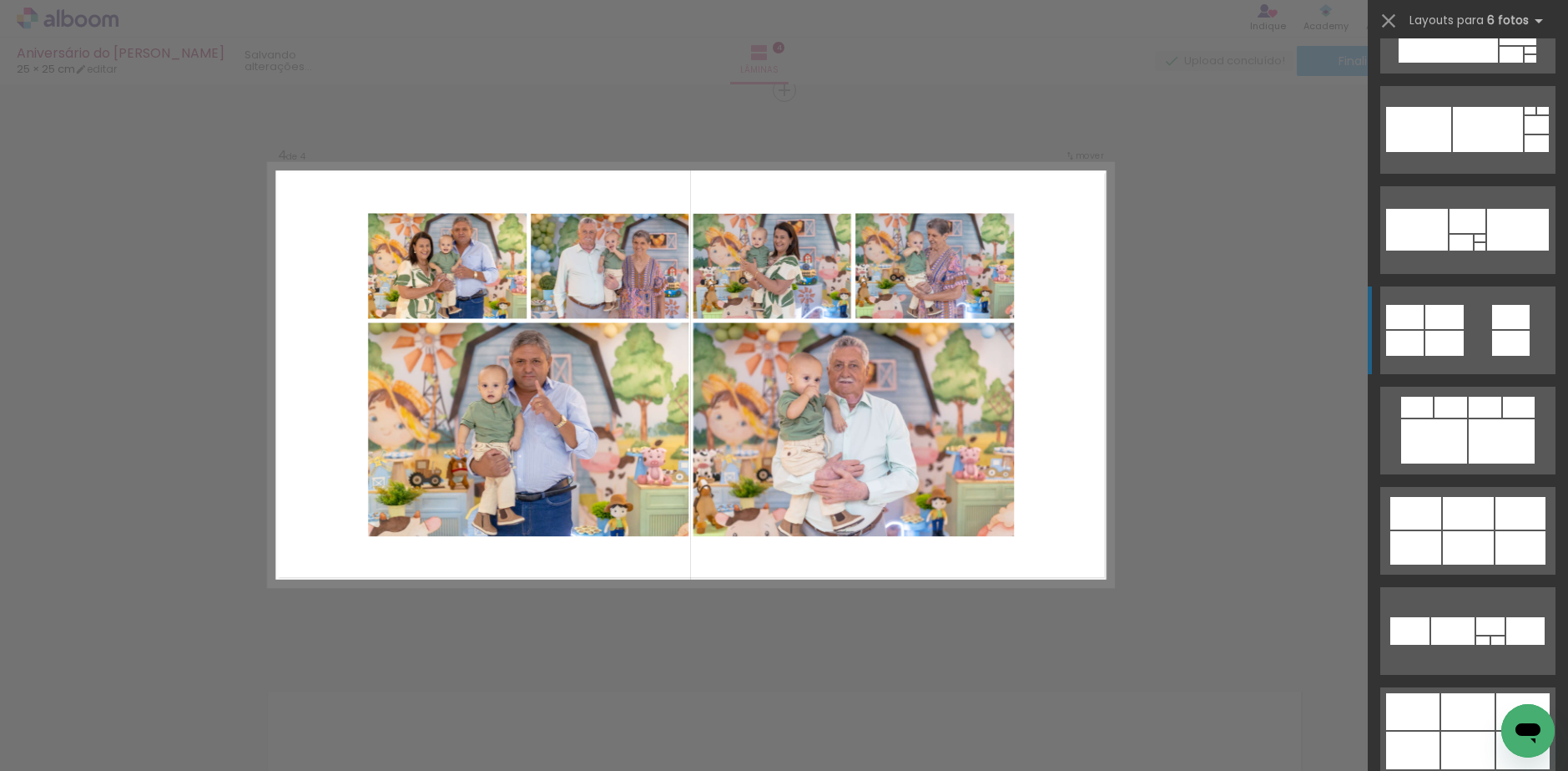
scroll to position [3674, 0]
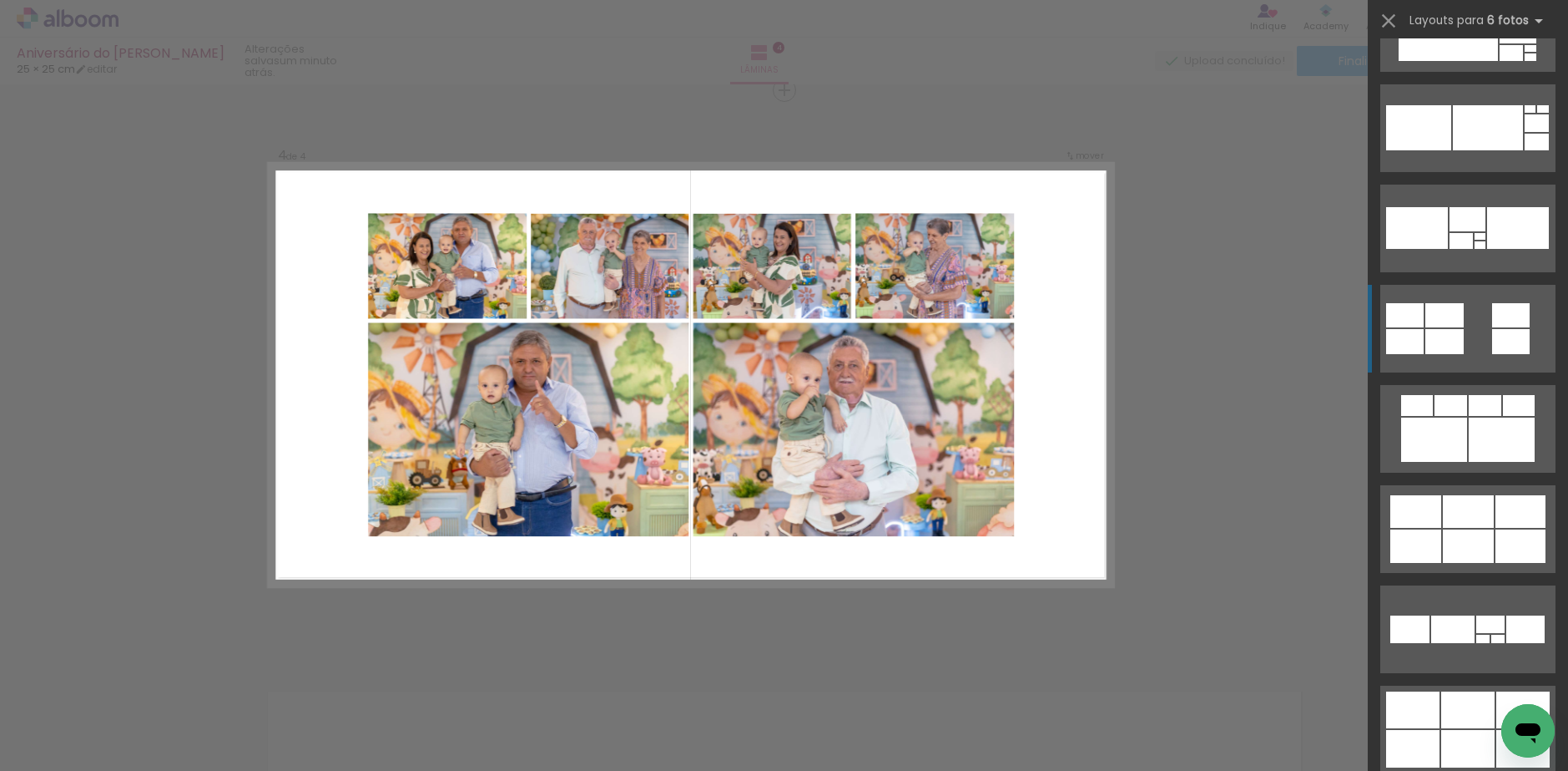
click at [1525, 150] on div at bounding box center [1536, 141] width 24 height 16
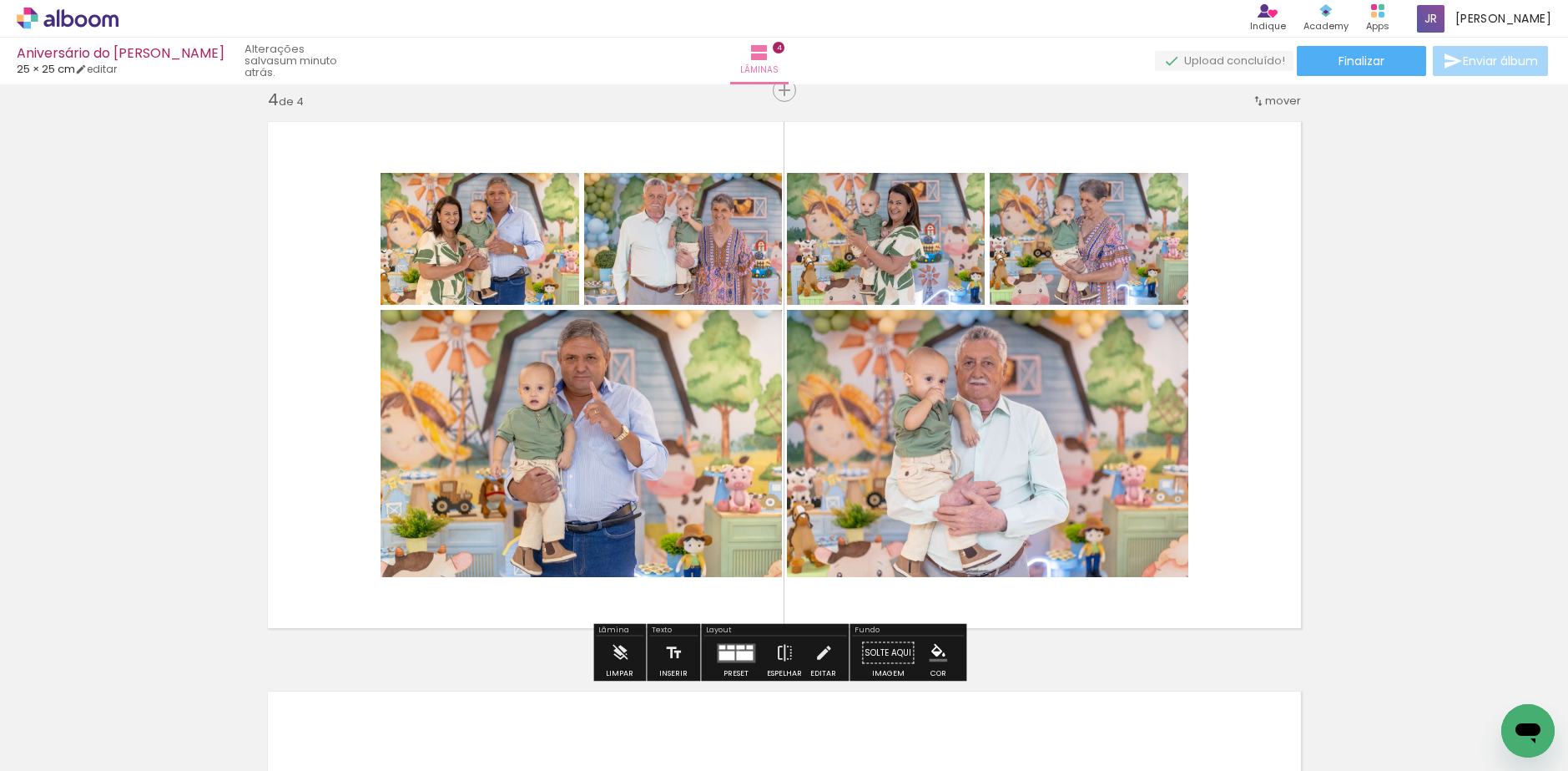
click at [734, 649] on quentale-layouter at bounding box center [736, 653] width 38 height 19
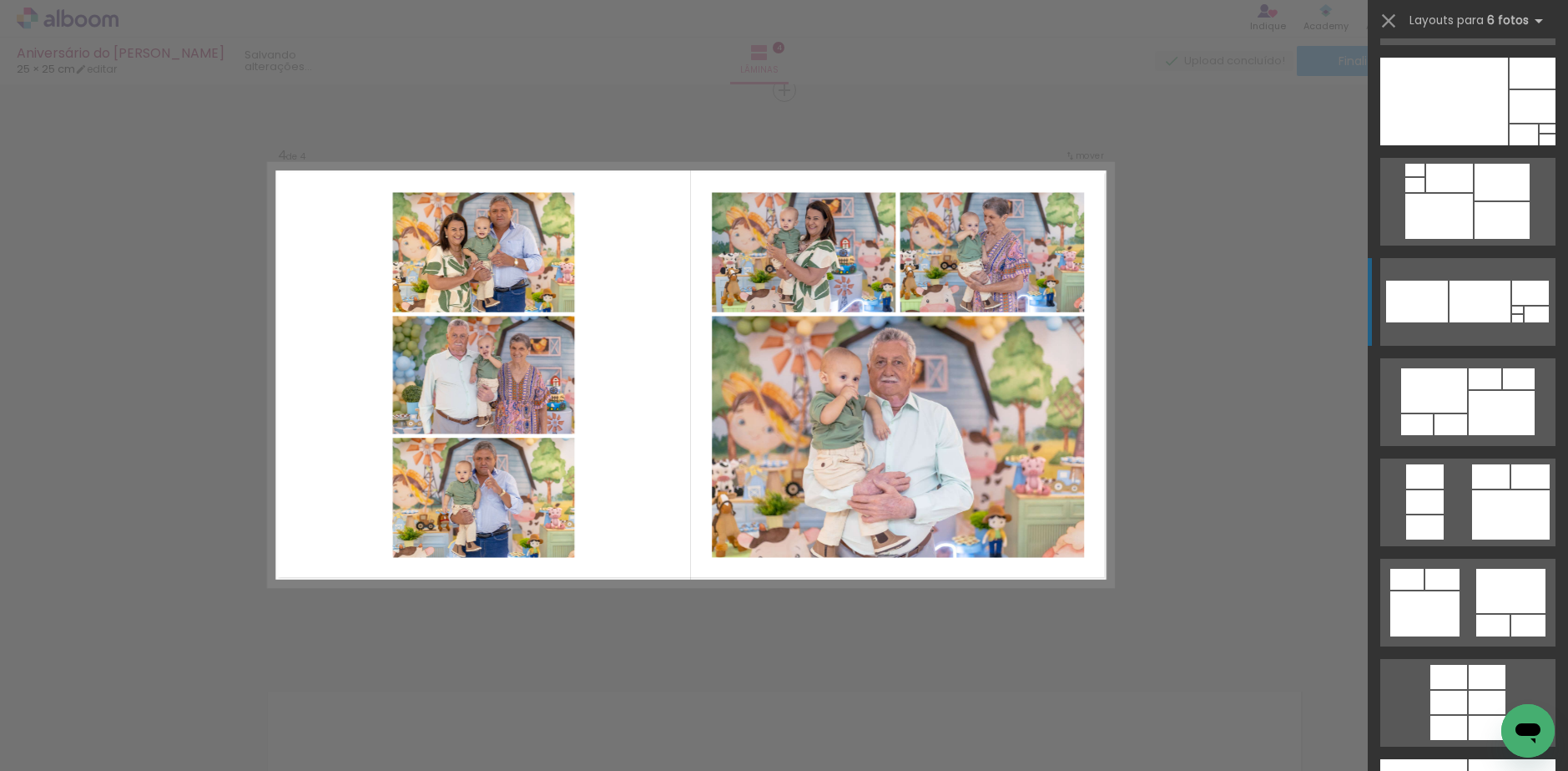
scroll to position [4926, 0]
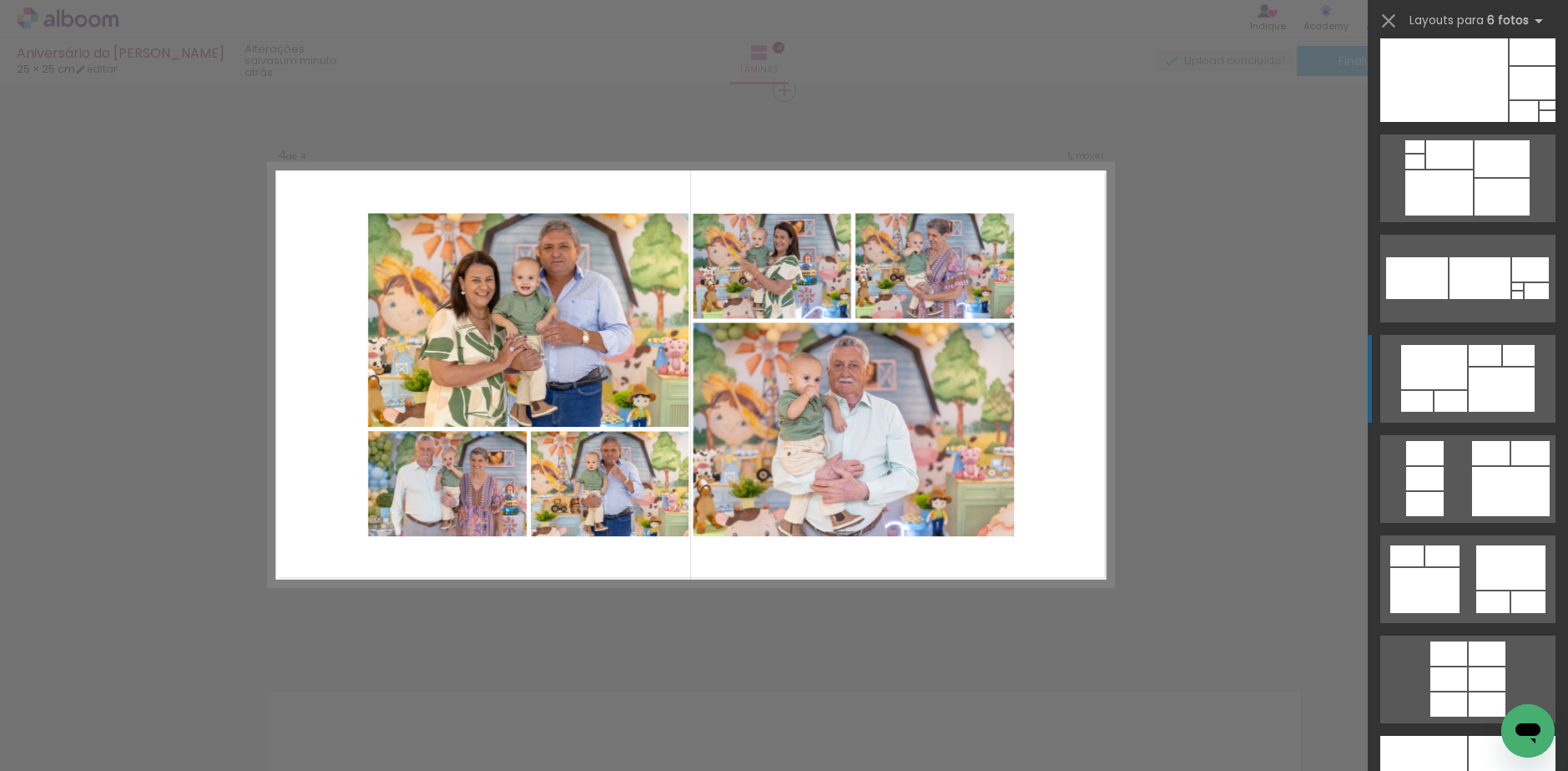
click at [1483, 692] on div at bounding box center [1487, 704] width 37 height 24
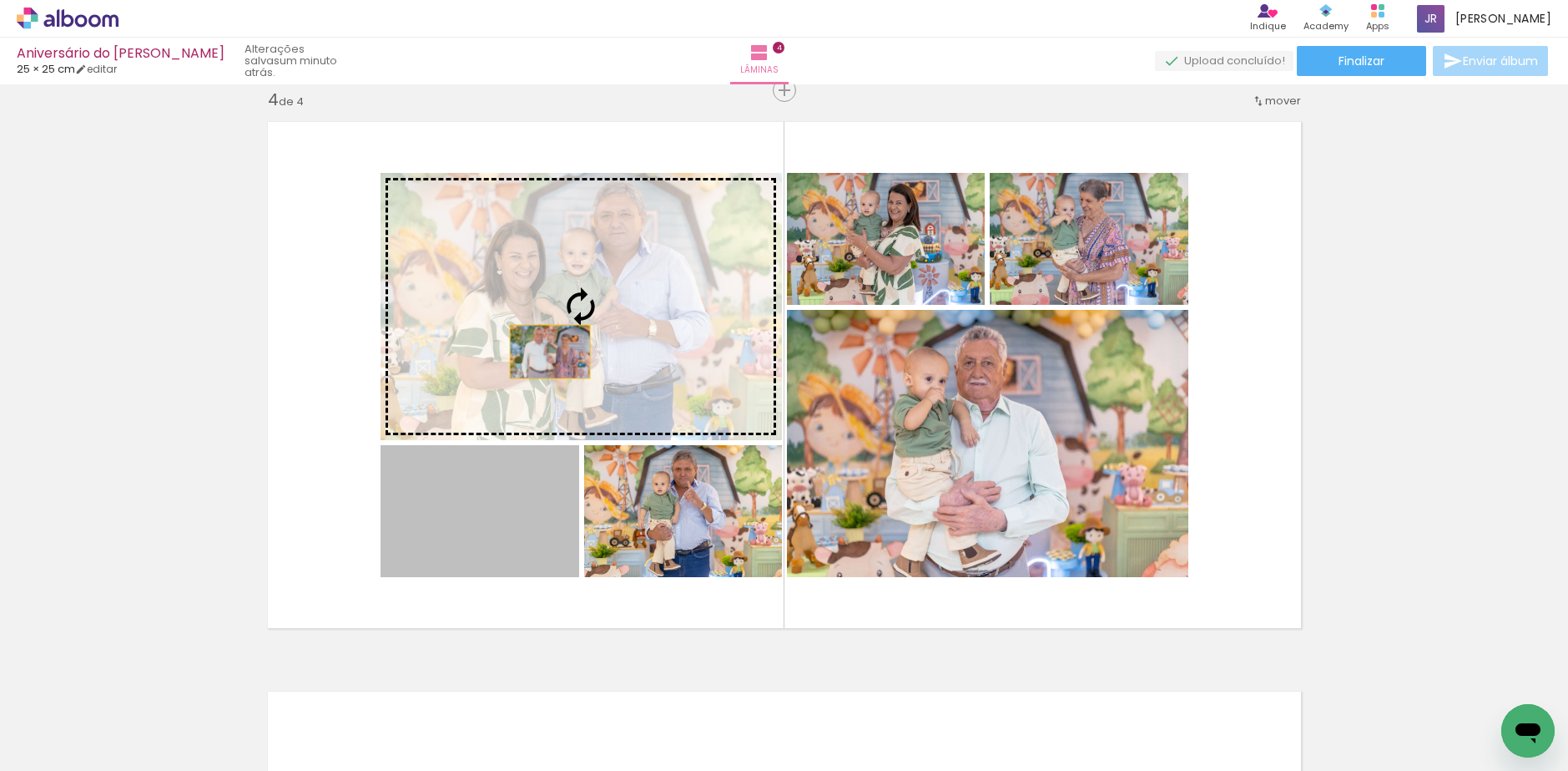
drag, startPoint x: 509, startPoint y: 540, endPoint x: 544, endPoint y: 351, distance: 192.2
click at [0, 0] on slot at bounding box center [0, 0] width 0 height 0
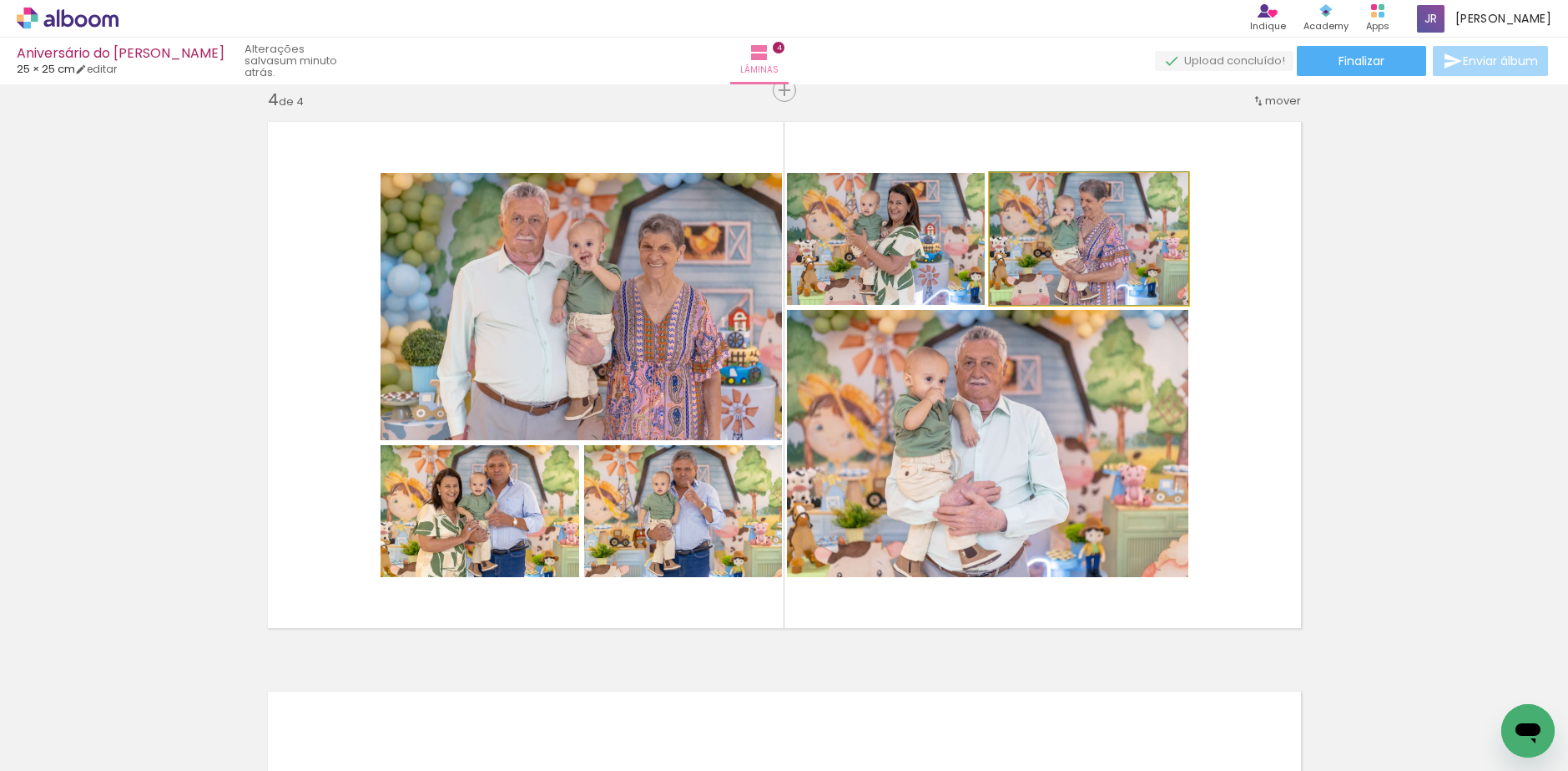
click at [1059, 270] on quentale-photo at bounding box center [1089, 239] width 198 height 132
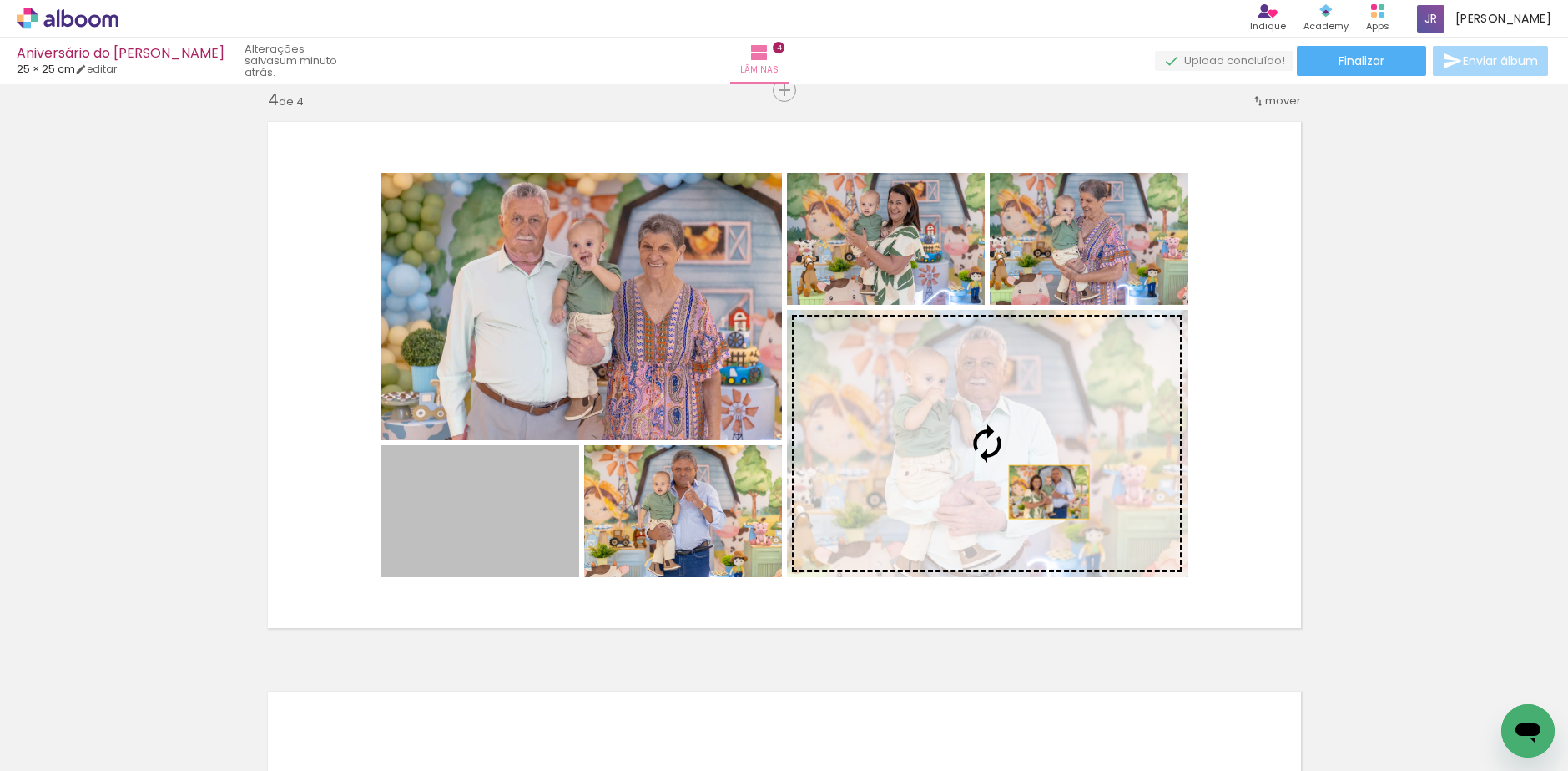
drag, startPoint x: 503, startPoint y: 546, endPoint x: 1043, endPoint y: 492, distance: 542.7
click at [0, 0] on slot at bounding box center [0, 0] width 0 height 0
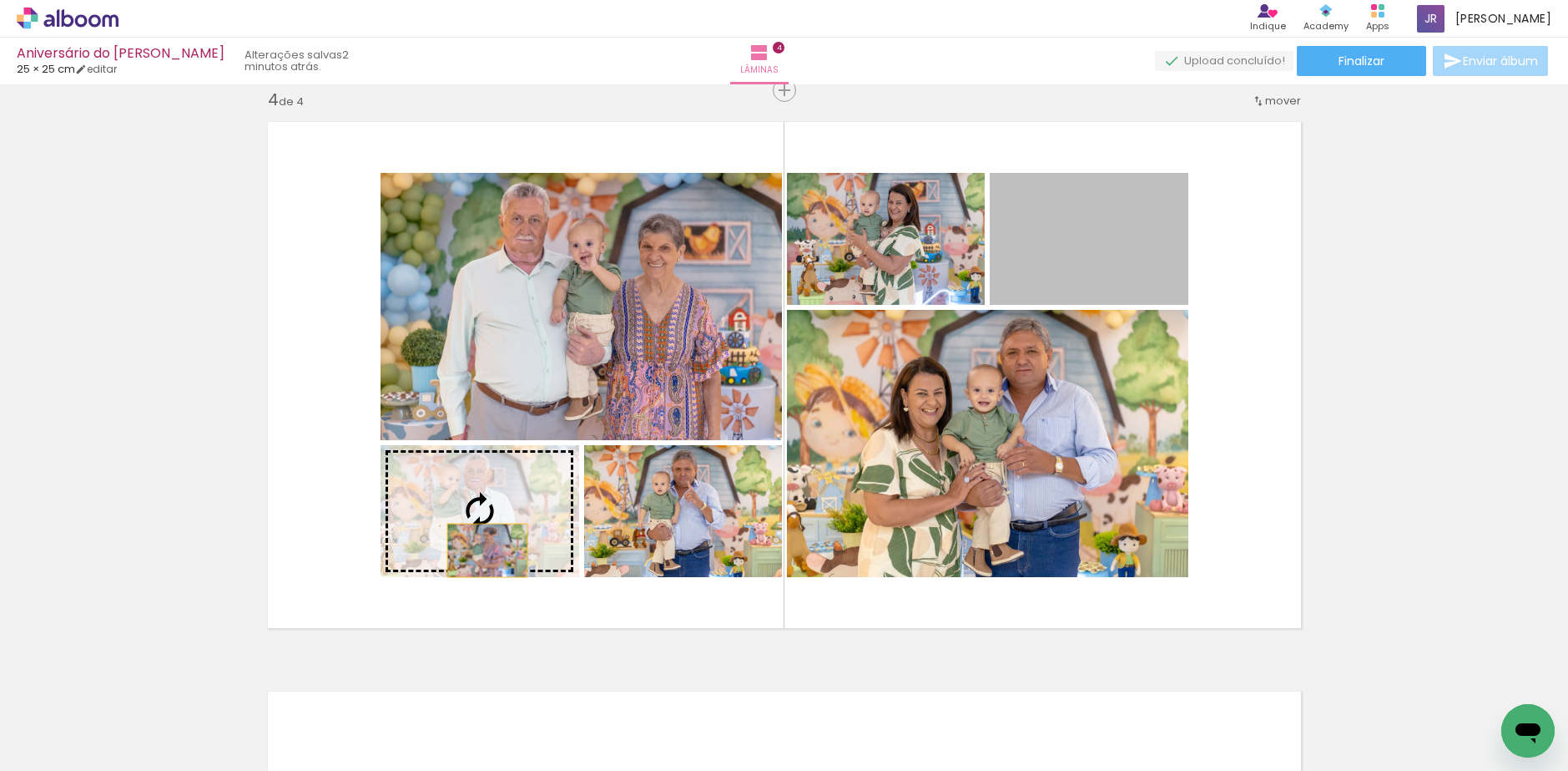
drag, startPoint x: 1107, startPoint y: 241, endPoint x: 484, endPoint y: 516, distance: 681.0
click at [0, 0] on slot at bounding box center [0, 0] width 0 height 0
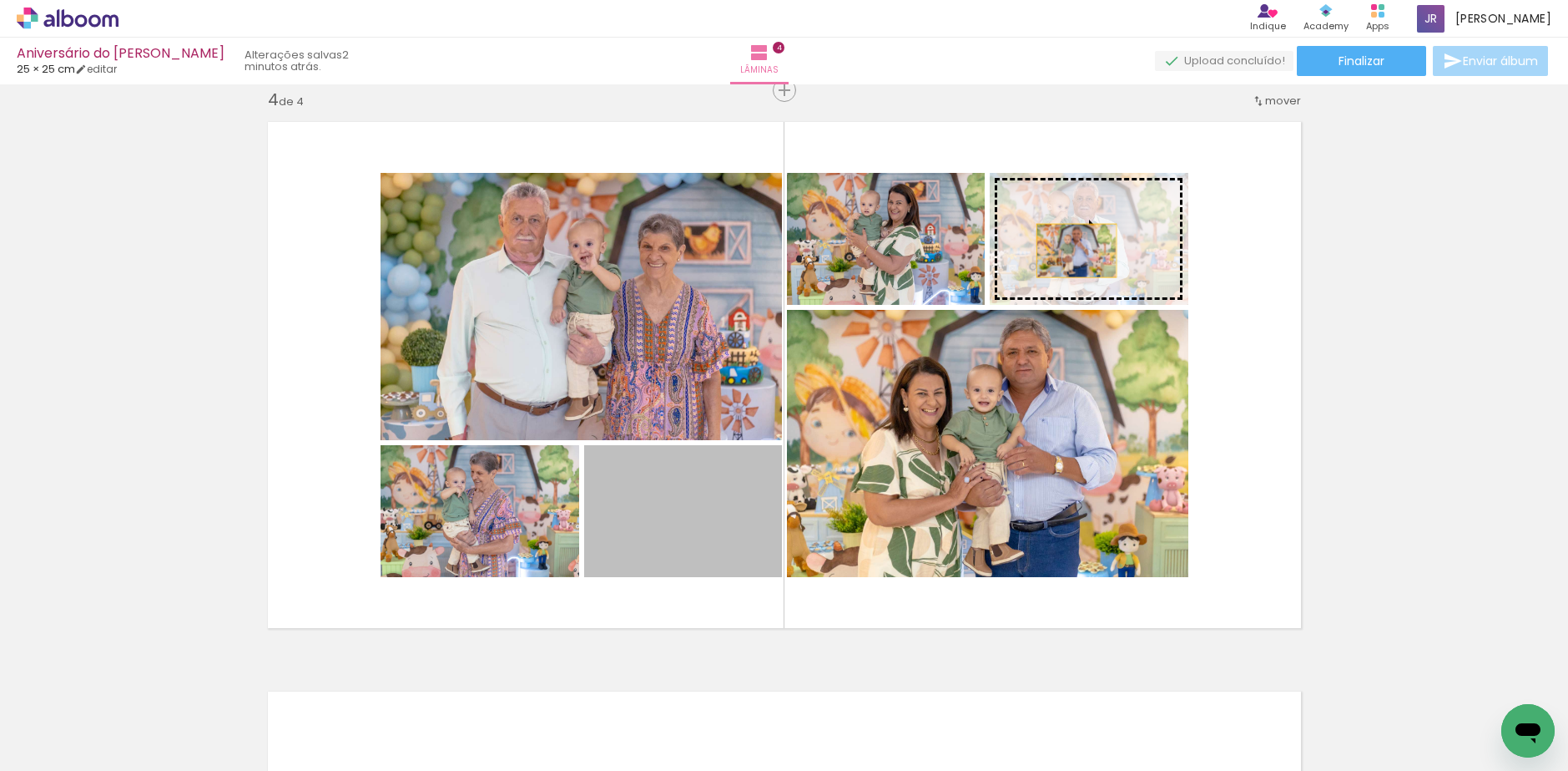
drag, startPoint x: 860, startPoint y: 478, endPoint x: 1070, endPoint y: 250, distance: 310.0
click at [0, 0] on slot at bounding box center [0, 0] width 0 height 0
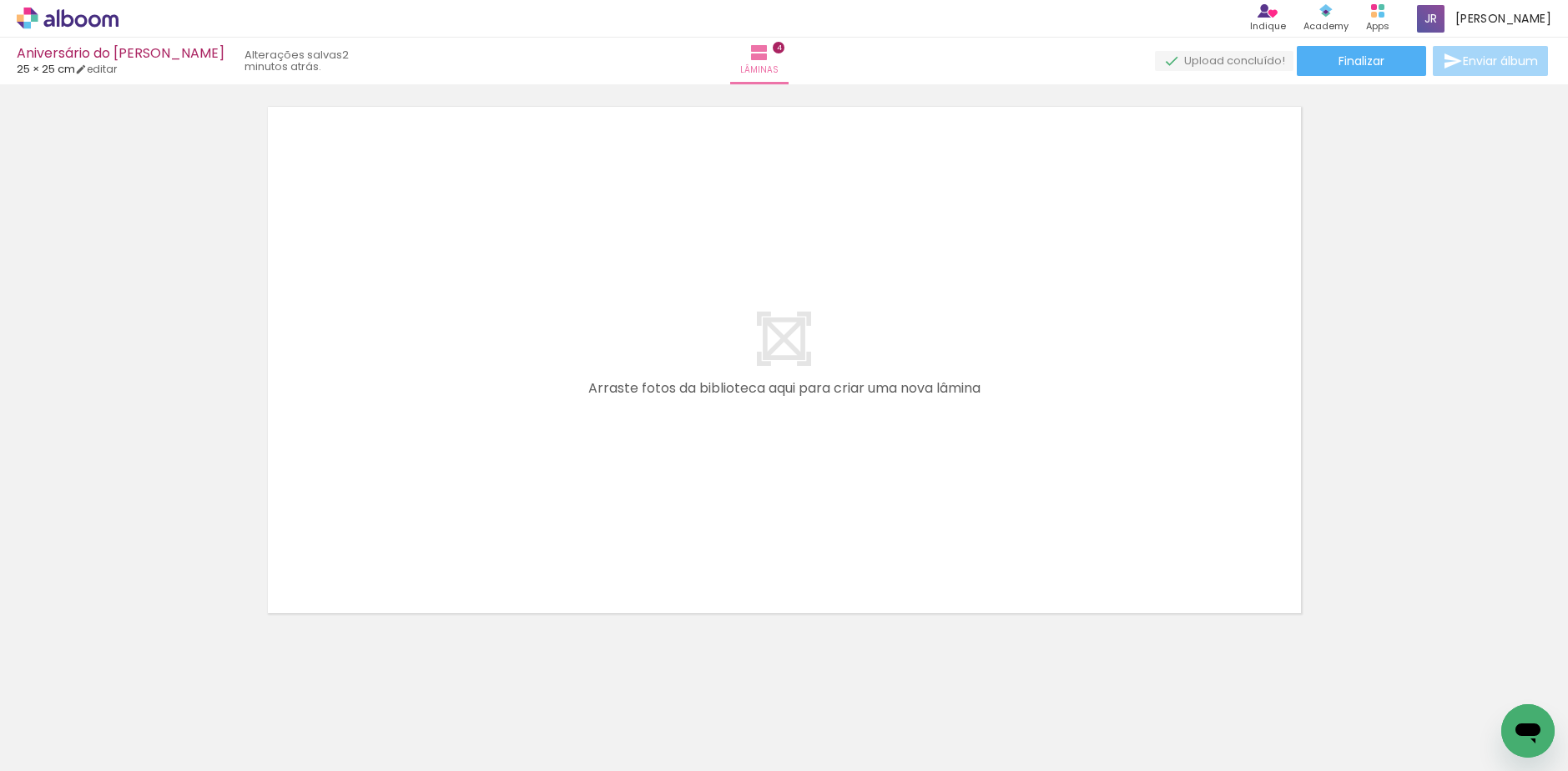
scroll to position [0, 2071]
drag, startPoint x: 537, startPoint y: 710, endPoint x: 614, endPoint y: 679, distance: 83.0
click at [544, 535] on quentale-workspace at bounding box center [784, 385] width 1568 height 771
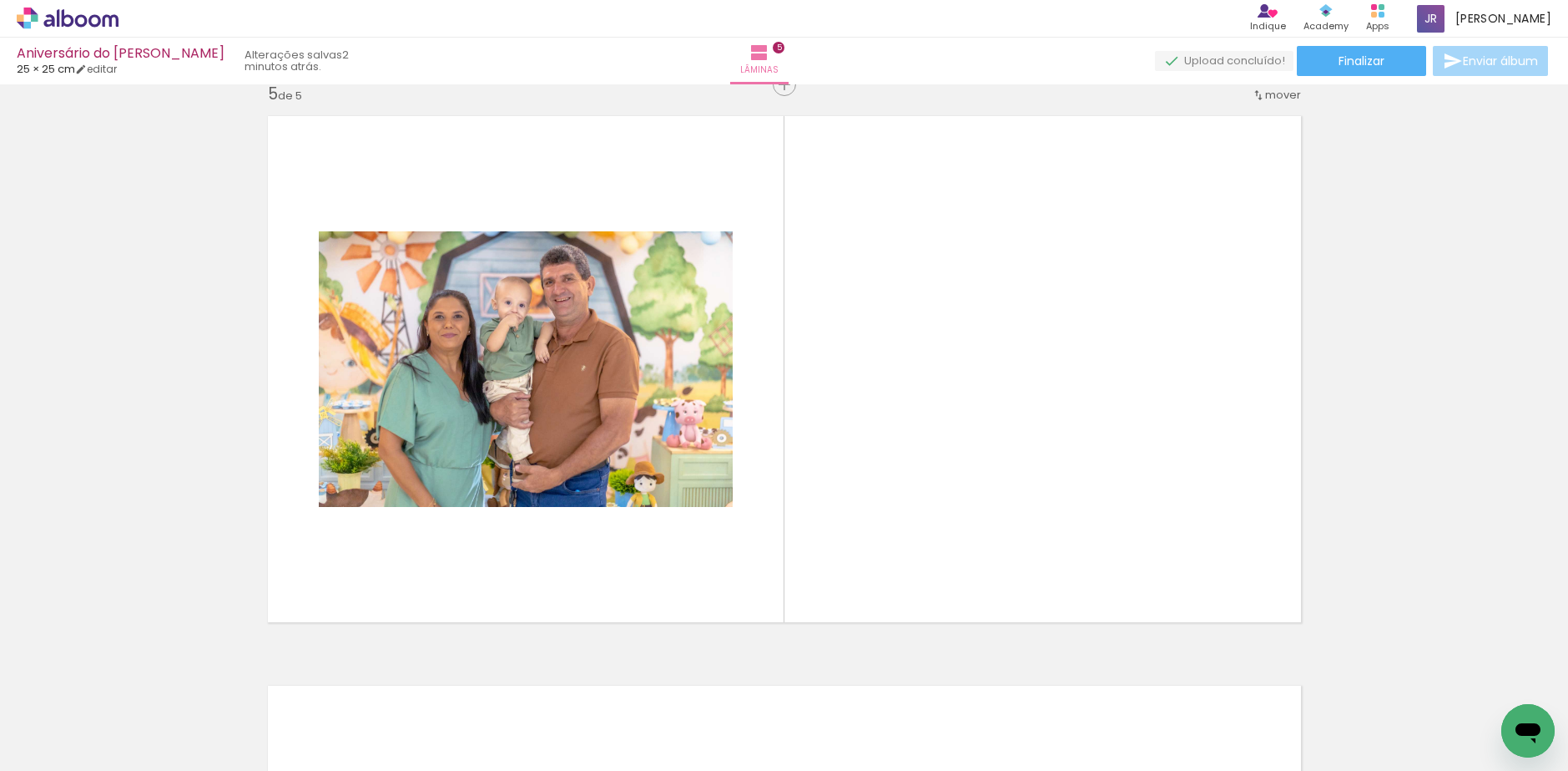
scroll to position [2300, 0]
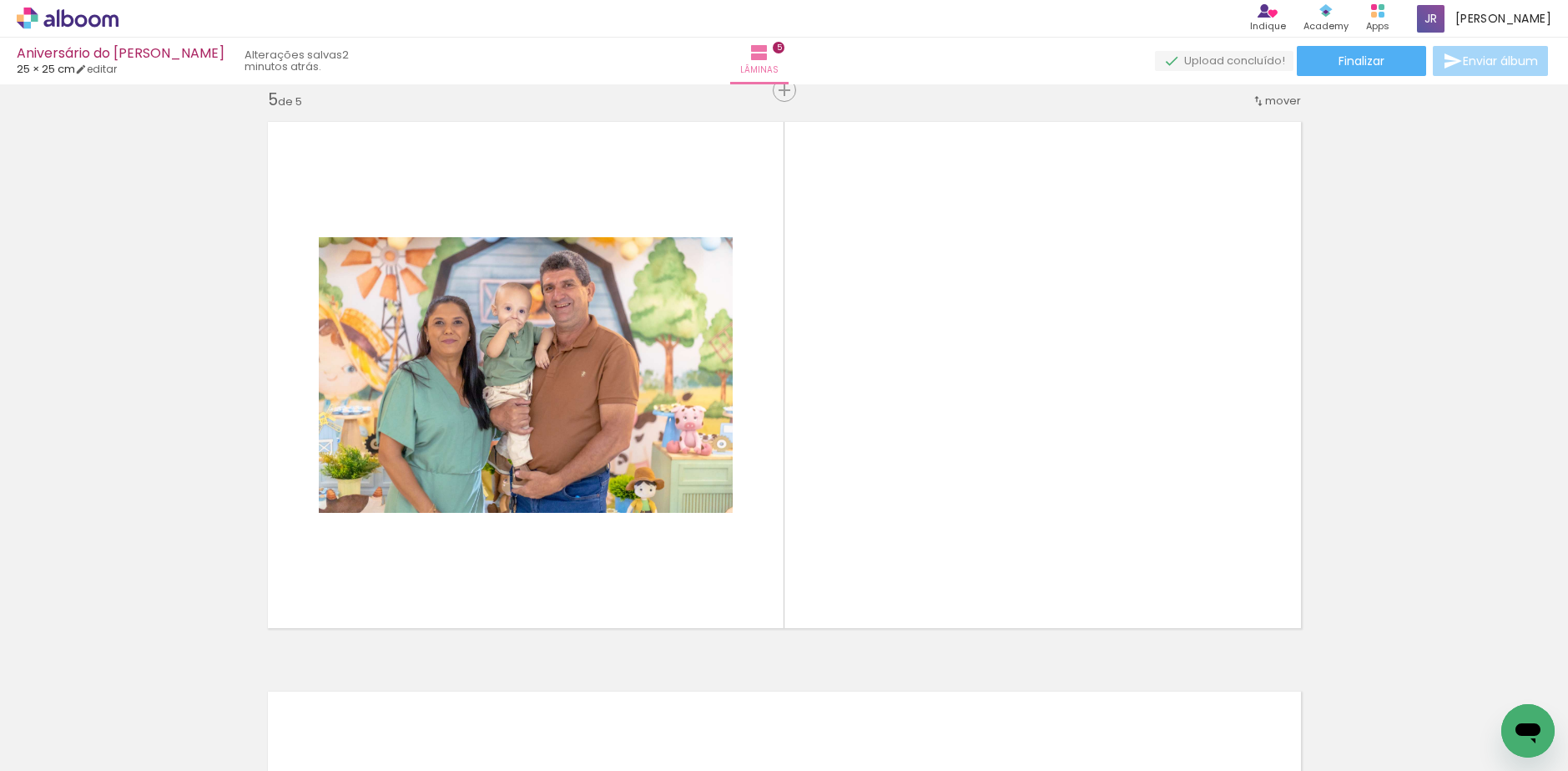
drag, startPoint x: 645, startPoint y: 643, endPoint x: 721, endPoint y: 678, distance: 83.7
click at [672, 466] on quentale-workspace at bounding box center [784, 385] width 1568 height 771
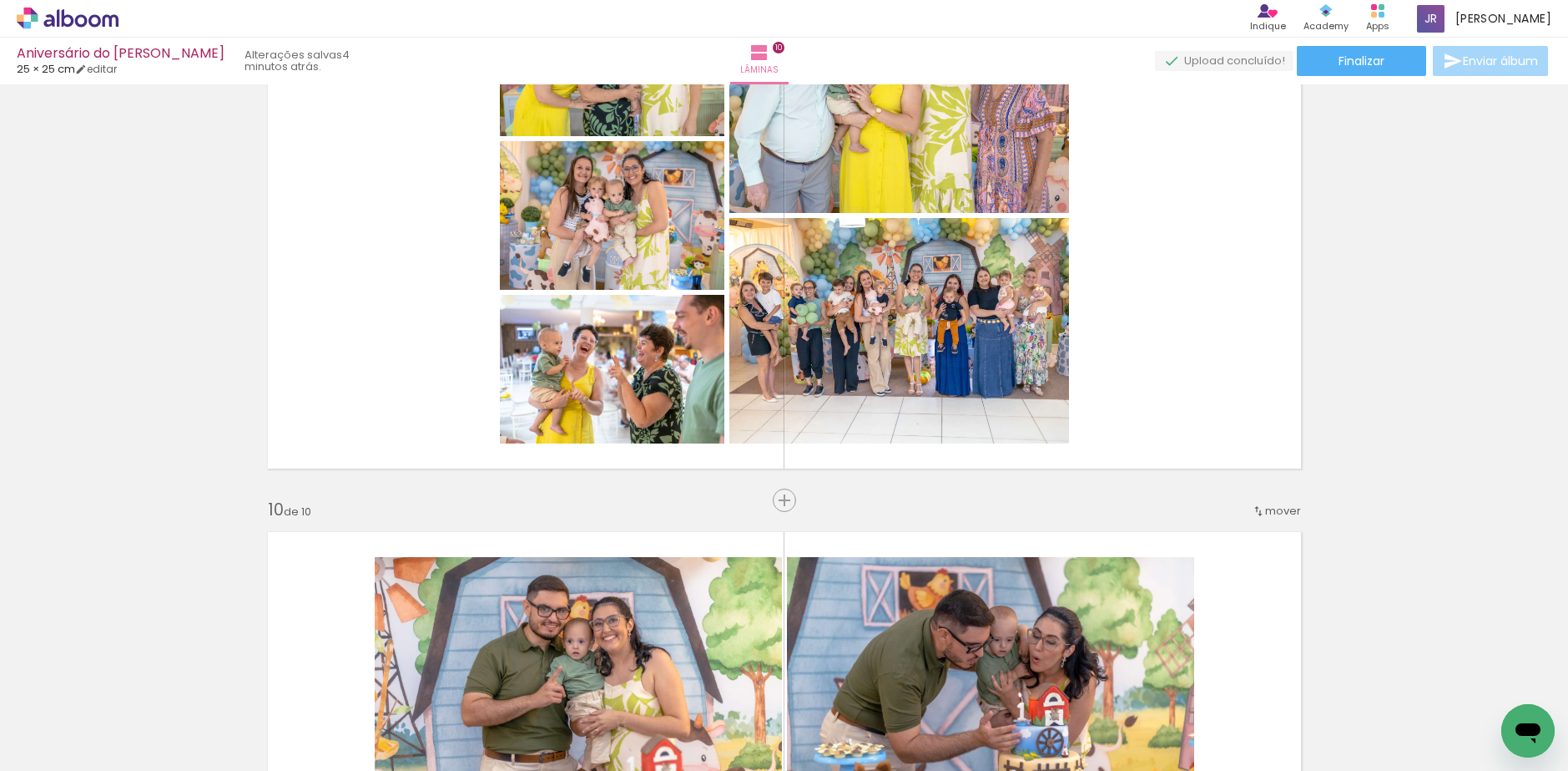
scroll to position [4578, 0]
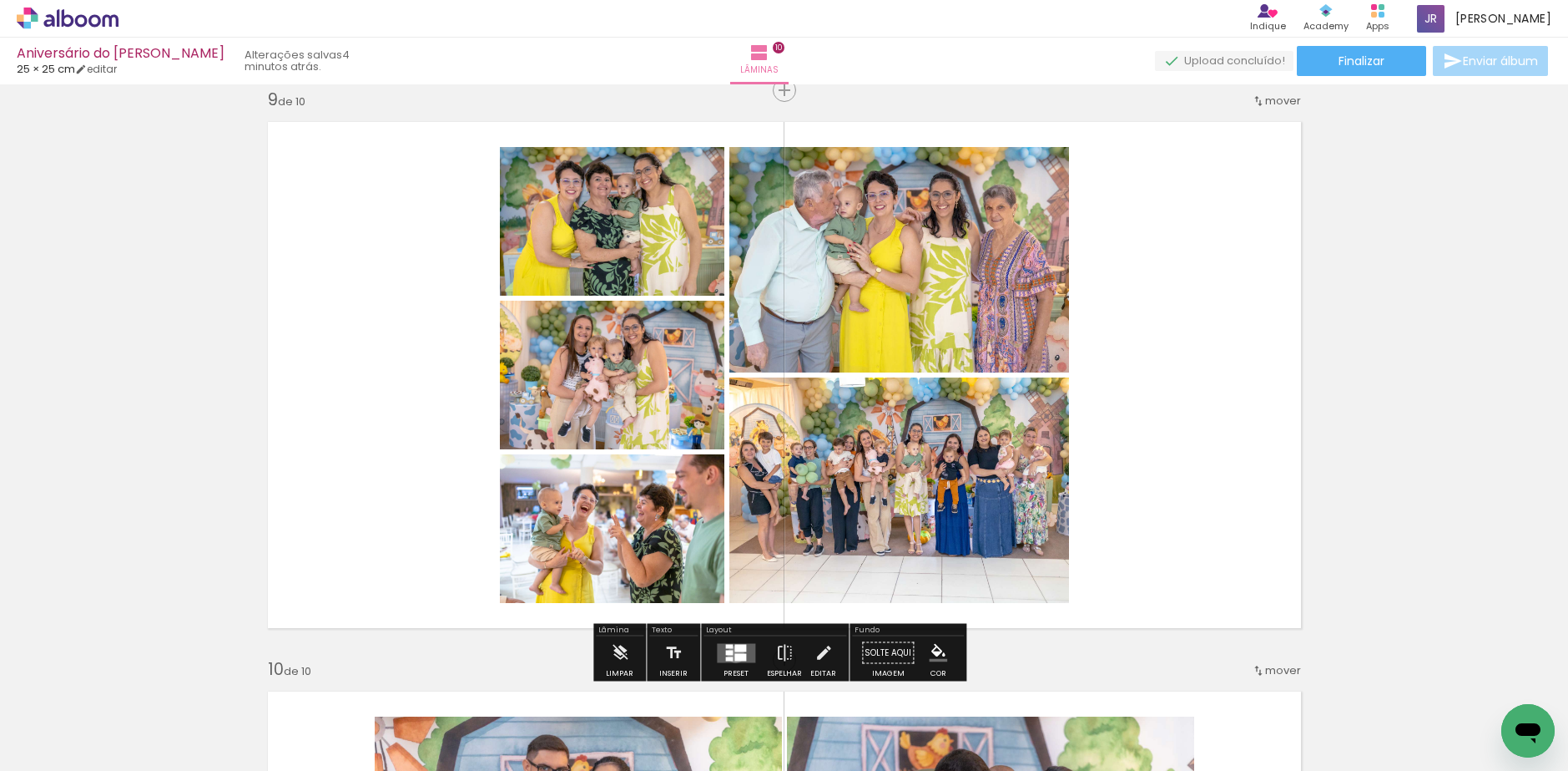
click at [734, 654] on div at bounding box center [740, 656] width 12 height 8
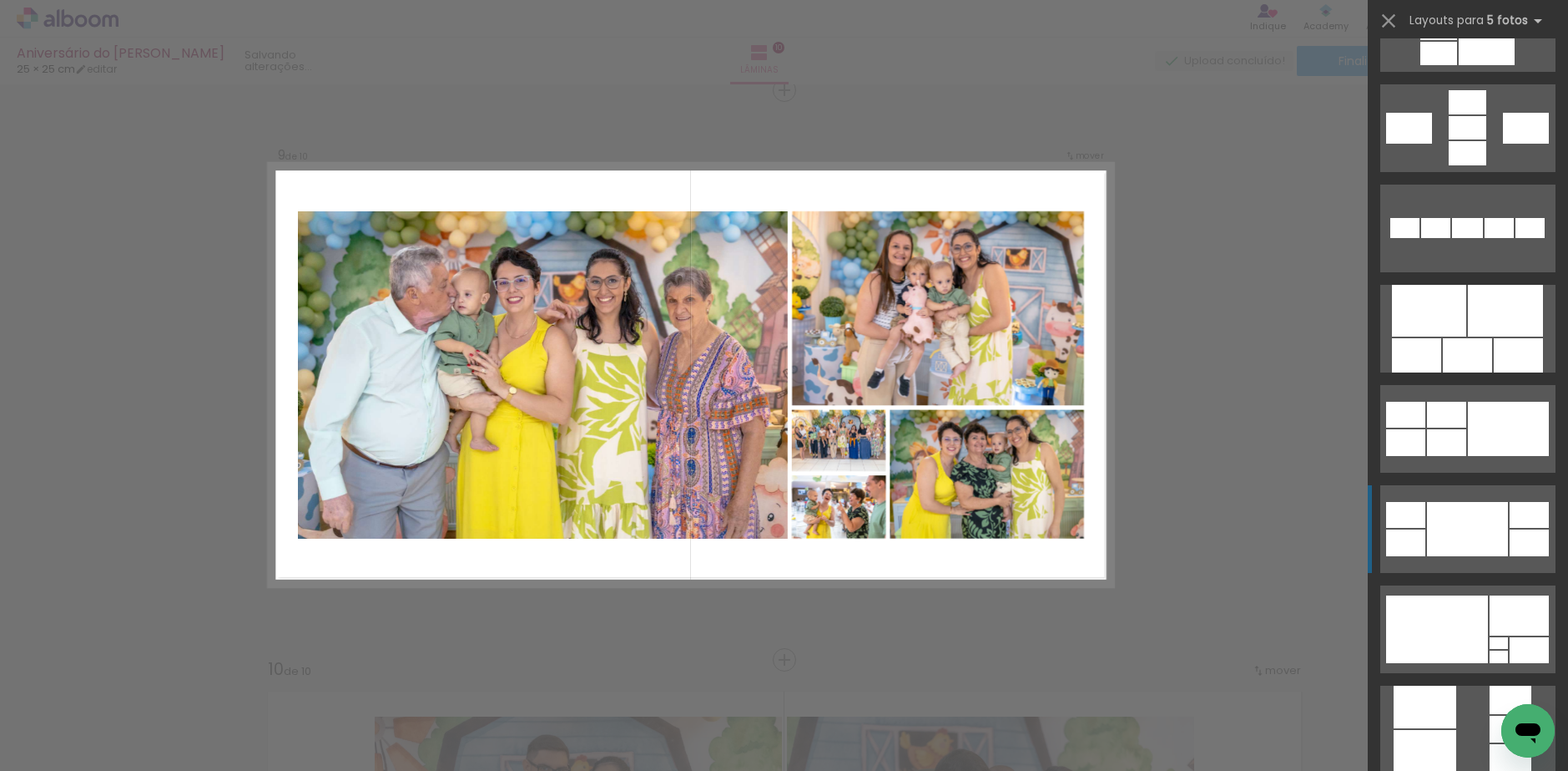
scroll to position [852, 0]
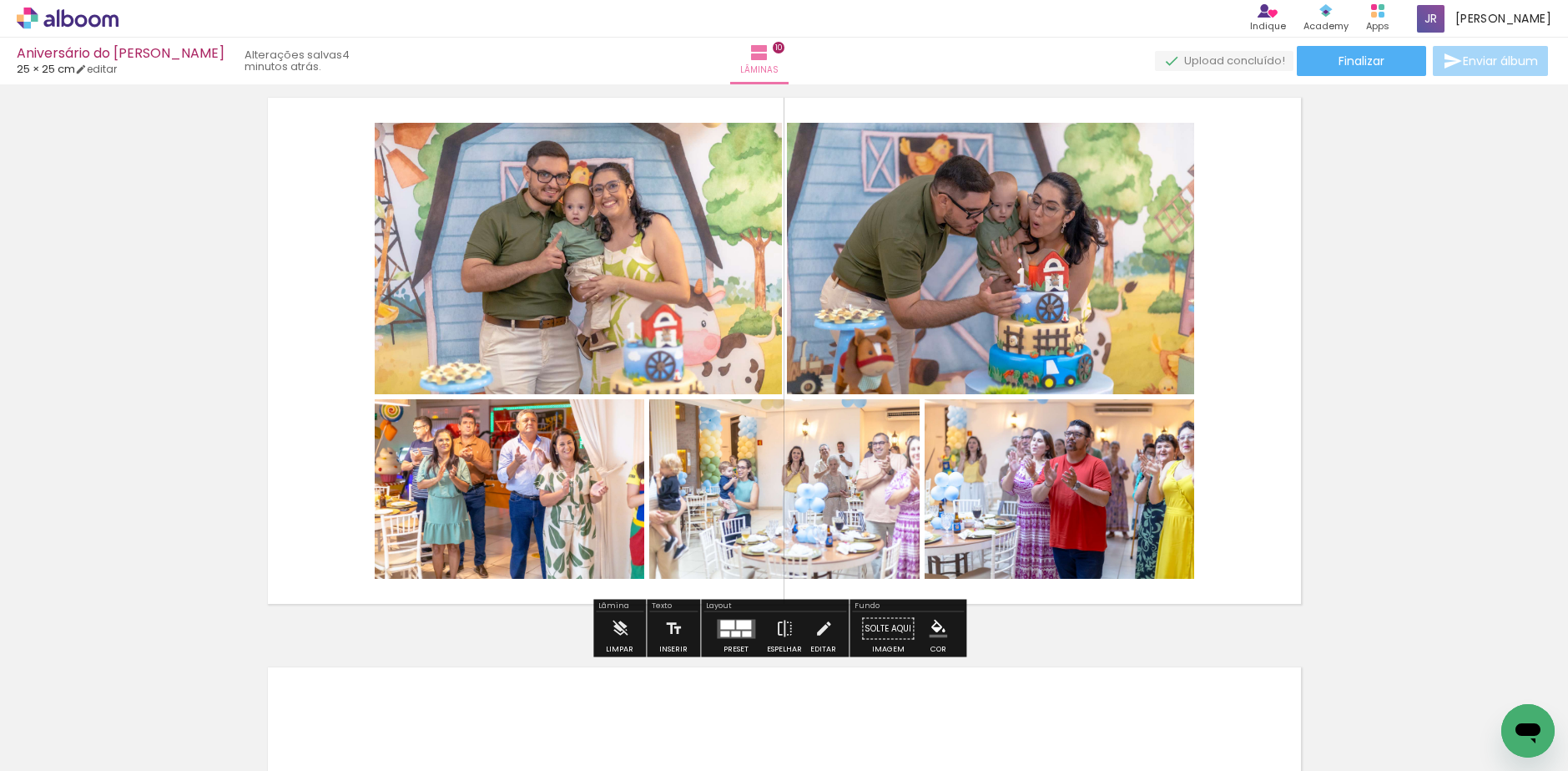
scroll to position [5078, 0]
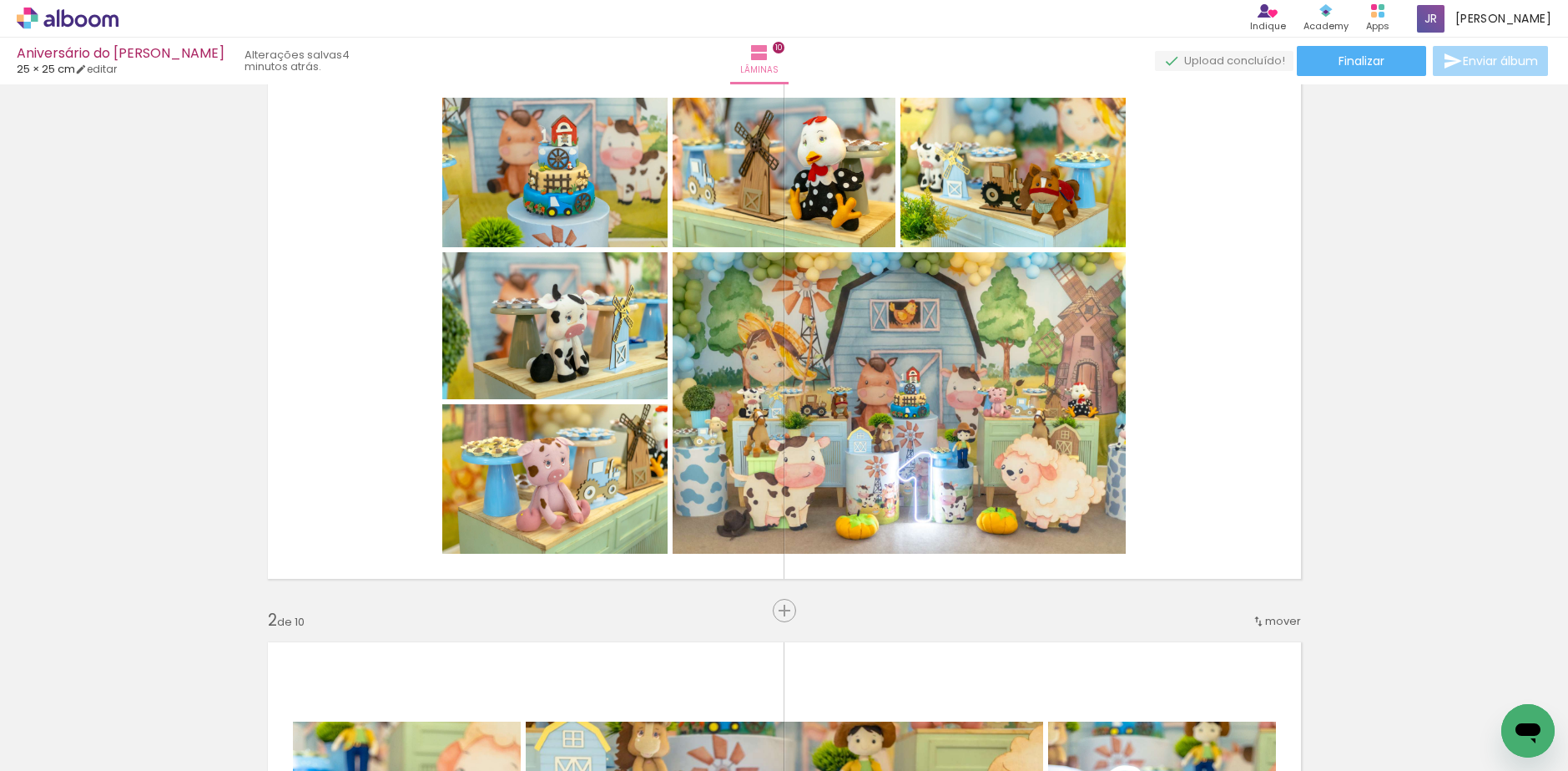
scroll to position [68, 0]
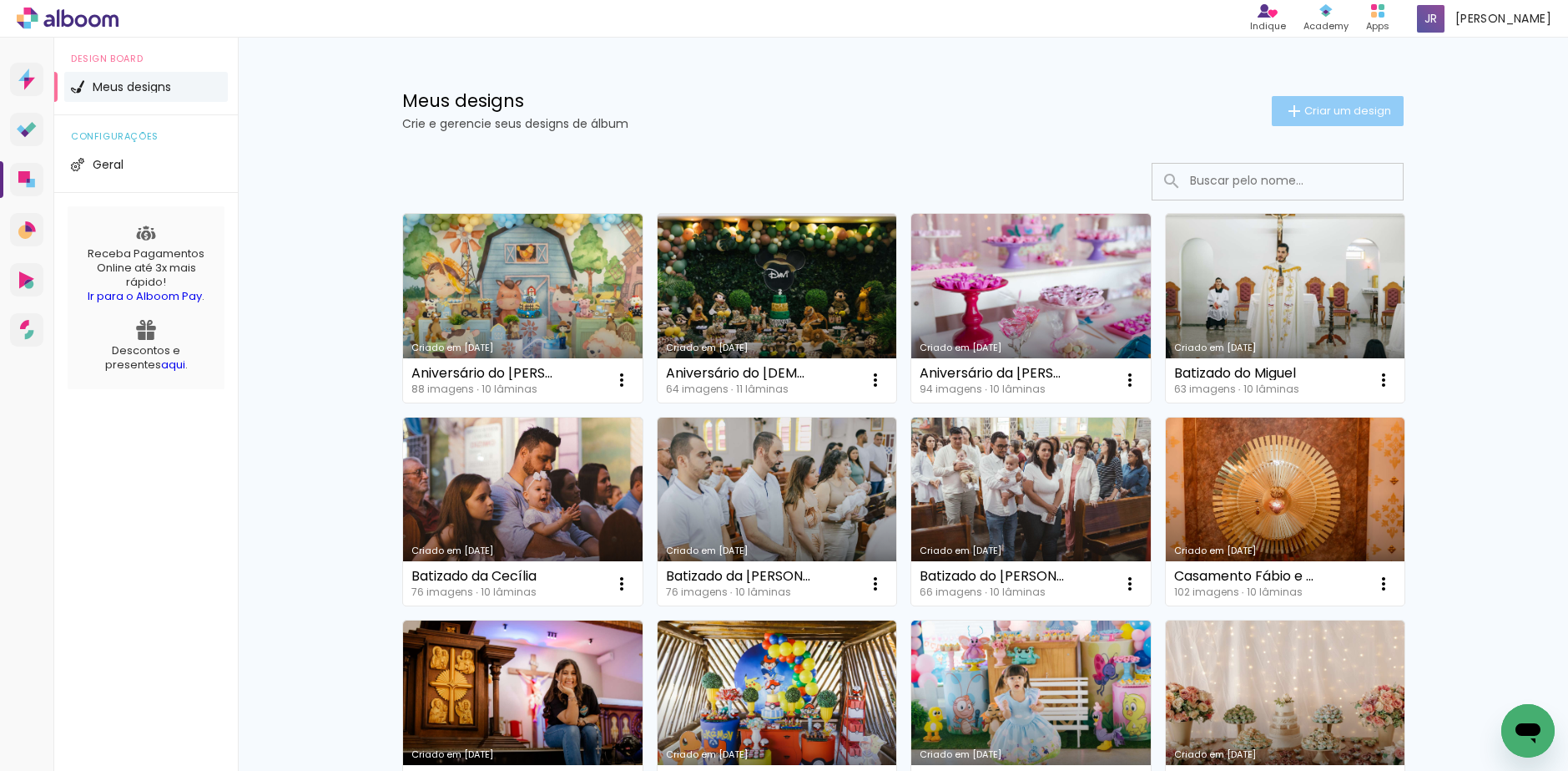
click at [1337, 116] on span "Criar um design" at bounding box center [1348, 110] width 87 height 11
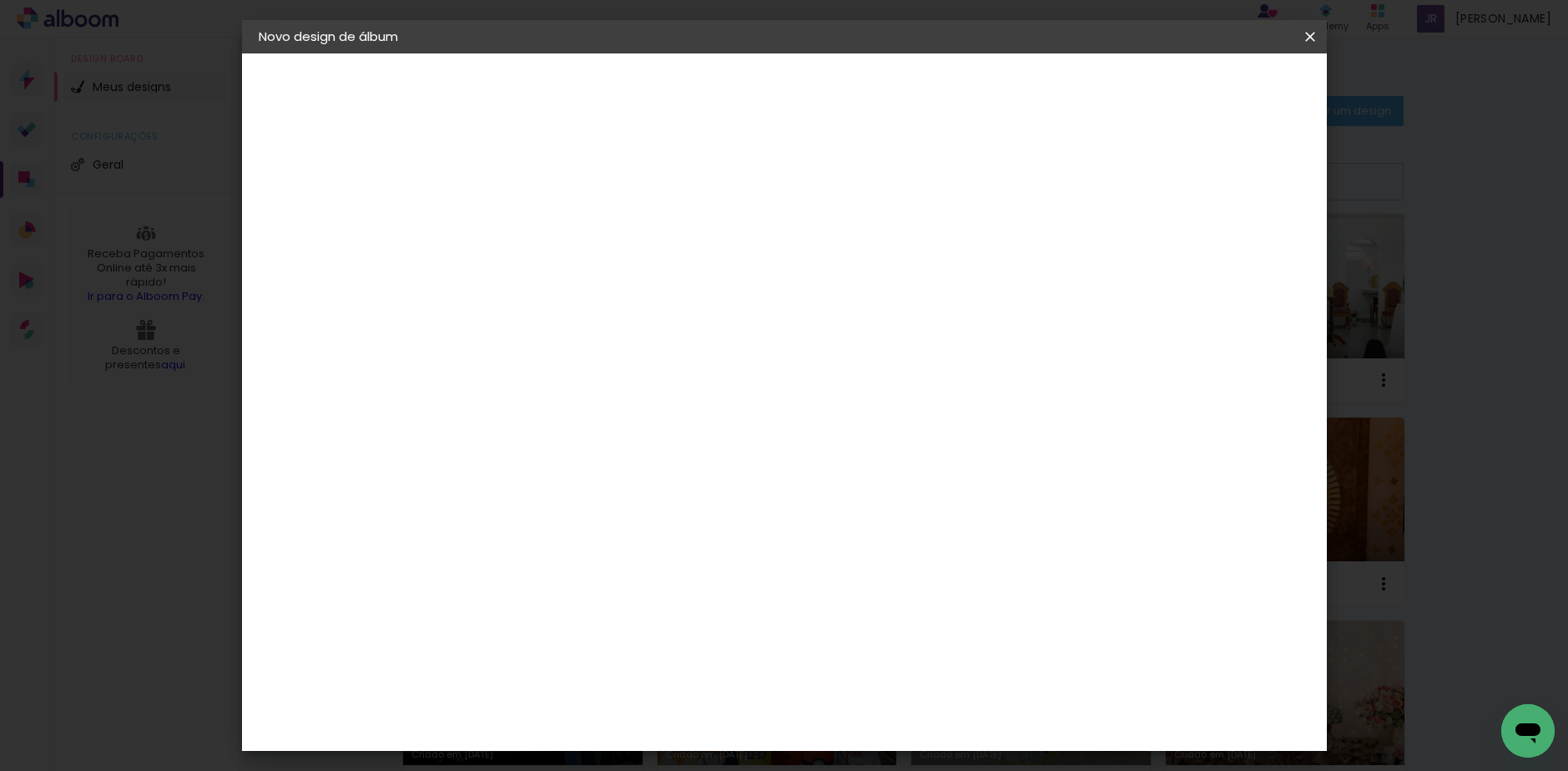
click at [532, 211] on input at bounding box center [532, 223] width 0 height 26
type input "I"
type input "Natal - Empório"
type paper-input "Natal - Empório"
type input "Natal - Empório Import's"
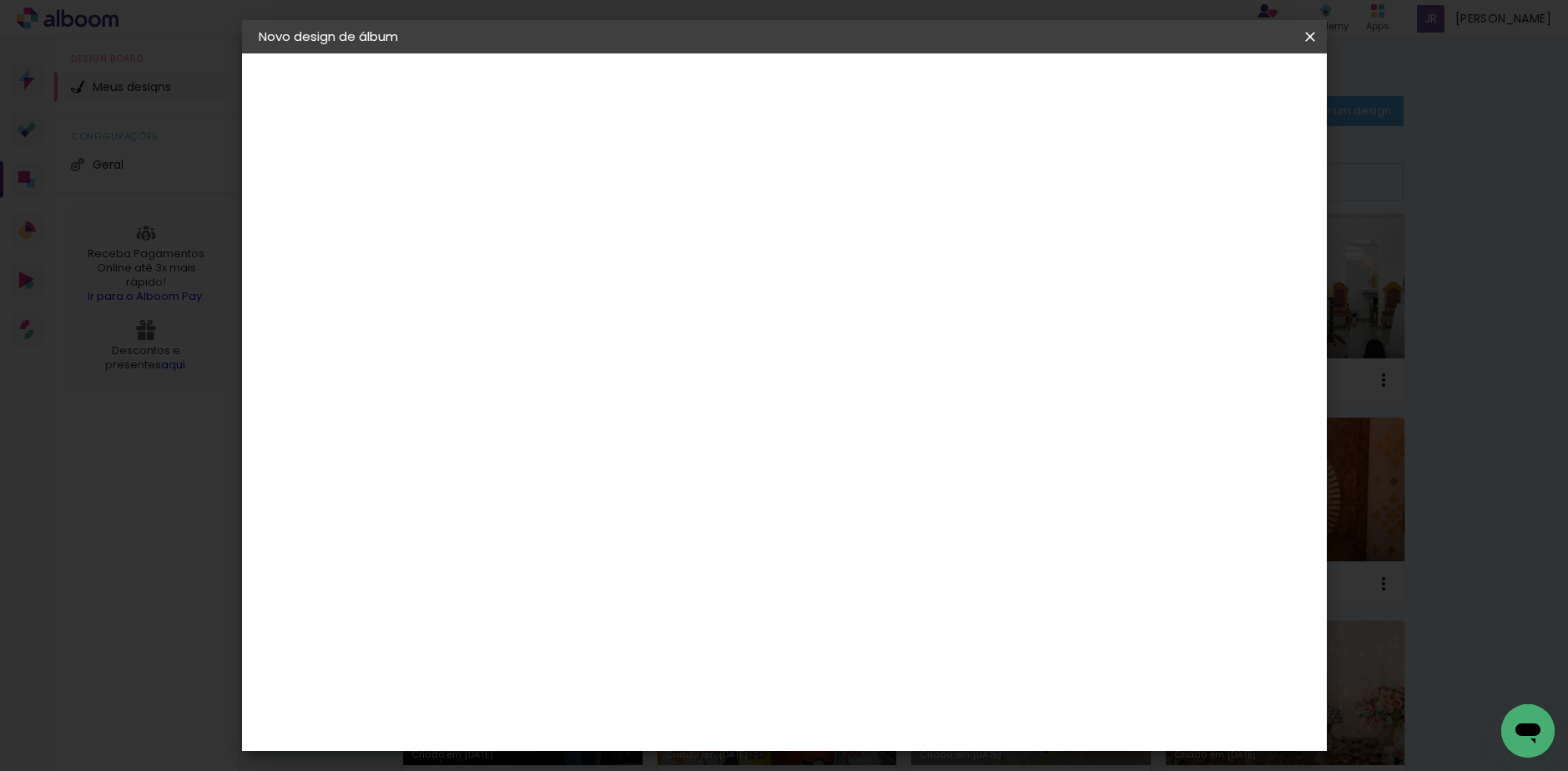
type paper-input "Natal - Empório Import's"
click at [0, 0] on slot "Avançar" at bounding box center [0, 0] width 0 height 0
click at [844, 236] on paper-item "Tamanho Livre" at bounding box center [764, 254] width 161 height 37
click at [844, 76] on paper-button "Avançar" at bounding box center [802, 88] width 82 height 28
click at [498, 470] on input "30" at bounding box center [478, 475] width 43 height 25
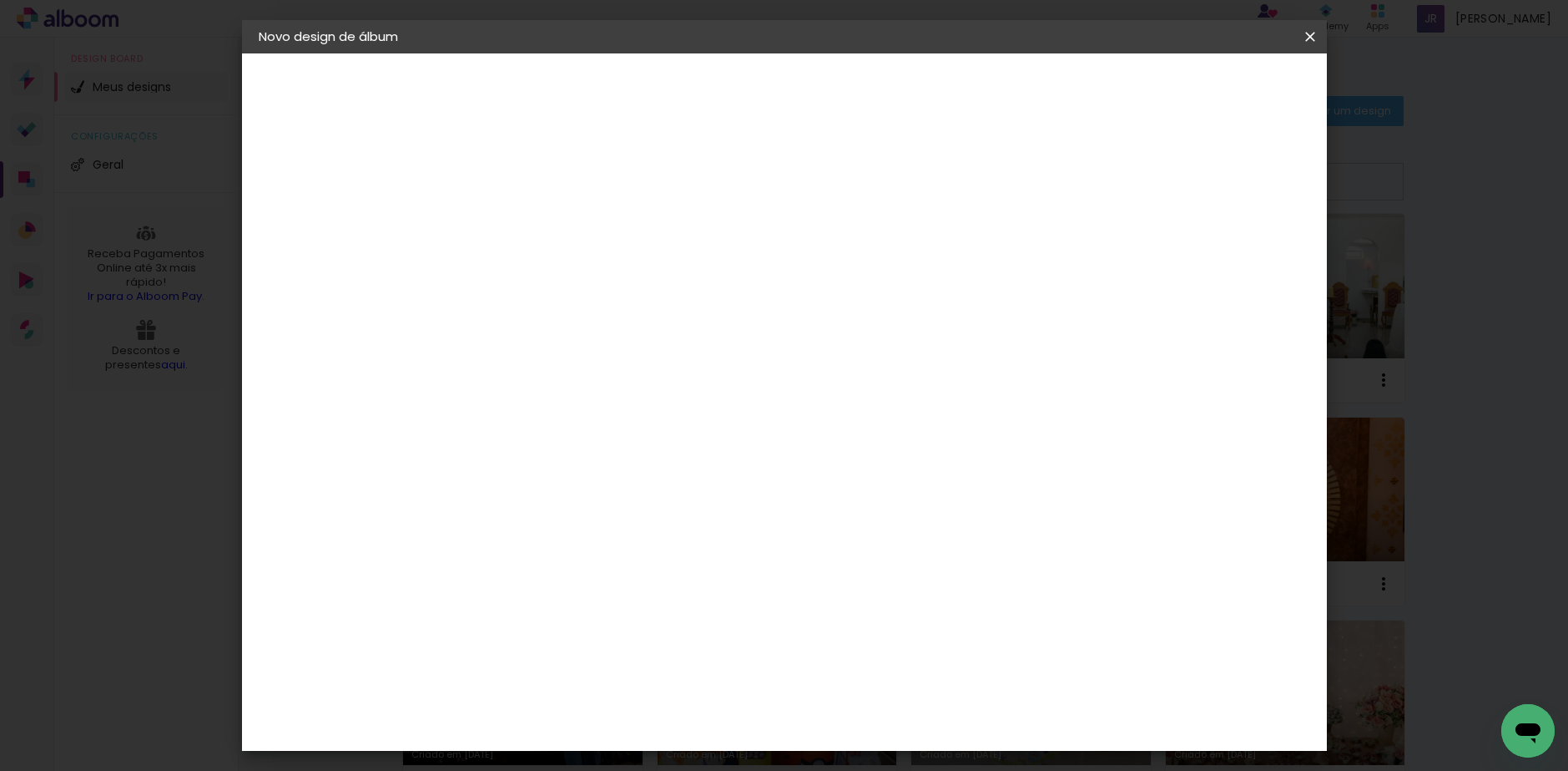
type input "3"
type input "20,3"
type paper-input "20,3"
click at [898, 600] on input "60" at bounding box center [876, 590] width 43 height 25
type input "6"
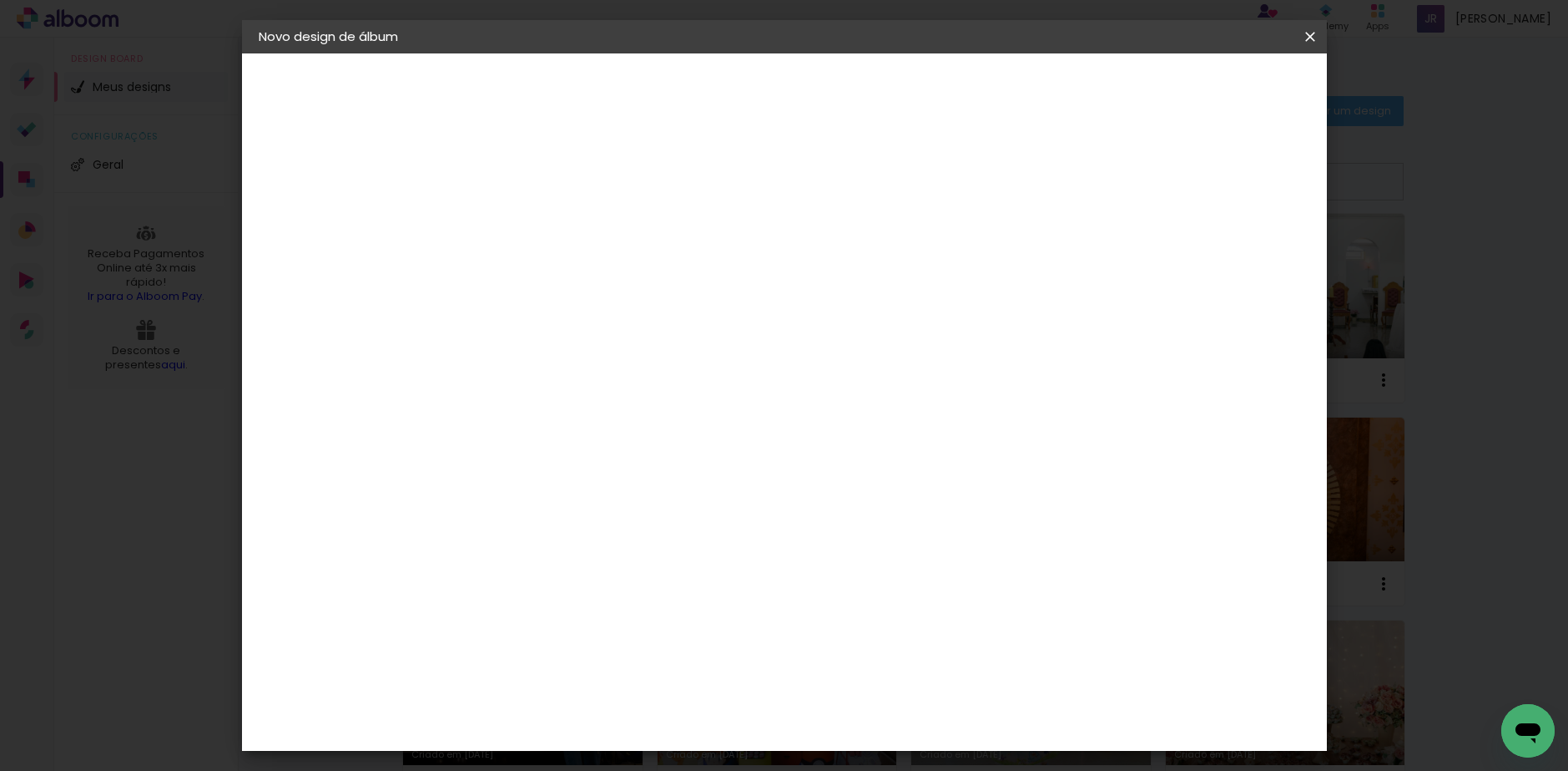
scroll to position [545, 0]
type input "25,5"
type paper-input "25,5"
click at [879, 723] on input "25,5" at bounding box center [876, 721] width 43 height 25
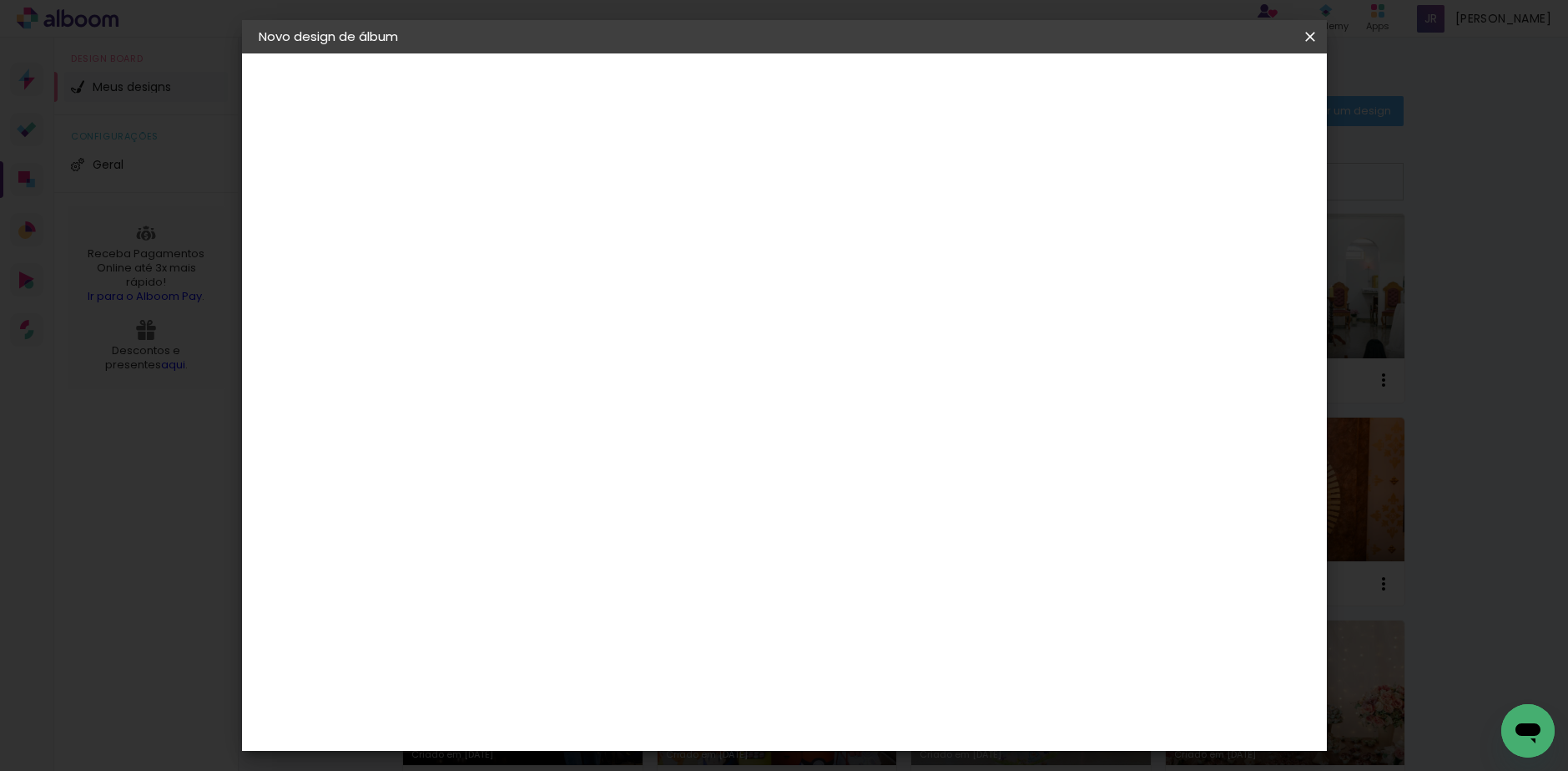
click at [896, 650] on input "0,30,5" at bounding box center [907, 659] width 35 height 25
type input "3"
type input "30,5"
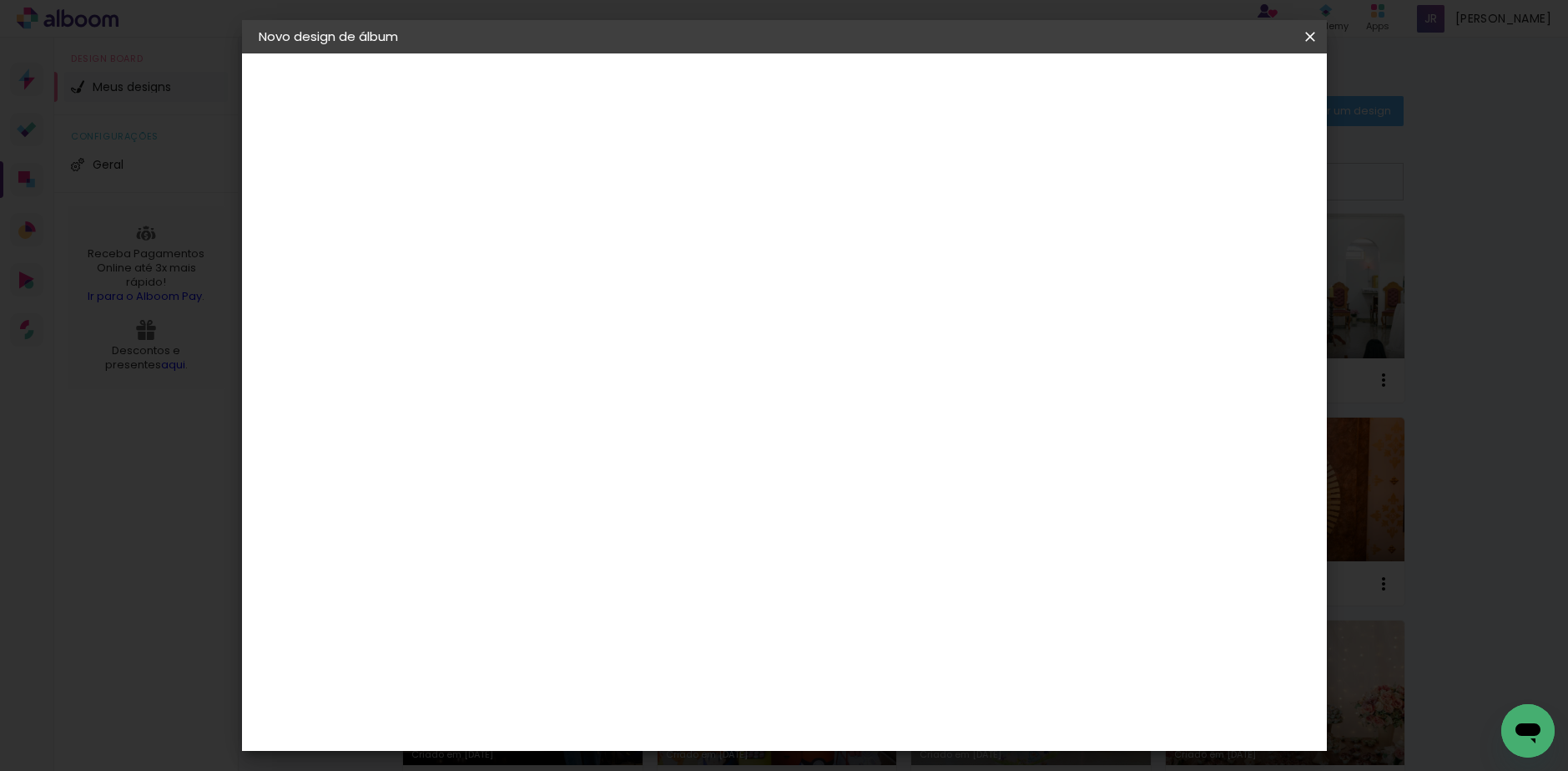
type paper-input "30,5"
click at [1206, 94] on span "Iniciar design" at bounding box center [1168, 89] width 76 height 12
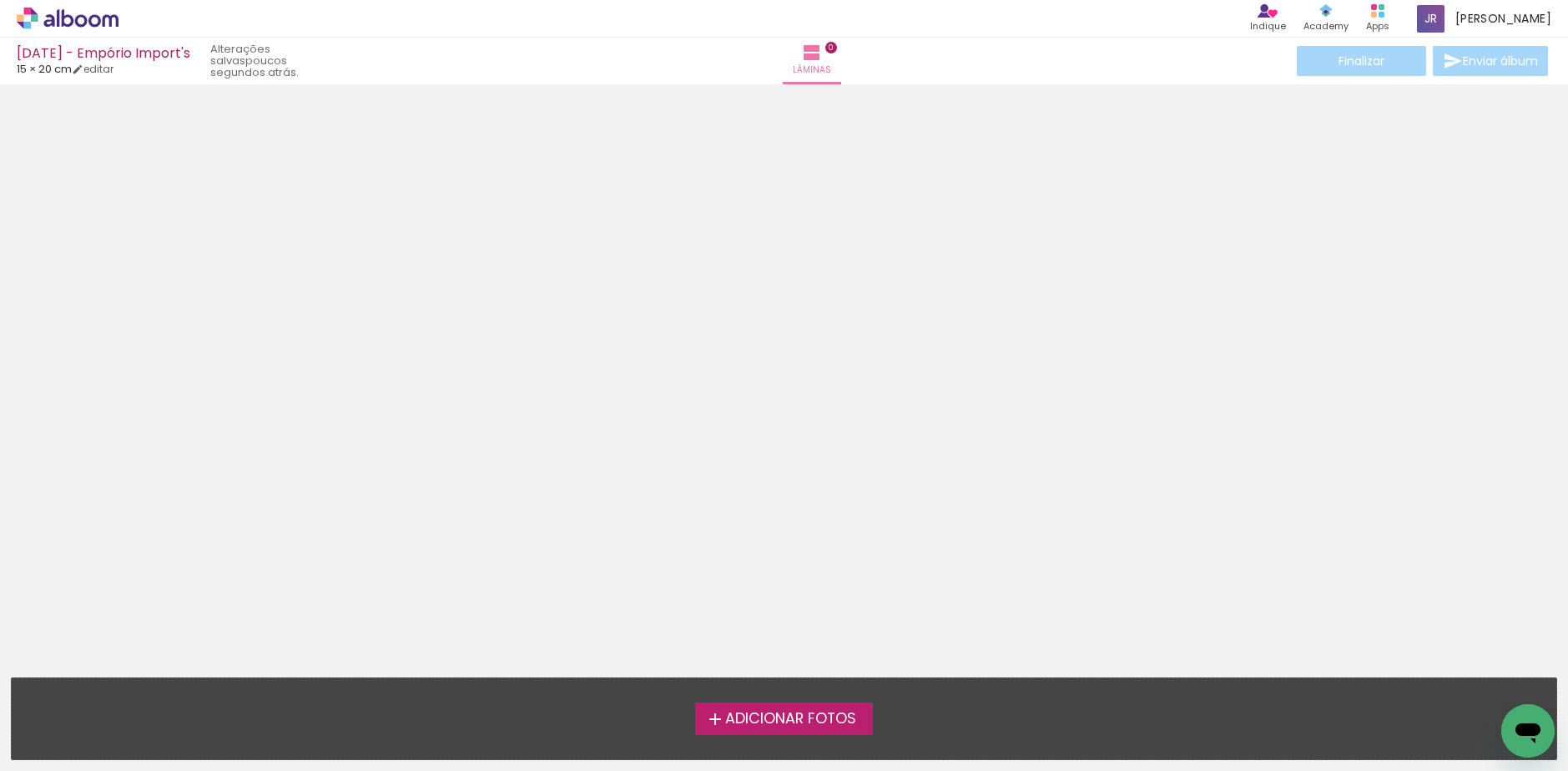
click at [865, 705] on label "Adicionar Fotos" at bounding box center [784, 718] width 178 height 32
click at [0, 0] on input "file" at bounding box center [0, 0] width 0 height 0
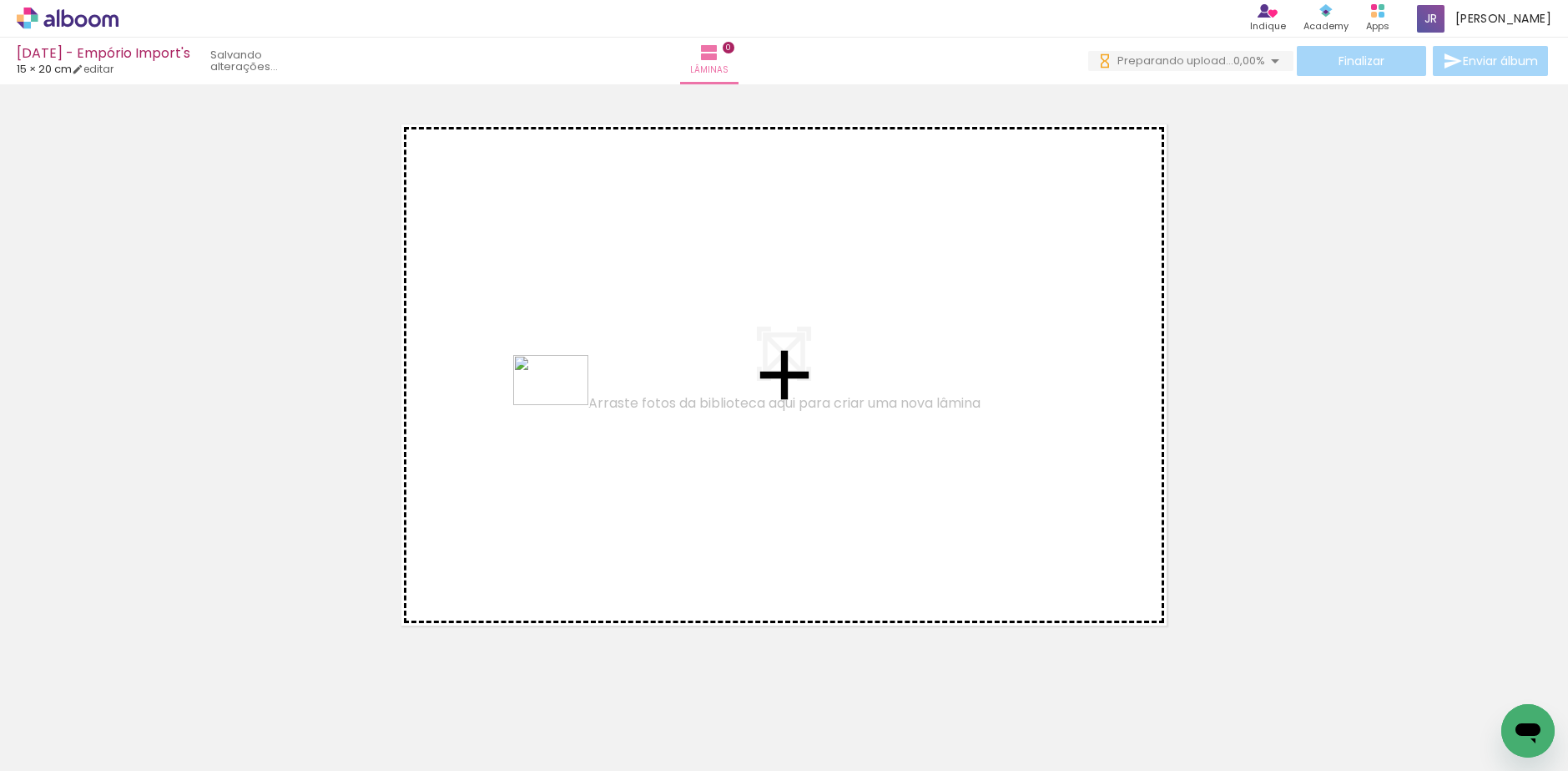
drag, startPoint x: 276, startPoint y: 709, endPoint x: 564, endPoint y: 405, distance: 418.8
click at [564, 405] on quentale-workspace at bounding box center [784, 385] width 1568 height 771
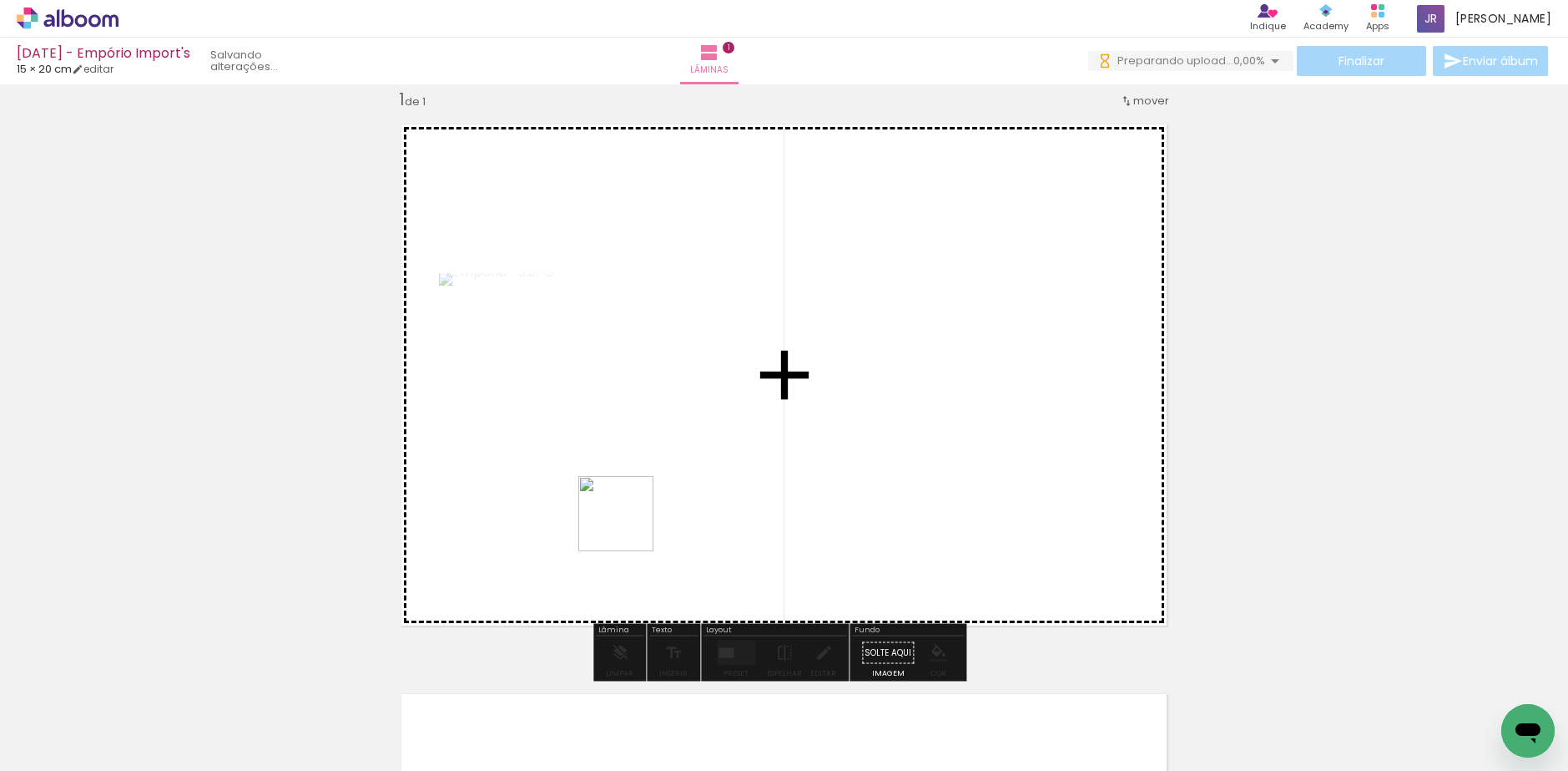
drag, startPoint x: 637, startPoint y: 727, endPoint x: 622, endPoint y: 463, distance: 264.4
click at [622, 463] on quentale-workspace at bounding box center [784, 385] width 1568 height 771
drag, startPoint x: 860, startPoint y: 736, endPoint x: 931, endPoint y: 501, distance: 245.5
click at [931, 501] on quentale-workspace at bounding box center [784, 385] width 1568 height 771
drag, startPoint x: 448, startPoint y: 732, endPoint x: 749, endPoint y: 615, distance: 322.9
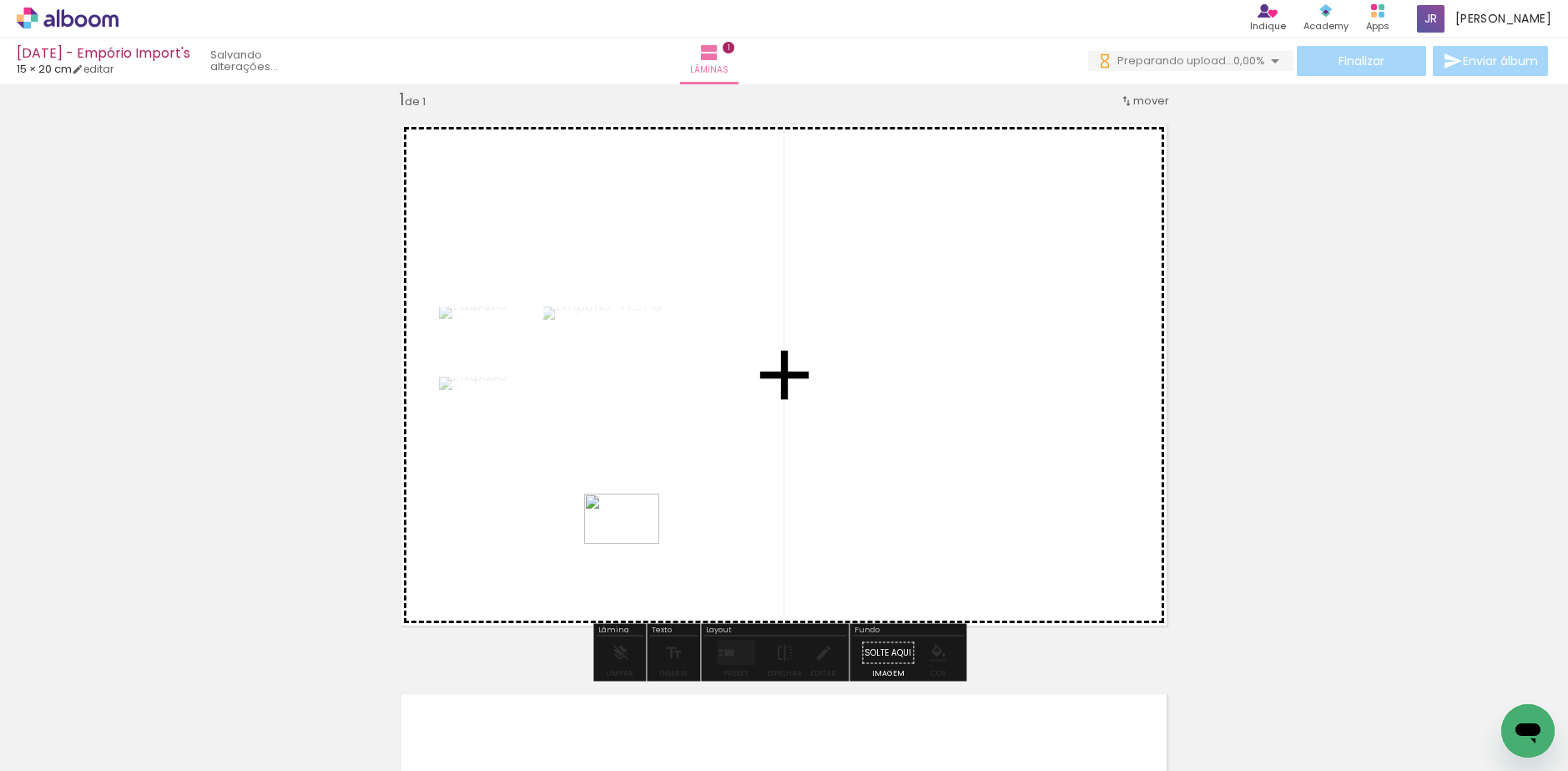
click at [640, 546] on quentale-workspace at bounding box center [784, 385] width 1568 height 771
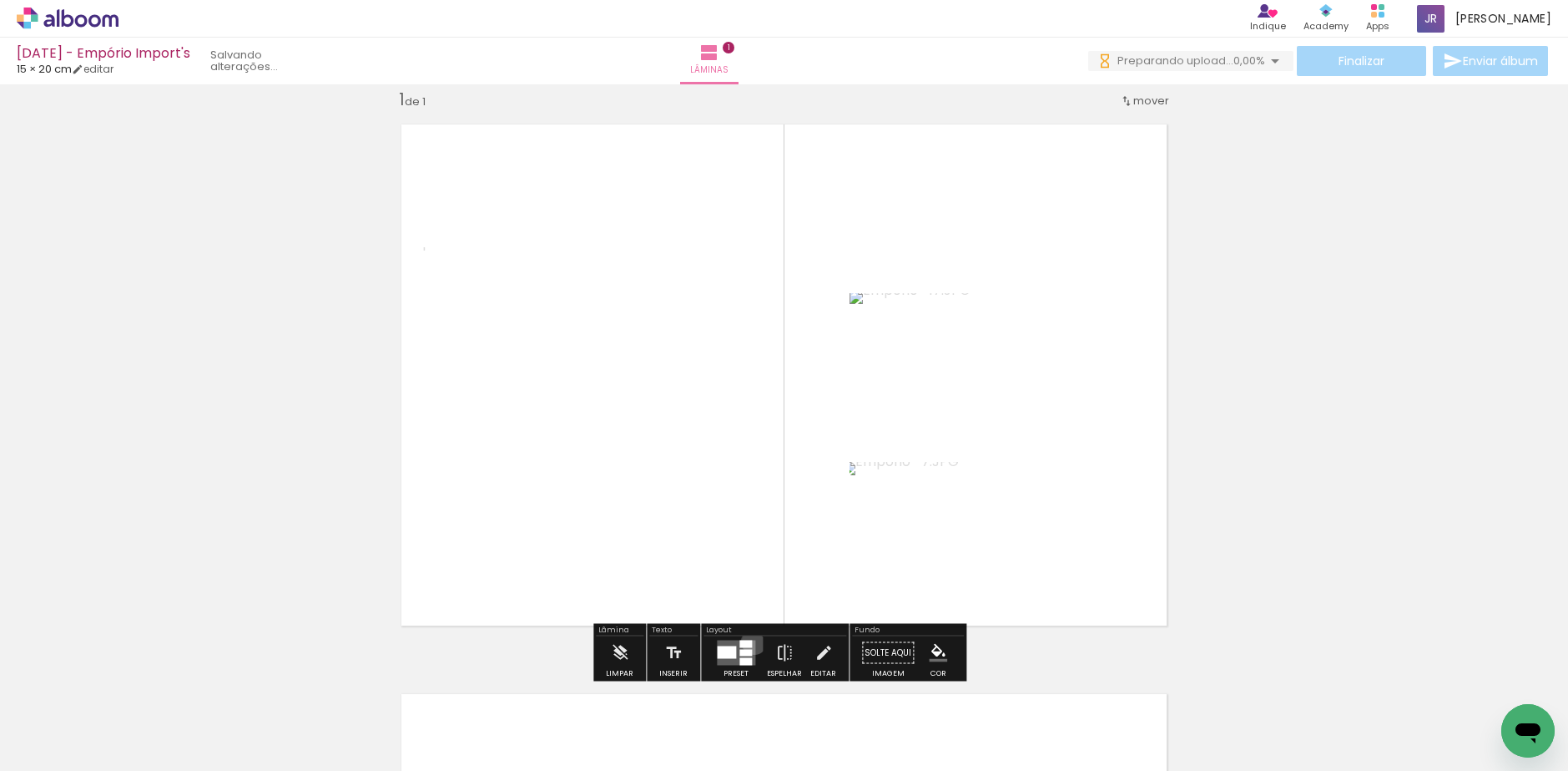
click at [750, 641] on quentale-layouter at bounding box center [736, 653] width 38 height 25
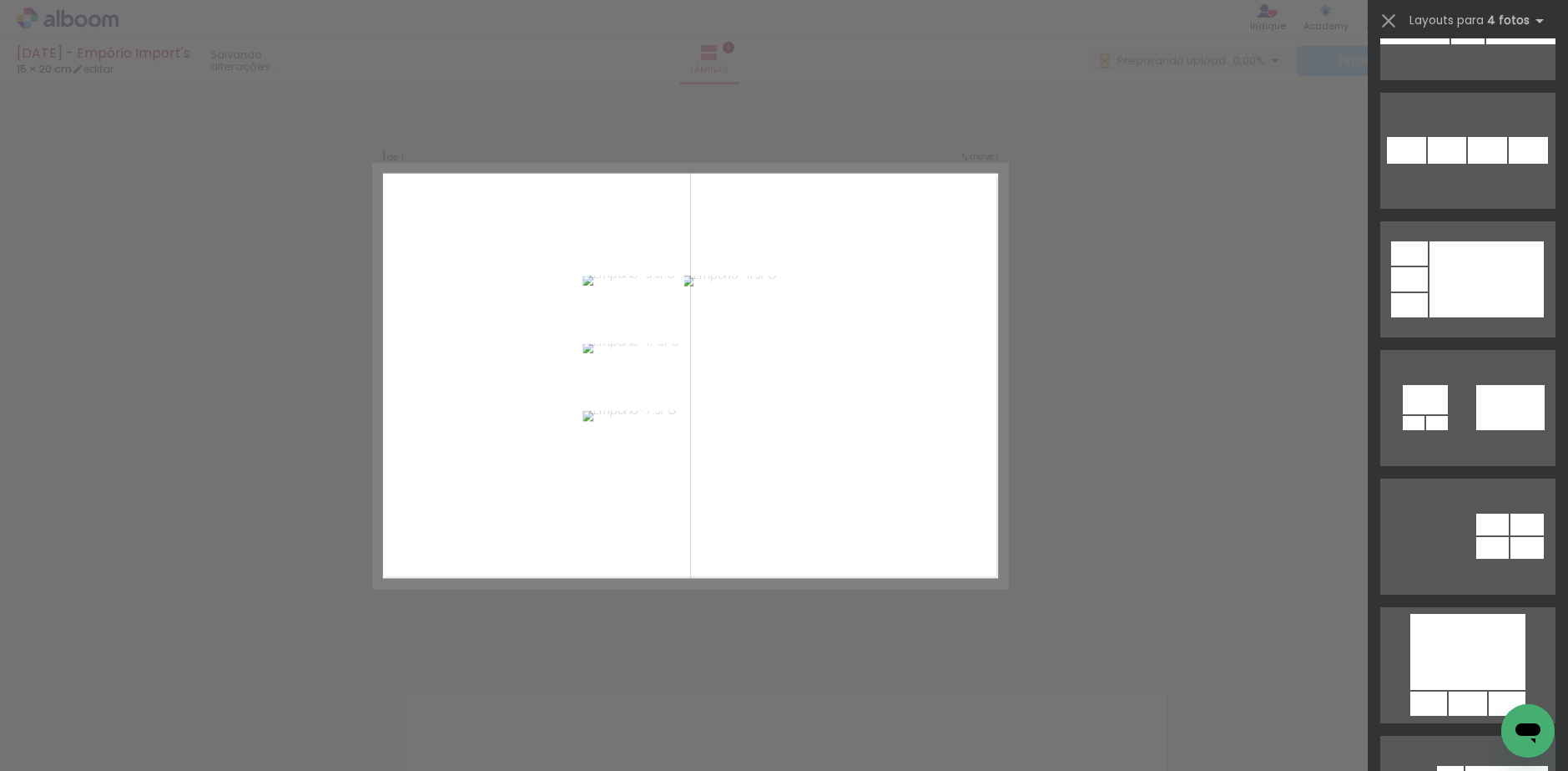
scroll to position [3590, 0]
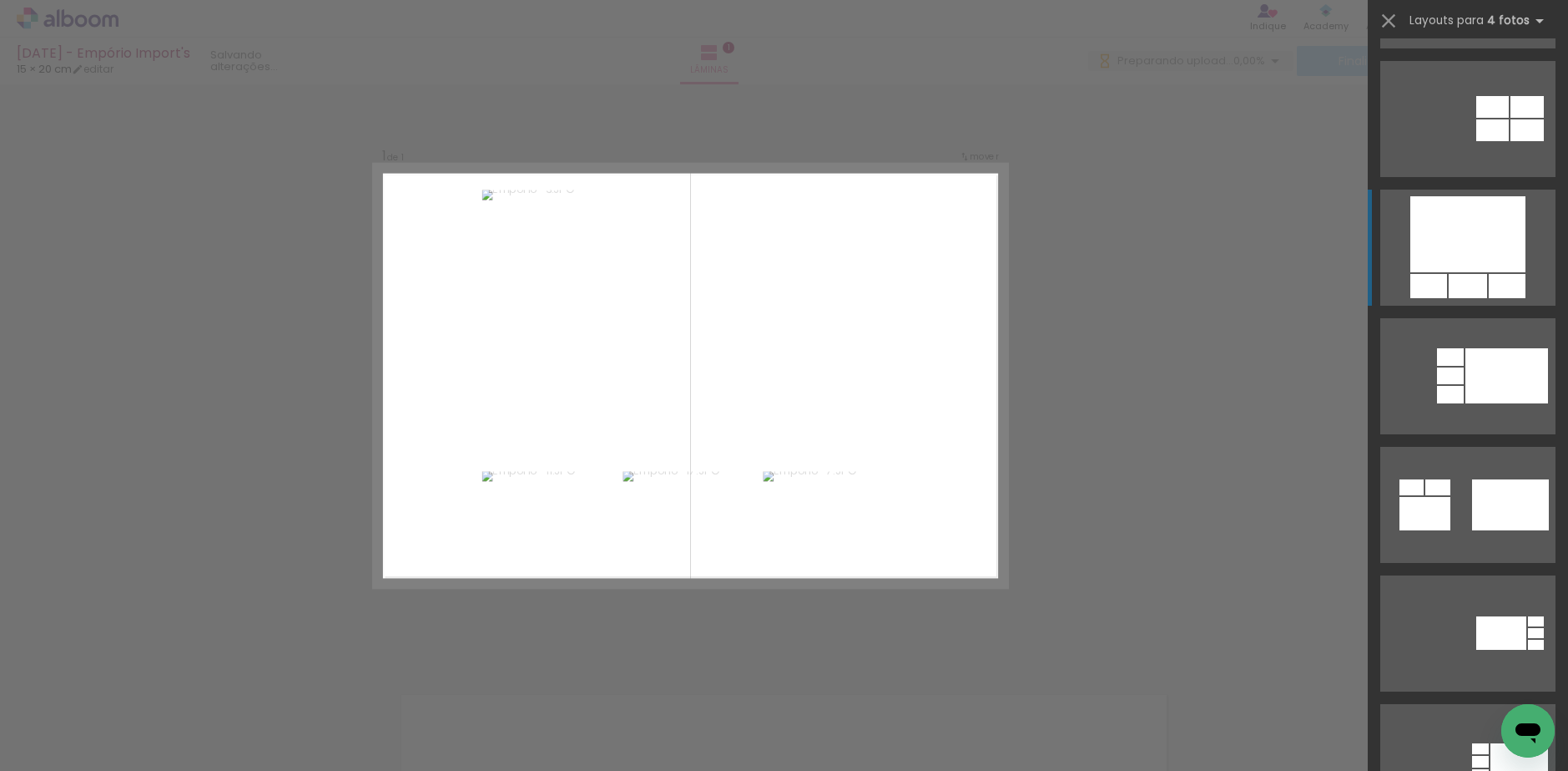
click at [1462, 268] on div at bounding box center [1468, 234] width 115 height 76
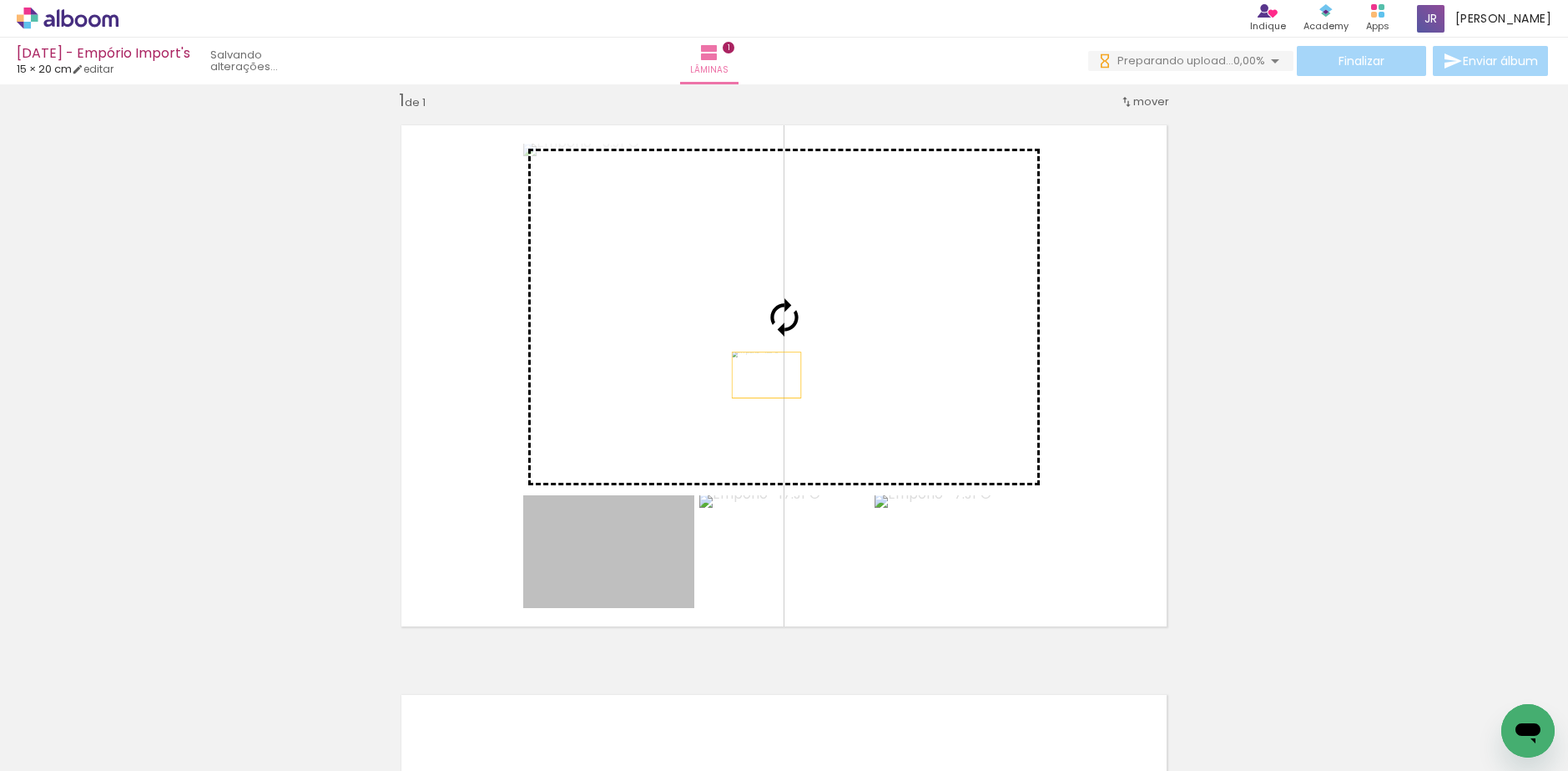
drag, startPoint x: 645, startPoint y: 565, endPoint x: 803, endPoint y: 378, distance: 244.8
click at [0, 0] on slot at bounding box center [0, 0] width 0 height 0
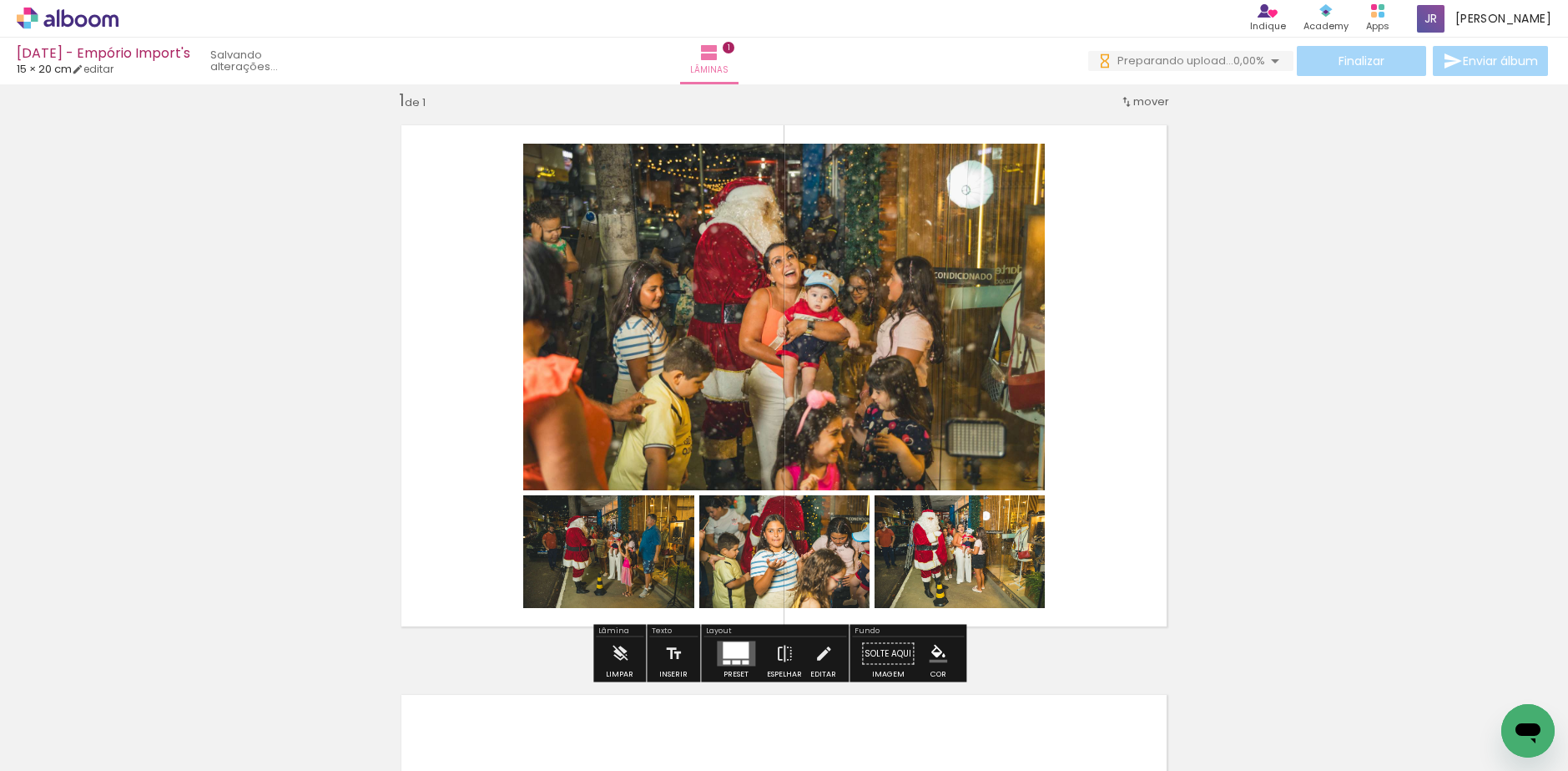
scroll to position [0, 0]
click at [736, 658] on quentale-layouter at bounding box center [736, 654] width 38 height 25
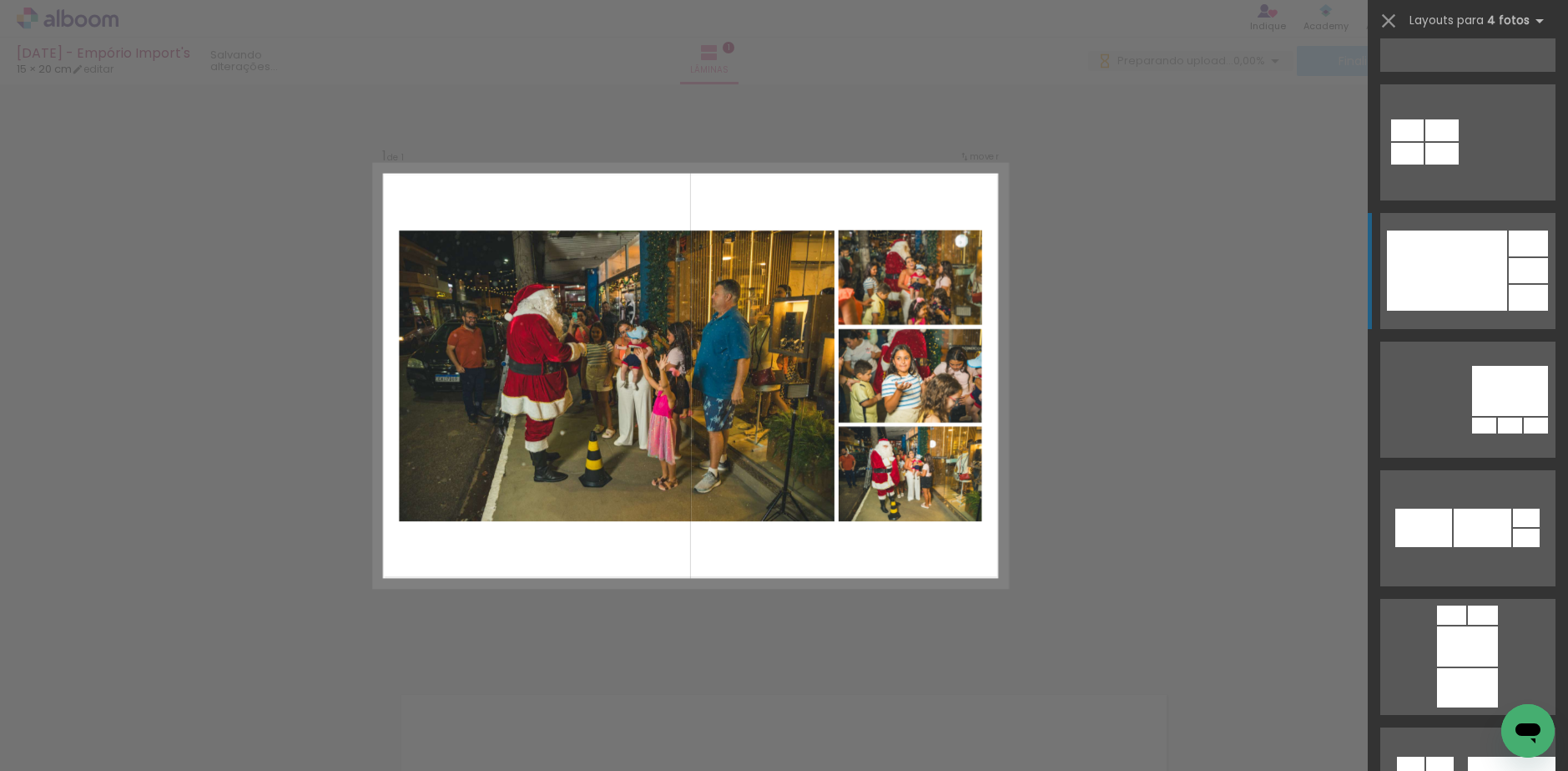
click at [1429, 289] on div at bounding box center [1447, 270] width 120 height 80
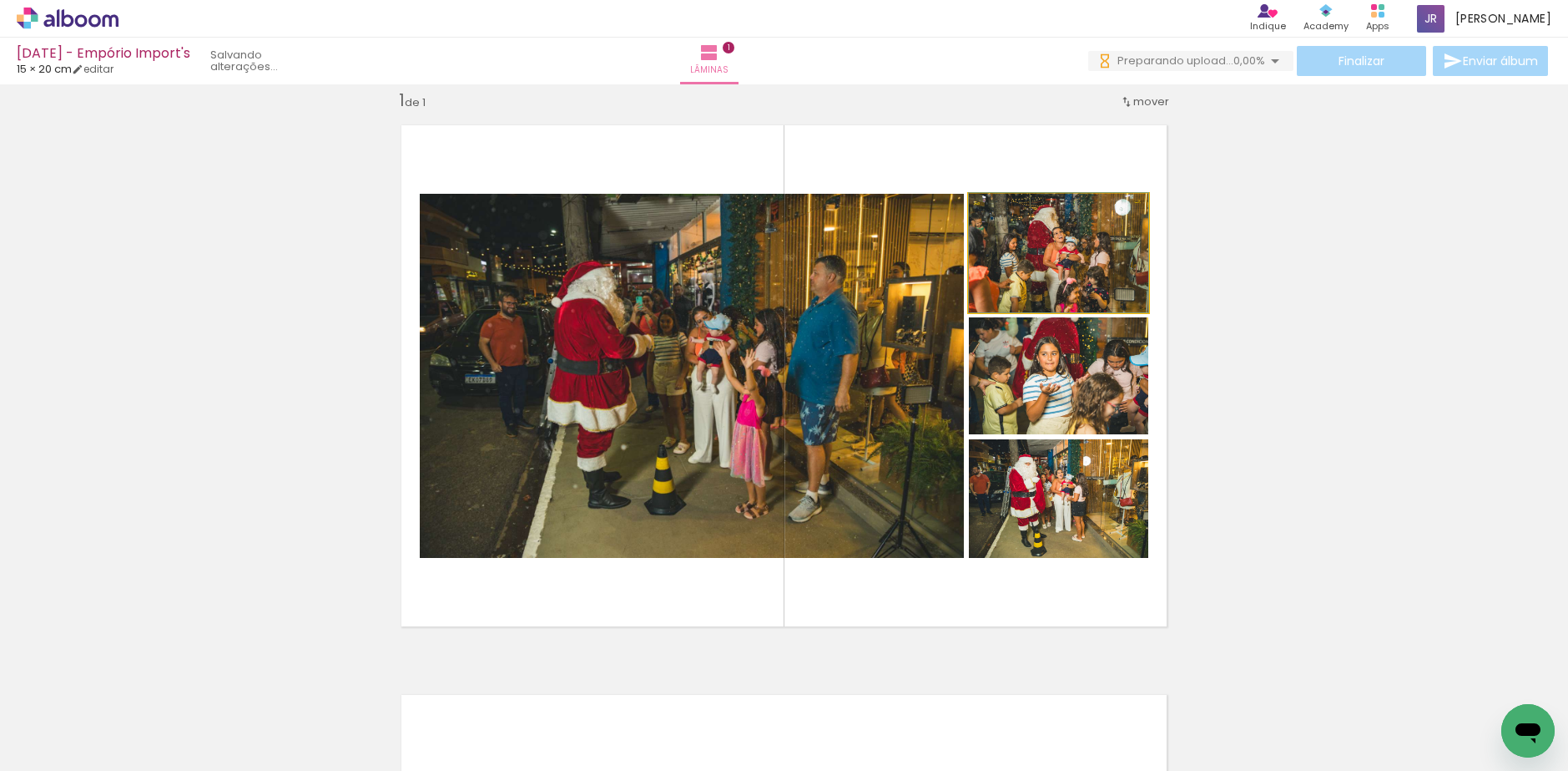
drag, startPoint x: 1079, startPoint y: 265, endPoint x: 746, endPoint y: 394, distance: 357.1
click at [0, 0] on slot at bounding box center [0, 0] width 0 height 0
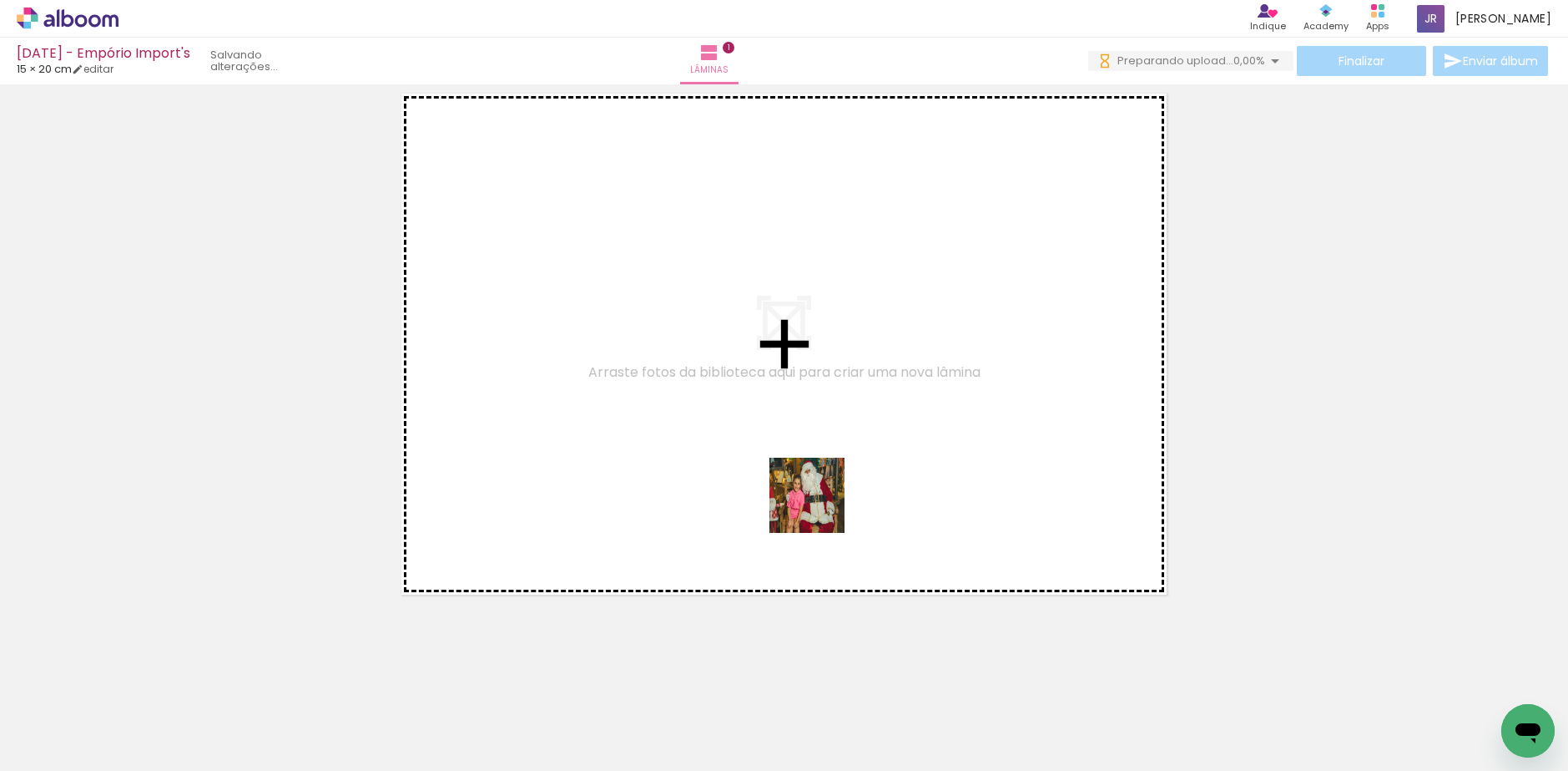
drag, startPoint x: 929, startPoint y: 732, endPoint x: 956, endPoint y: 624, distance: 111.3
click at [791, 447] on quentale-workspace at bounding box center [784, 385] width 1568 height 771
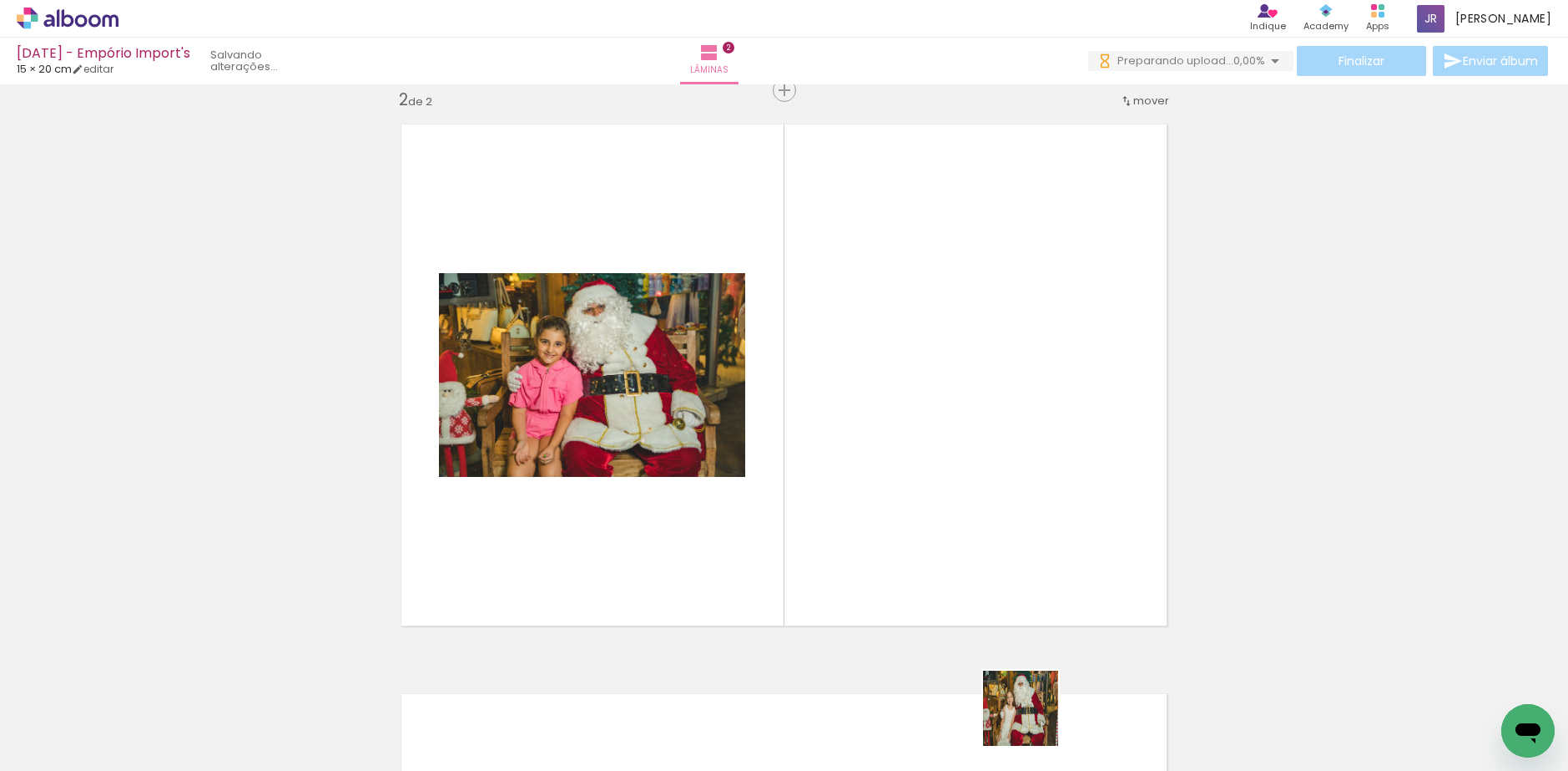
drag, startPoint x: 1033, startPoint y: 721, endPoint x: 1076, endPoint y: 661, distance: 73.8
click at [950, 529] on quentale-workspace at bounding box center [784, 385] width 1568 height 771
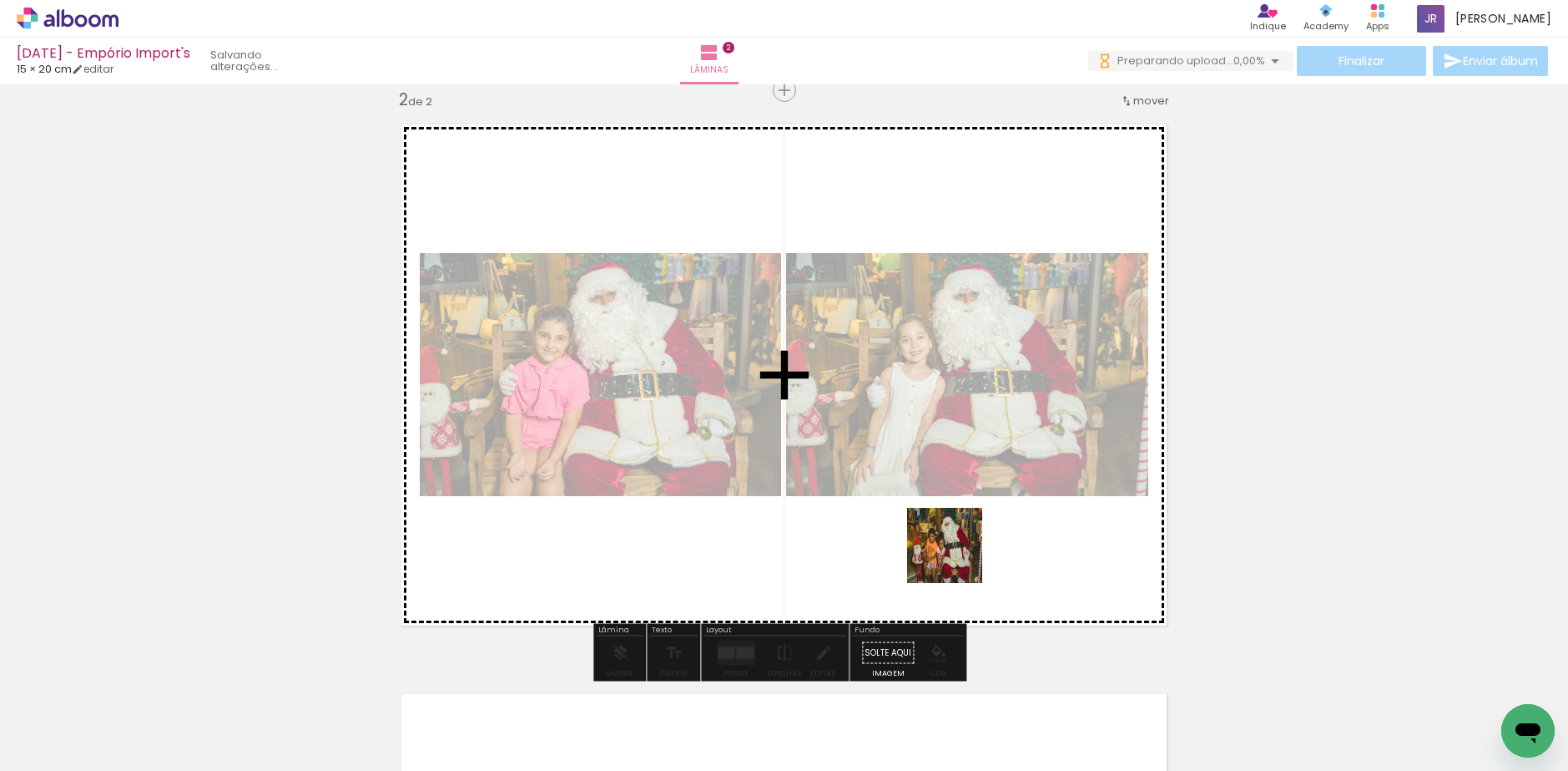
drag, startPoint x: 1093, startPoint y: 701, endPoint x: 1125, endPoint y: 635, distance: 73.3
click at [919, 521] on quentale-workspace at bounding box center [784, 385] width 1568 height 771
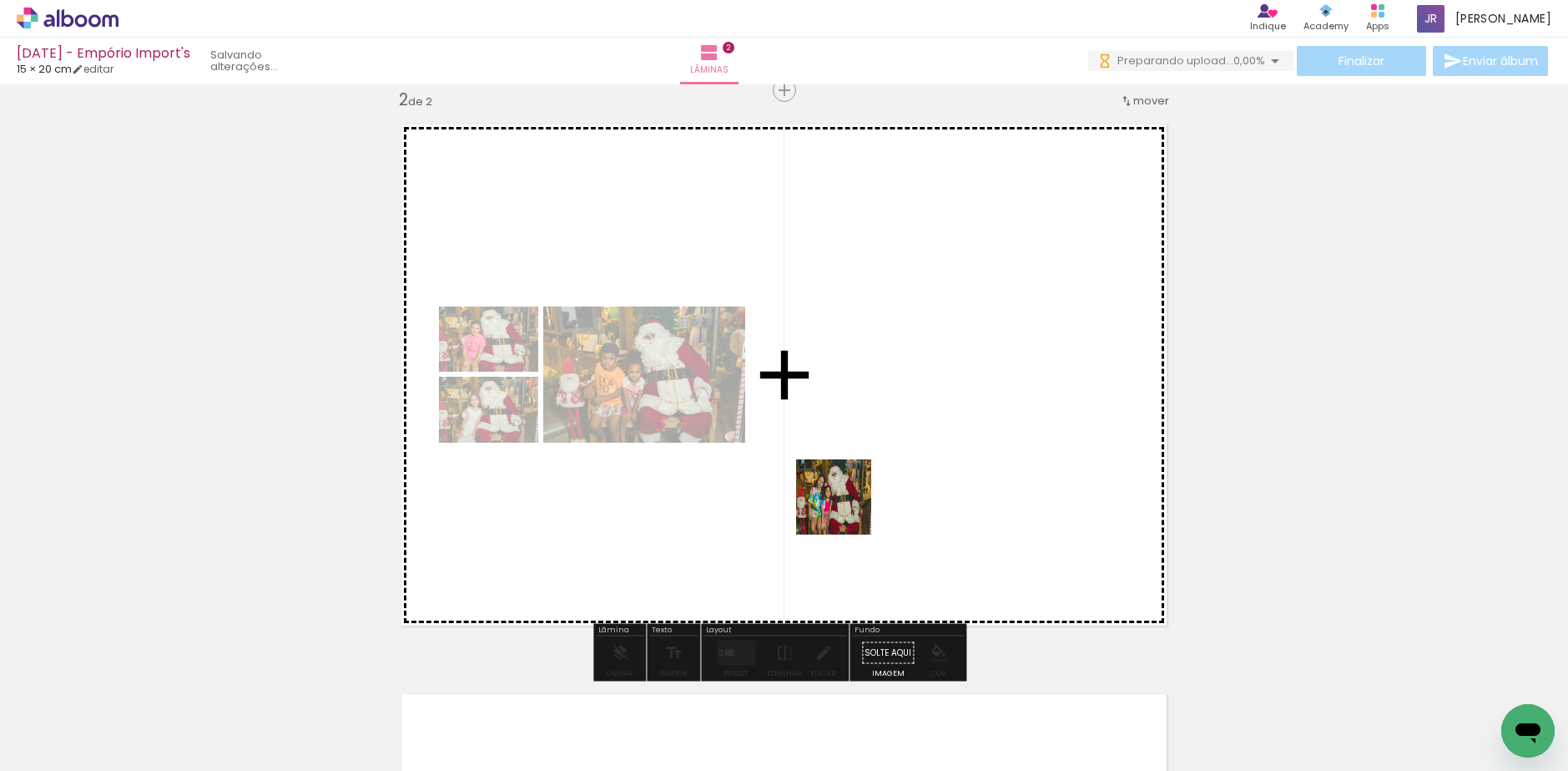
drag, startPoint x: 1201, startPoint y: 728, endPoint x: 1258, endPoint y: 718, distance: 57.9
click at [848, 508] on quentale-workspace at bounding box center [784, 385] width 1568 height 771
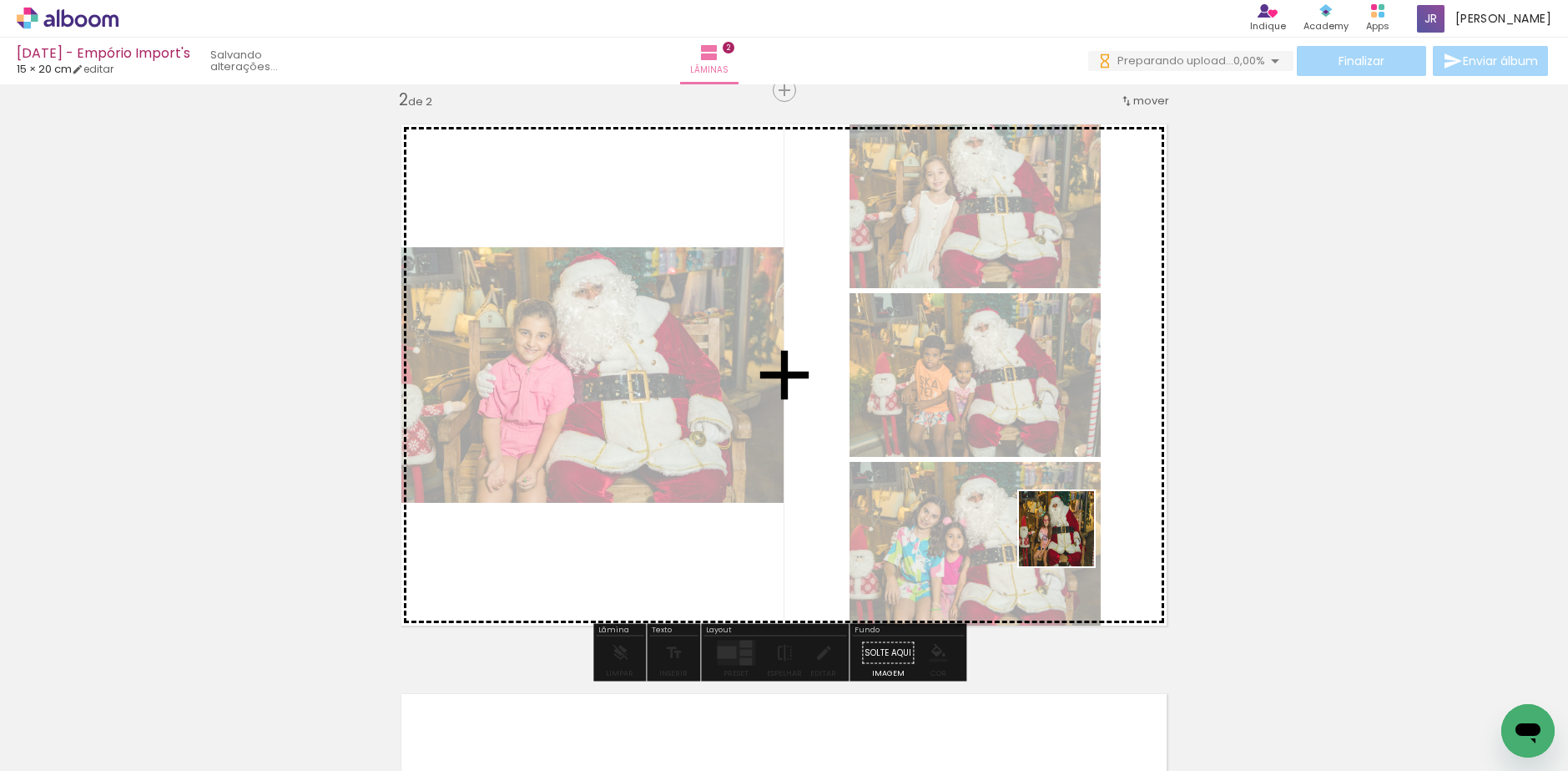
drag, startPoint x: 1295, startPoint y: 730, endPoint x: 1302, endPoint y: 663, distance: 67.4
click at [978, 442] on quentale-workspace at bounding box center [784, 385] width 1568 height 771
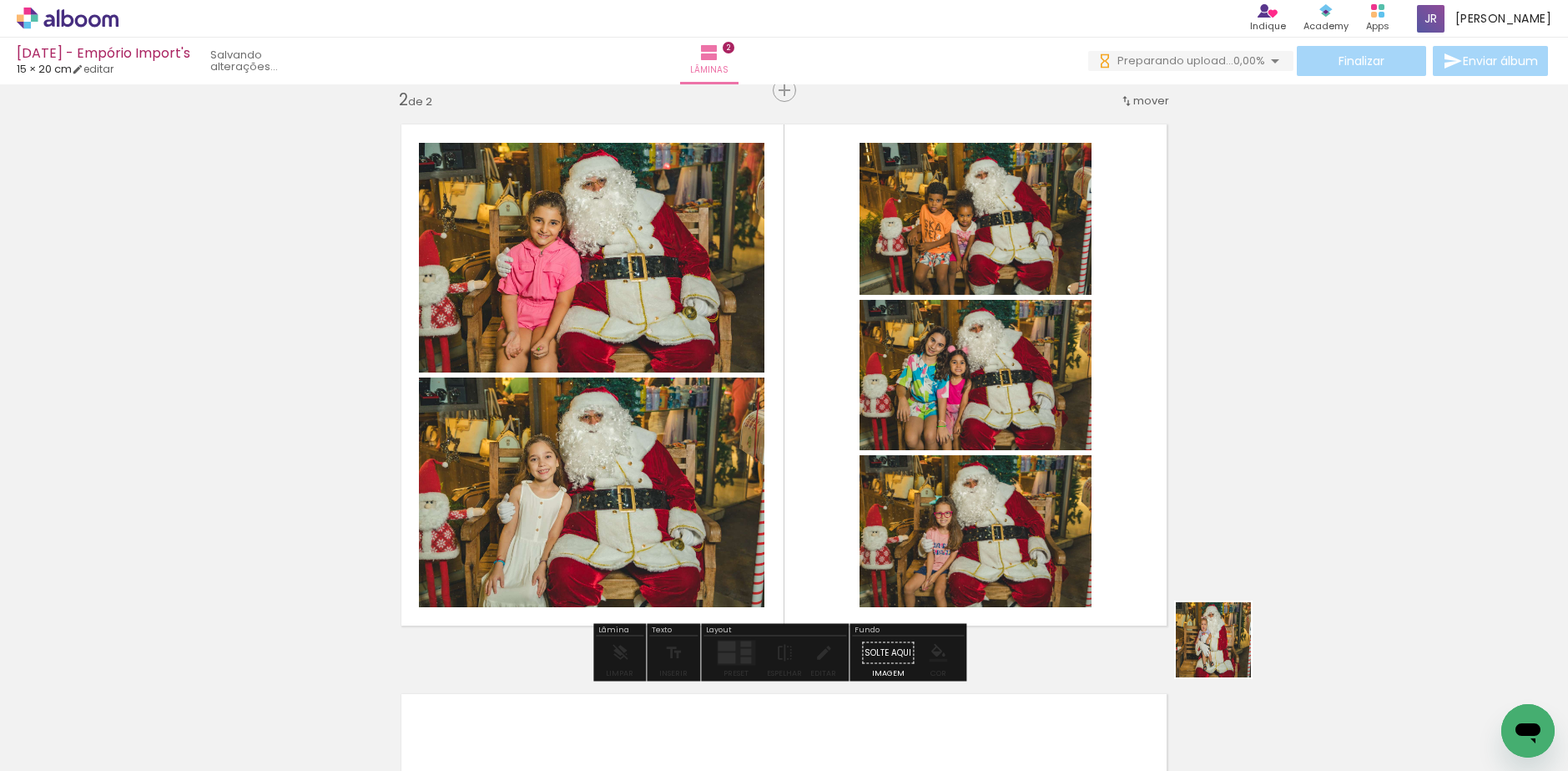
drag, startPoint x: 1370, startPoint y: 728, endPoint x: 1404, endPoint y: 709, distance: 38.9
click at [875, 452] on quentale-workspace at bounding box center [784, 385] width 1568 height 771
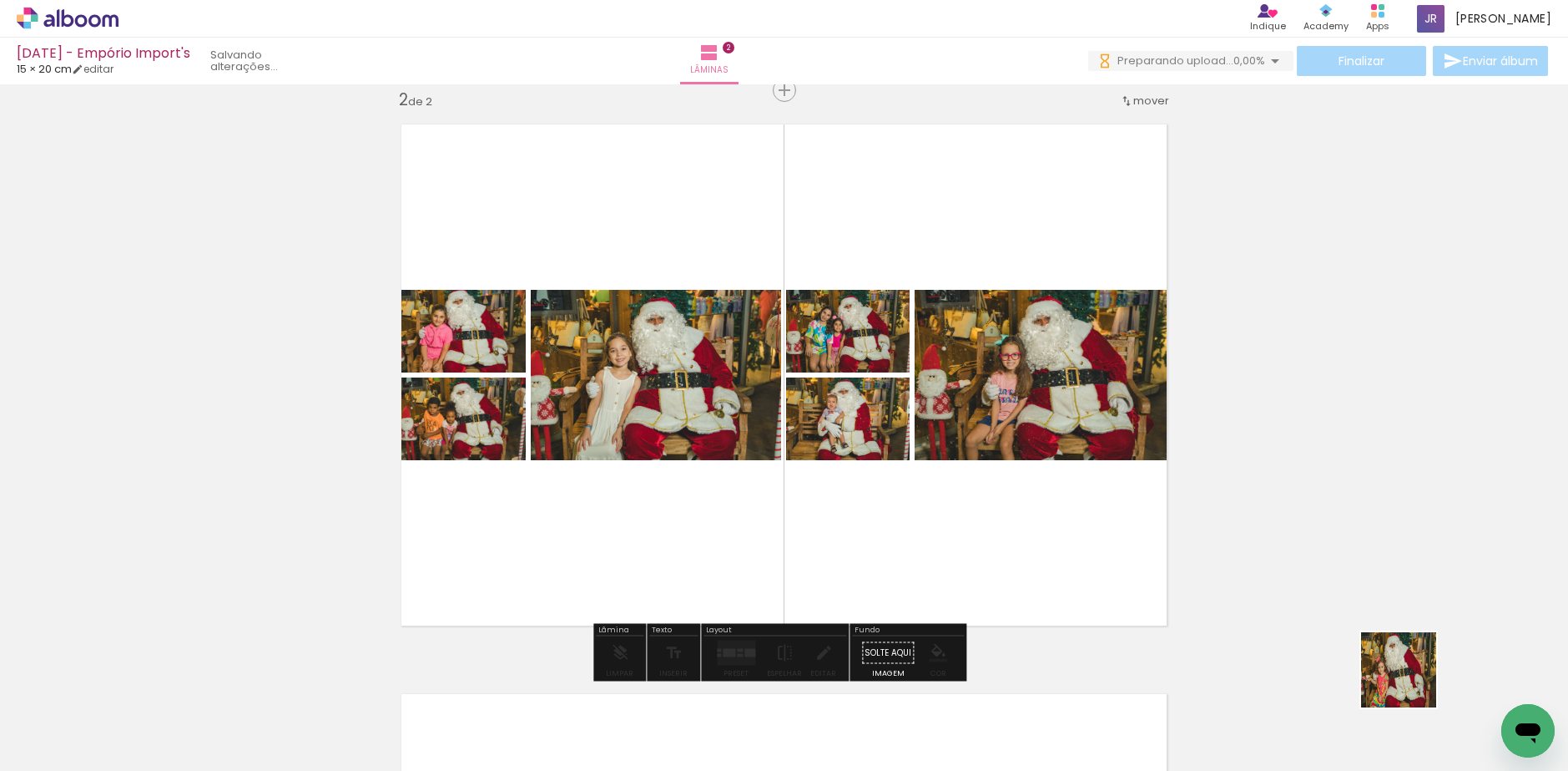
drag, startPoint x: 1458, startPoint y: 715, endPoint x: 932, endPoint y: 439, distance: 594.0
click at [936, 445] on quentale-workspace at bounding box center [784, 385] width 1568 height 771
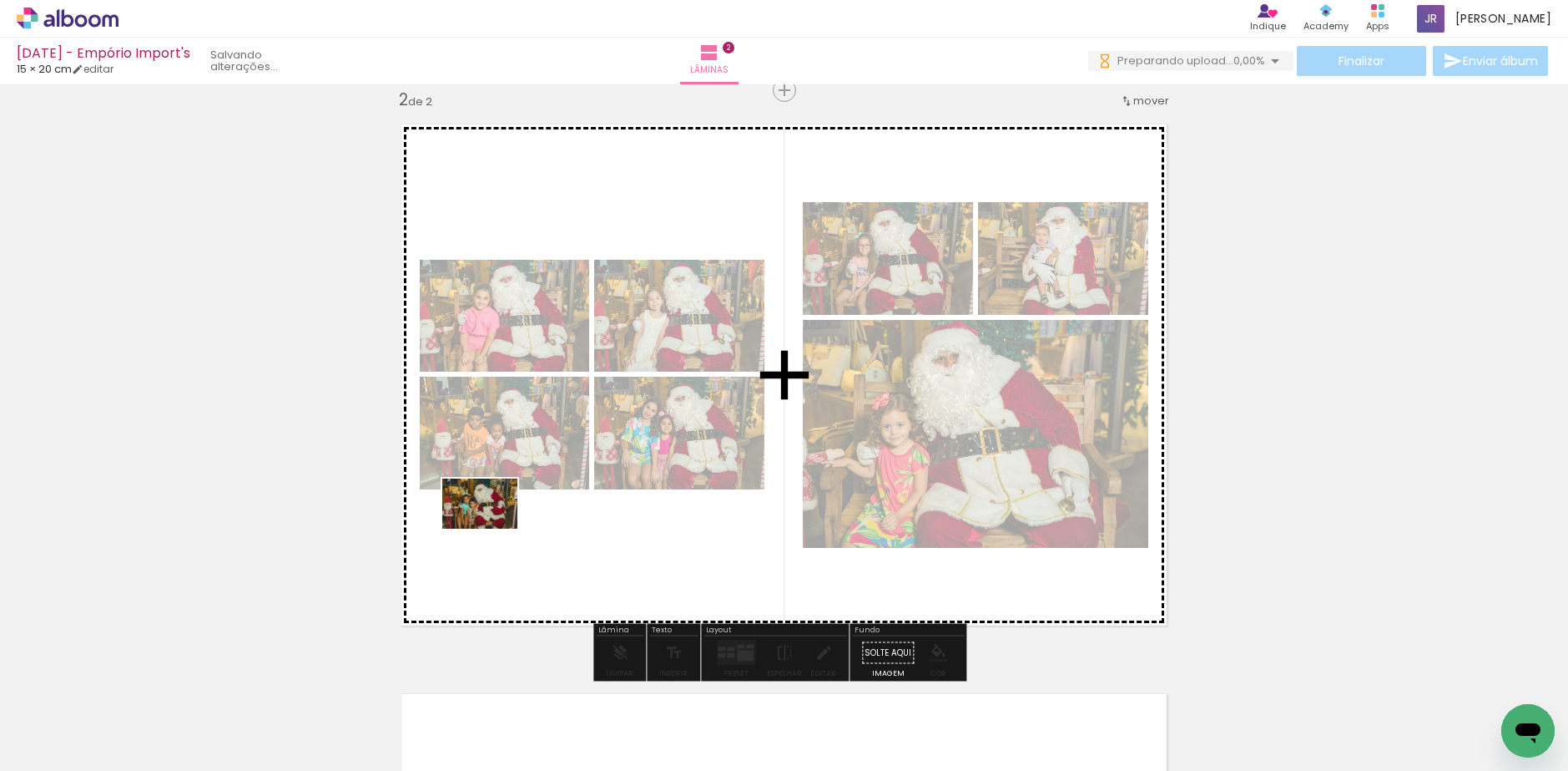
drag, startPoint x: 232, startPoint y: 726, endPoint x: 493, endPoint y: 528, distance: 327.6
click at [493, 528] on quentale-workspace at bounding box center [784, 385] width 1568 height 771
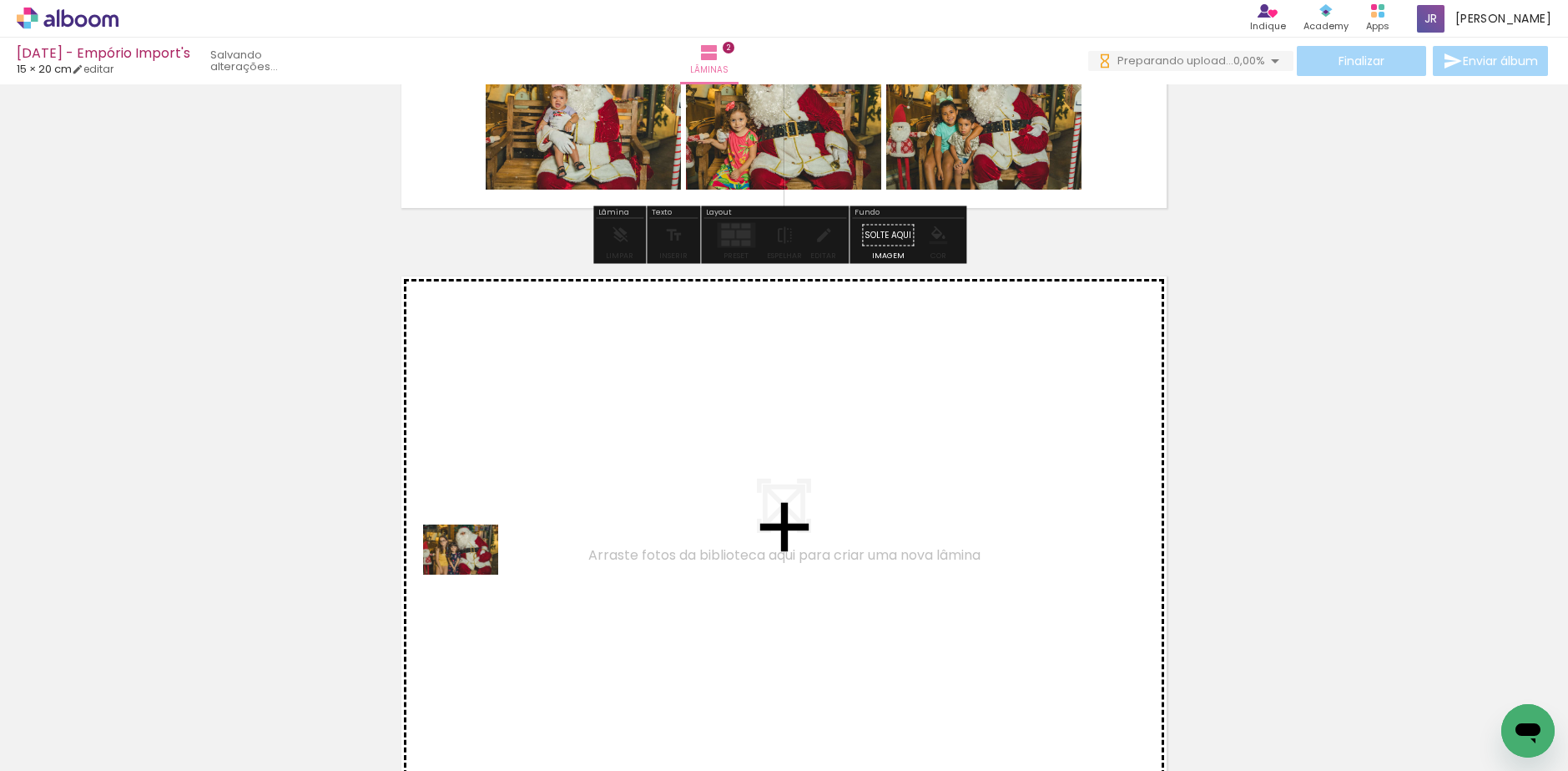
drag, startPoint x: 356, startPoint y: 722, endPoint x: 473, endPoint y: 575, distance: 187.9
click at [473, 575] on quentale-workspace at bounding box center [784, 385] width 1568 height 771
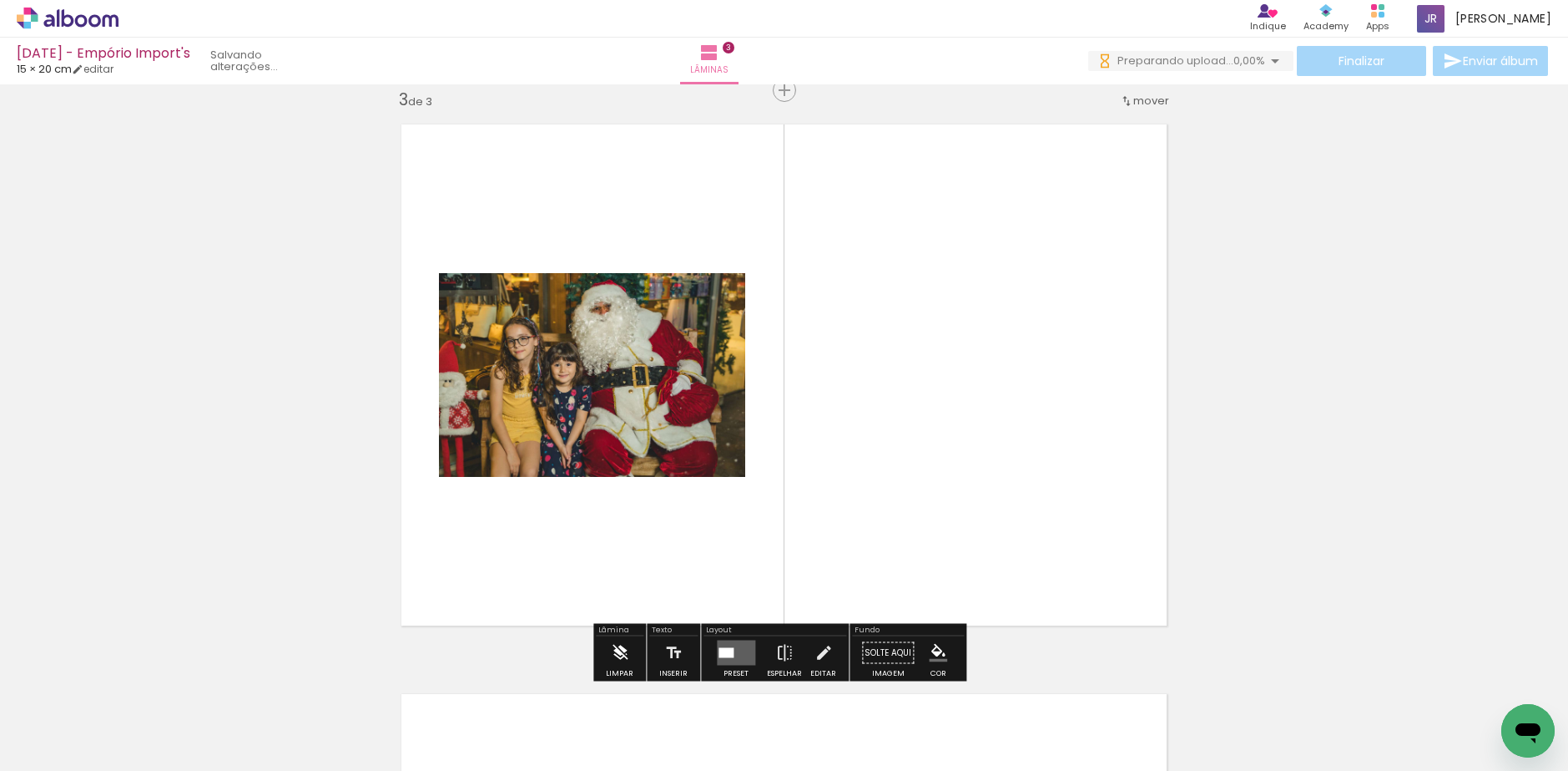
drag, startPoint x: 447, startPoint y: 736, endPoint x: 608, endPoint y: 665, distance: 176.0
click at [585, 546] on quentale-workspace at bounding box center [784, 385] width 1568 height 771
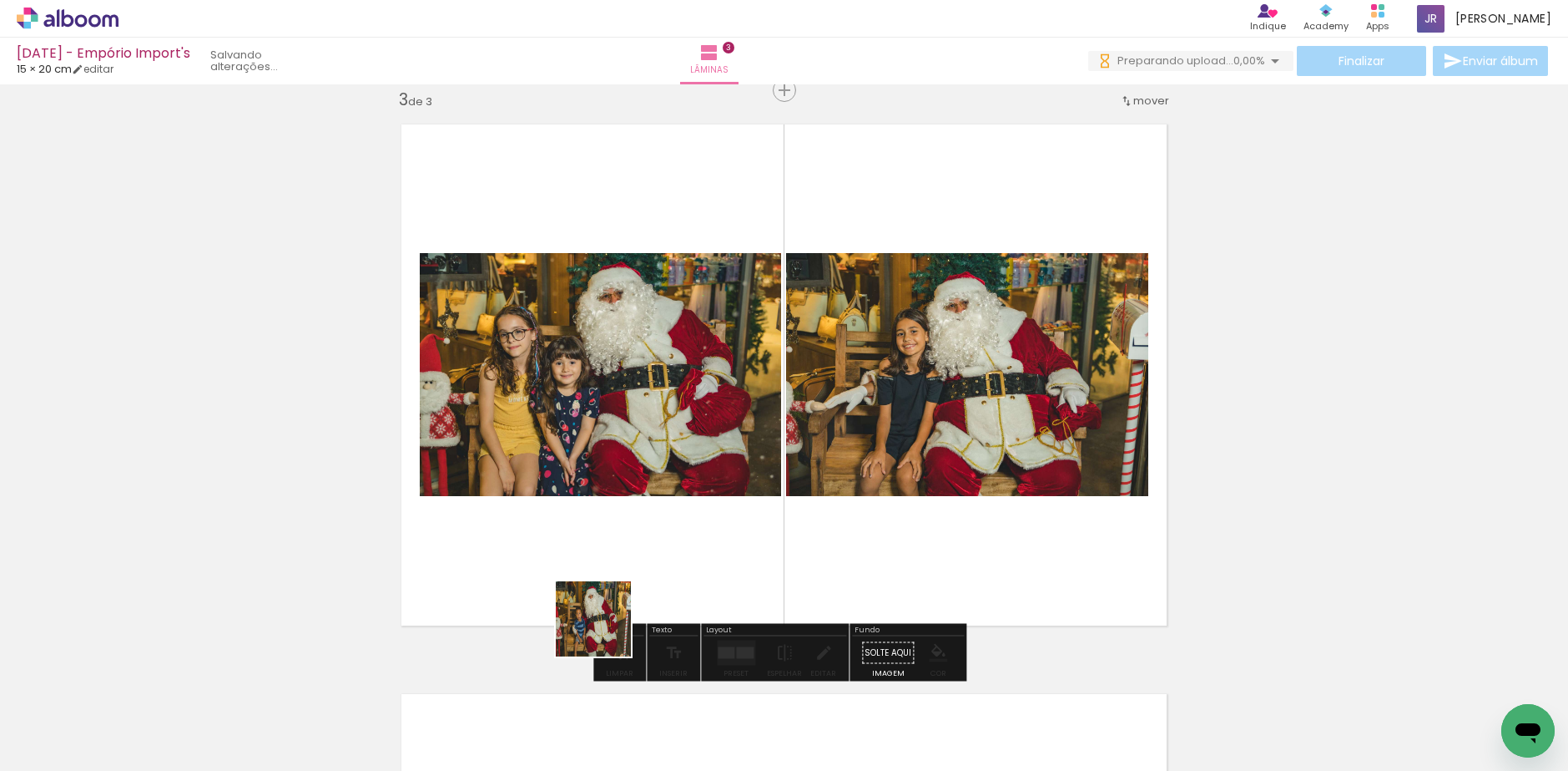
drag, startPoint x: 557, startPoint y: 706, endPoint x: 645, endPoint y: 667, distance: 96.3
click at [626, 564] on quentale-workspace at bounding box center [784, 385] width 1568 height 771
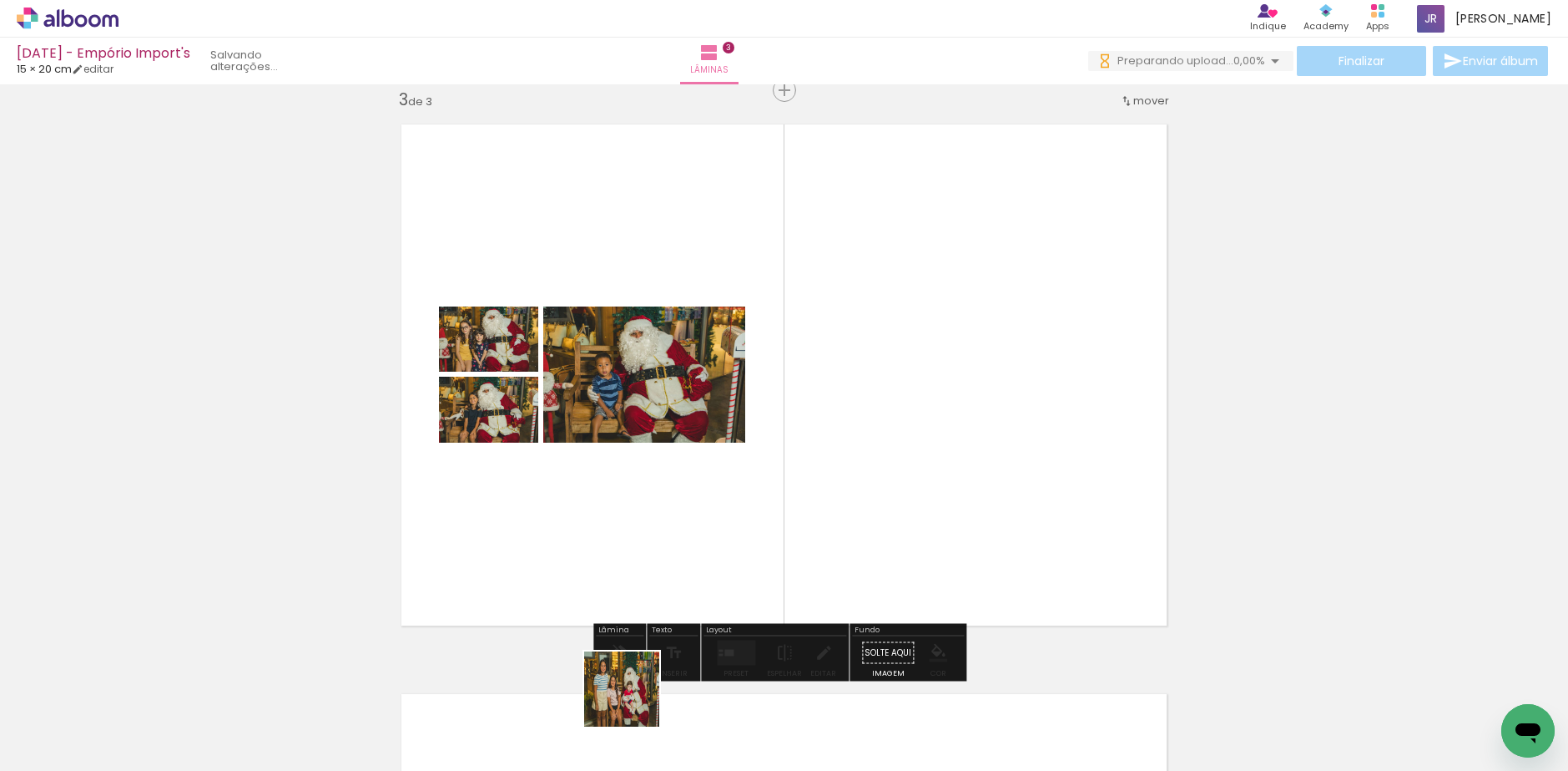
drag, startPoint x: 634, startPoint y: 702, endPoint x: 741, endPoint y: 715, distance: 107.8
click at [664, 544] on quentale-workspace at bounding box center [784, 385] width 1568 height 771
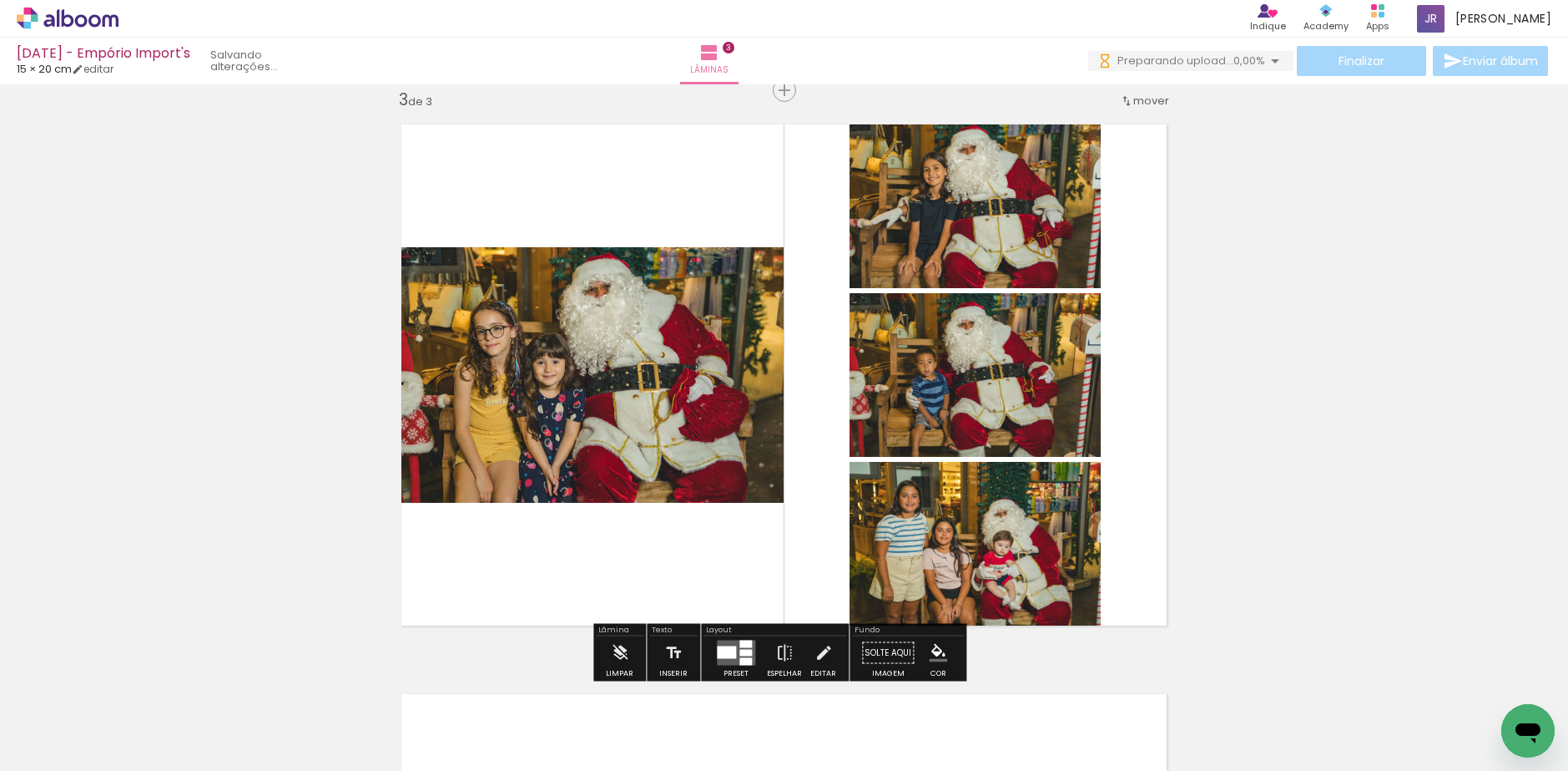
drag, startPoint x: 736, startPoint y: 697, endPoint x: 835, endPoint y: 690, distance: 99.2
click at [729, 498] on quentale-workspace at bounding box center [784, 385] width 1568 height 771
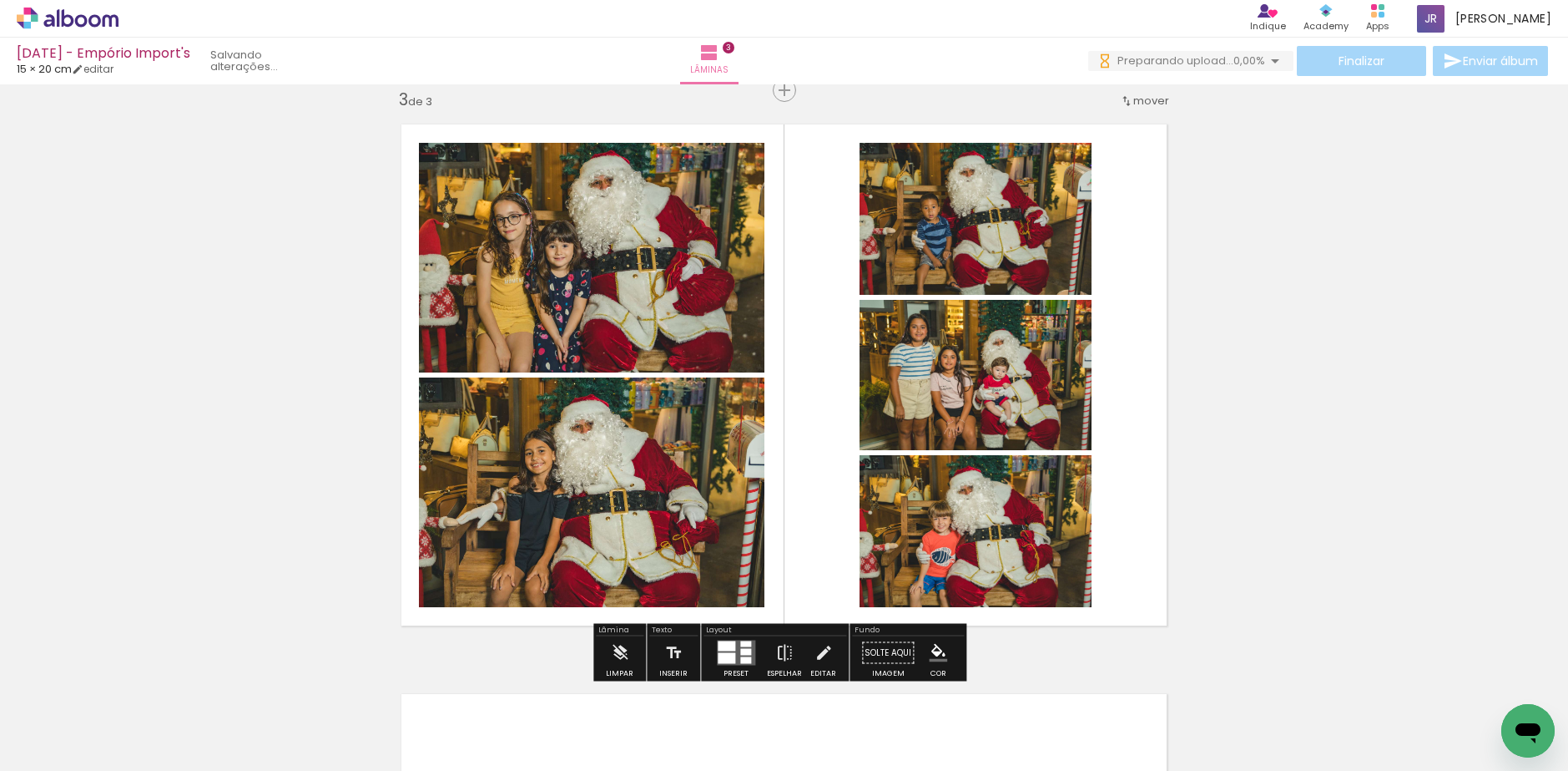
drag, startPoint x: 824, startPoint y: 709, endPoint x: 935, endPoint y: 707, distance: 111.0
click at [810, 512] on quentale-workspace at bounding box center [784, 385] width 1568 height 771
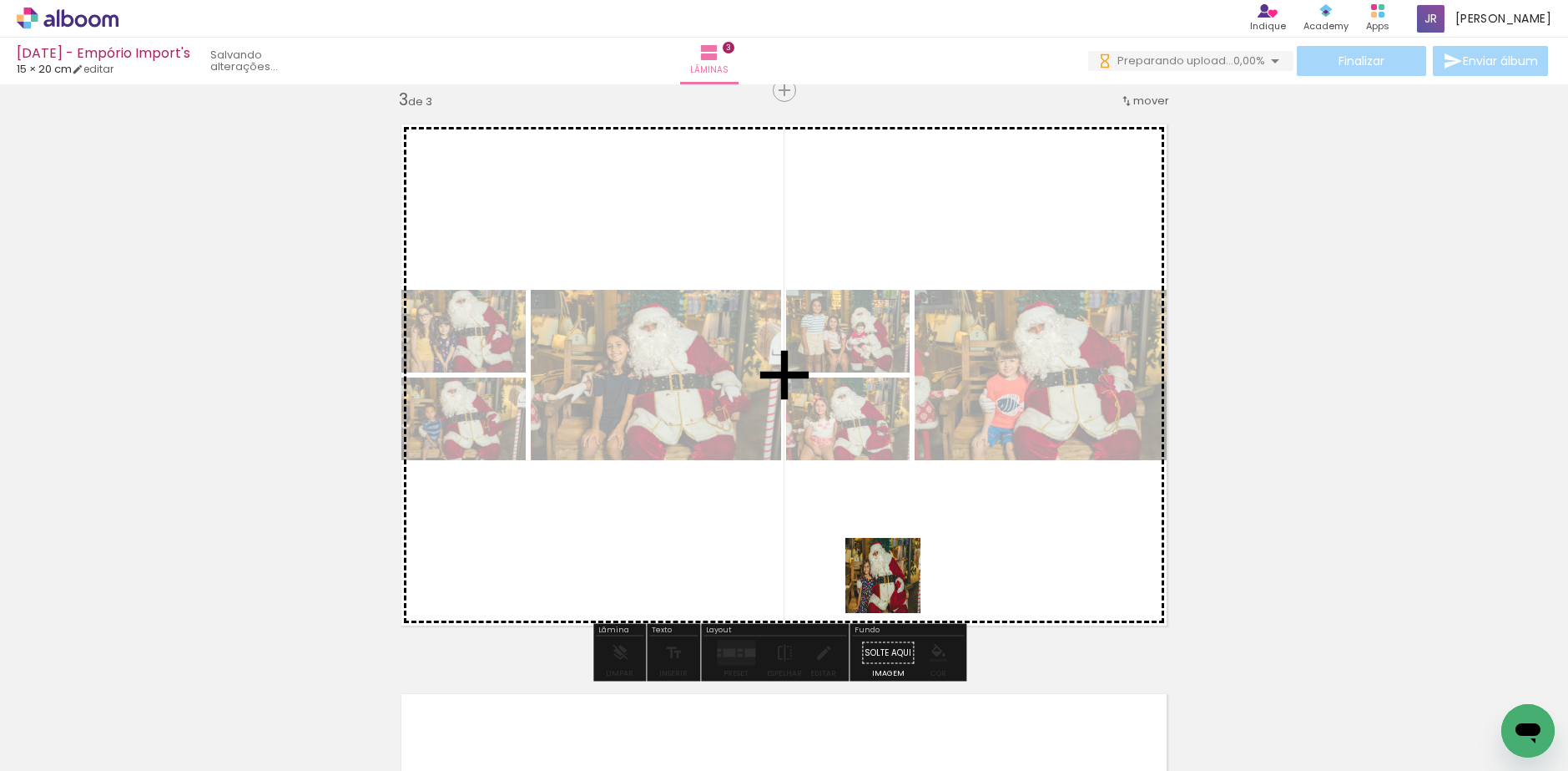
drag, startPoint x: 935, startPoint y: 721, endPoint x: 1022, endPoint y: 692, distance: 91.7
click at [867, 504] on quentale-workspace at bounding box center [784, 385] width 1568 height 771
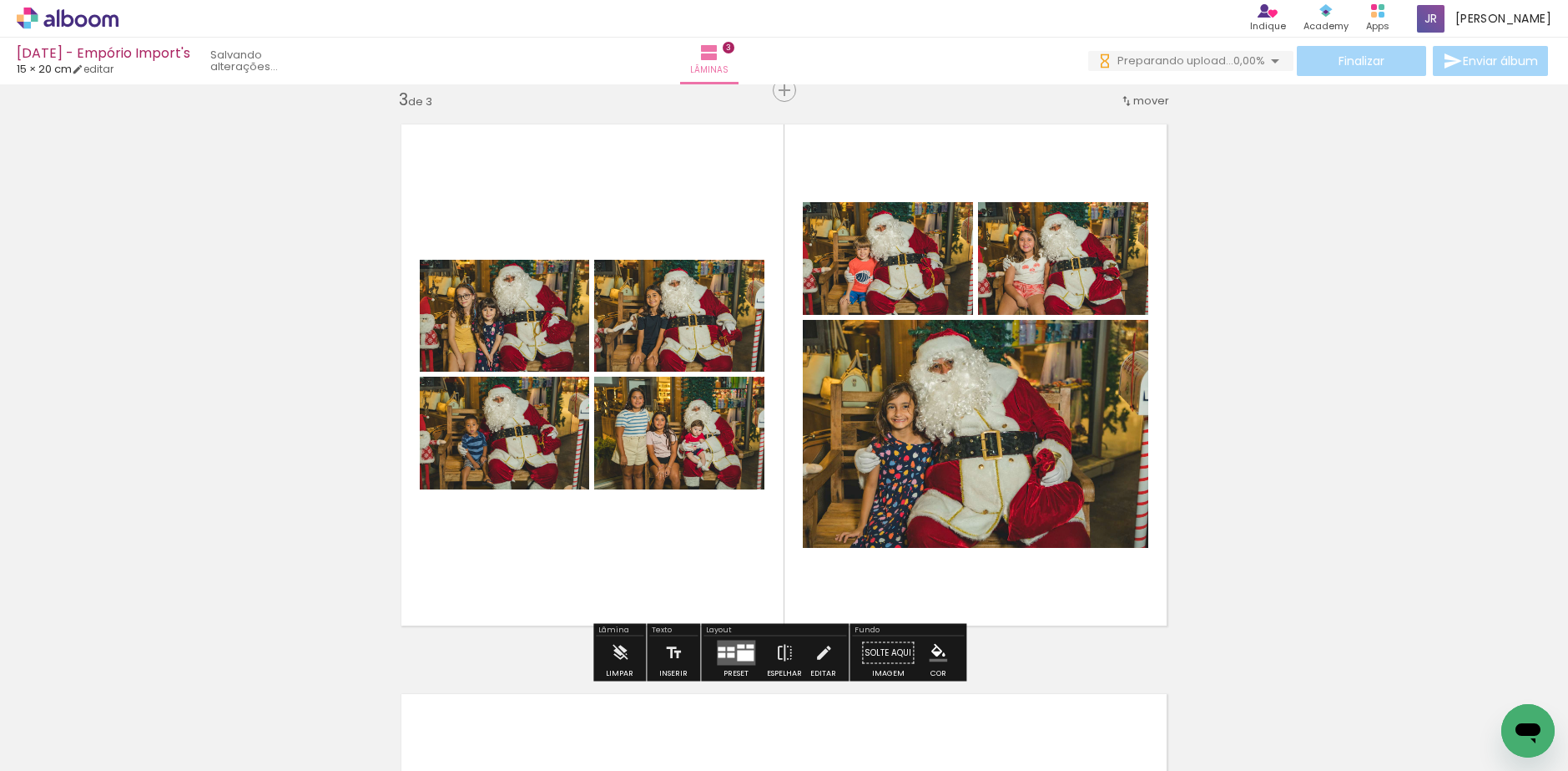
drag, startPoint x: 972, startPoint y: 609, endPoint x: 1112, endPoint y: 684, distance: 158.8
click at [926, 490] on quentale-workspace at bounding box center [784, 385] width 1568 height 771
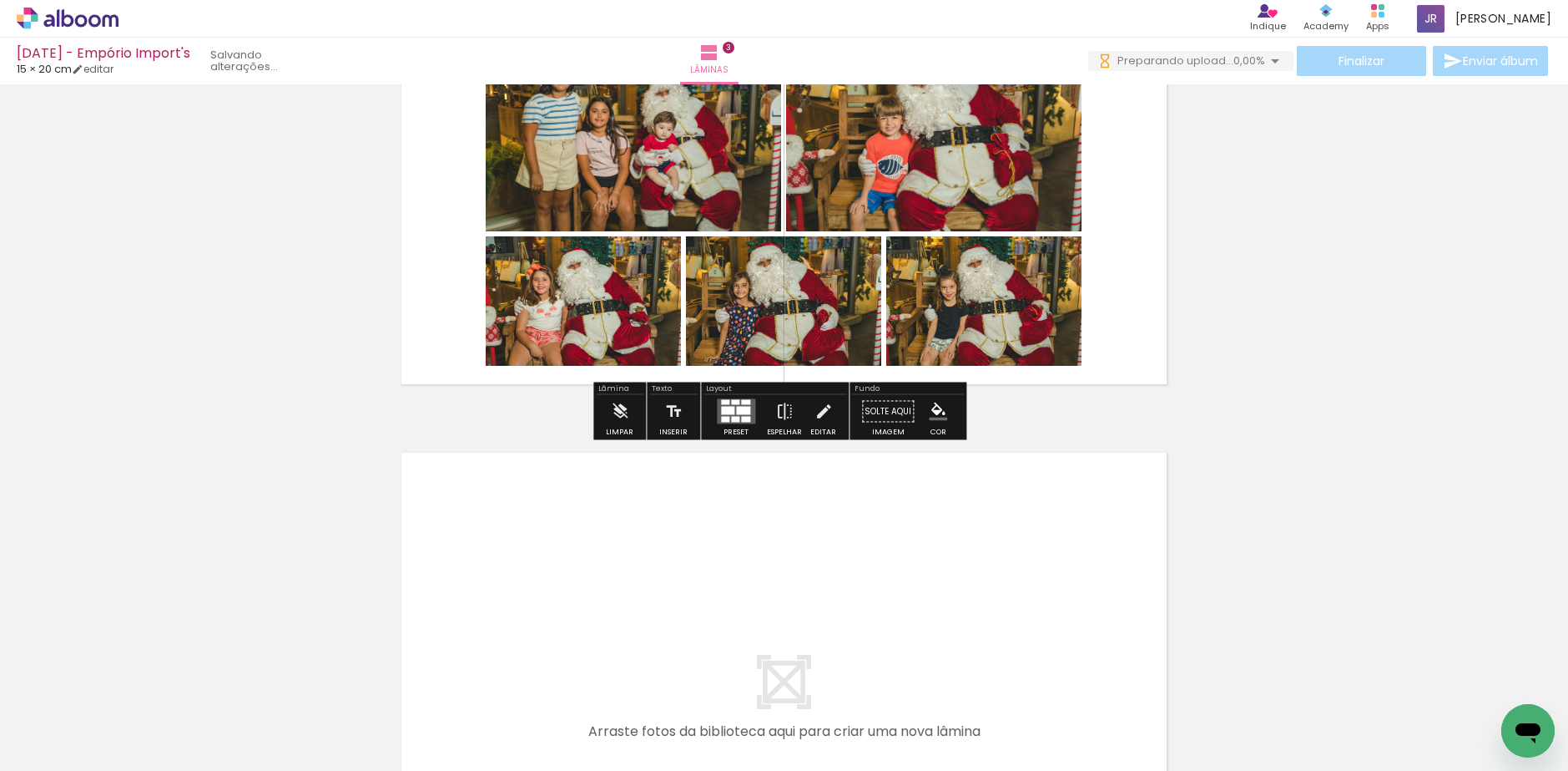
scroll to position [1579, 0]
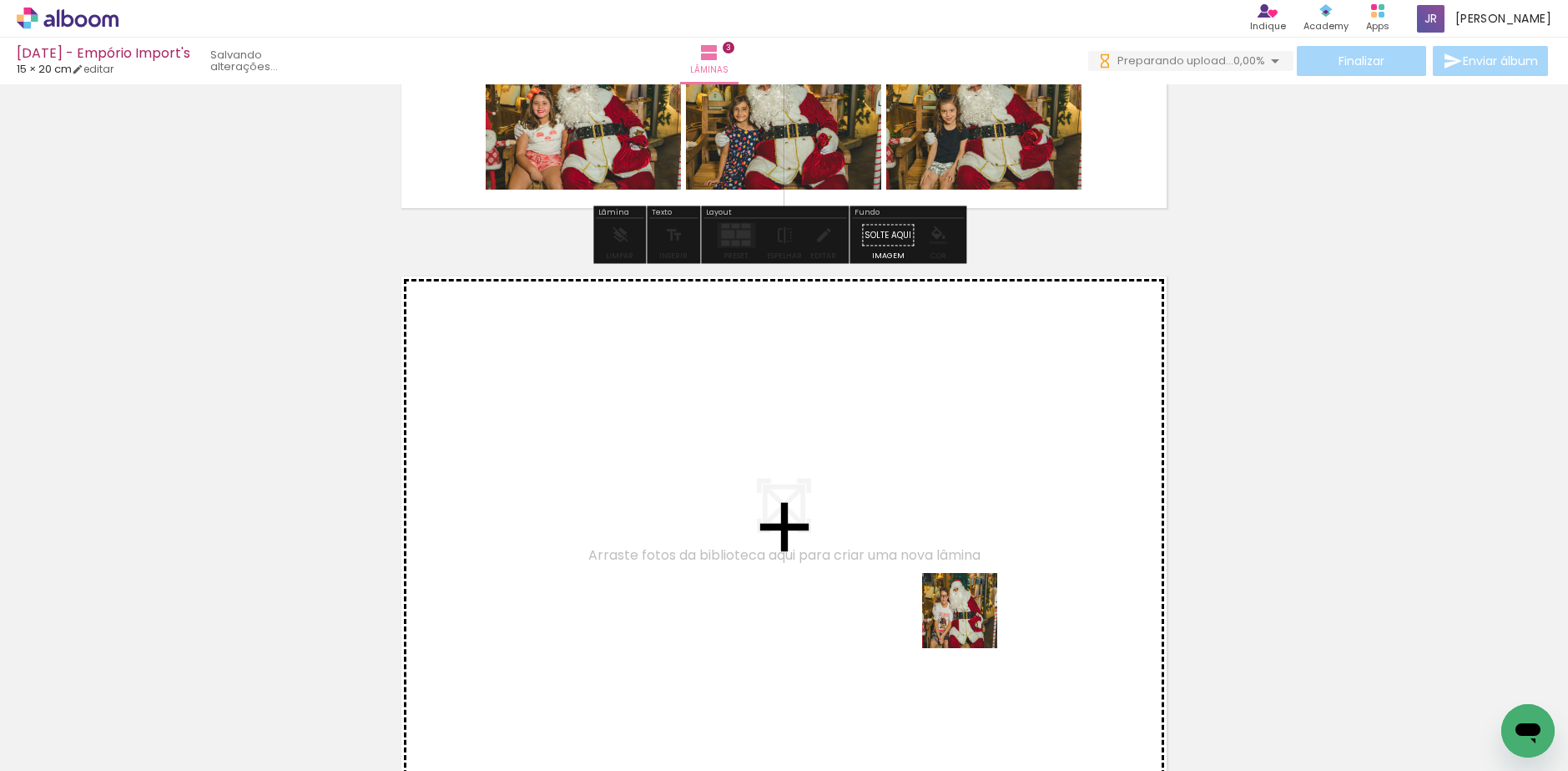
drag, startPoint x: 1092, startPoint y: 709, endPoint x: 1188, endPoint y: 668, distance: 104.4
click at [887, 554] on quentale-workspace at bounding box center [784, 385] width 1568 height 771
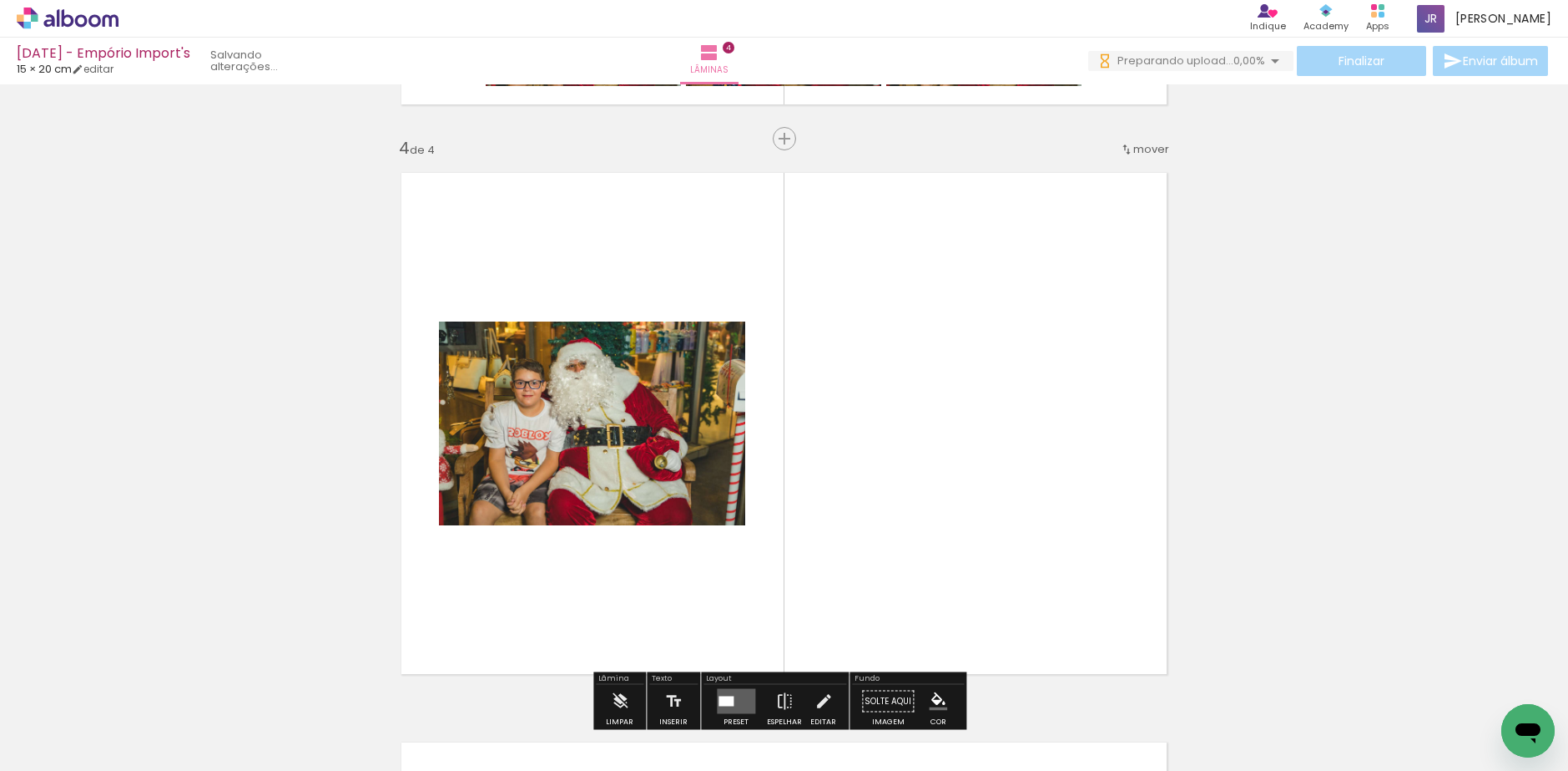
scroll to position [1731, 0]
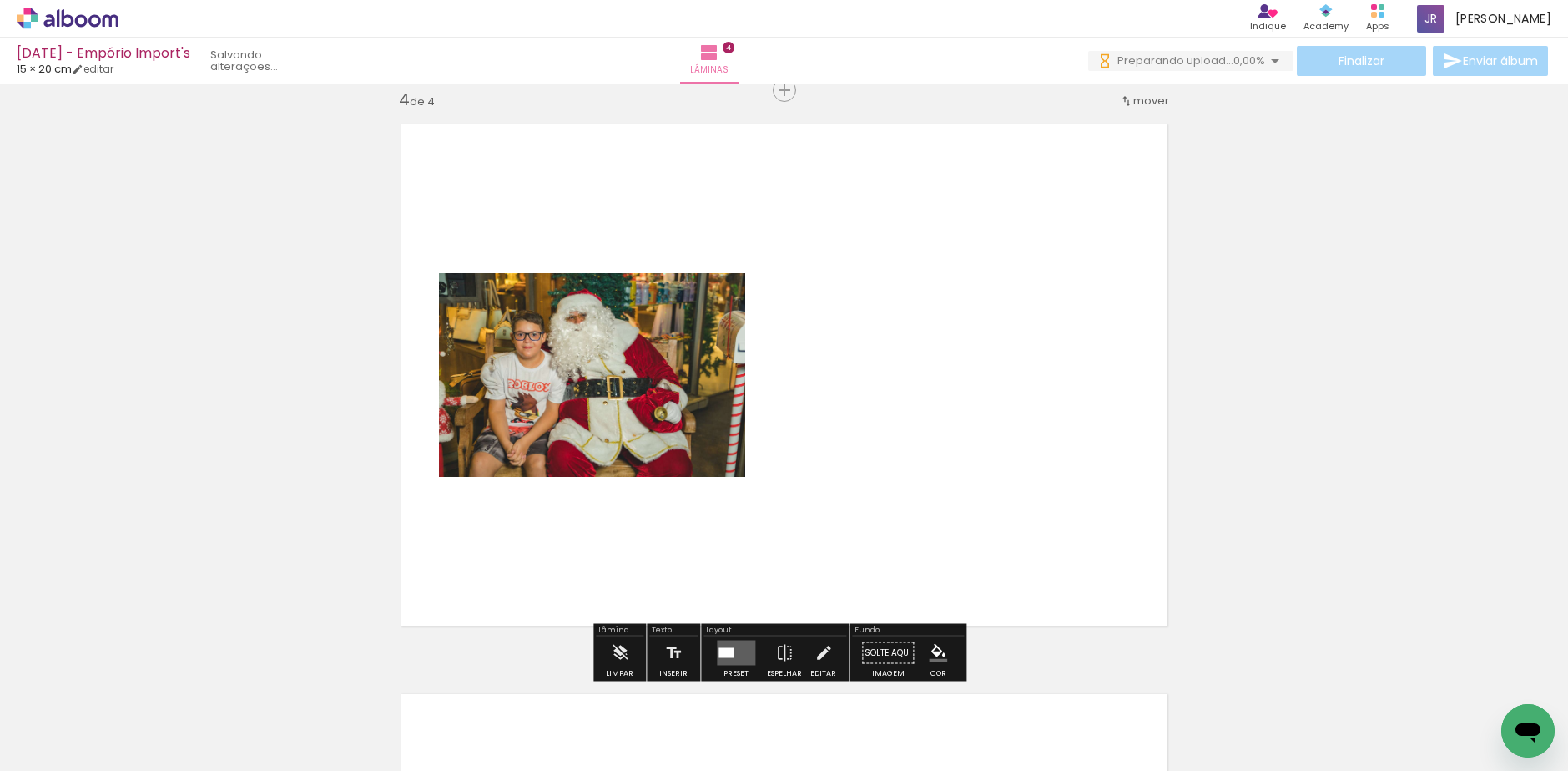
drag, startPoint x: 1189, startPoint y: 723, endPoint x: 1102, endPoint y: 549, distance: 194.5
click at [816, 467] on quentale-workspace at bounding box center [784, 385] width 1568 height 771
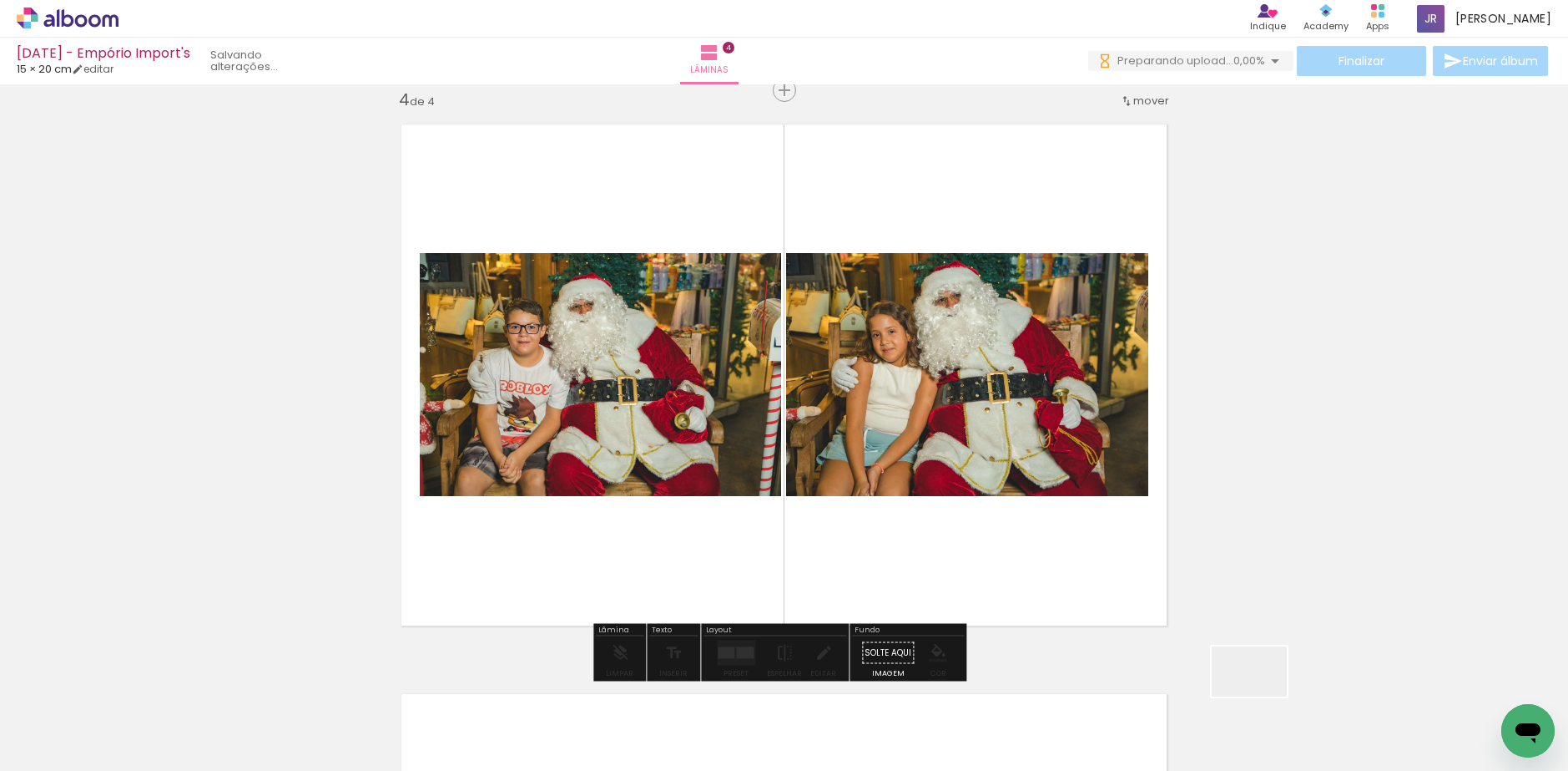
drag, startPoint x: 1293, startPoint y: 717, endPoint x: 1295, endPoint y: 690, distance: 27.1
click at [918, 553] on quentale-workspace at bounding box center [784, 385] width 1568 height 771
